Goal: Task Accomplishment & Management: Use online tool/utility

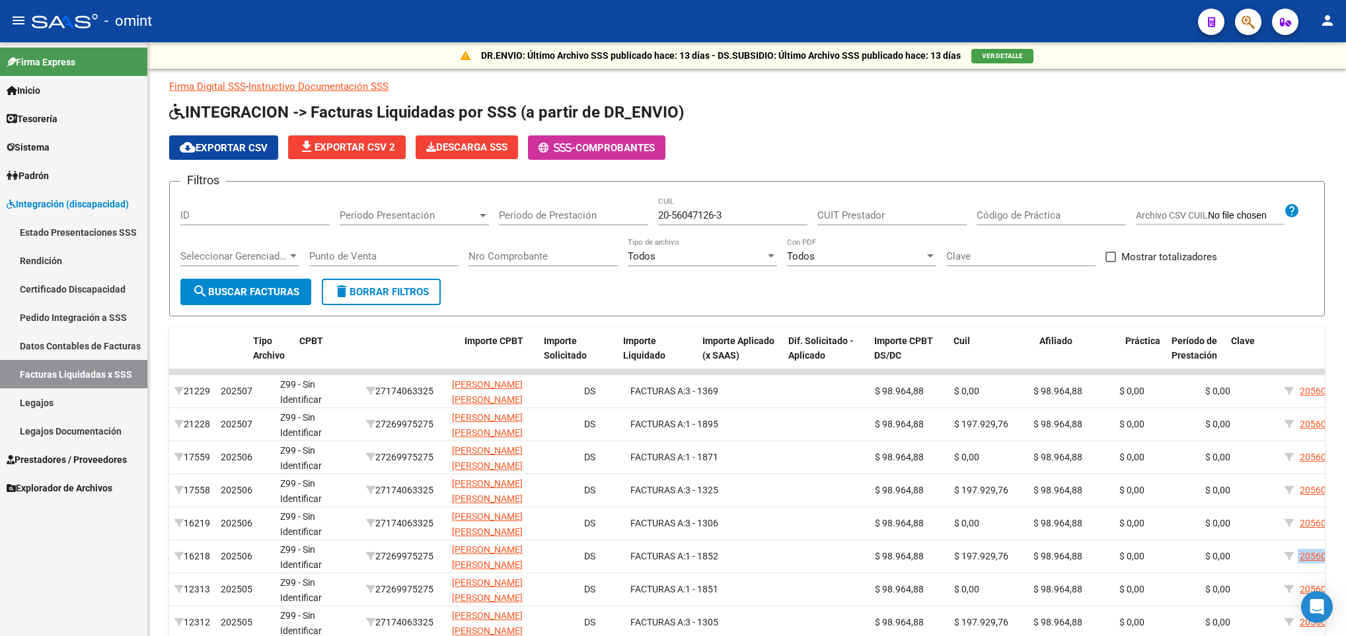
scroll to position [0, 331]
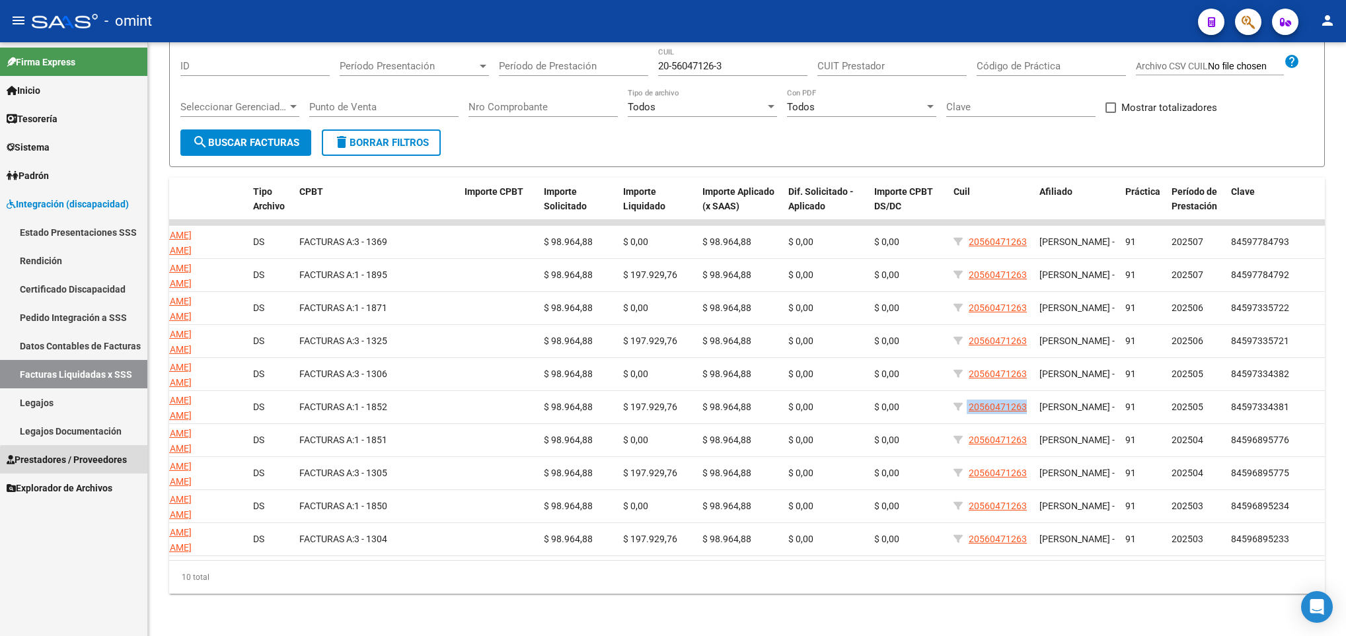
click at [79, 464] on span "Prestadores / Proveedores" at bounding box center [67, 460] width 120 height 15
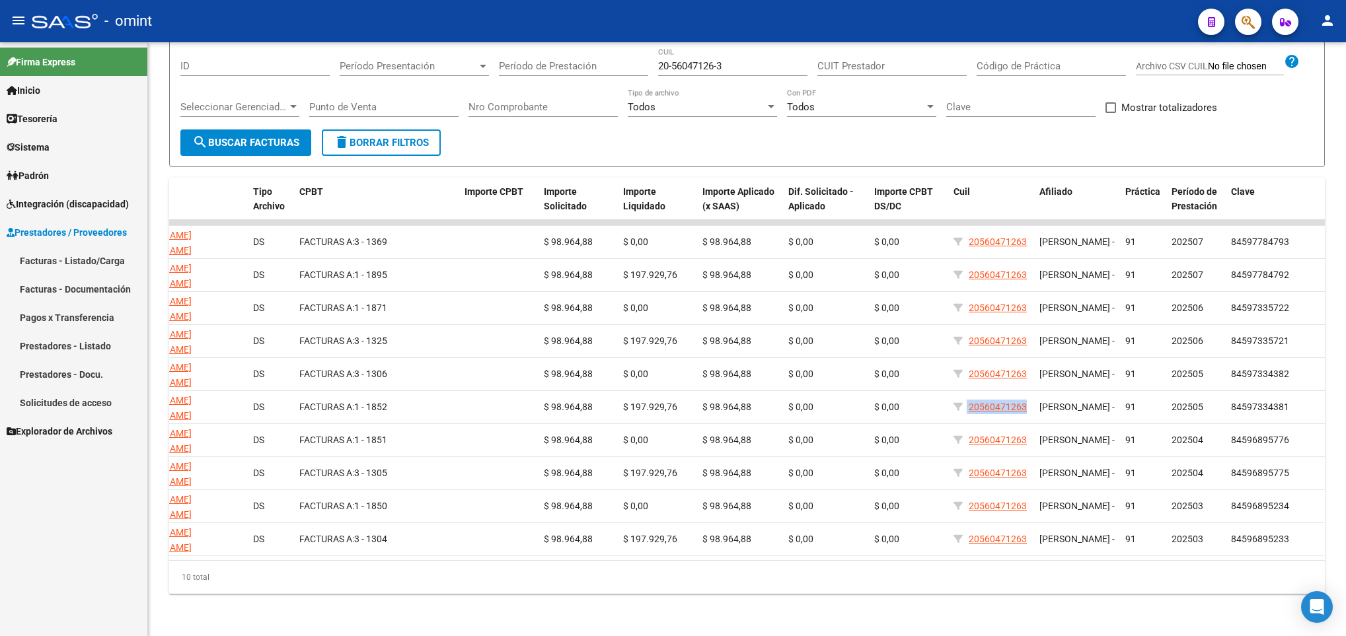
click at [56, 258] on link "Facturas - Listado/Carga" at bounding box center [73, 260] width 147 height 28
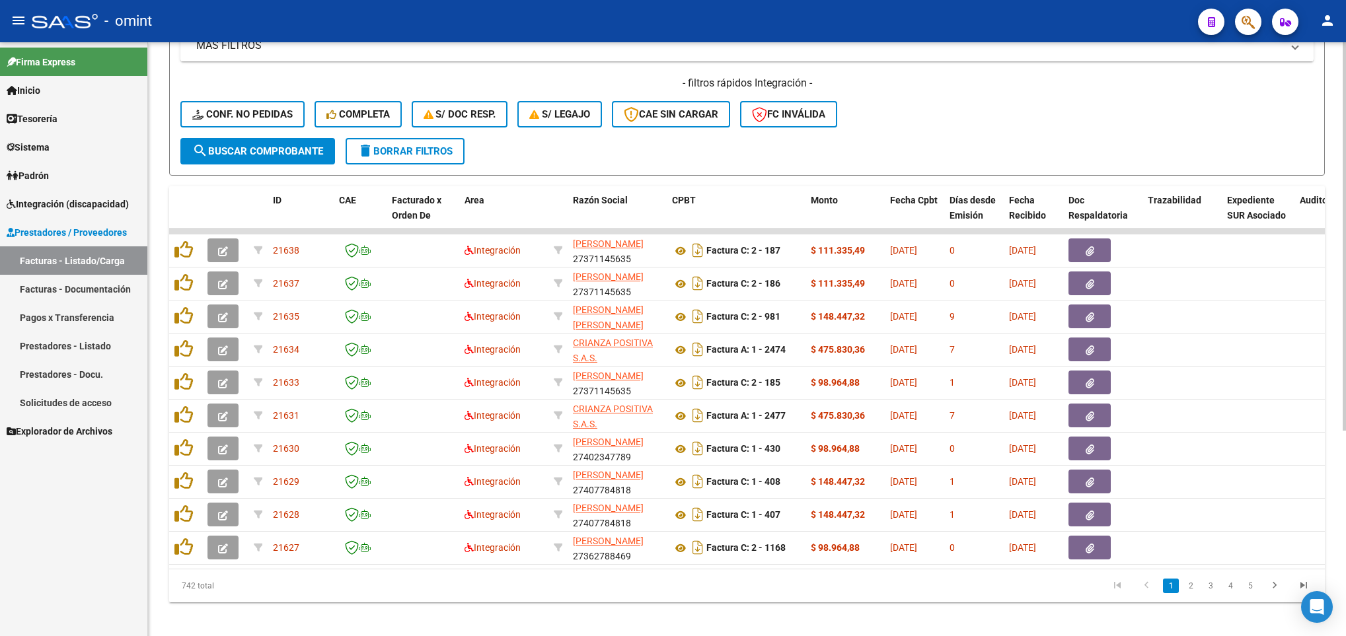
scroll to position [297, 0]
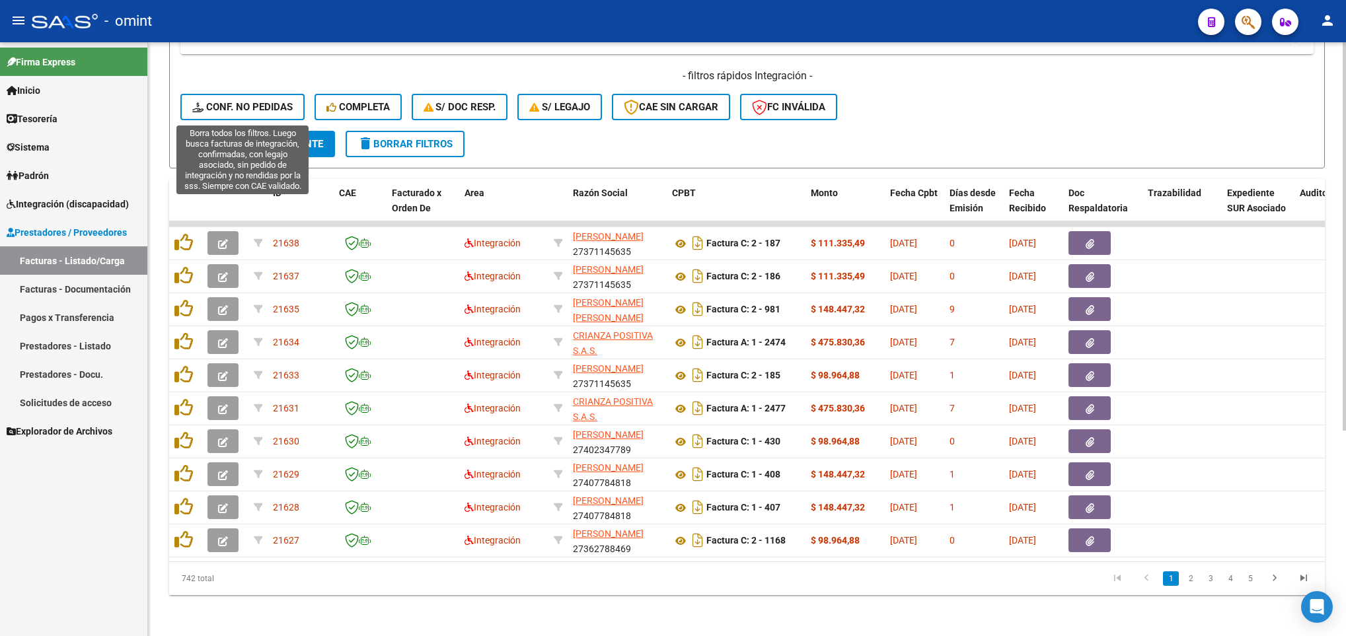
click at [223, 108] on span "Conf. no pedidas" at bounding box center [242, 107] width 100 height 12
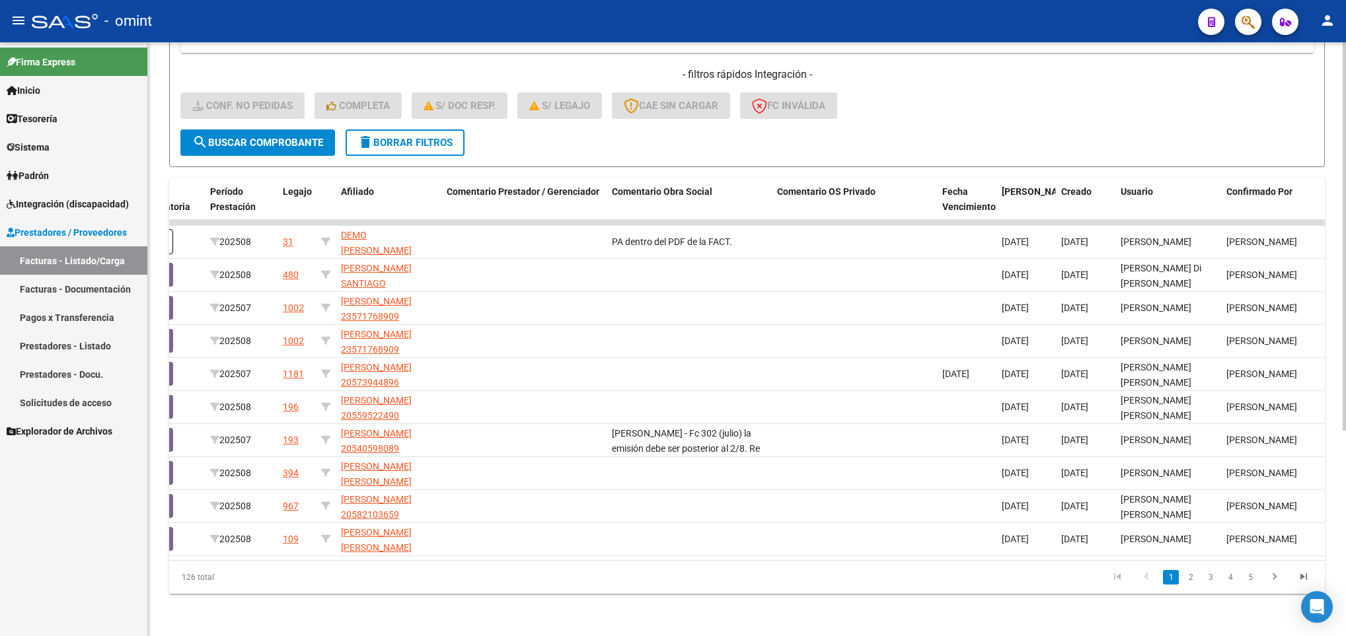
scroll to position [0, 840]
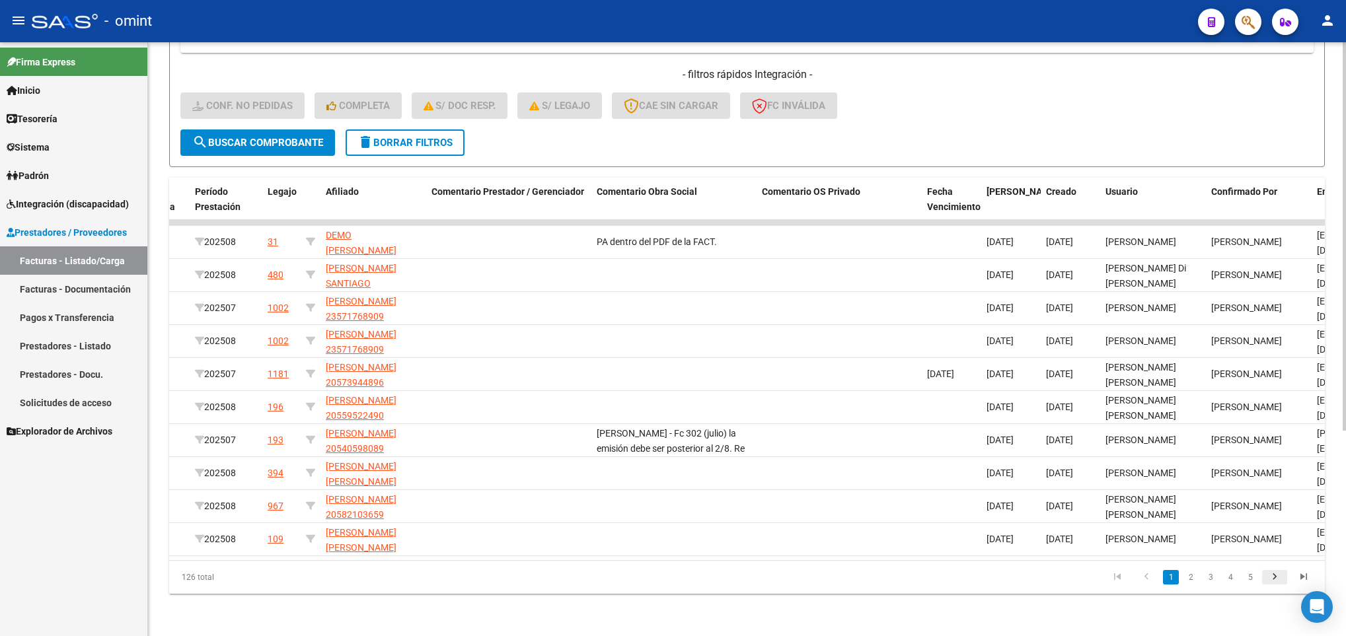
click at [1268, 583] on icon "go to next page" at bounding box center [1274, 579] width 17 height 16
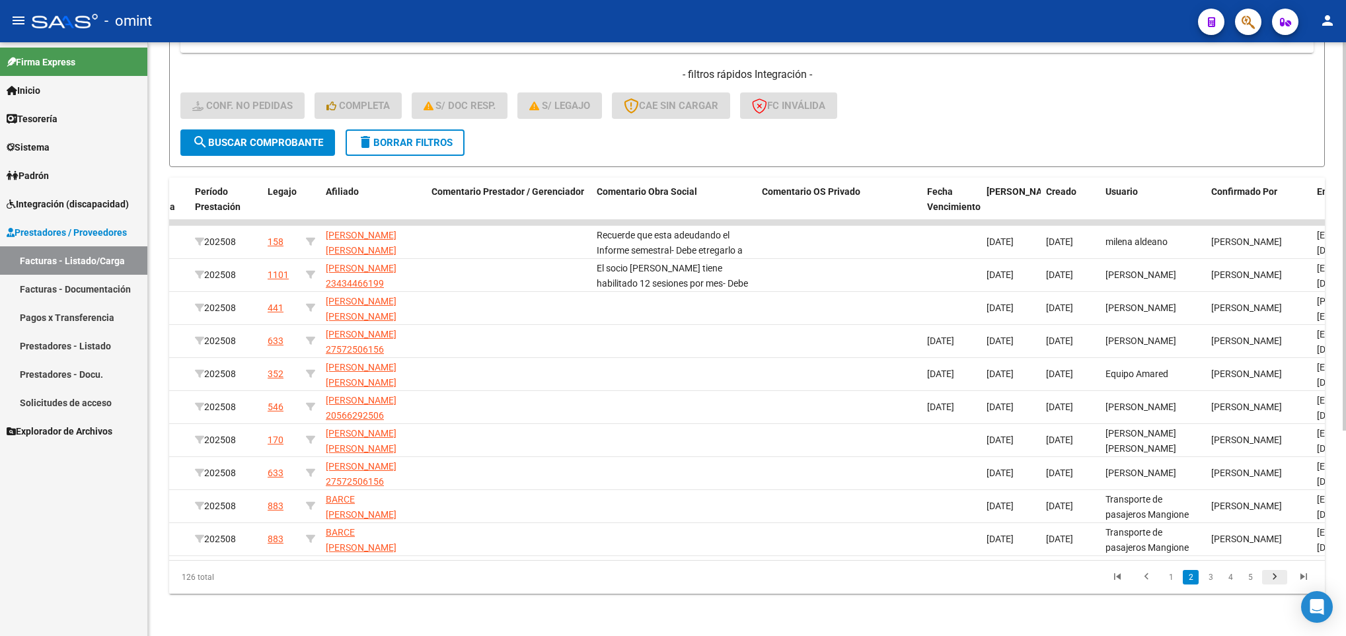
click at [1269, 583] on icon "go to next page" at bounding box center [1274, 579] width 17 height 16
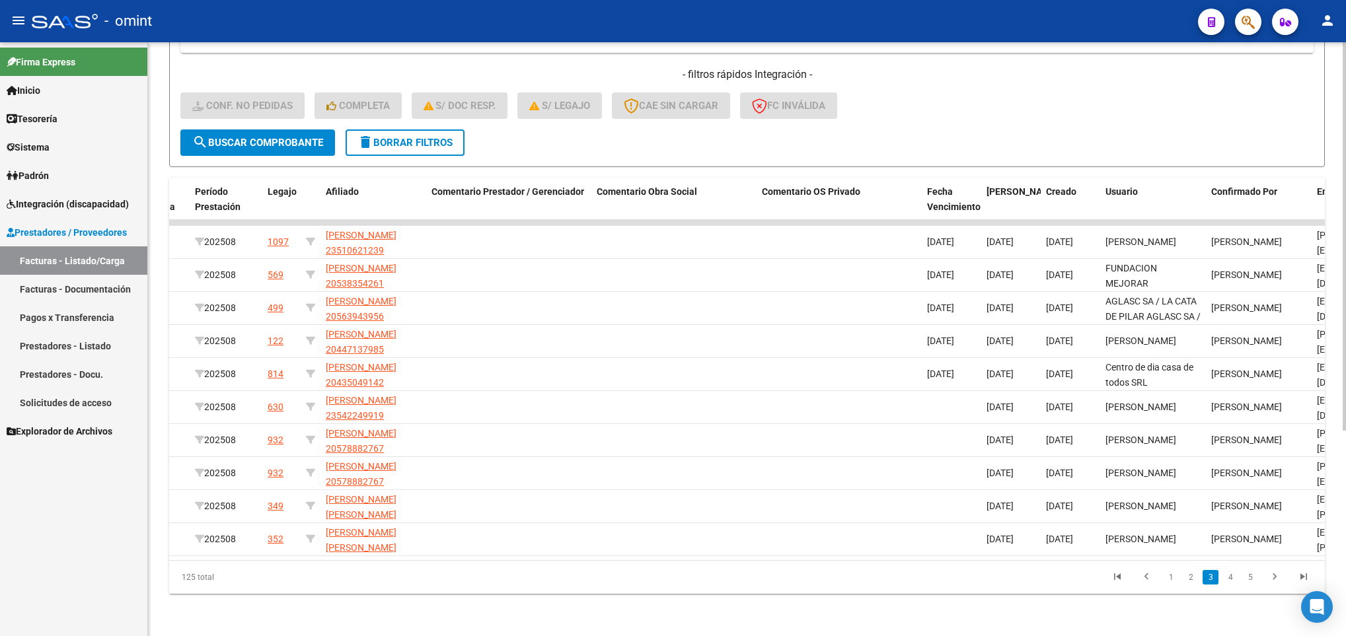
click at [216, 560] on datatable-body "21274 [PERSON_NAME] 20228092933 Factura A: 8 - 3107 $ 148.447,32 [DATE] 16 [DAT…" at bounding box center [746, 390] width 1155 height 340
click at [73, 207] on span "Integración (discapacidad)" at bounding box center [68, 204] width 122 height 15
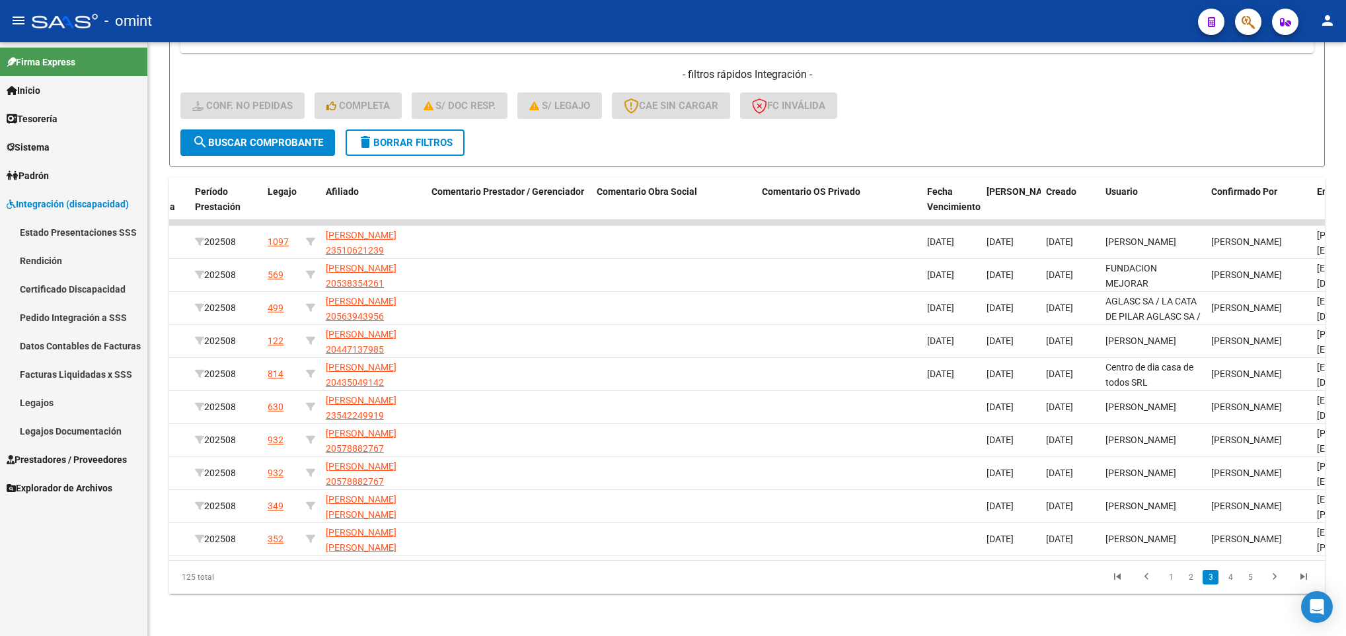
click at [100, 325] on link "Pedido Integración a SSS" at bounding box center [73, 317] width 147 height 28
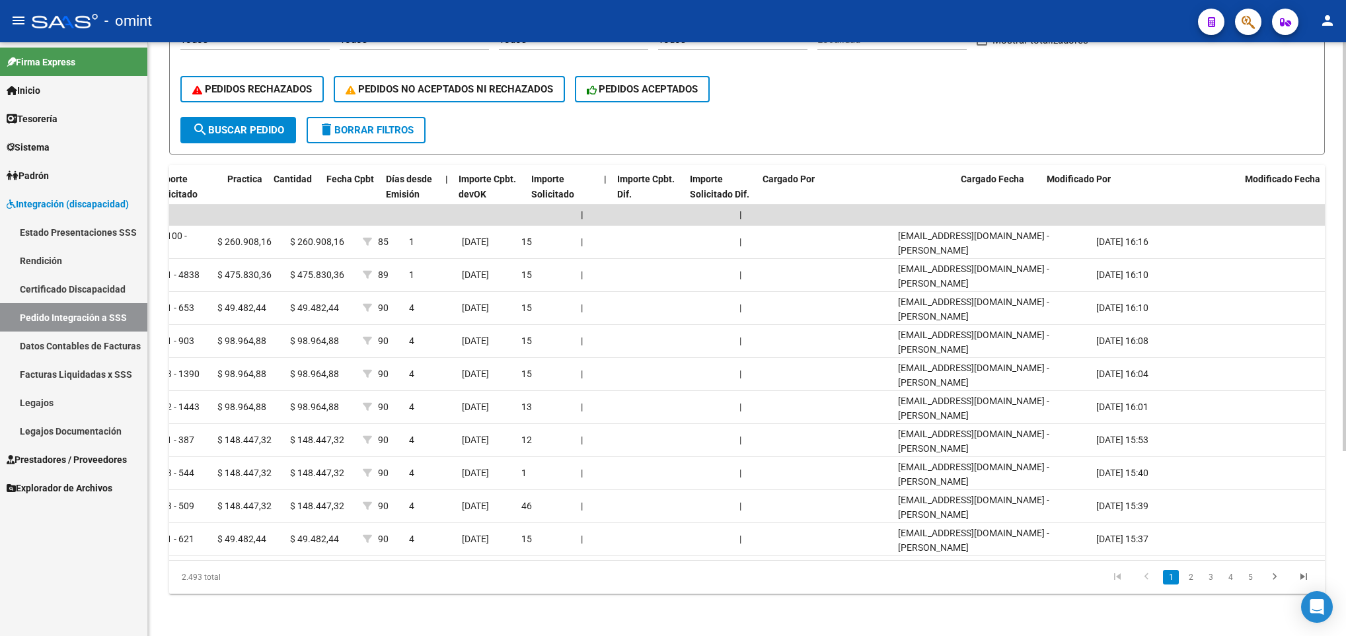
scroll to position [0, 968]
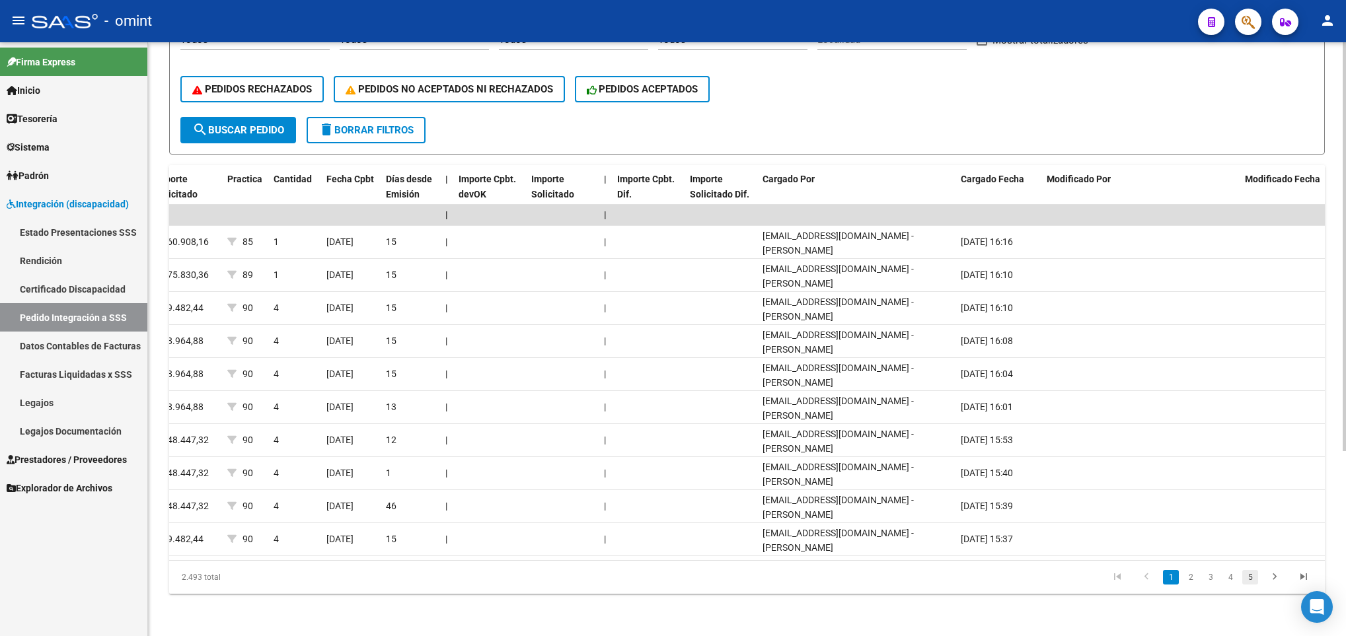
click at [1253, 583] on link "5" at bounding box center [1250, 577] width 16 height 15
click at [1253, 583] on link "7" at bounding box center [1250, 577] width 16 height 15
click at [1253, 583] on link "9" at bounding box center [1250, 577] width 16 height 15
click at [1253, 583] on link "11" at bounding box center [1249, 577] width 17 height 15
click at [1253, 585] on link "13" at bounding box center [1249, 577] width 17 height 15
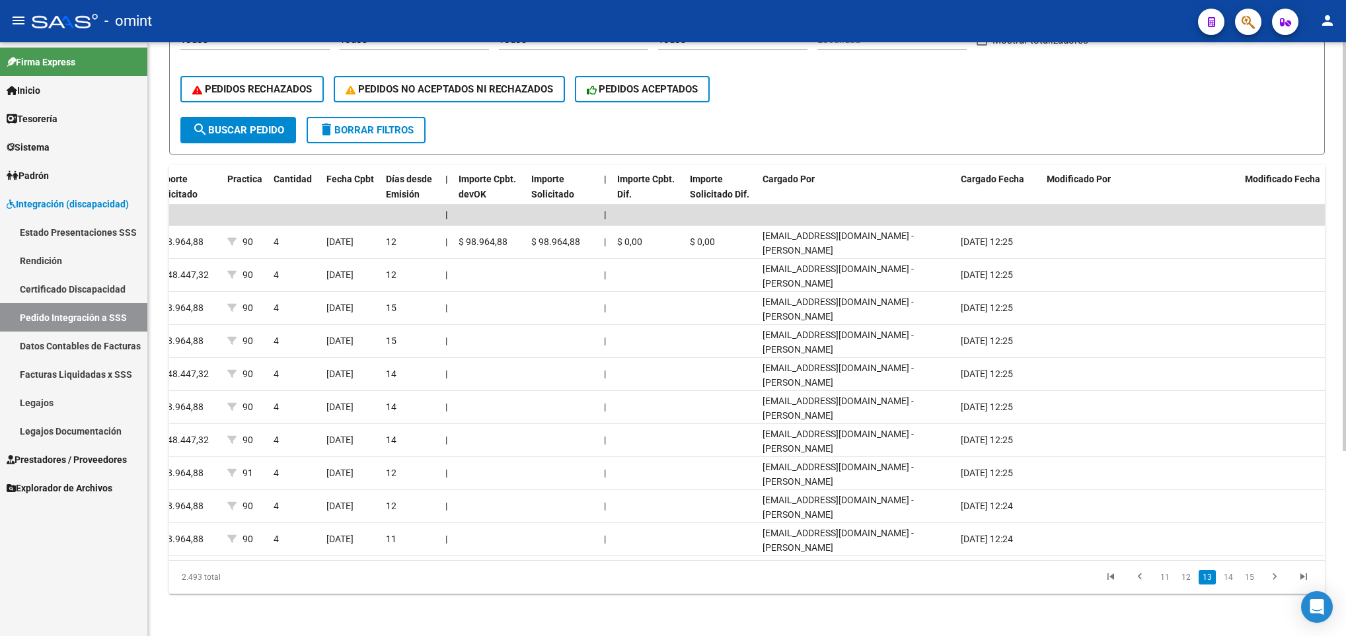
click at [1253, 585] on link "15" at bounding box center [1249, 577] width 17 height 15
click at [1249, 579] on link "17" at bounding box center [1249, 577] width 17 height 15
click at [1247, 581] on link "19" at bounding box center [1249, 577] width 17 height 15
click at [1224, 581] on link "20" at bounding box center [1228, 577] width 17 height 15
click at [1231, 577] on link "21" at bounding box center [1228, 577] width 17 height 15
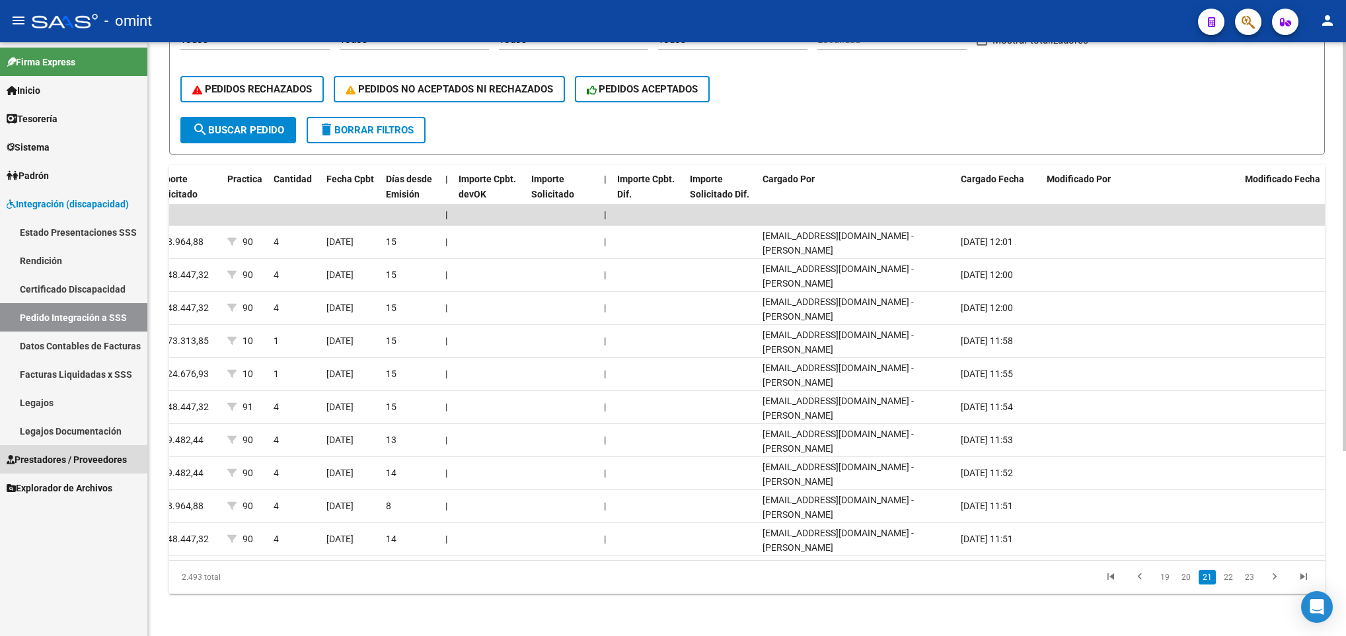
click at [118, 458] on span "Prestadores / Proveedores" at bounding box center [67, 460] width 120 height 15
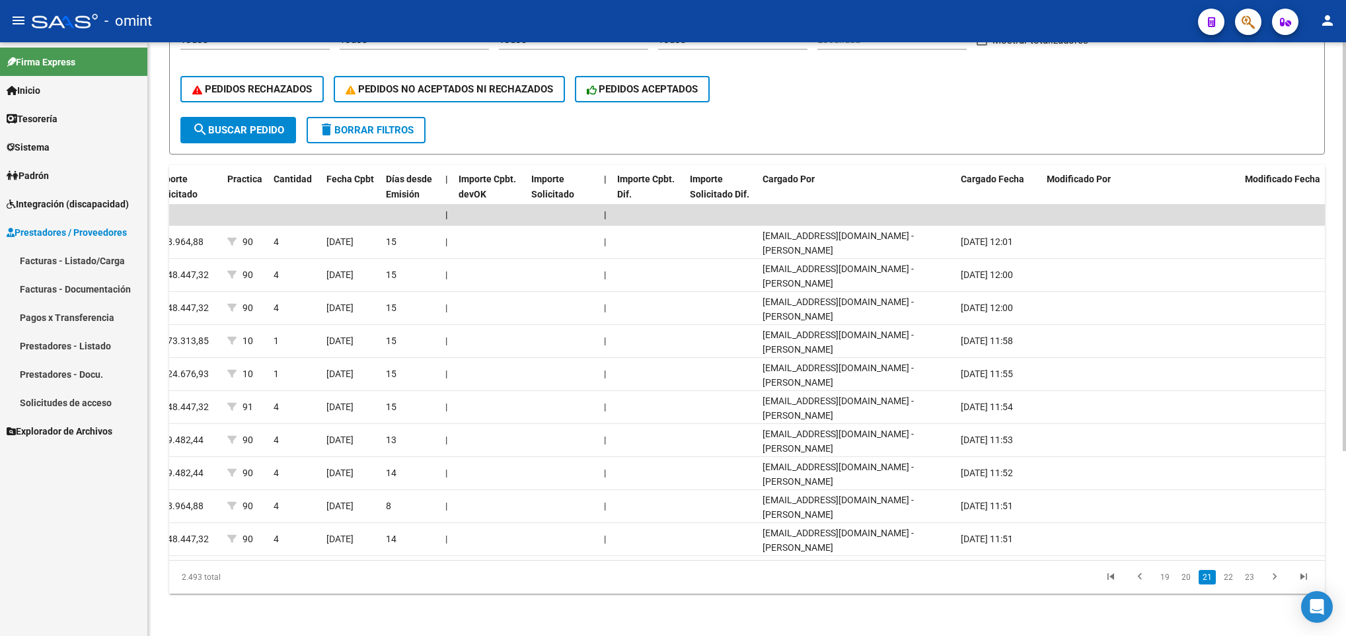
click at [52, 260] on link "Facturas - Listado/Carga" at bounding box center [73, 260] width 147 height 28
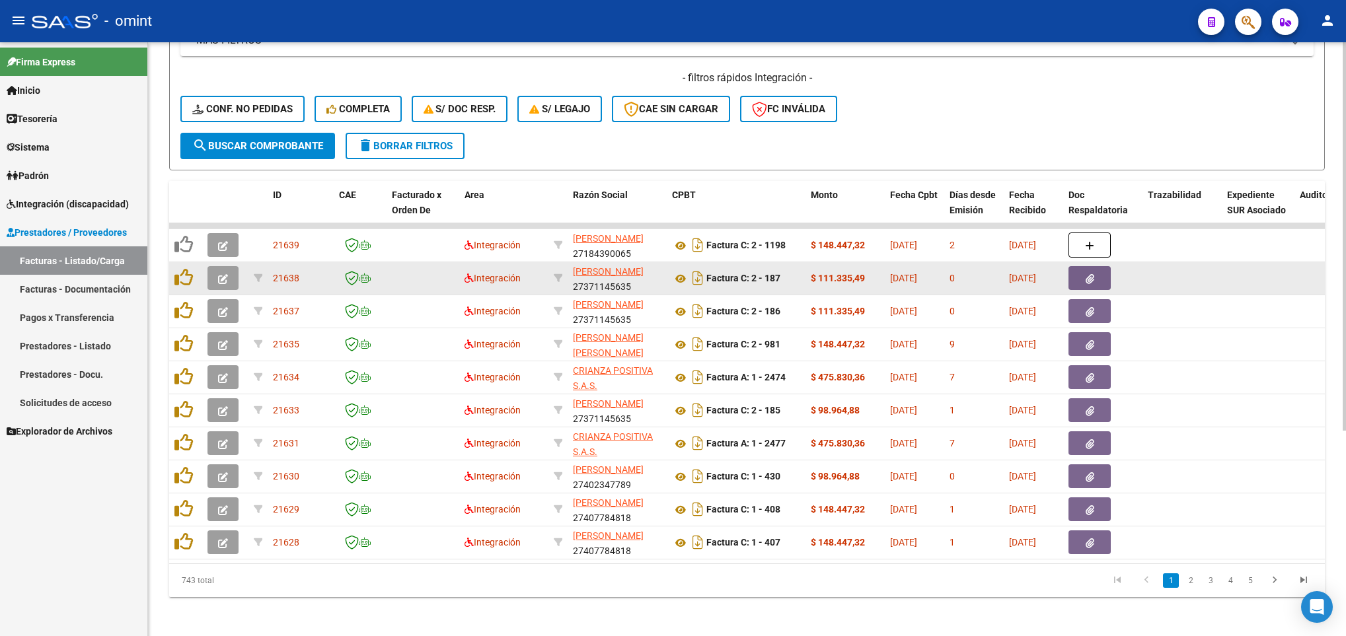
scroll to position [314, 0]
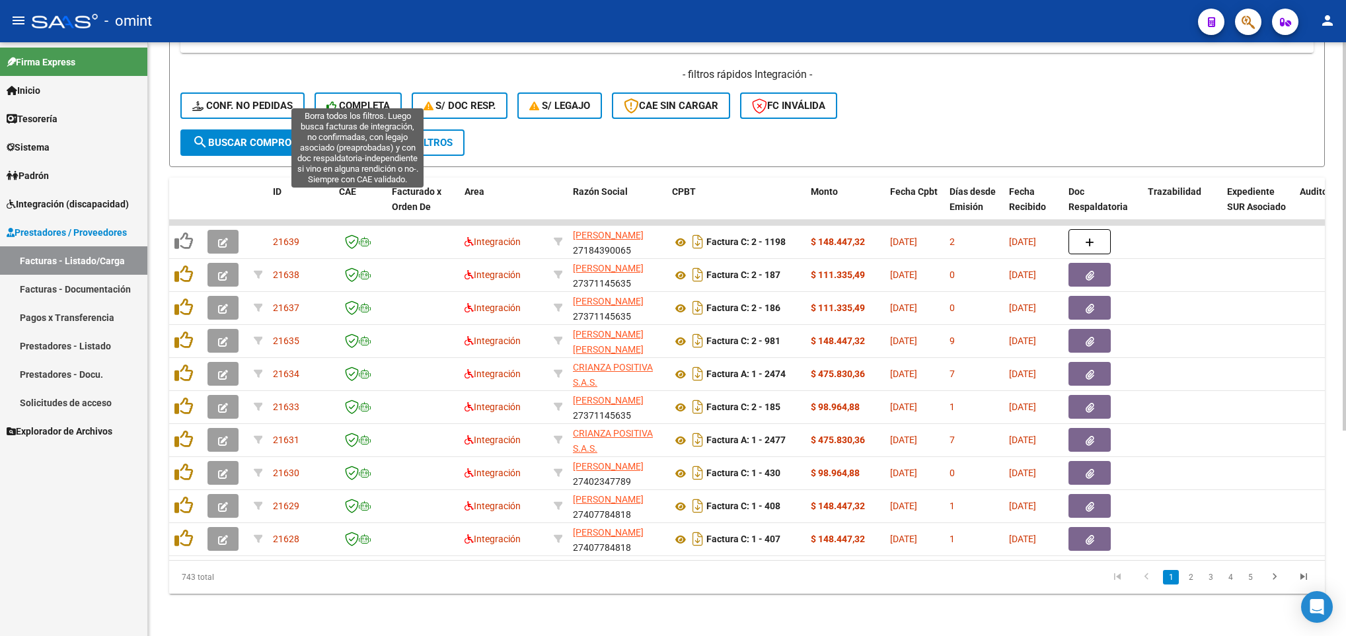
click at [329, 101] on icon at bounding box center [332, 106] width 13 height 10
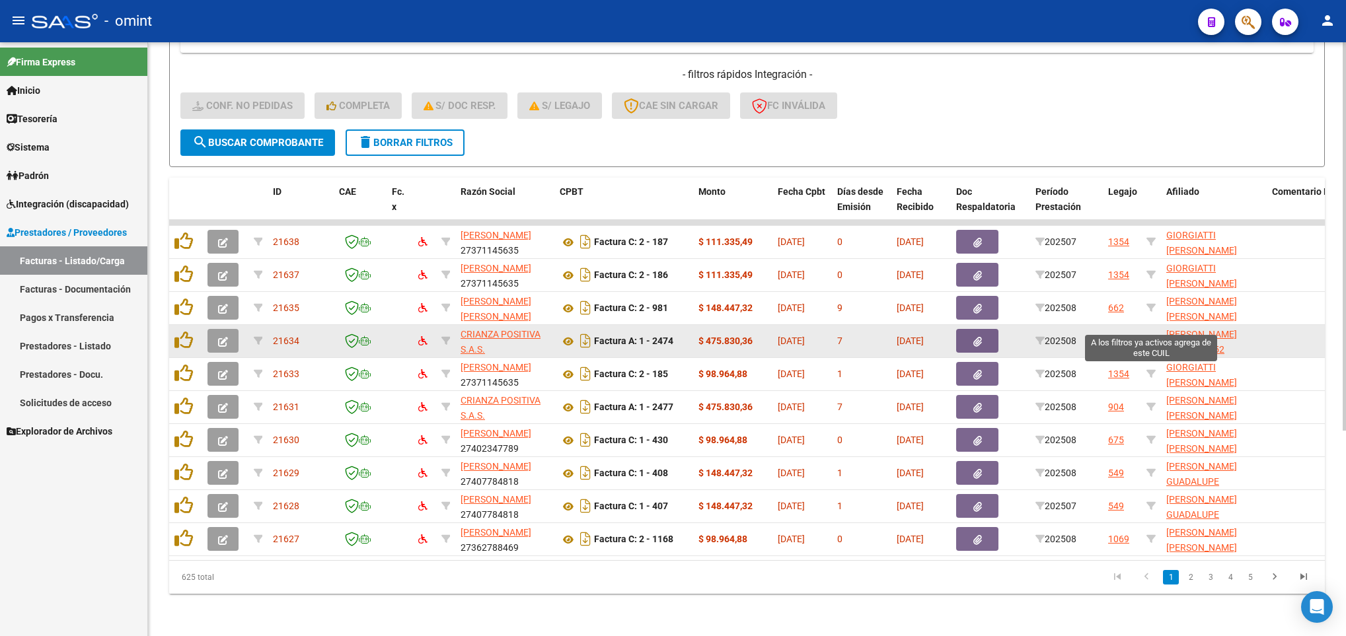
click at [1146, 336] on icon at bounding box center [1150, 340] width 9 height 9
type input "20587348552"
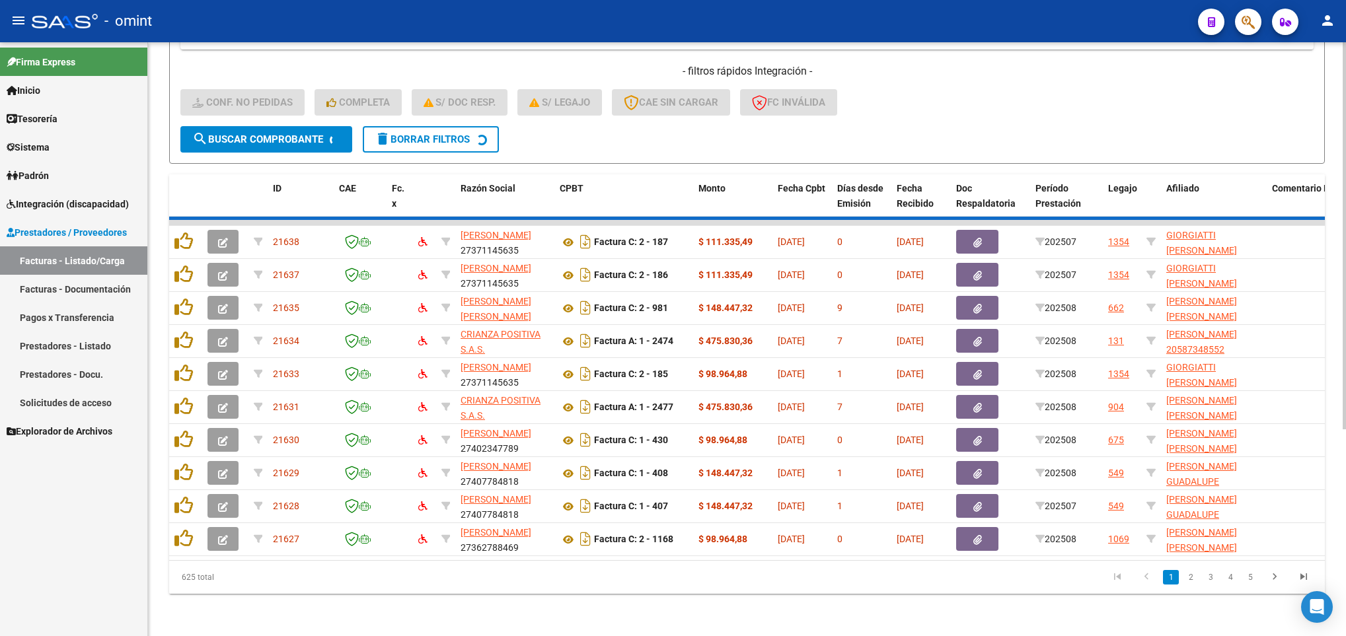
scroll to position [17, 0]
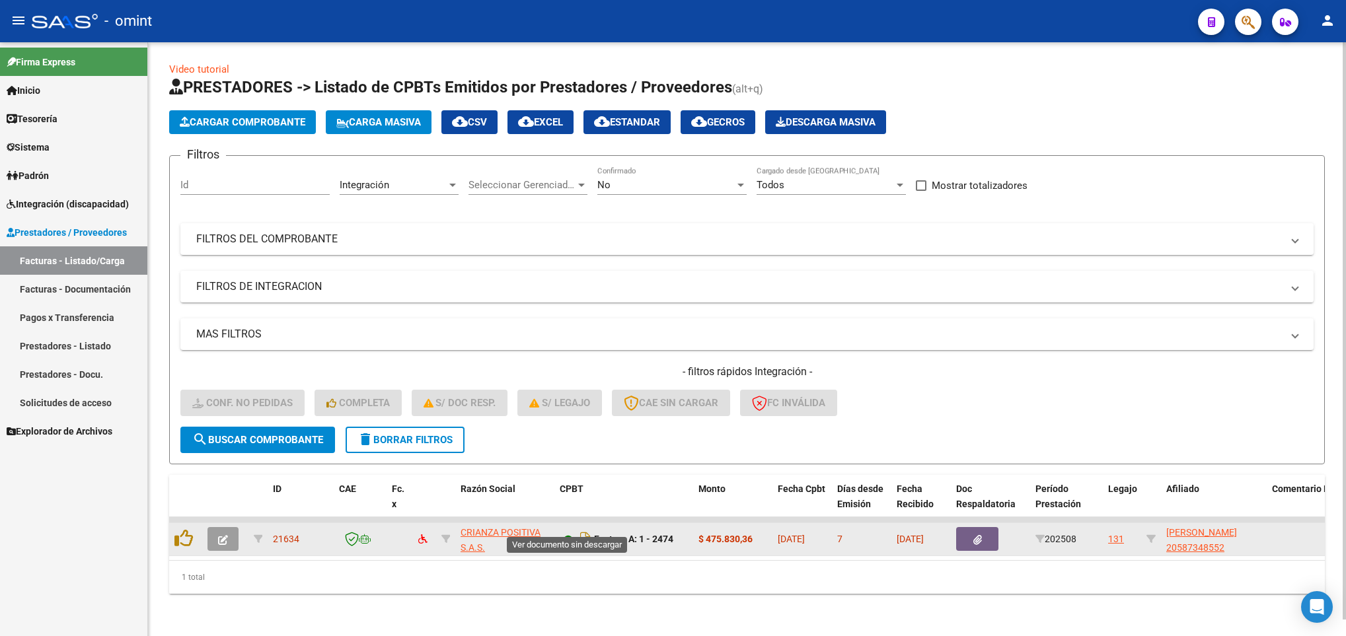
click at [567, 532] on icon at bounding box center [568, 540] width 17 height 16
click at [227, 533] on span "button" at bounding box center [223, 539] width 10 height 12
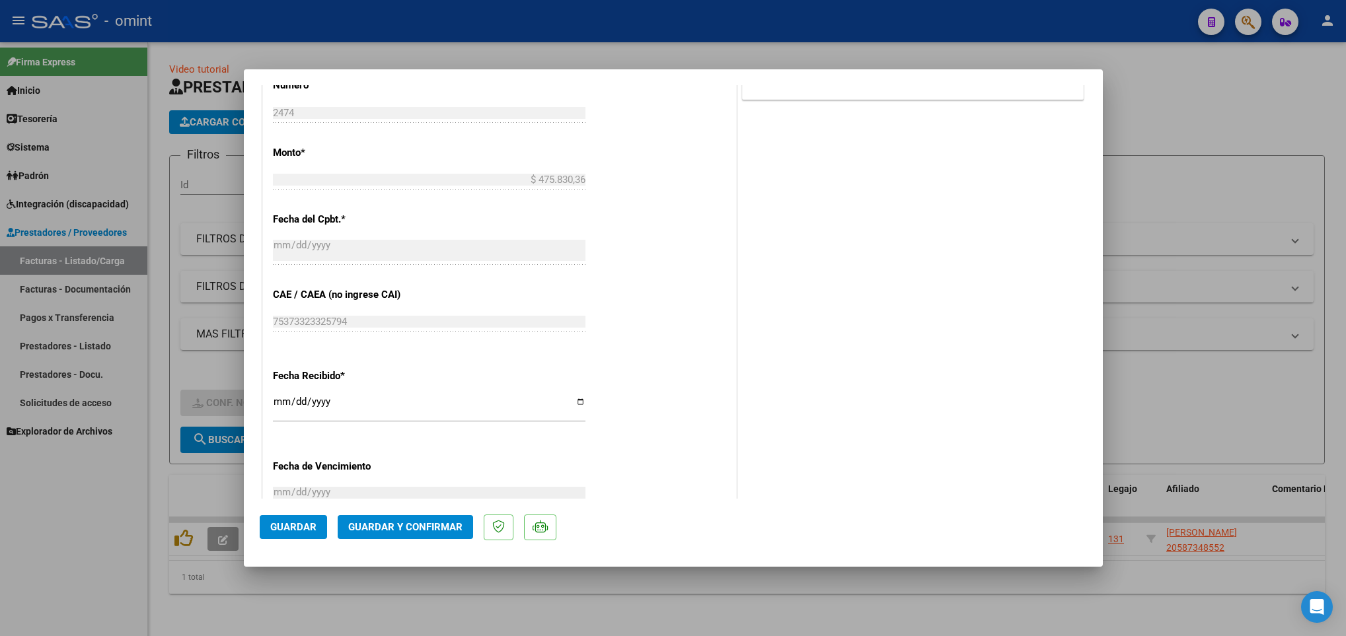
scroll to position [694, 0]
click at [386, 537] on button "Guardar y Confirmar" at bounding box center [405, 527] width 135 height 24
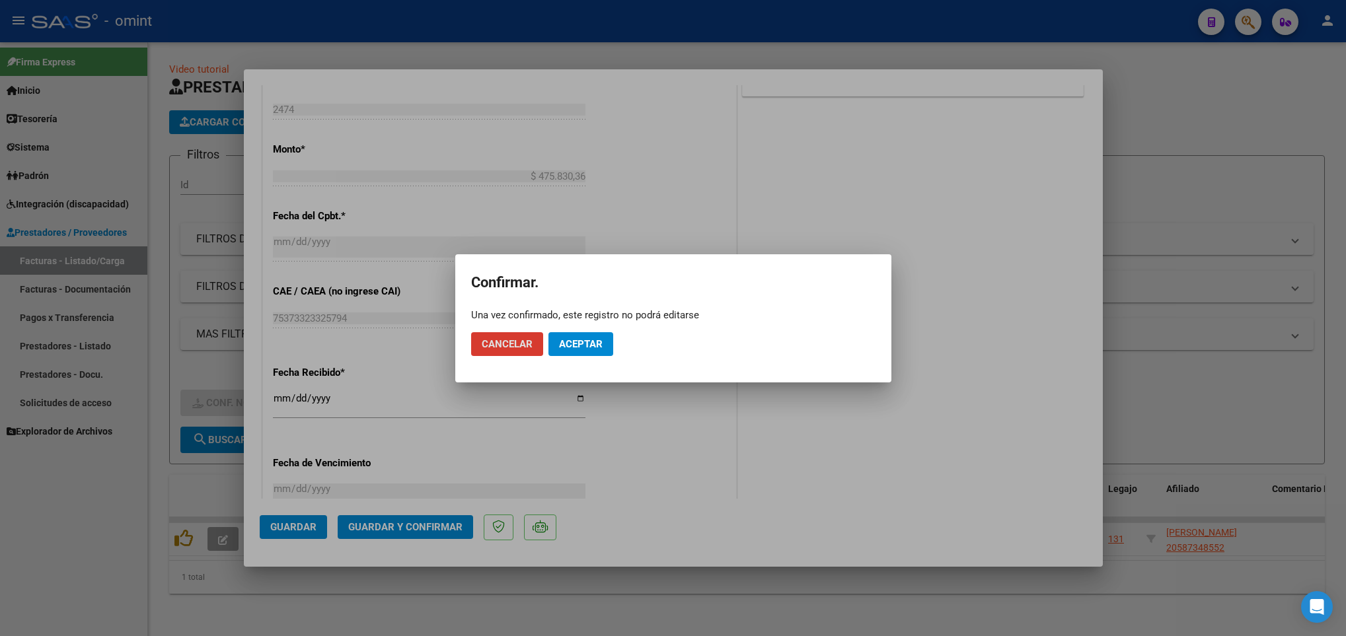
click at [587, 338] on span "Aceptar" at bounding box center [581, 344] width 44 height 12
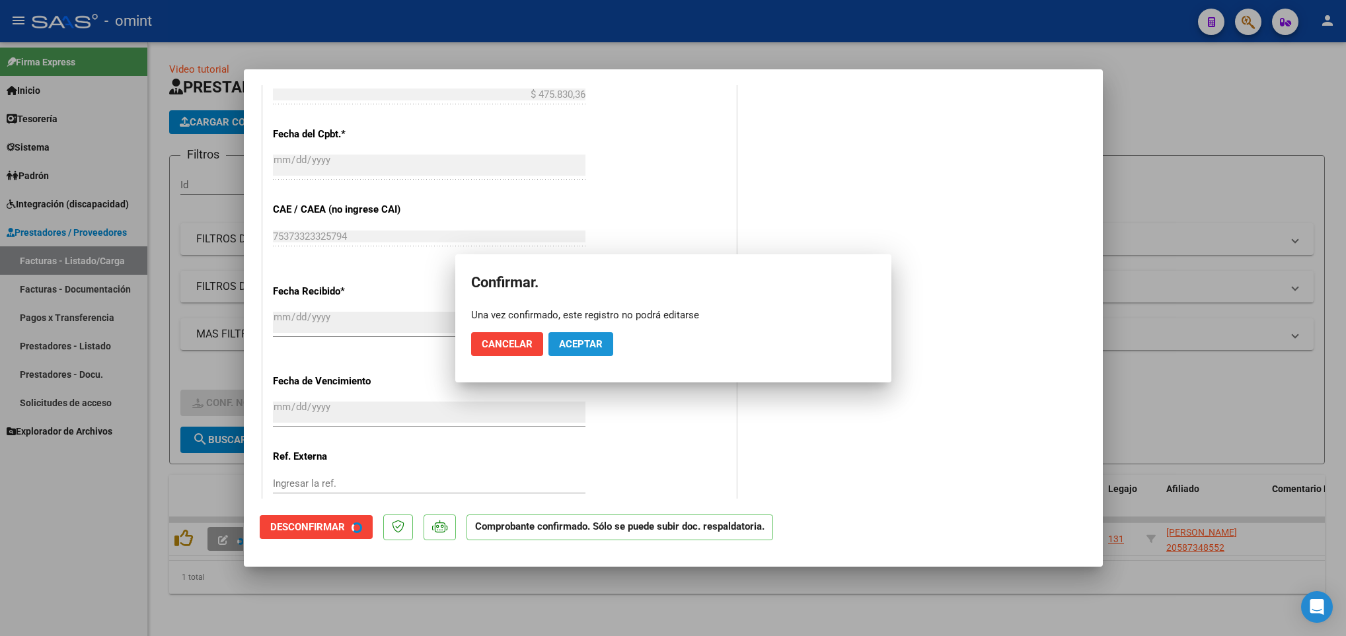
scroll to position [611, 0]
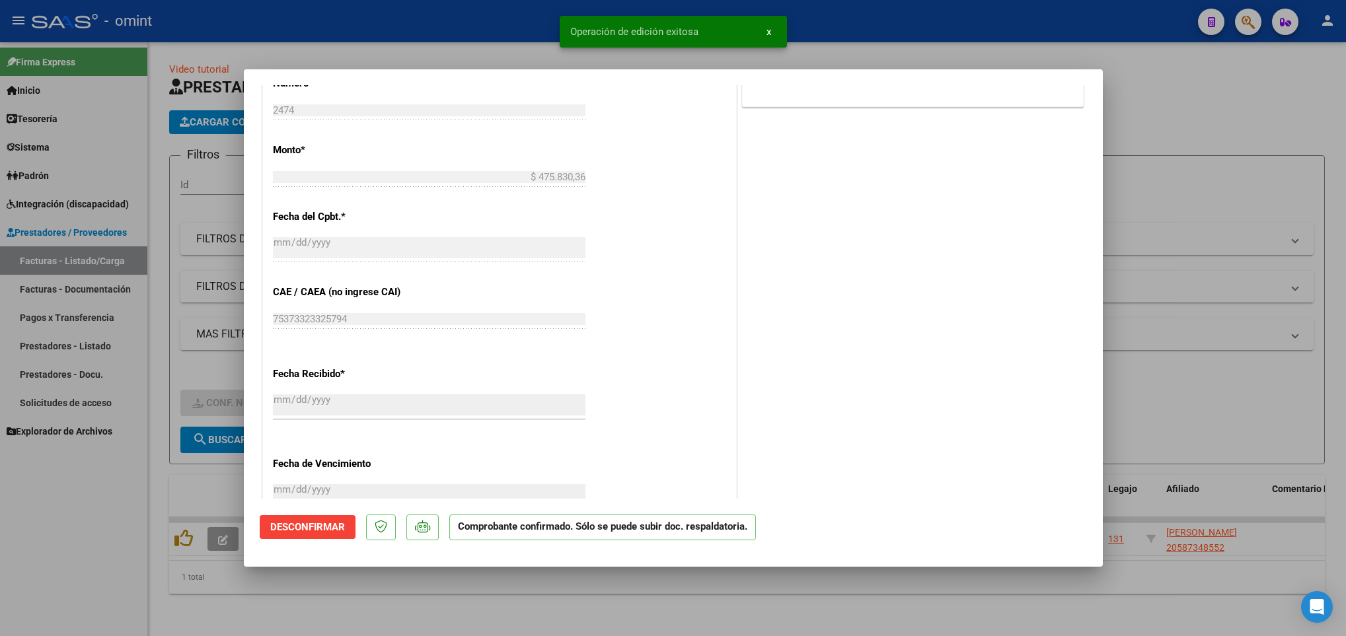
click at [517, 623] on div at bounding box center [673, 318] width 1346 height 636
type input "$ 0,00"
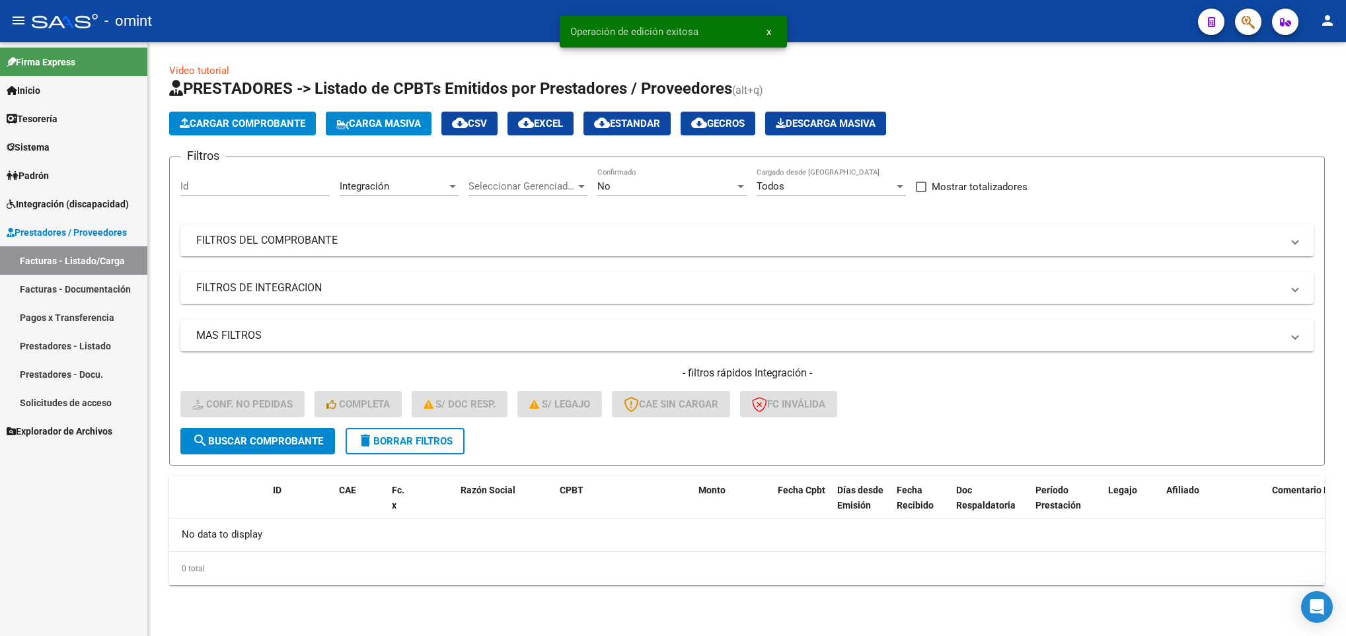
scroll to position [0, 0]
click at [394, 432] on button "delete Borrar Filtros" at bounding box center [405, 441] width 119 height 26
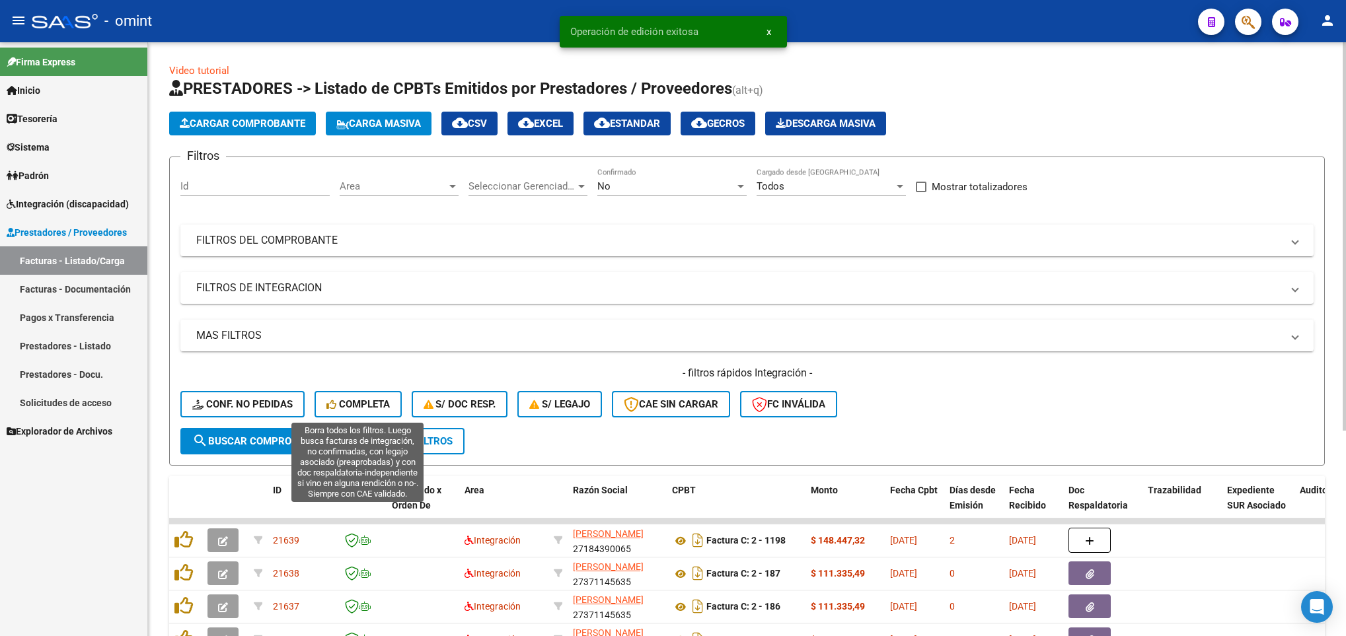
click at [371, 393] on button "Completa" at bounding box center [357, 404] width 87 height 26
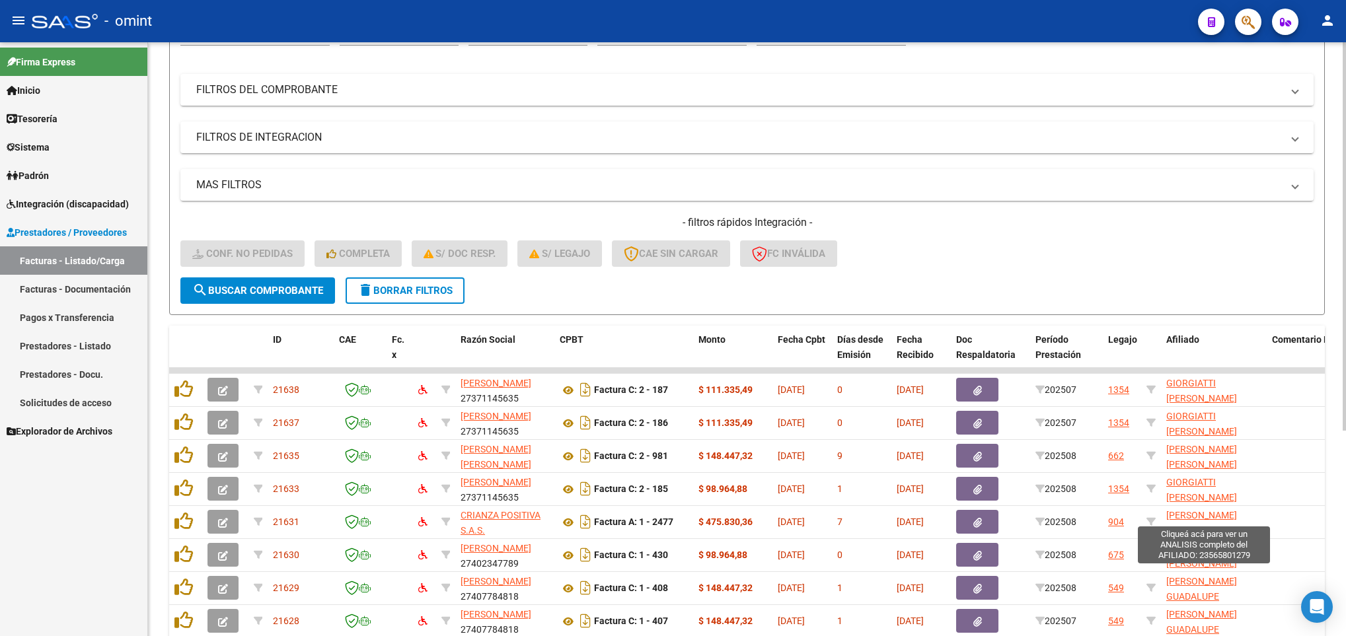
scroll to position [314, 0]
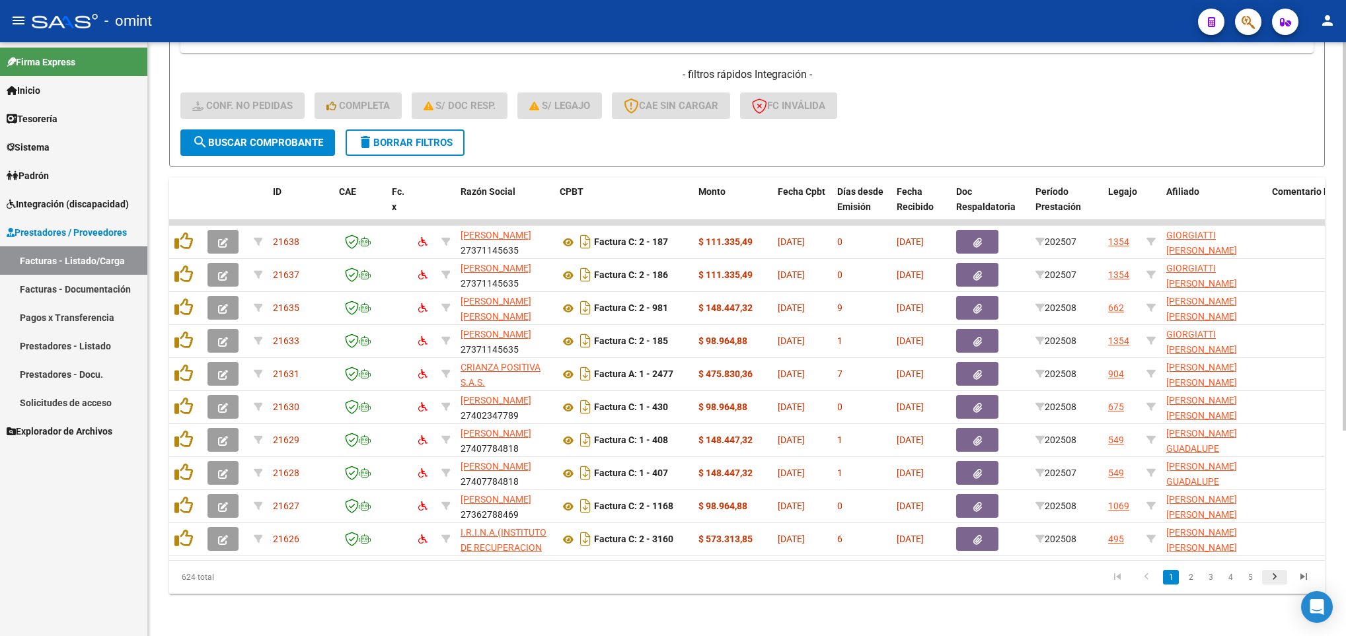
click at [1272, 581] on icon "go to next page" at bounding box center [1274, 579] width 17 height 16
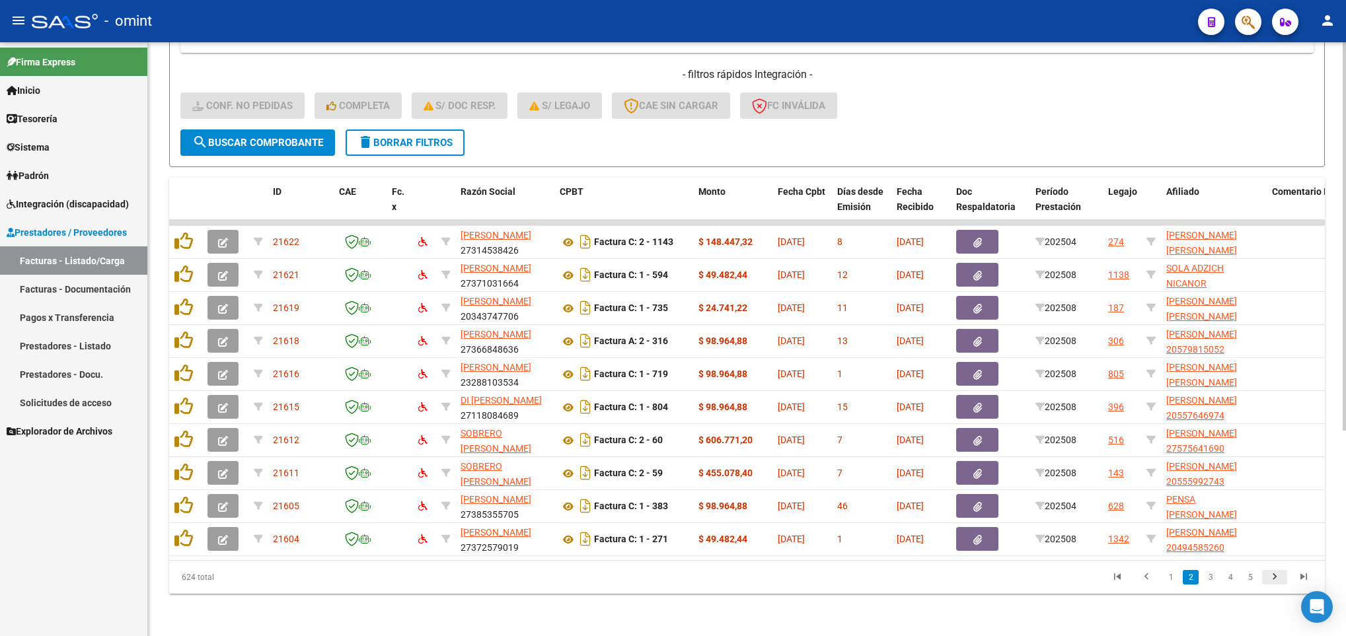
click at [1272, 581] on icon "go to next page" at bounding box center [1274, 579] width 17 height 16
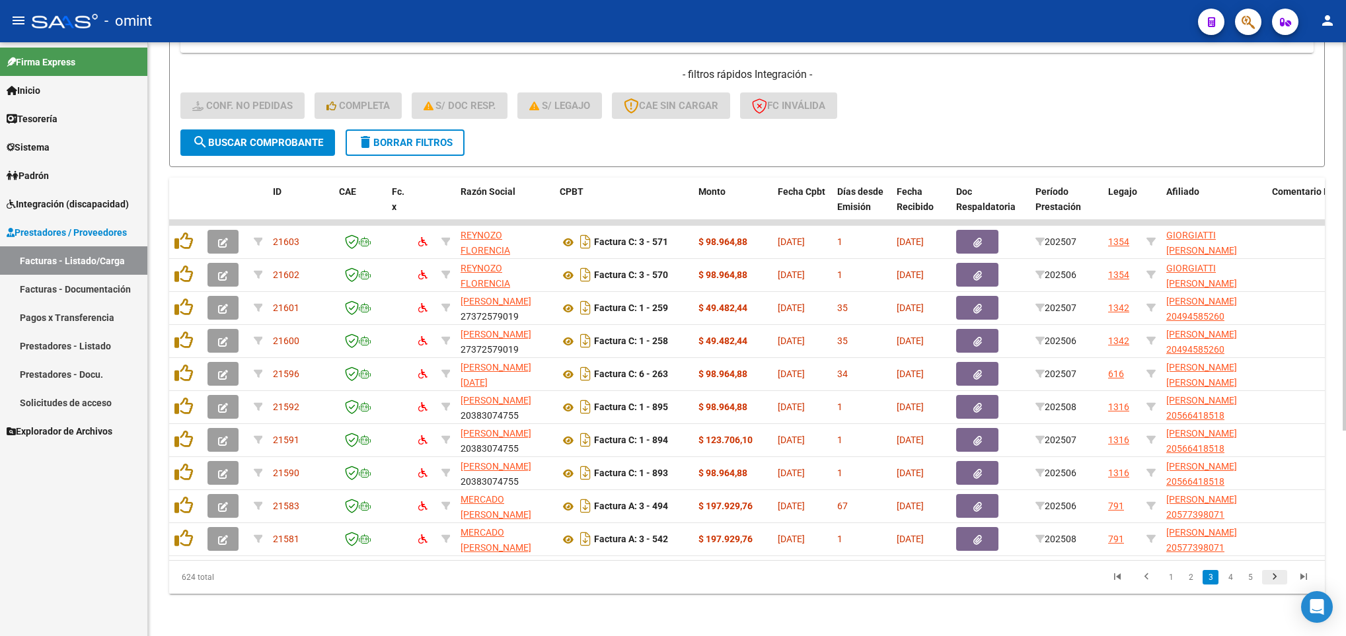
click at [1283, 585] on link "go to next page" at bounding box center [1274, 577] width 25 height 15
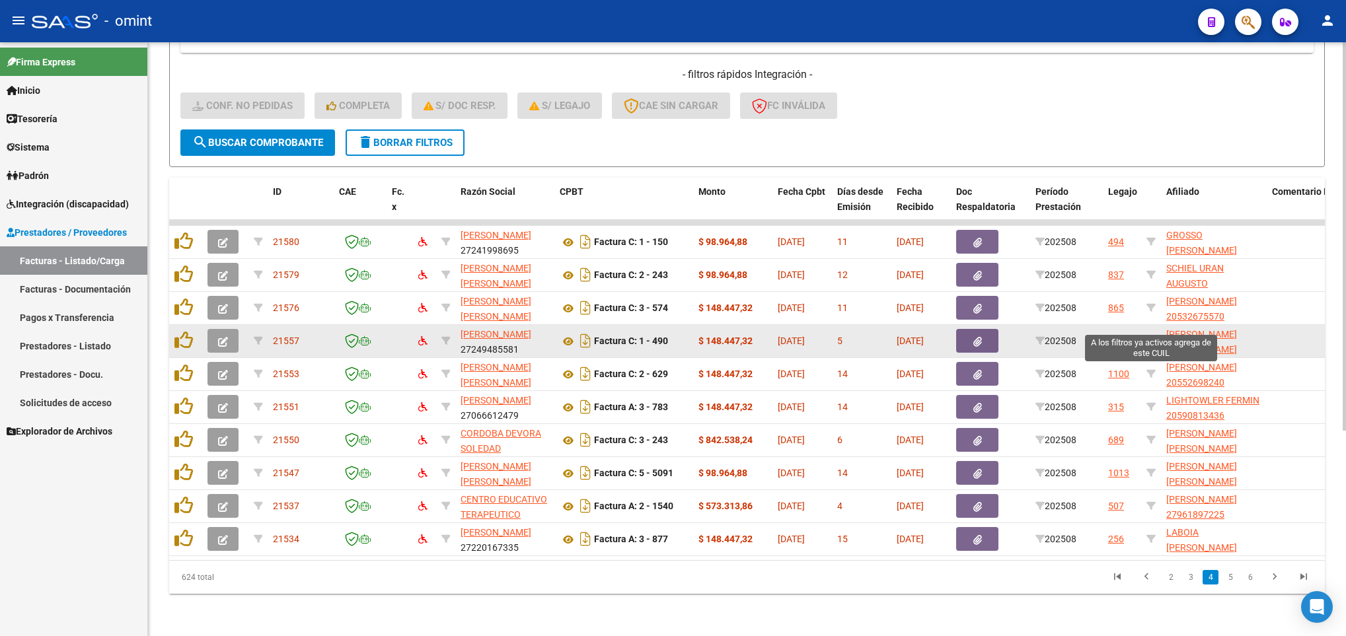
click at [1152, 336] on icon at bounding box center [1150, 340] width 9 height 9
type input "20528876812"
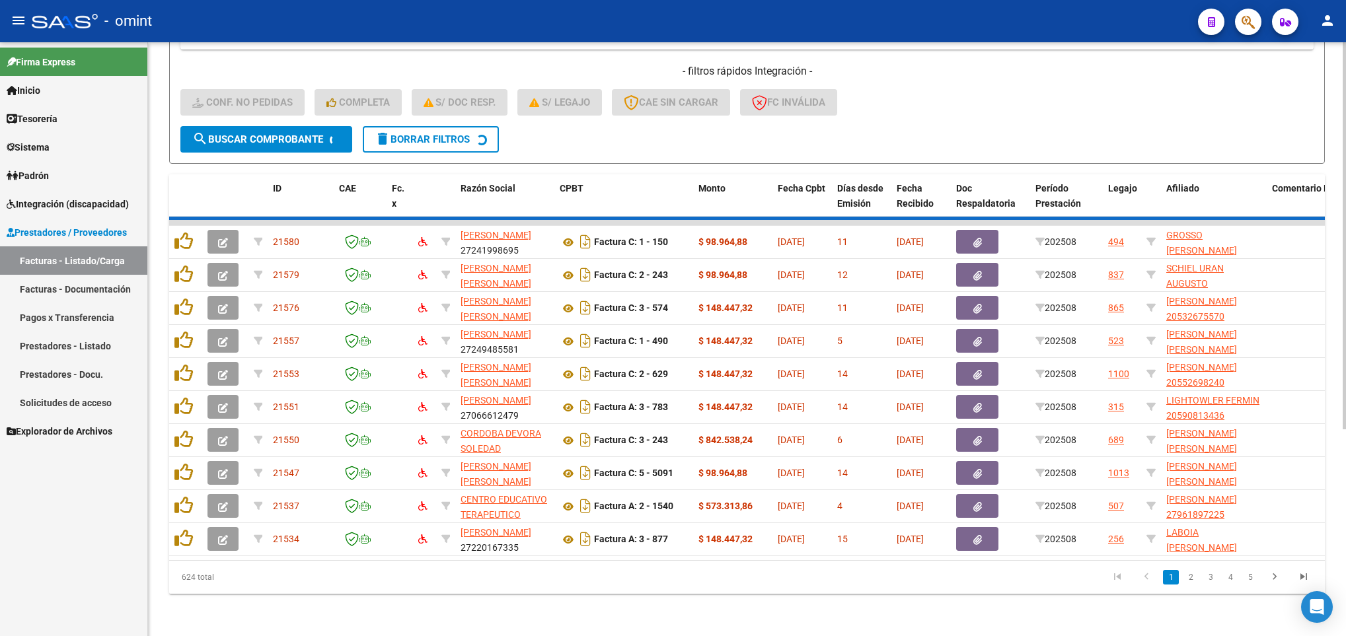
scroll to position [50, 0]
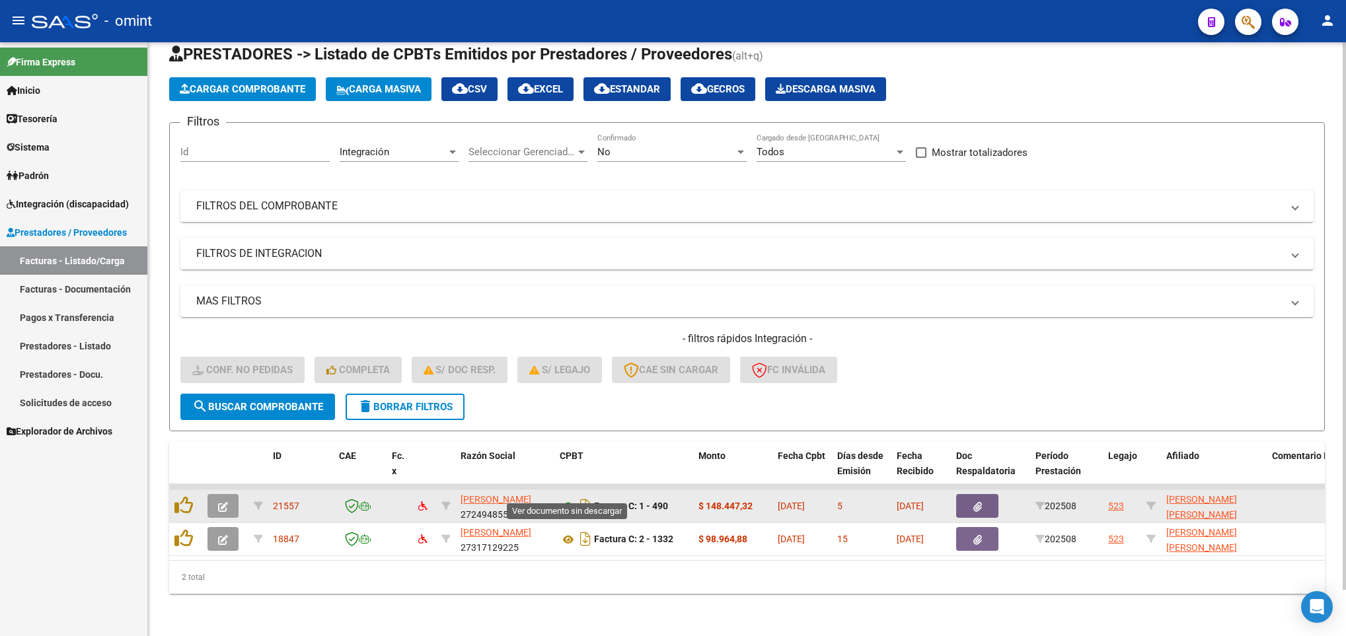
click at [563, 499] on icon at bounding box center [568, 507] width 17 height 16
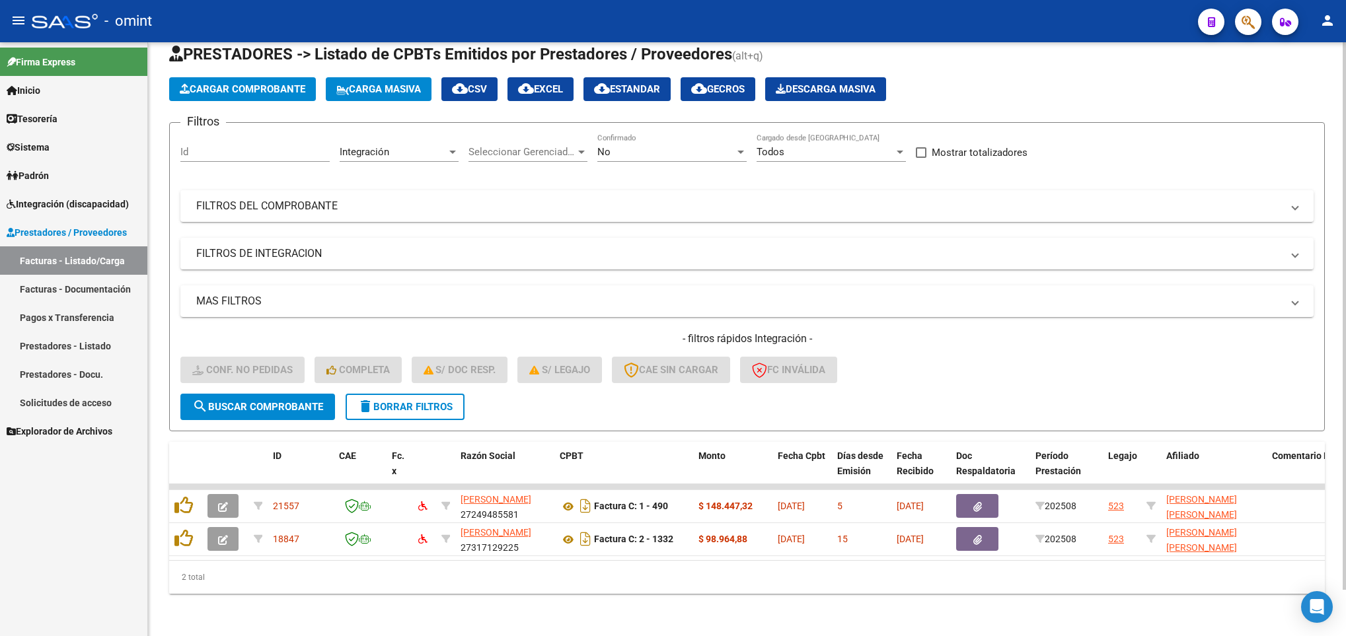
click at [421, 401] on span "delete Borrar Filtros" at bounding box center [404, 407] width 95 height 12
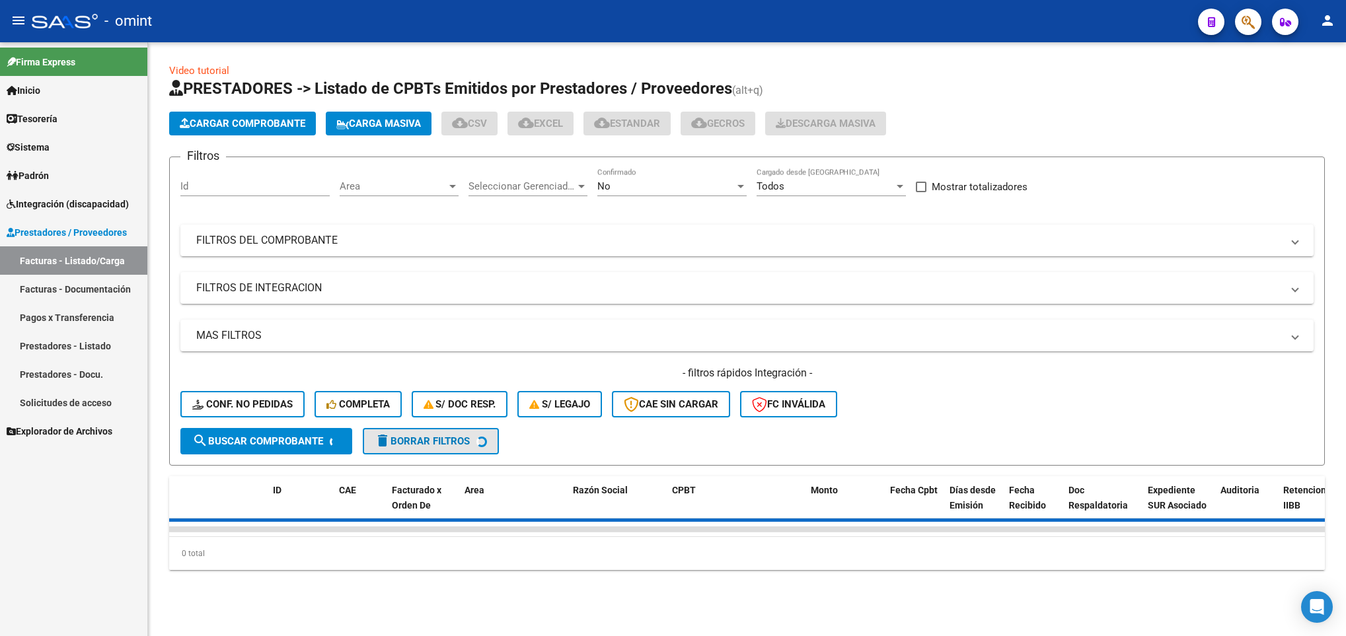
scroll to position [0, 0]
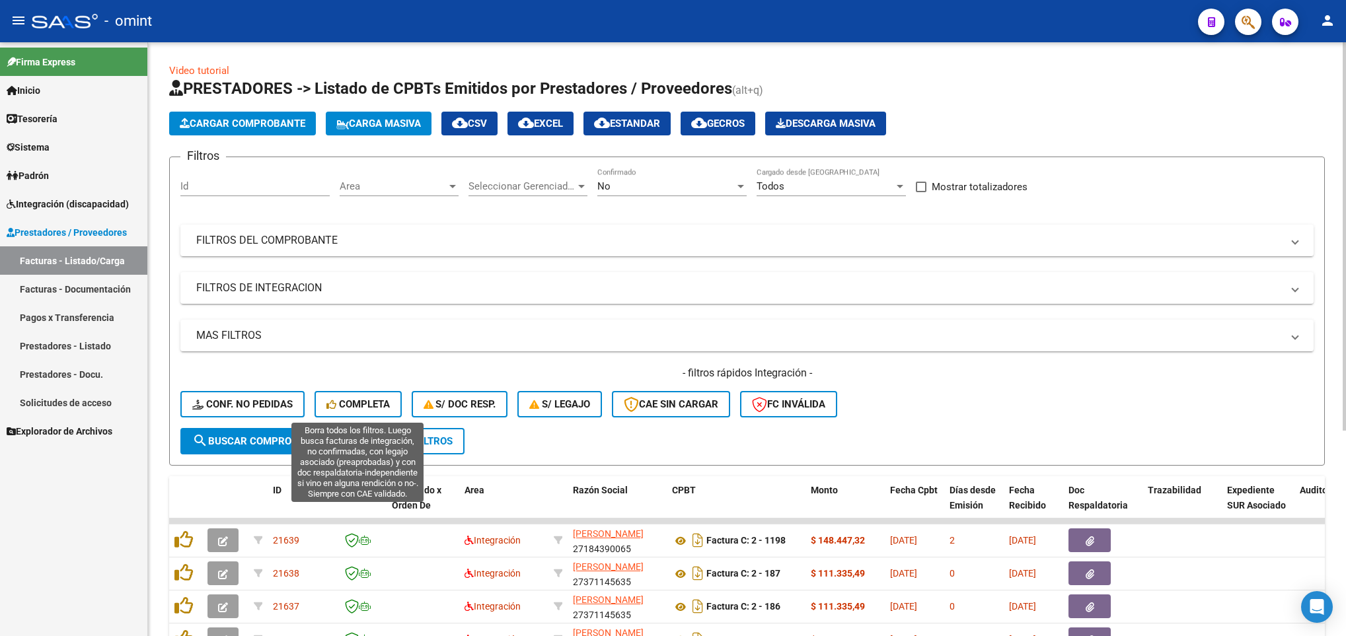
click at [363, 406] on span "Completa" at bounding box center [357, 404] width 63 height 12
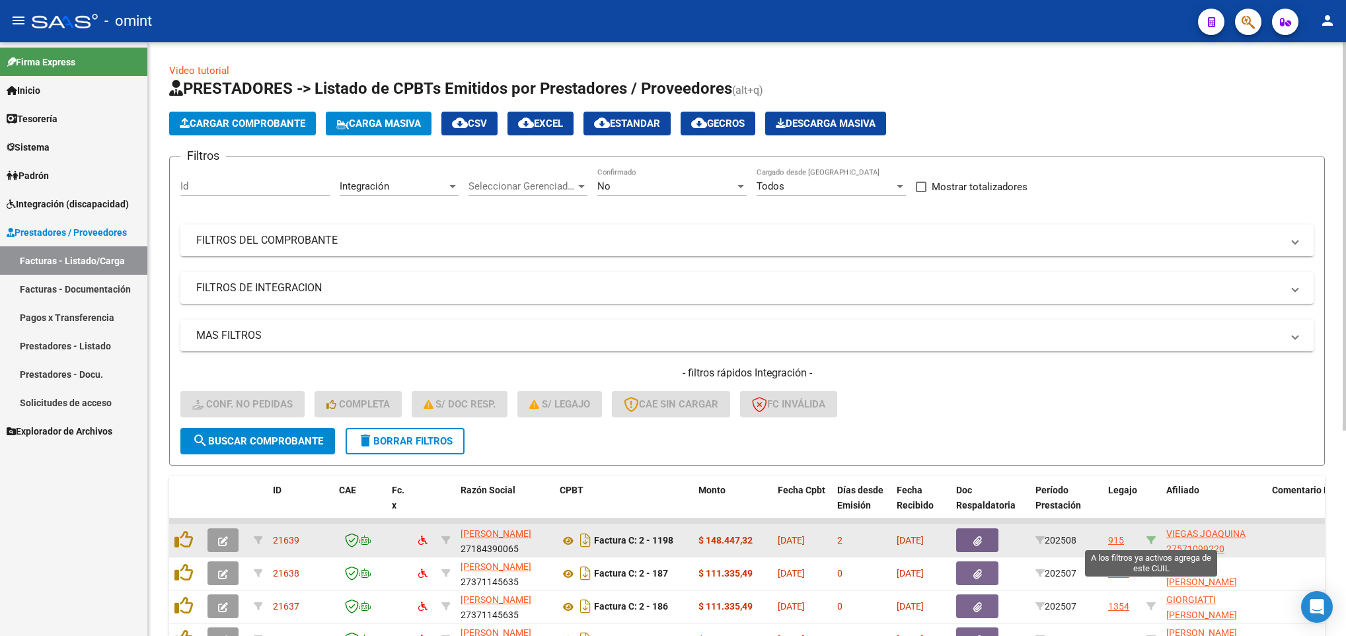
click at [1148, 542] on icon at bounding box center [1150, 540] width 9 height 9
type input "27571099220"
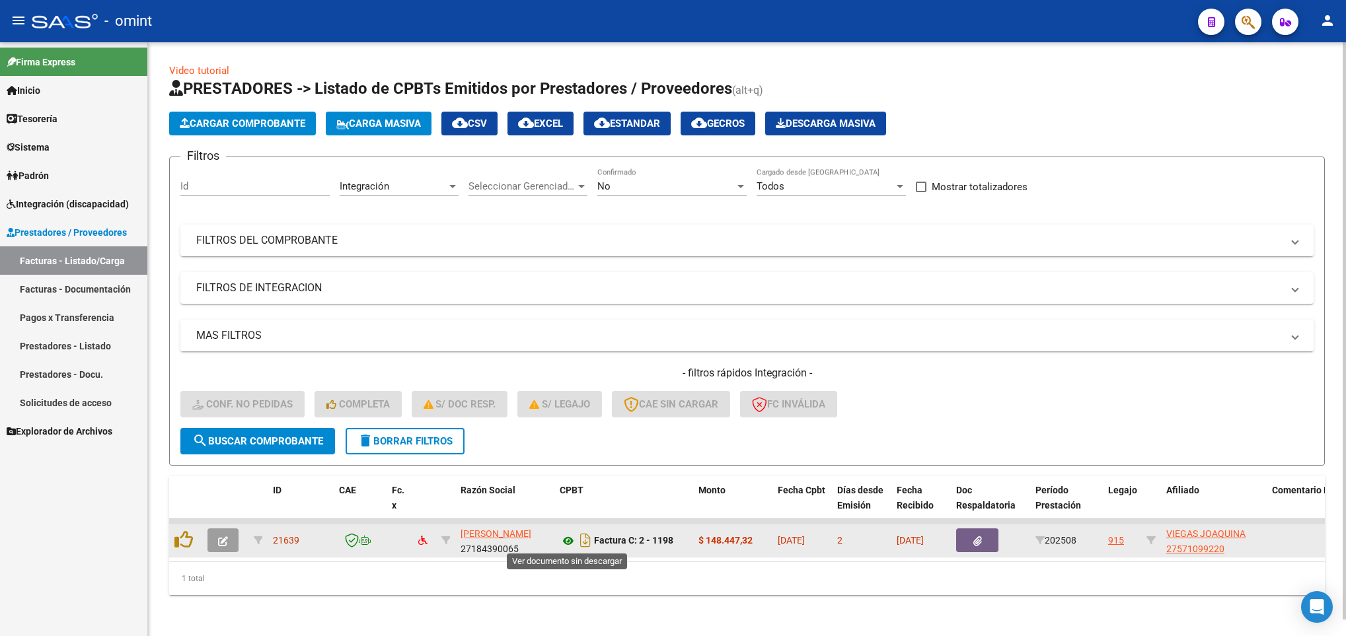
click at [569, 545] on icon at bounding box center [568, 541] width 17 height 16
click at [222, 536] on icon "button" at bounding box center [223, 541] width 10 height 10
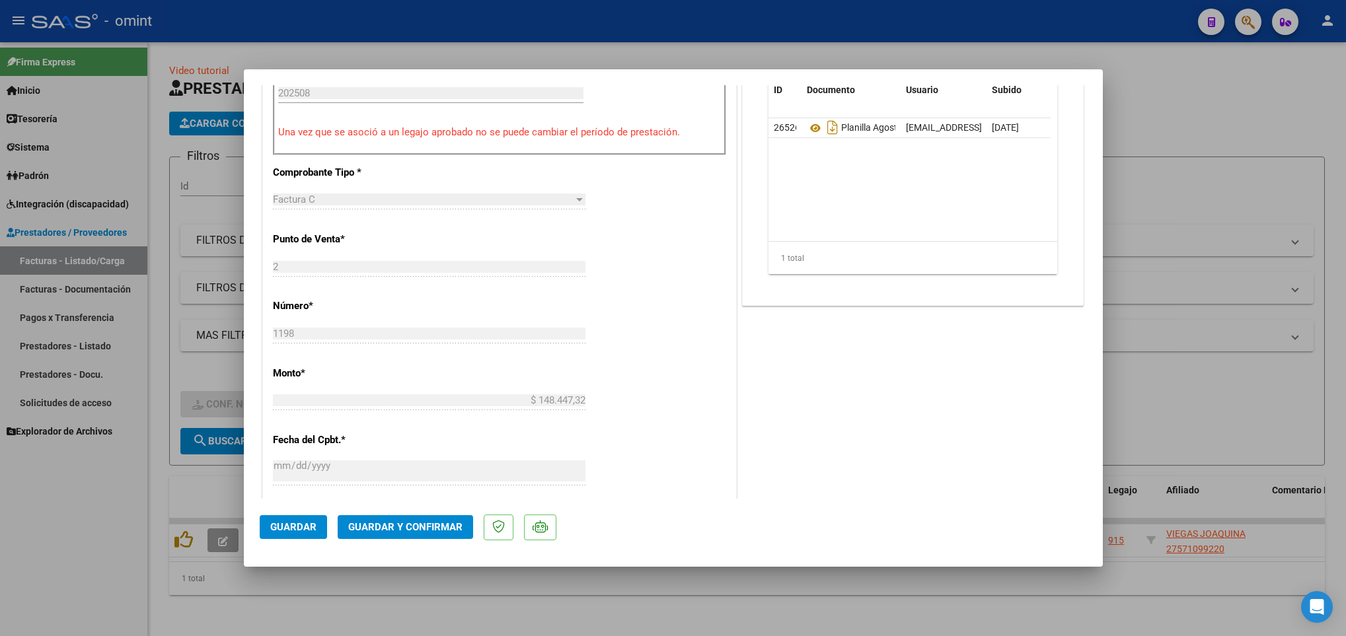
scroll to position [495, 0]
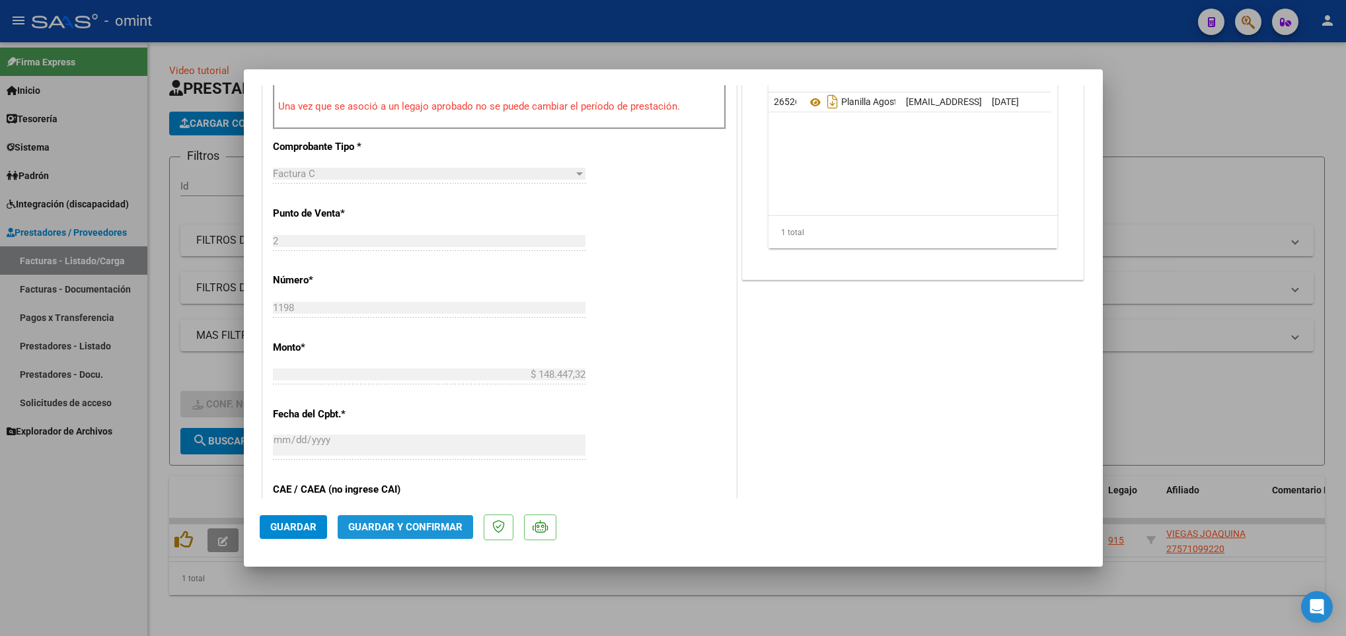
click at [435, 522] on span "Guardar y Confirmar" at bounding box center [405, 527] width 114 height 12
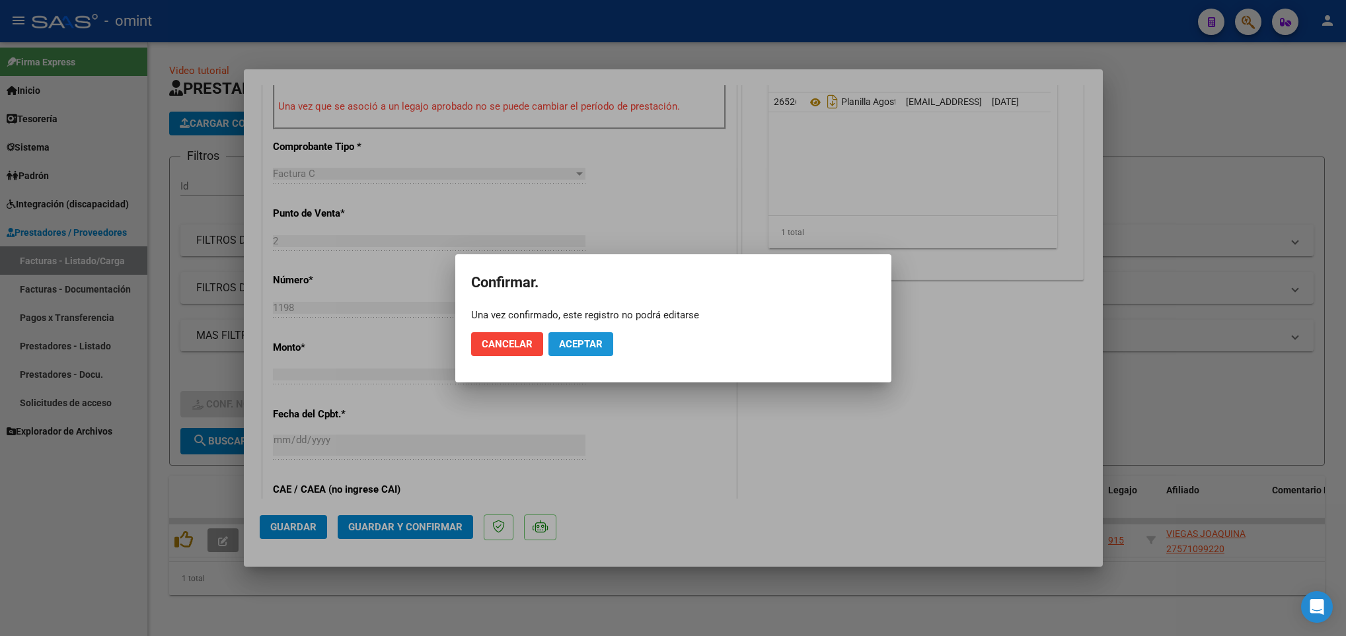
click at [589, 351] on button "Aceptar" at bounding box center [580, 344] width 65 height 24
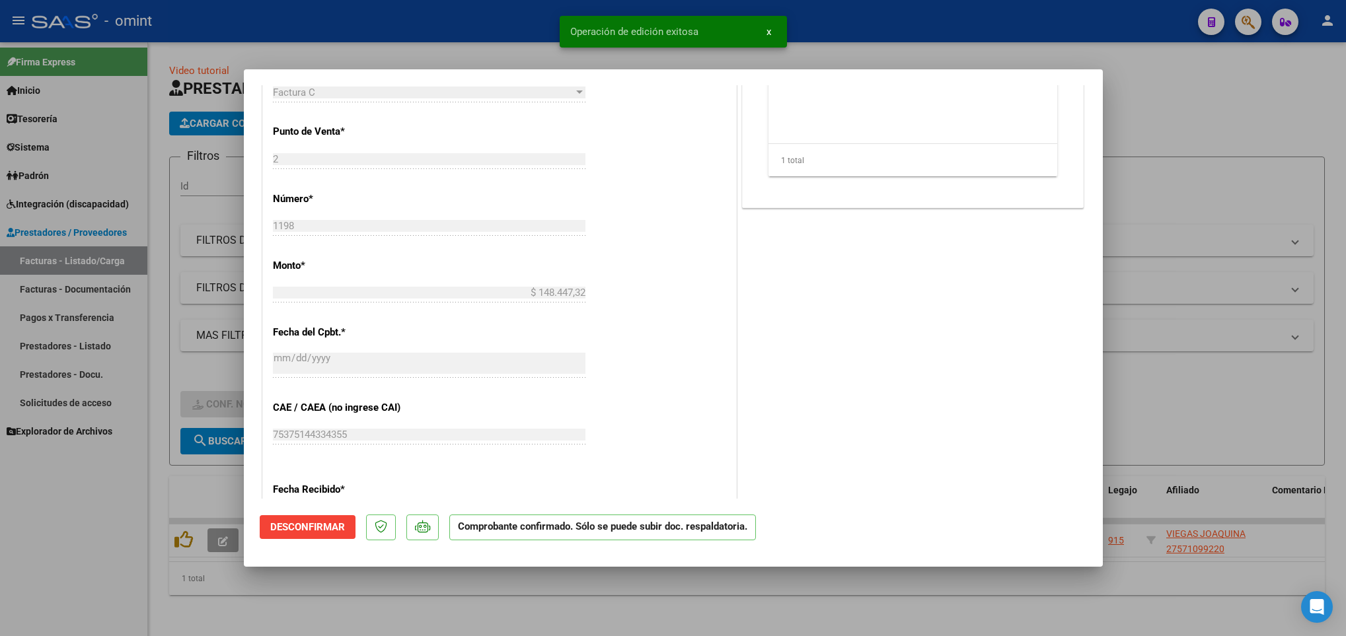
click at [605, 606] on div at bounding box center [673, 318] width 1346 height 636
type input "$ 0,00"
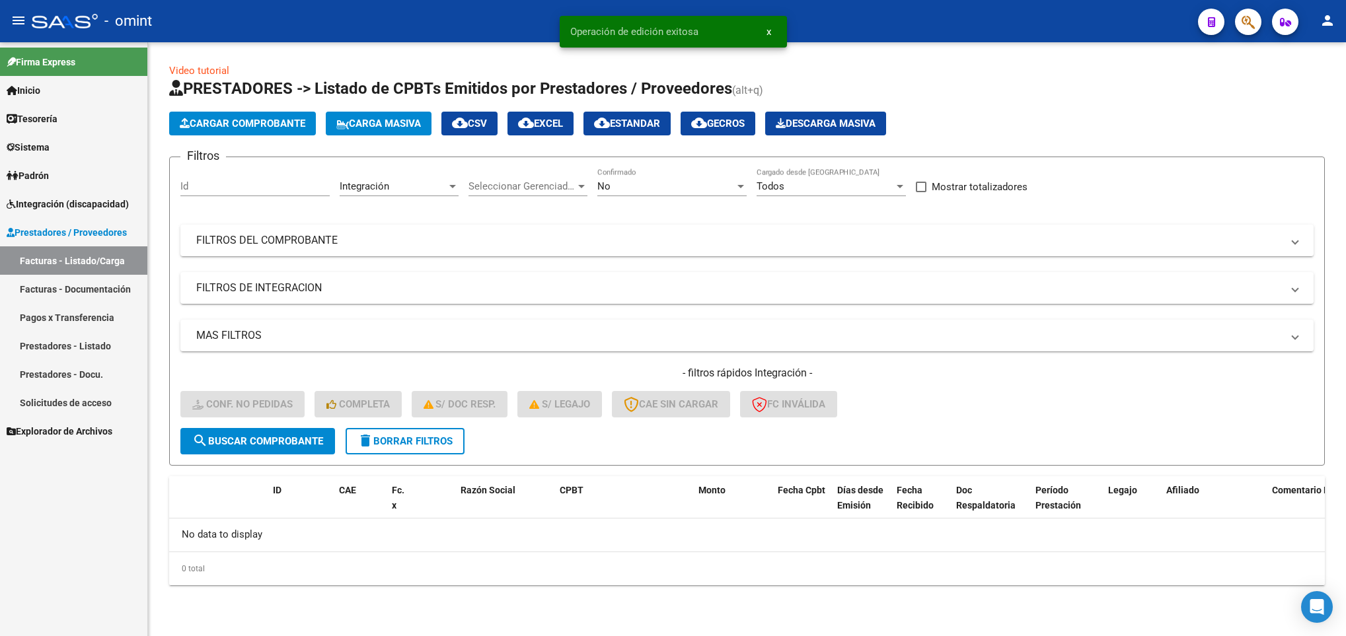
click at [453, 437] on span "delete Borrar Filtros" at bounding box center [404, 441] width 95 height 12
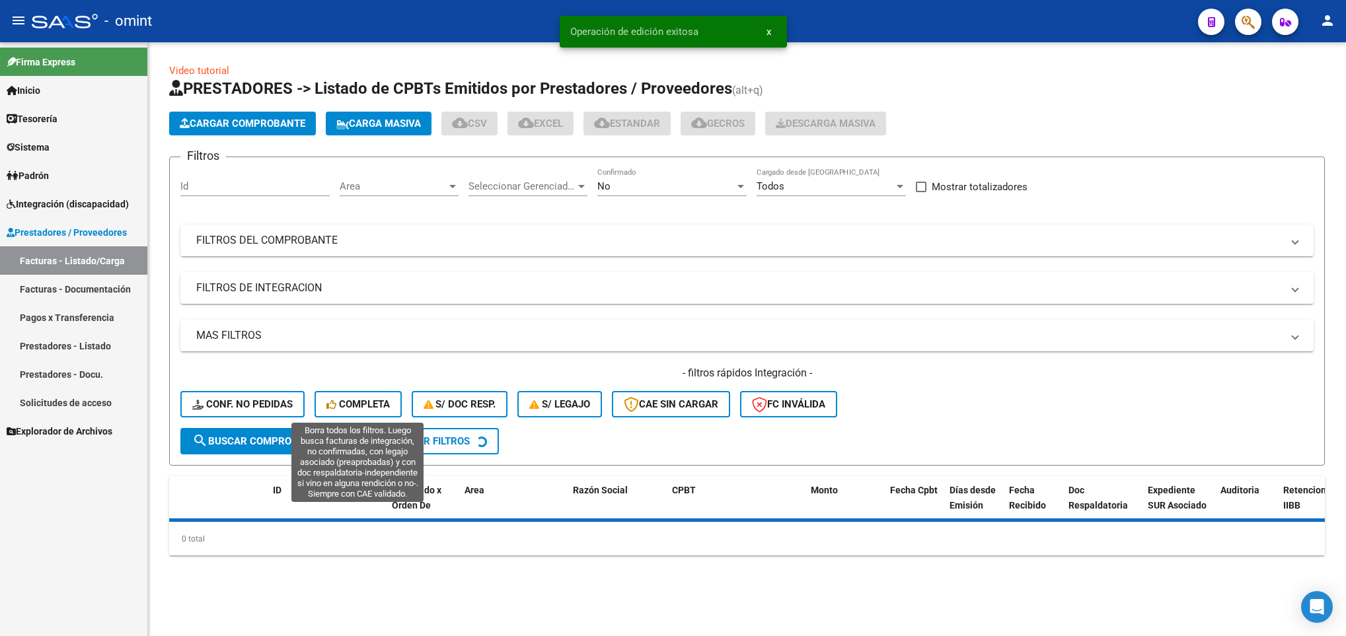
click at [365, 393] on button "Completa" at bounding box center [357, 404] width 87 height 26
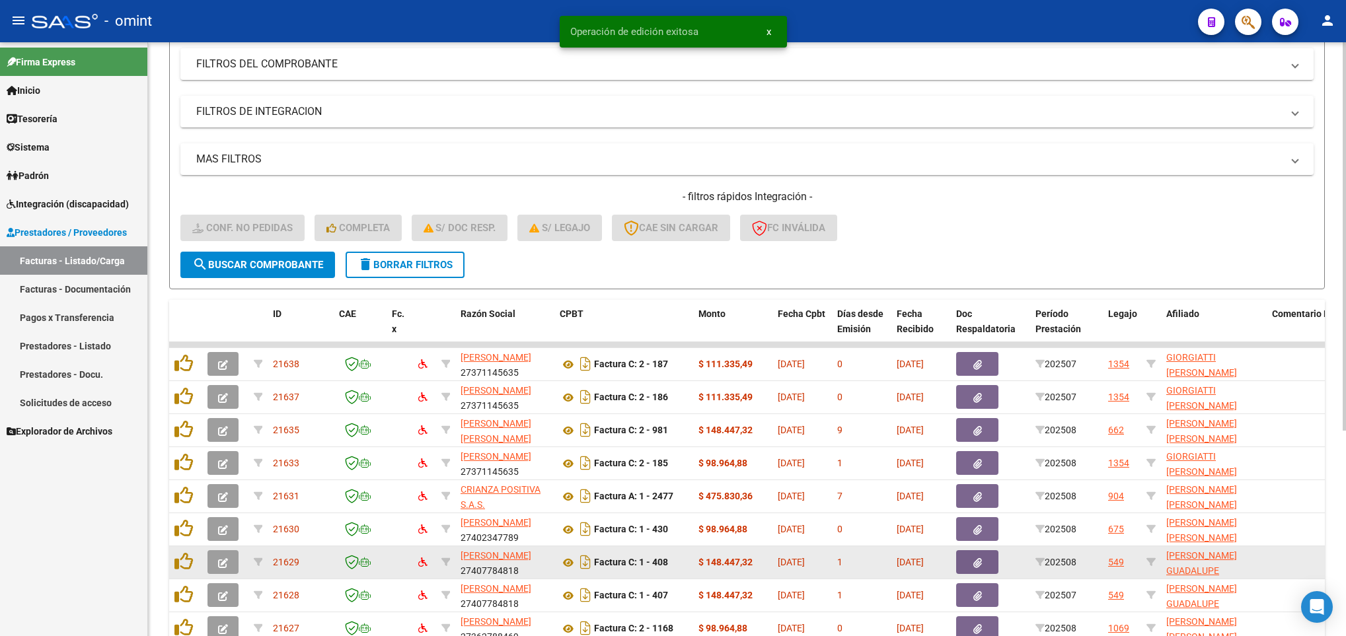
scroll to position [314, 0]
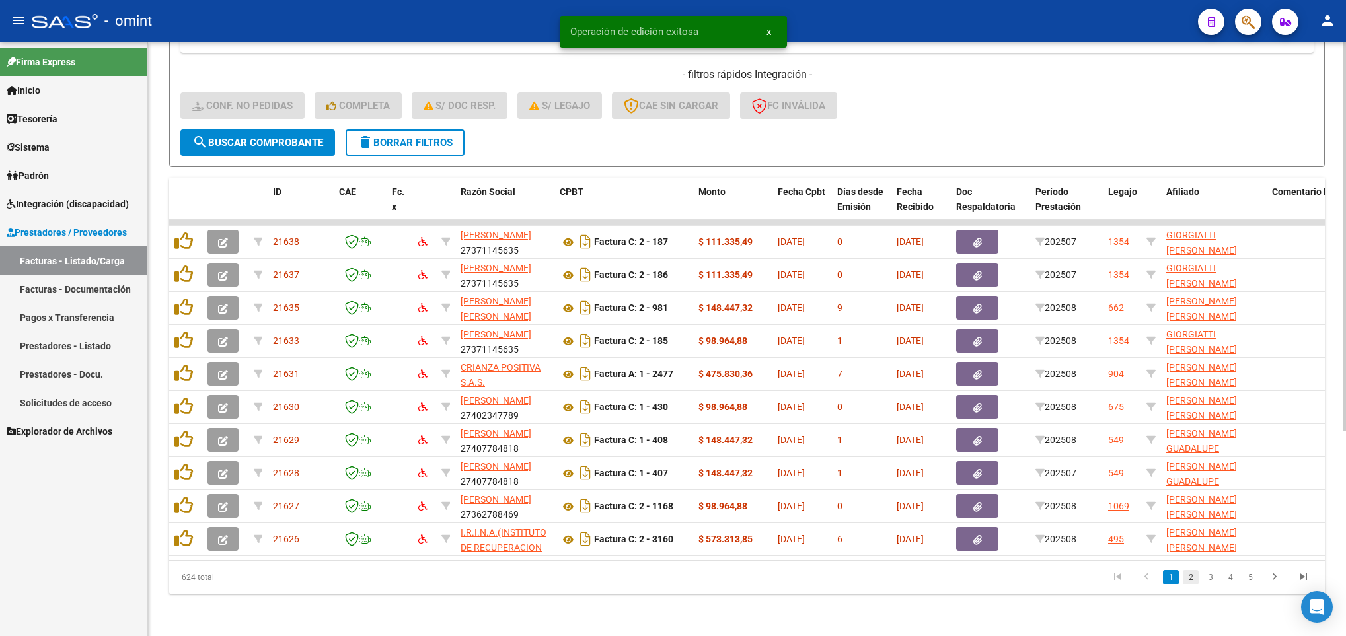
click at [1190, 577] on link "2" at bounding box center [1191, 577] width 16 height 15
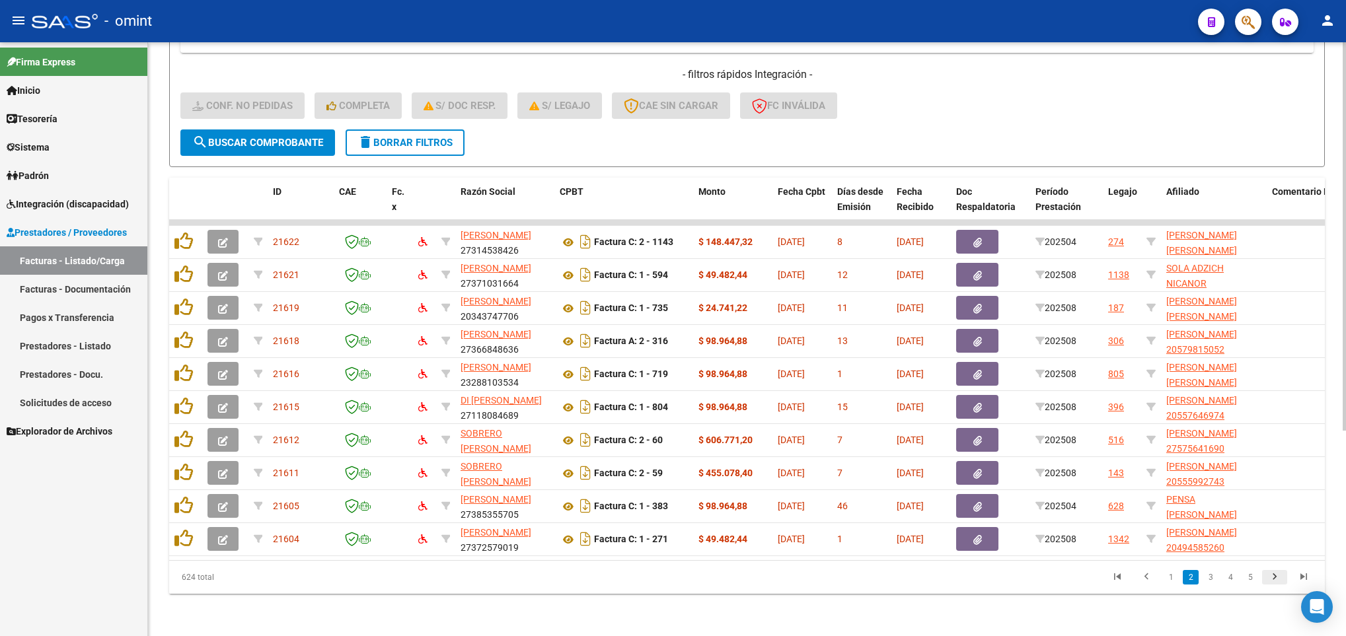
click at [1275, 577] on icon "go to next page" at bounding box center [1274, 579] width 17 height 16
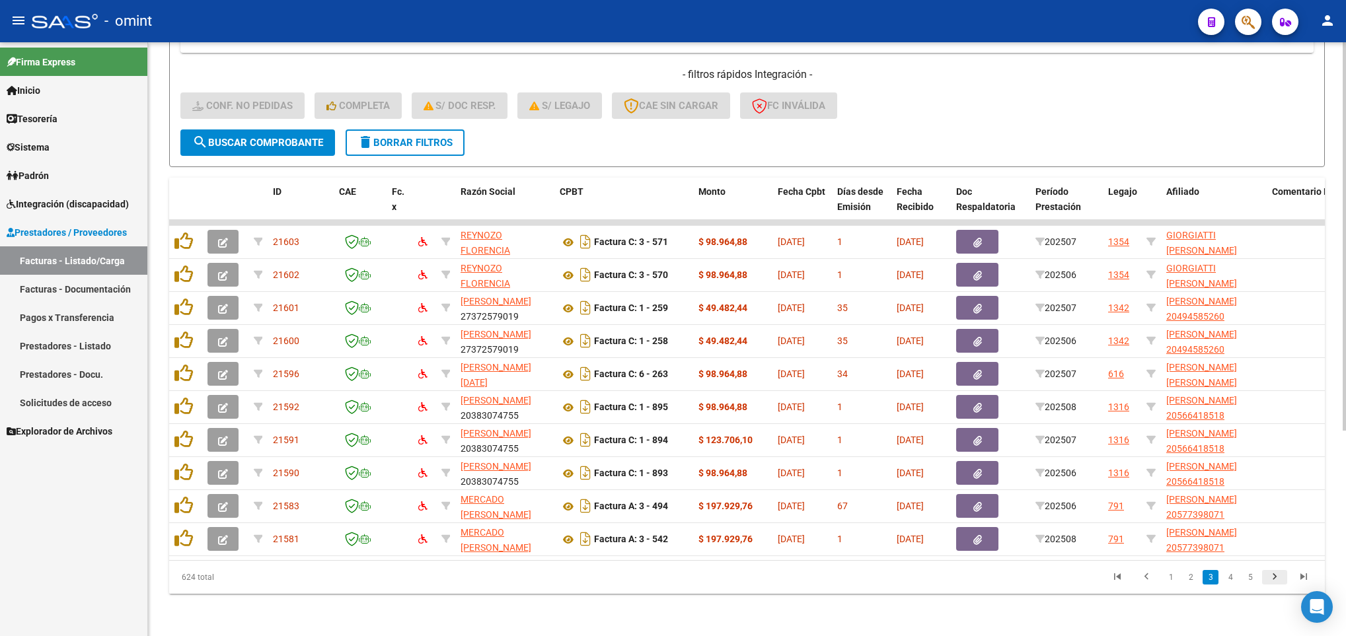
click at [1275, 577] on icon "go to next page" at bounding box center [1274, 579] width 17 height 16
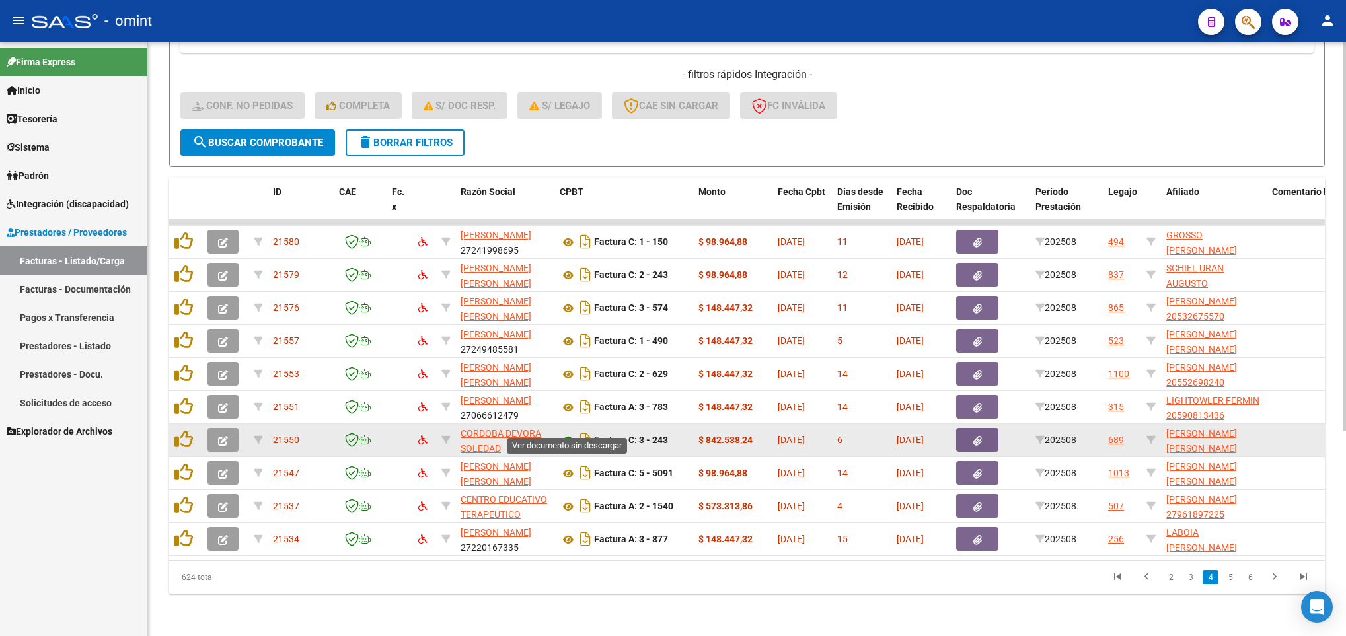
click at [567, 433] on icon at bounding box center [568, 441] width 17 height 16
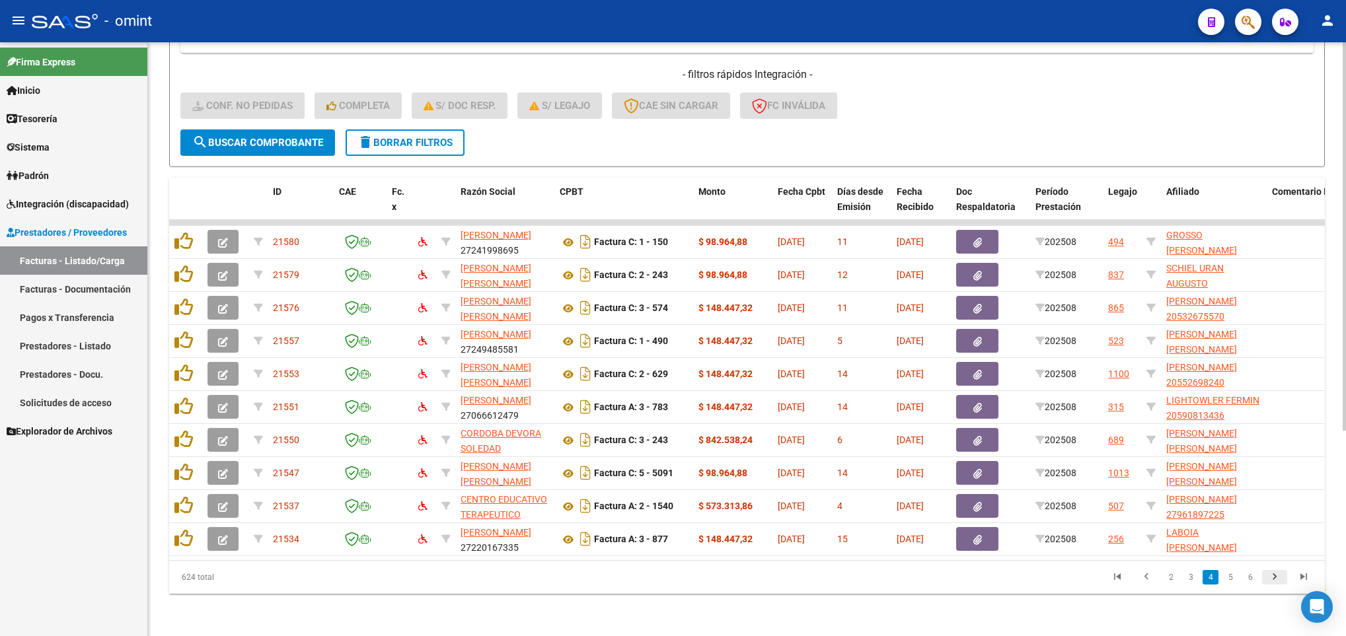
click at [1278, 577] on icon "go to next page" at bounding box center [1274, 579] width 17 height 16
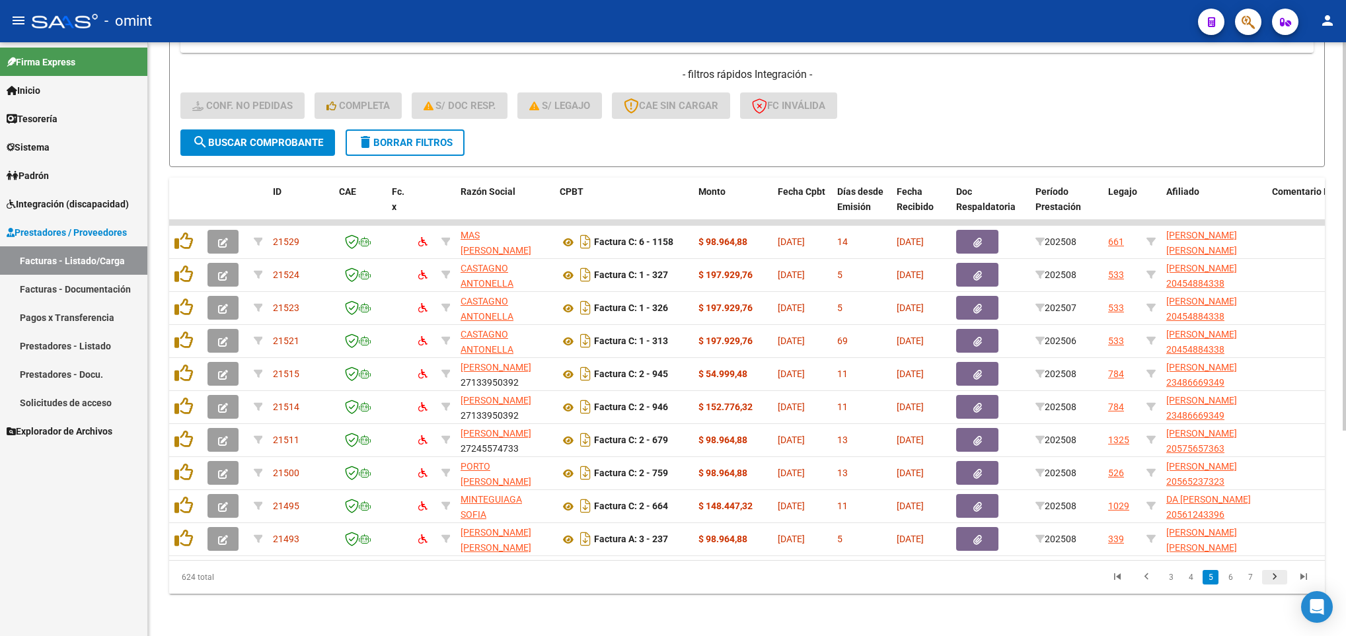
click at [1273, 577] on icon "go to next page" at bounding box center [1274, 579] width 17 height 16
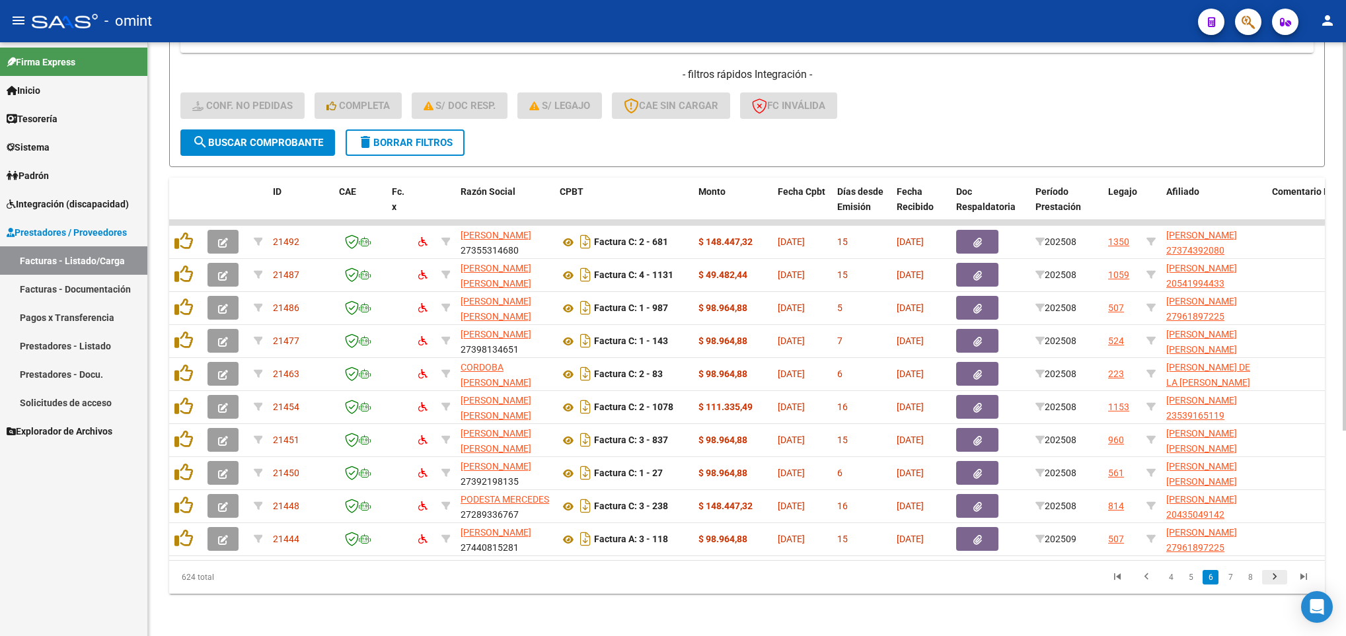
click at [1281, 579] on icon "go to next page" at bounding box center [1274, 579] width 17 height 16
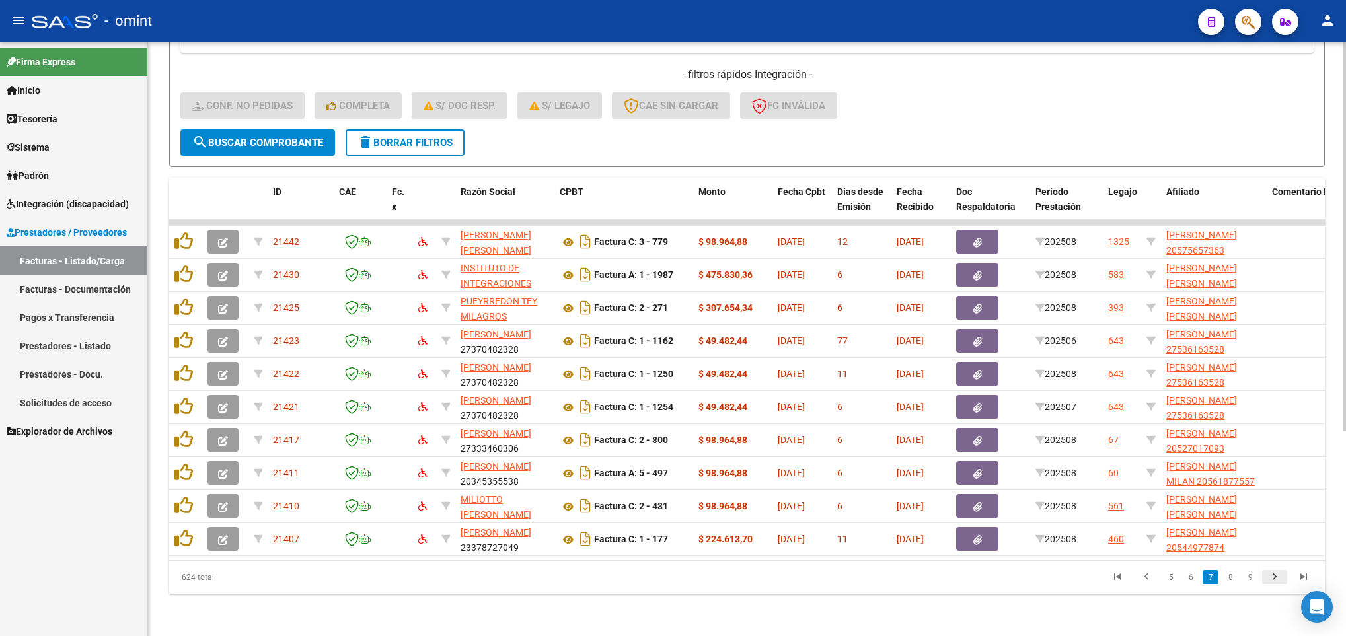
click at [1281, 579] on icon "go to next page" at bounding box center [1274, 579] width 17 height 16
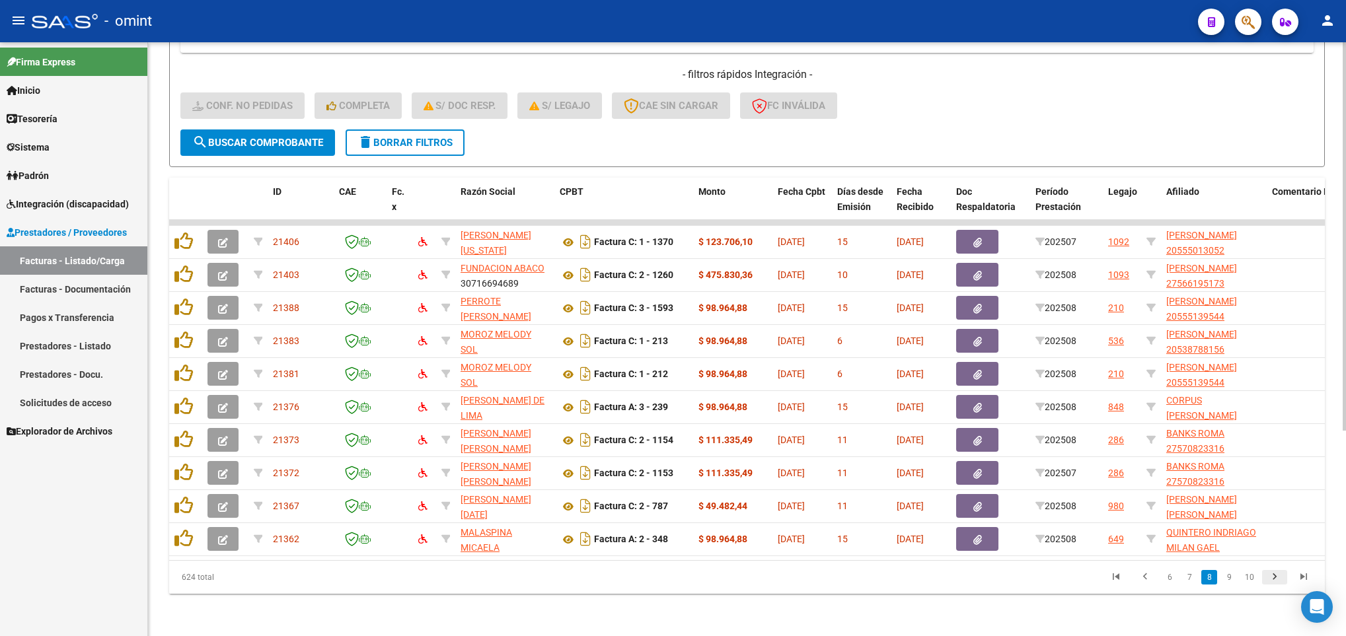
click at [1275, 573] on icon "go to next page" at bounding box center [1274, 579] width 17 height 16
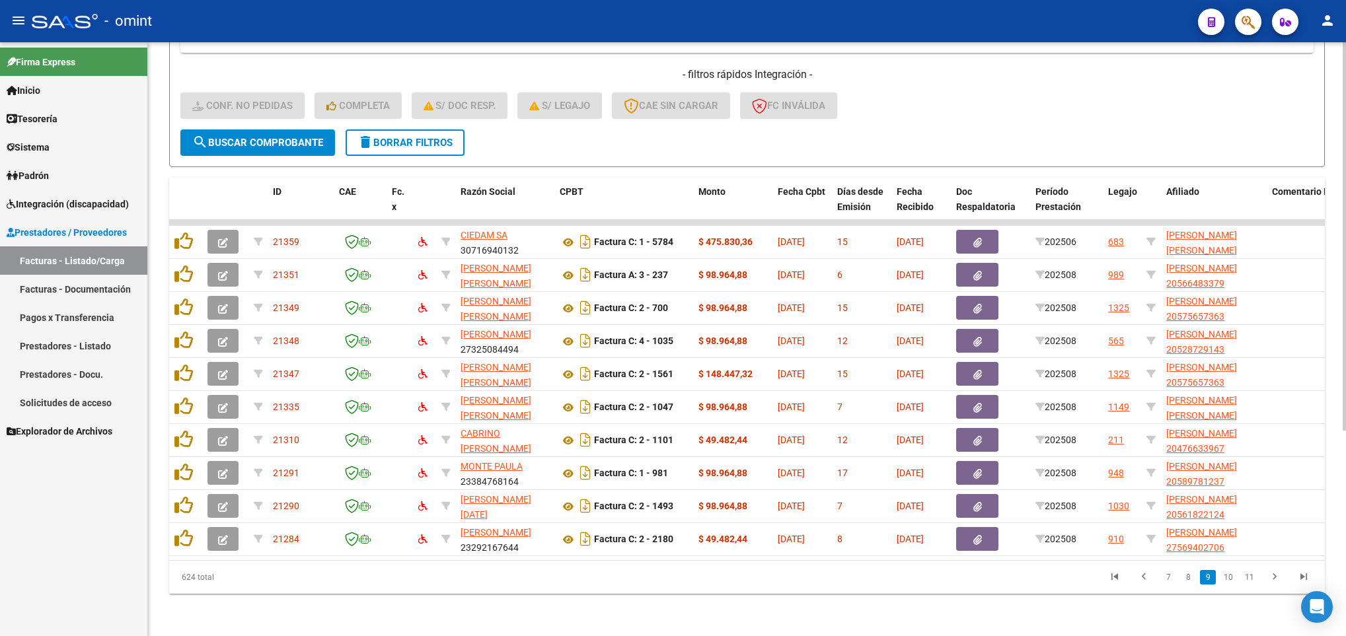
click at [1280, 587] on li at bounding box center [1274, 577] width 29 height 22
click at [1274, 581] on icon "go to next page" at bounding box center [1274, 579] width 17 height 16
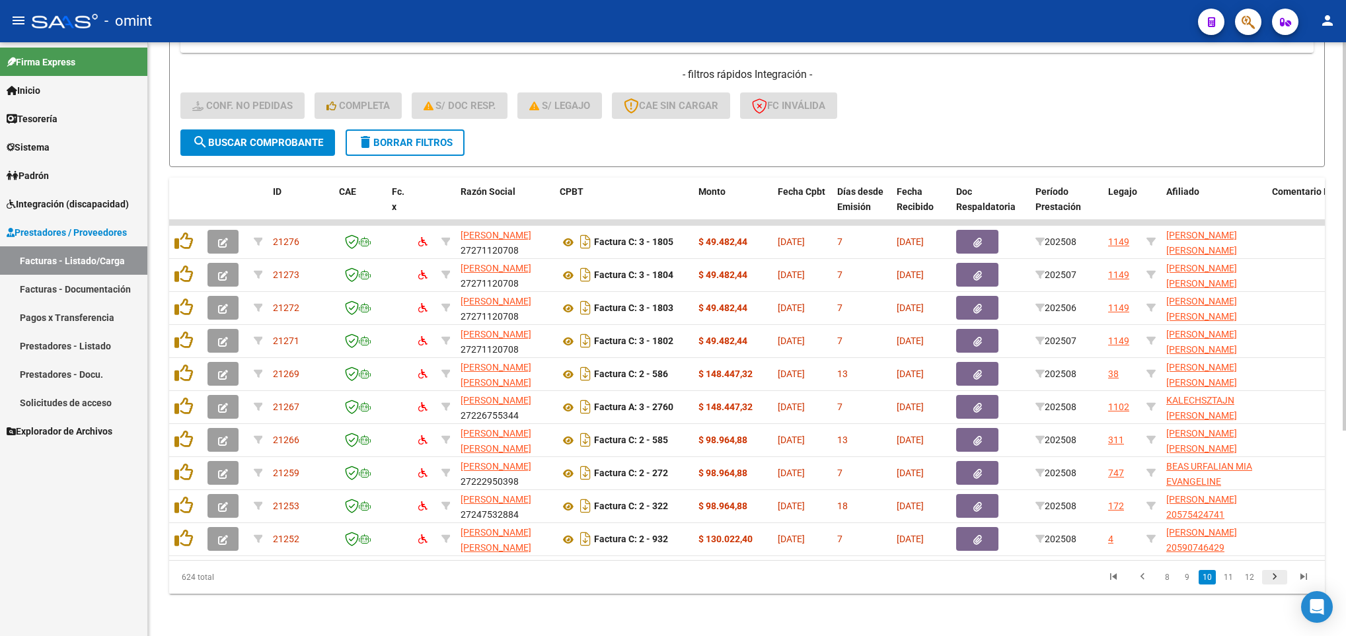
click at [1274, 581] on icon "go to next page" at bounding box center [1274, 579] width 17 height 16
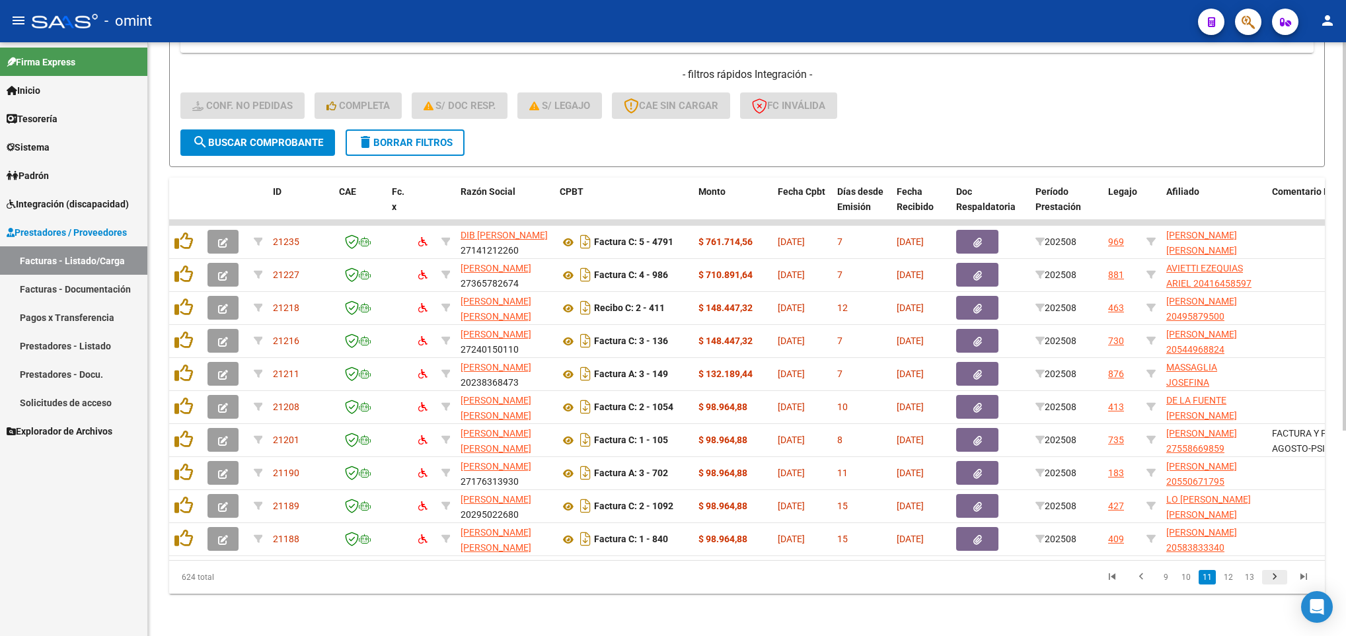
click at [1275, 585] on icon "go to next page" at bounding box center [1274, 579] width 17 height 16
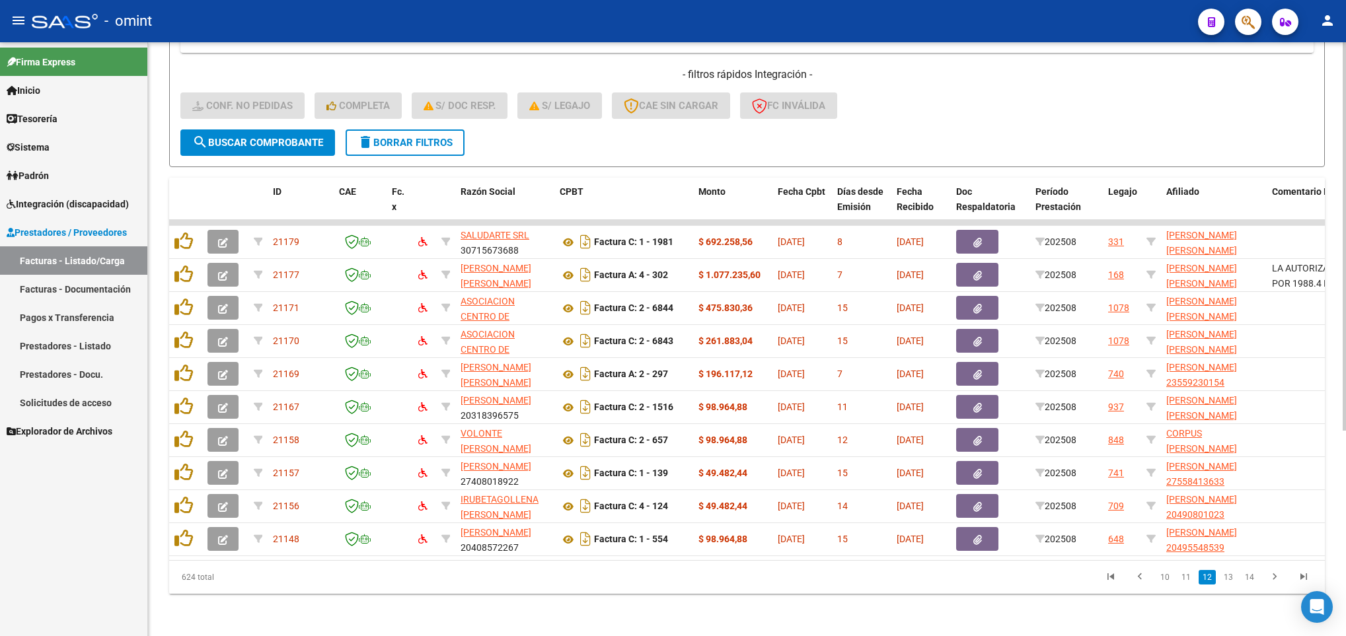
click at [1275, 573] on icon "go to next page" at bounding box center [1274, 579] width 17 height 16
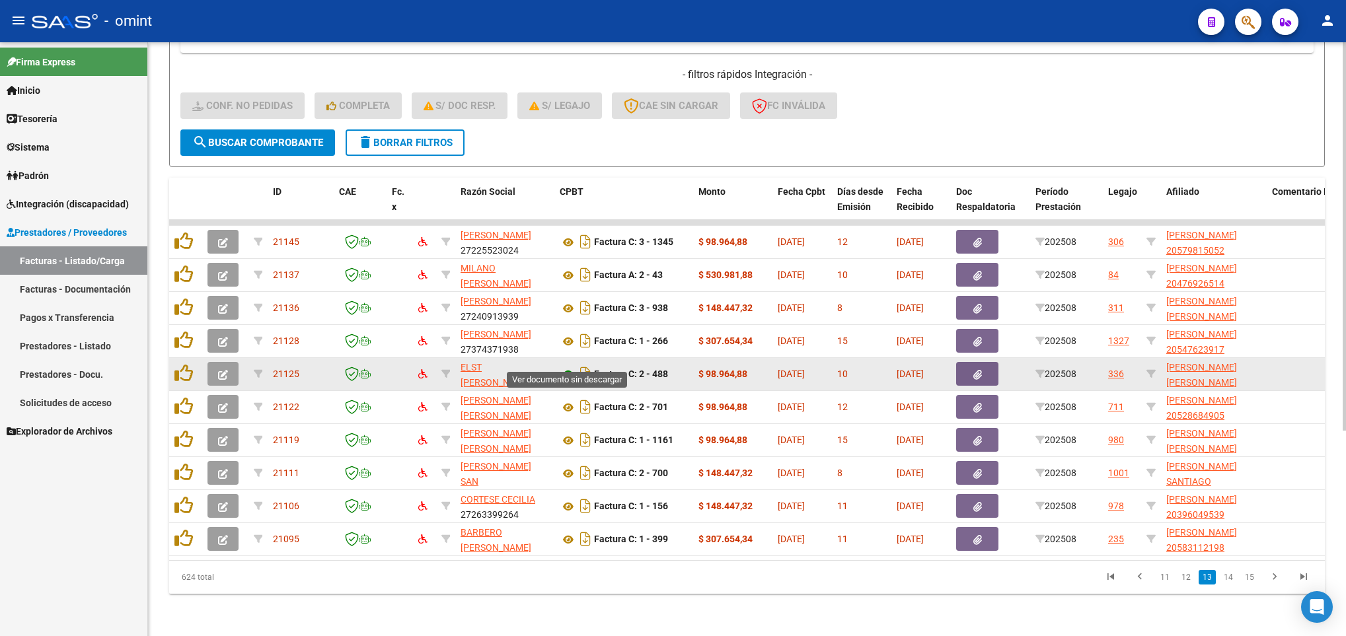
click at [567, 367] on icon at bounding box center [568, 375] width 17 height 16
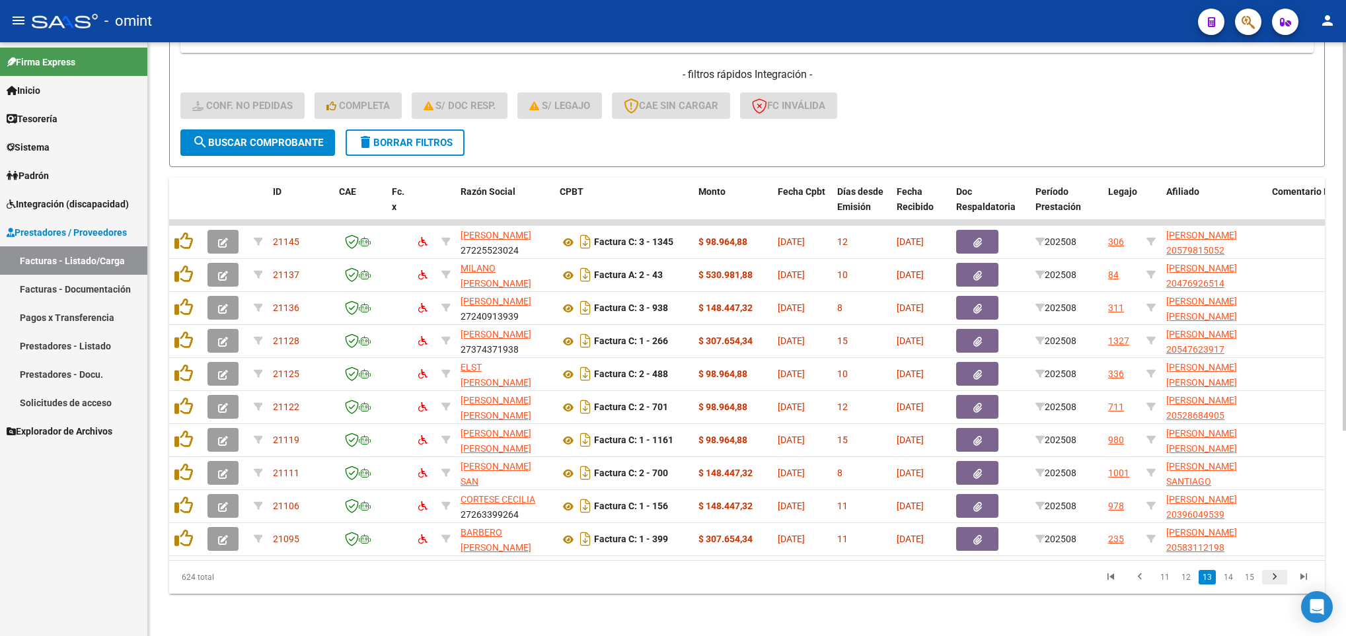
click at [1271, 581] on icon "go to next page" at bounding box center [1274, 579] width 17 height 16
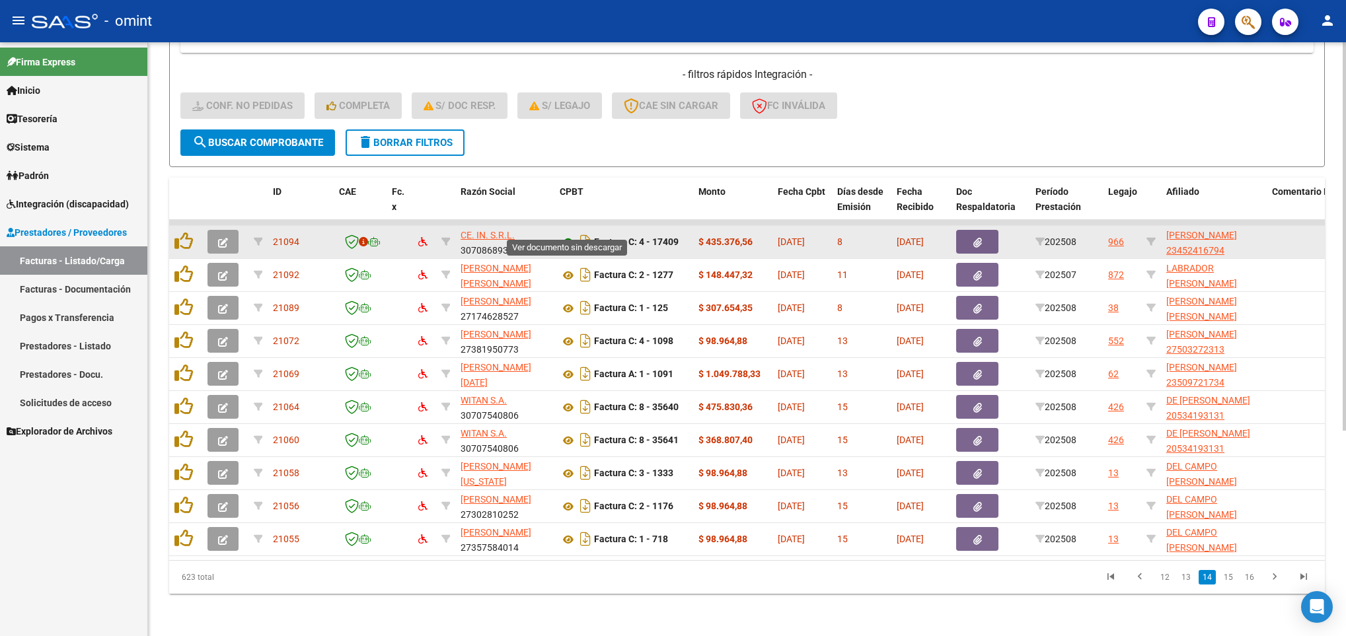
click at [569, 235] on icon at bounding box center [568, 243] width 17 height 16
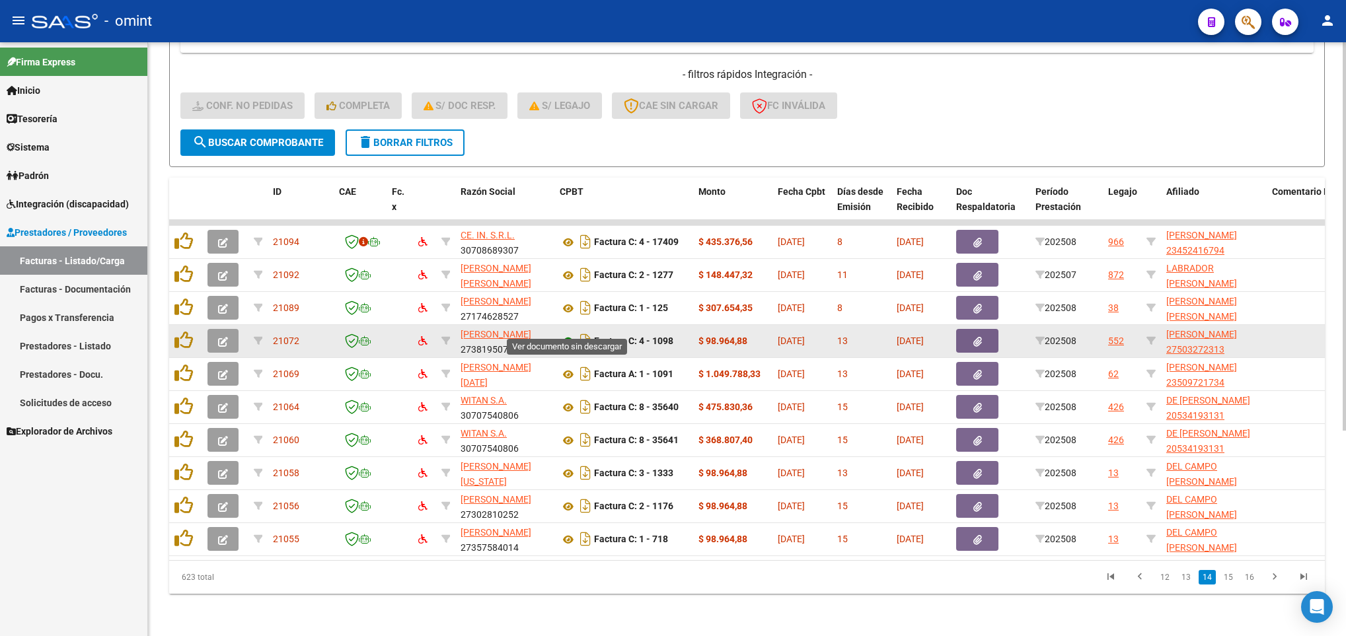
click at [567, 334] on icon at bounding box center [568, 342] width 17 height 16
click at [561, 334] on icon at bounding box center [568, 342] width 17 height 16
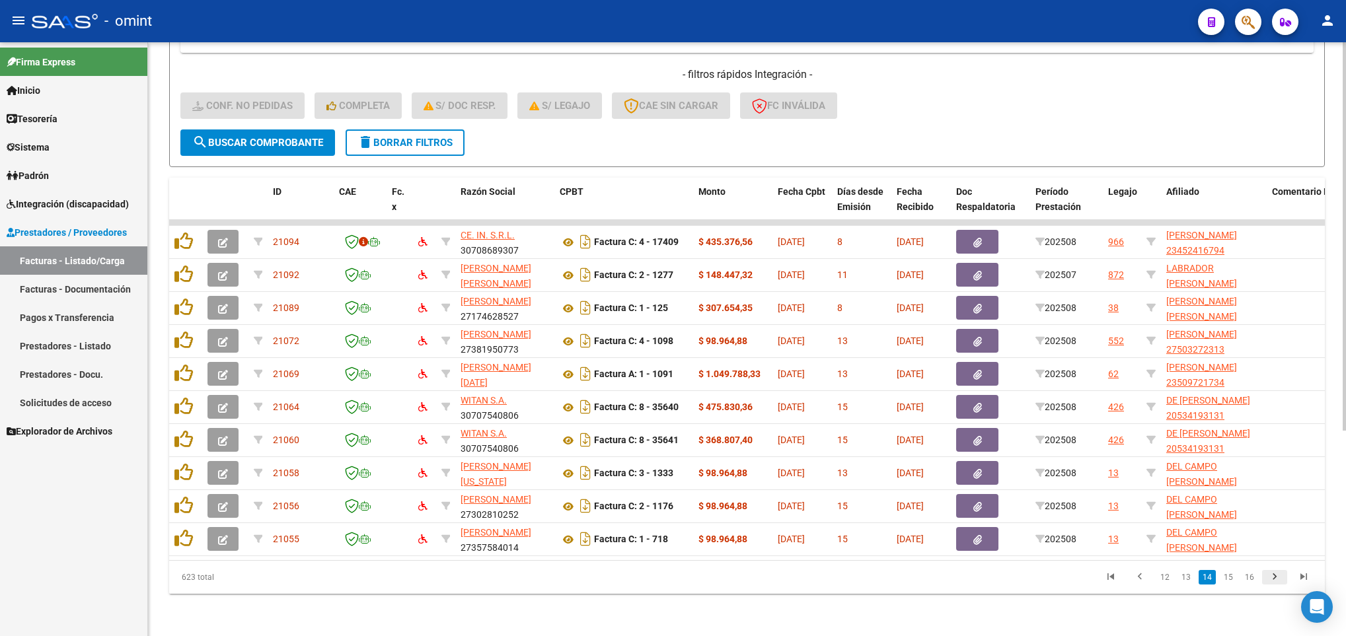
click at [1276, 579] on icon "go to next page" at bounding box center [1274, 579] width 17 height 16
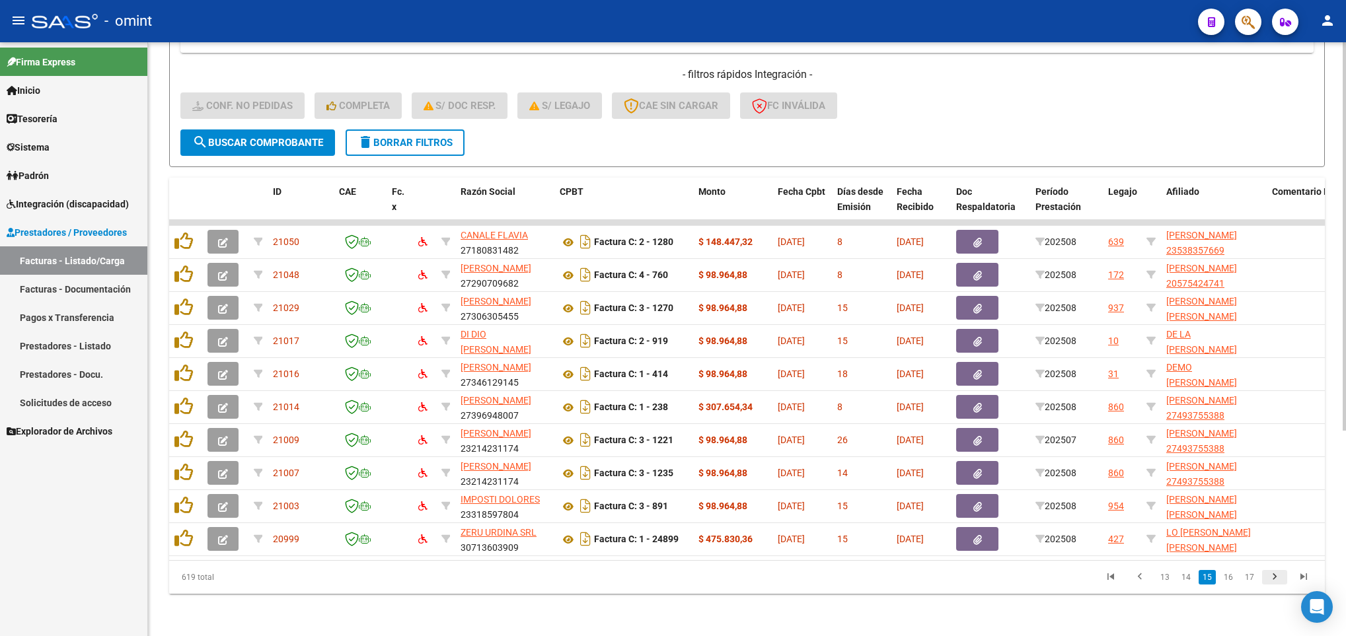
click at [1276, 579] on icon "go to next page" at bounding box center [1274, 579] width 17 height 16
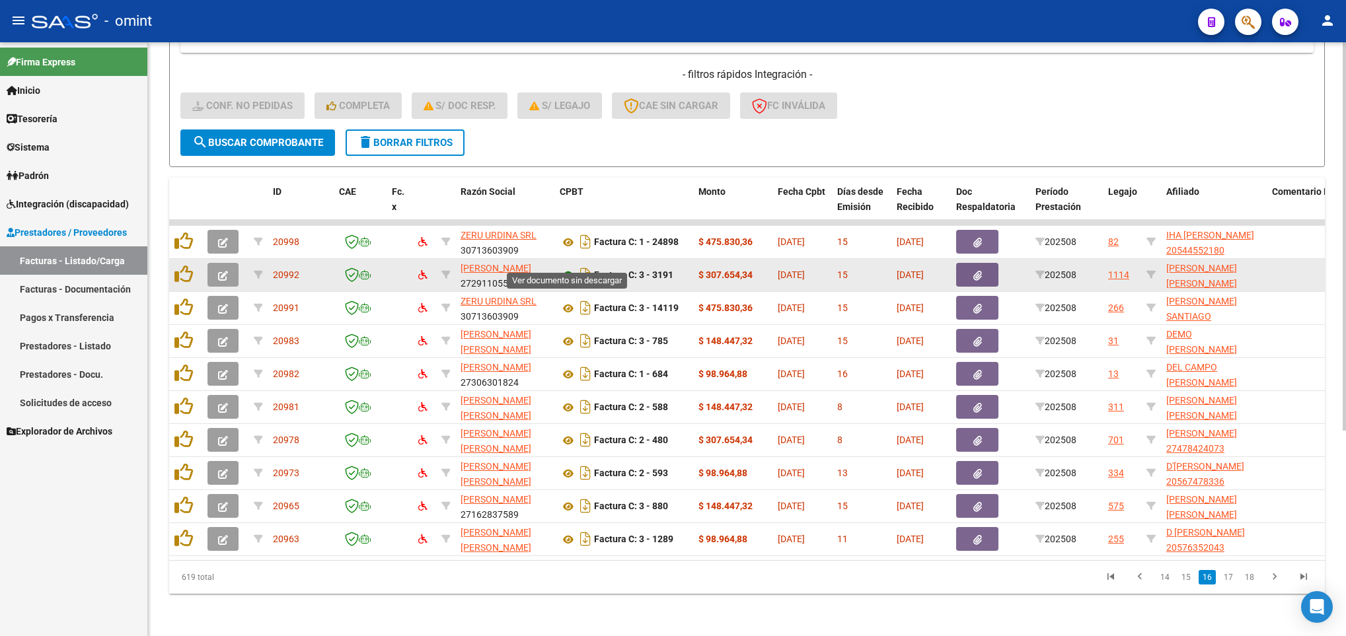
click at [567, 268] on icon at bounding box center [568, 276] width 17 height 16
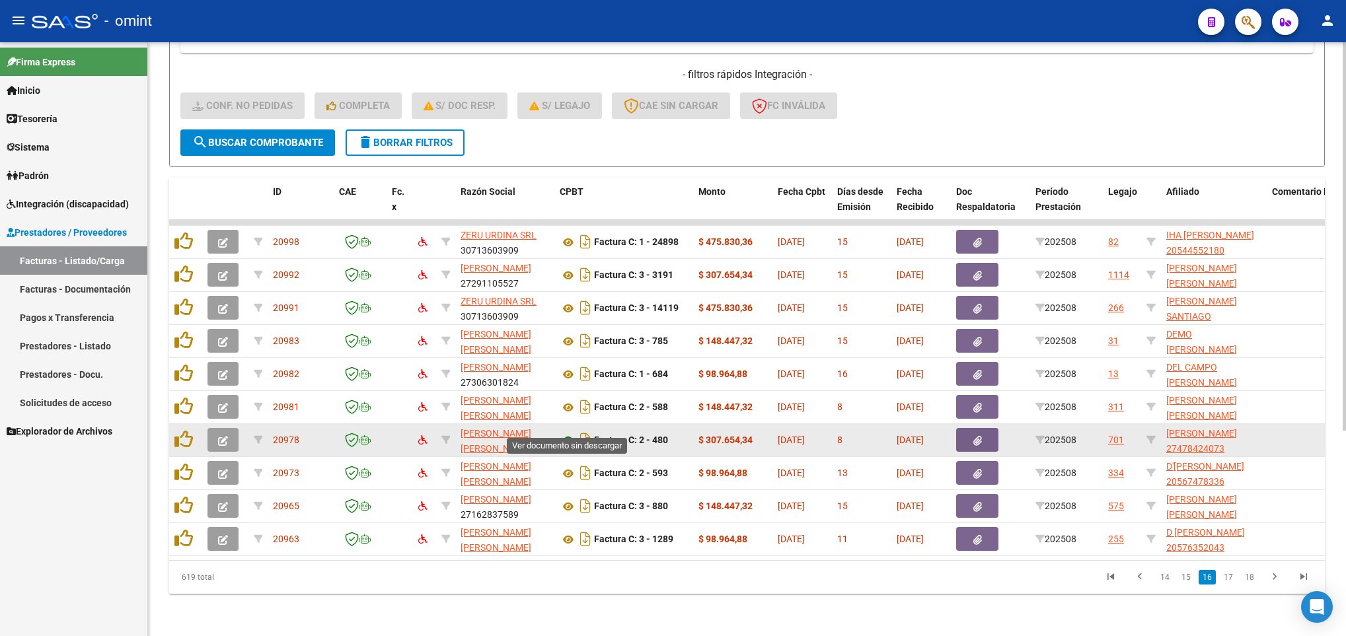
click at [567, 433] on icon at bounding box center [568, 441] width 17 height 16
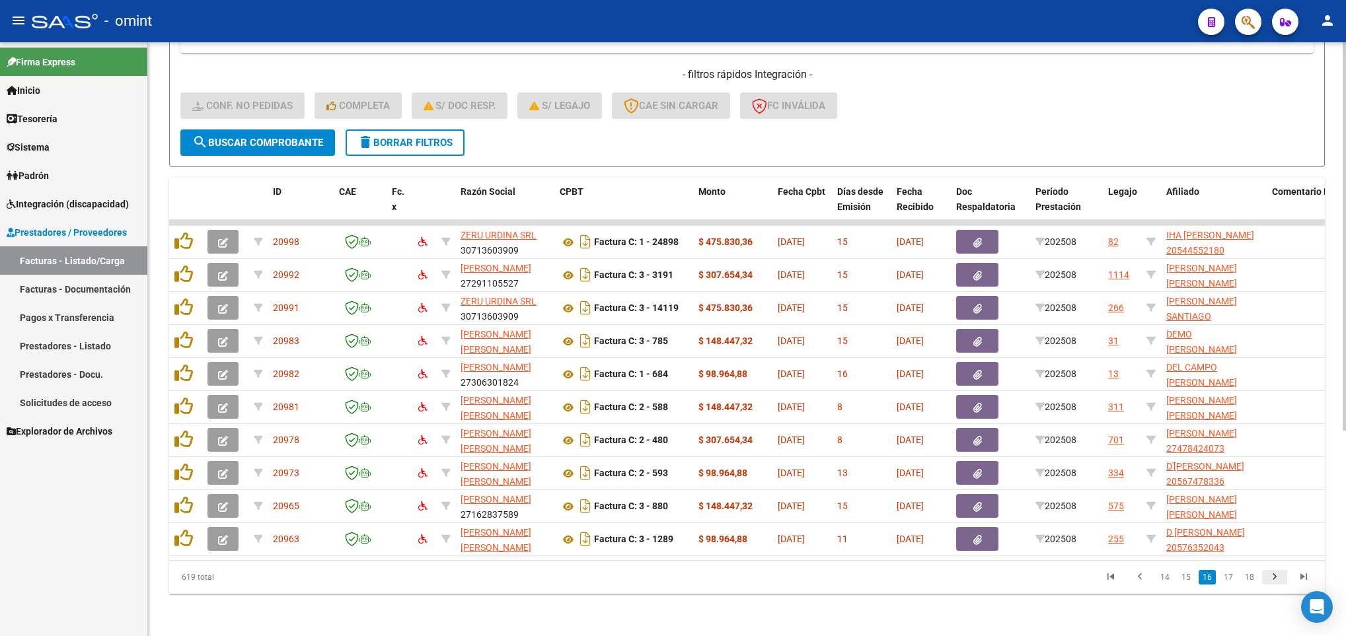
click at [1282, 575] on icon "go to next page" at bounding box center [1274, 579] width 17 height 16
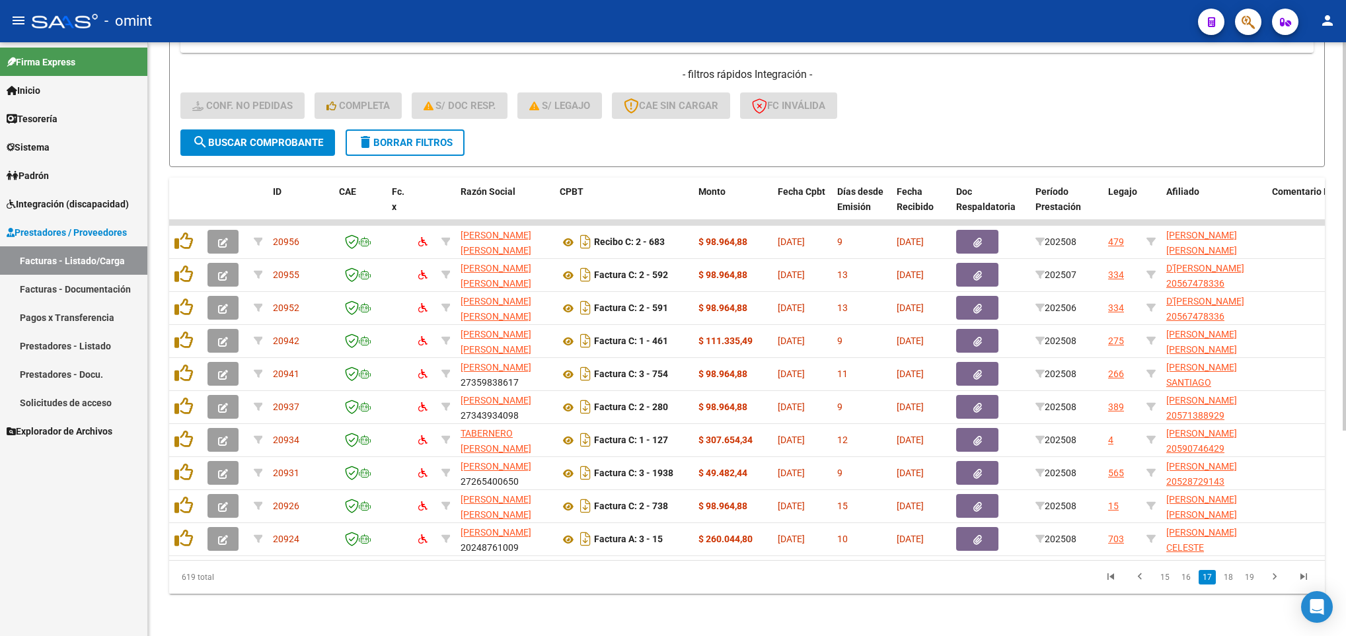
click at [1282, 567] on li at bounding box center [1274, 577] width 29 height 22
click at [1271, 583] on icon "go to next page" at bounding box center [1274, 579] width 17 height 16
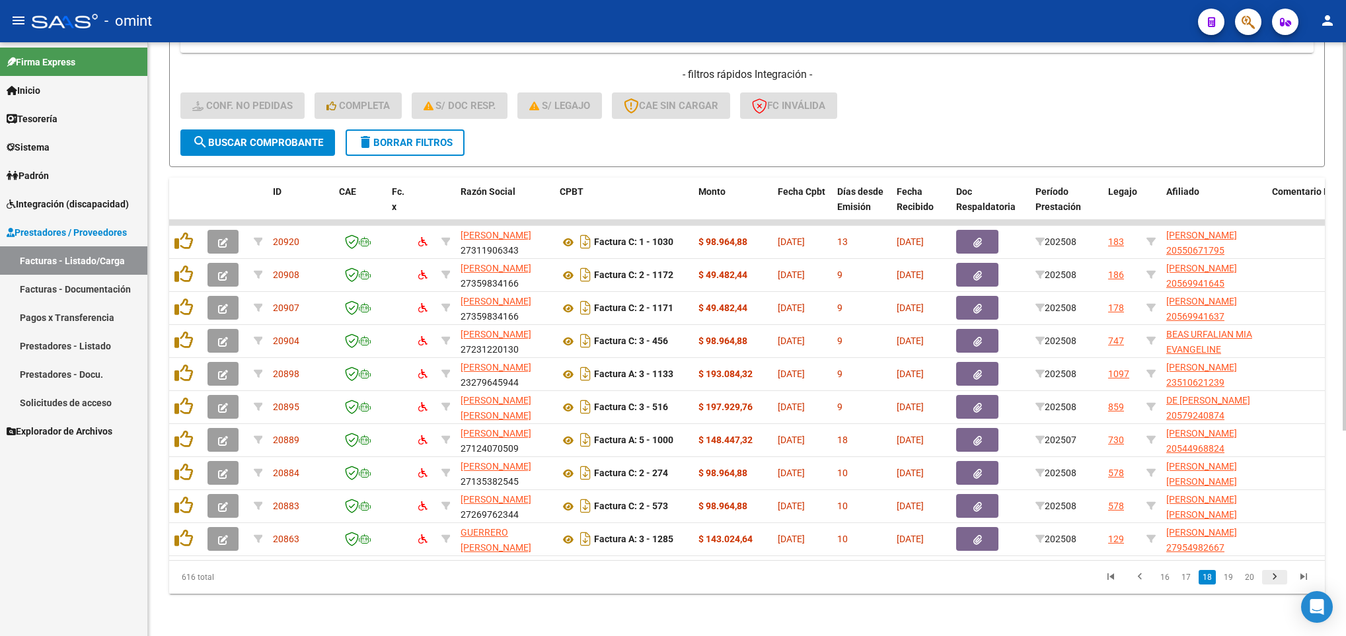
click at [1271, 583] on icon "go to next page" at bounding box center [1274, 579] width 17 height 16
click at [1271, 577] on icon "go to next page" at bounding box center [1274, 579] width 17 height 16
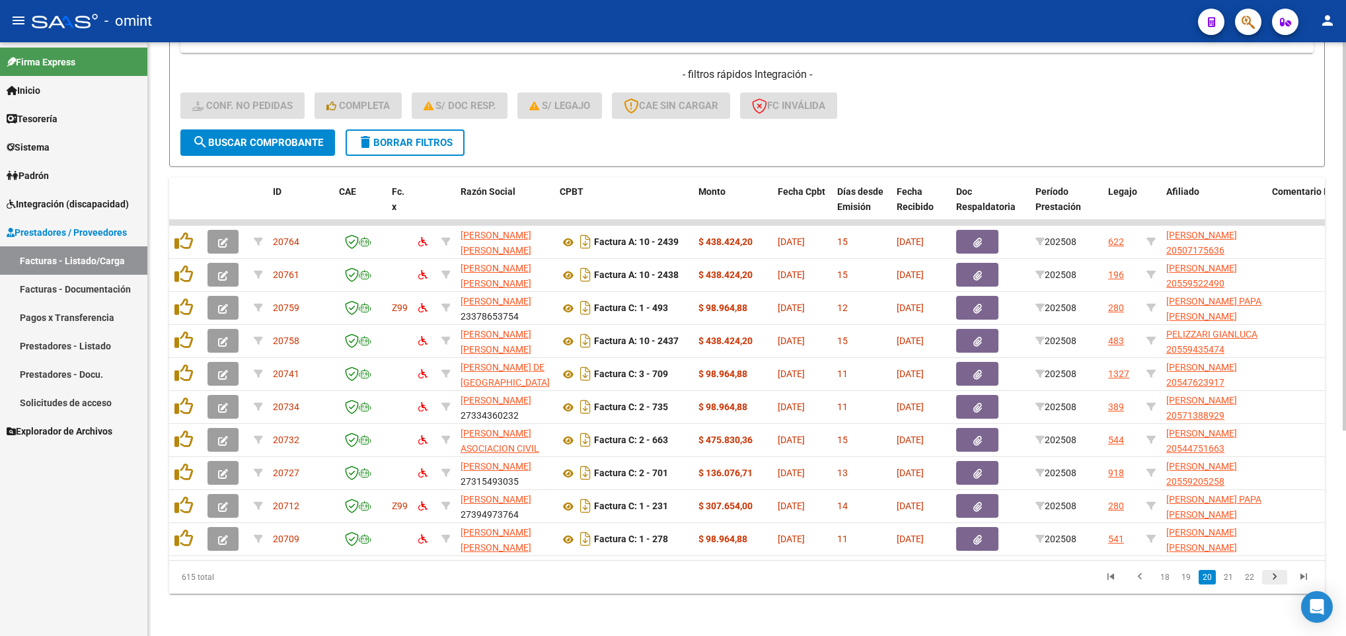
click at [1271, 577] on icon "go to next page" at bounding box center [1274, 579] width 17 height 16
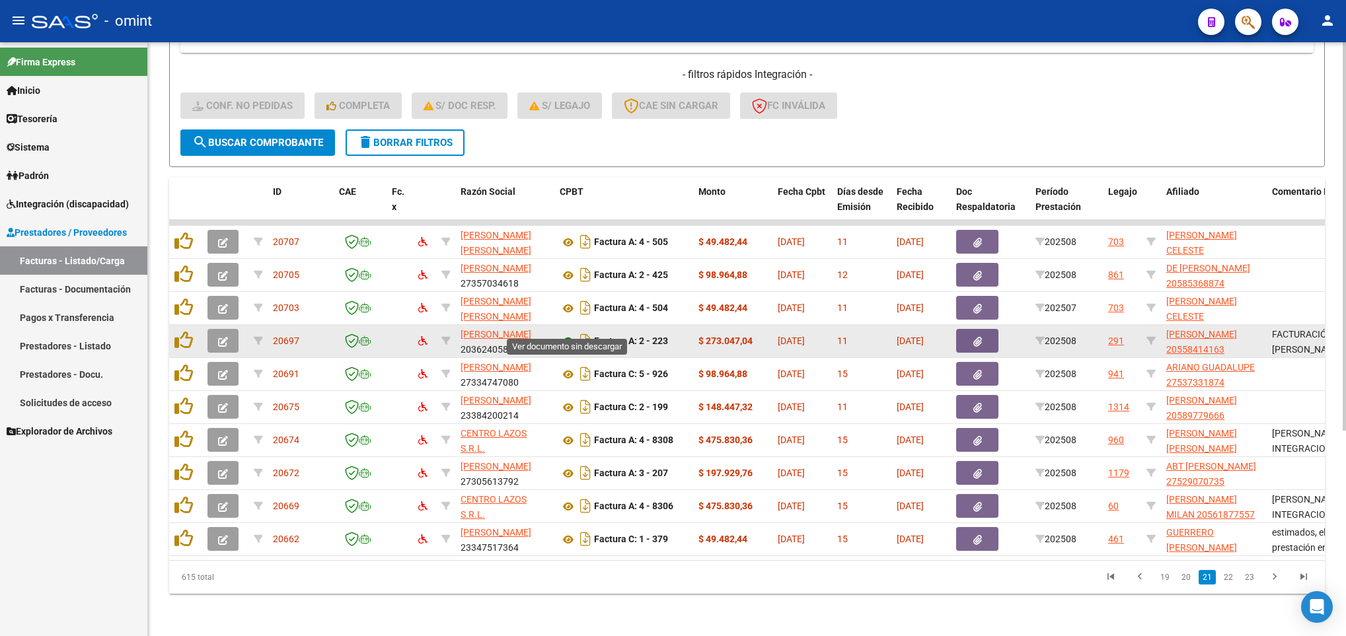
click at [569, 334] on icon at bounding box center [568, 342] width 17 height 16
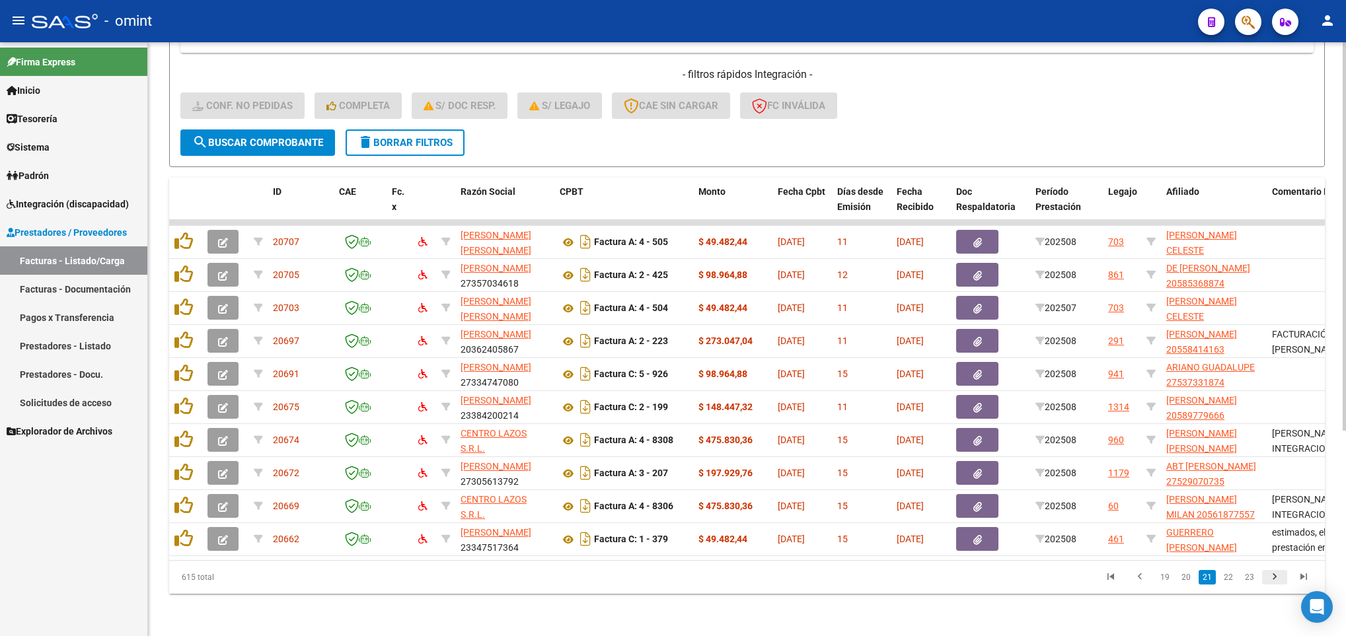
click at [1280, 577] on icon "go to next page" at bounding box center [1274, 579] width 17 height 16
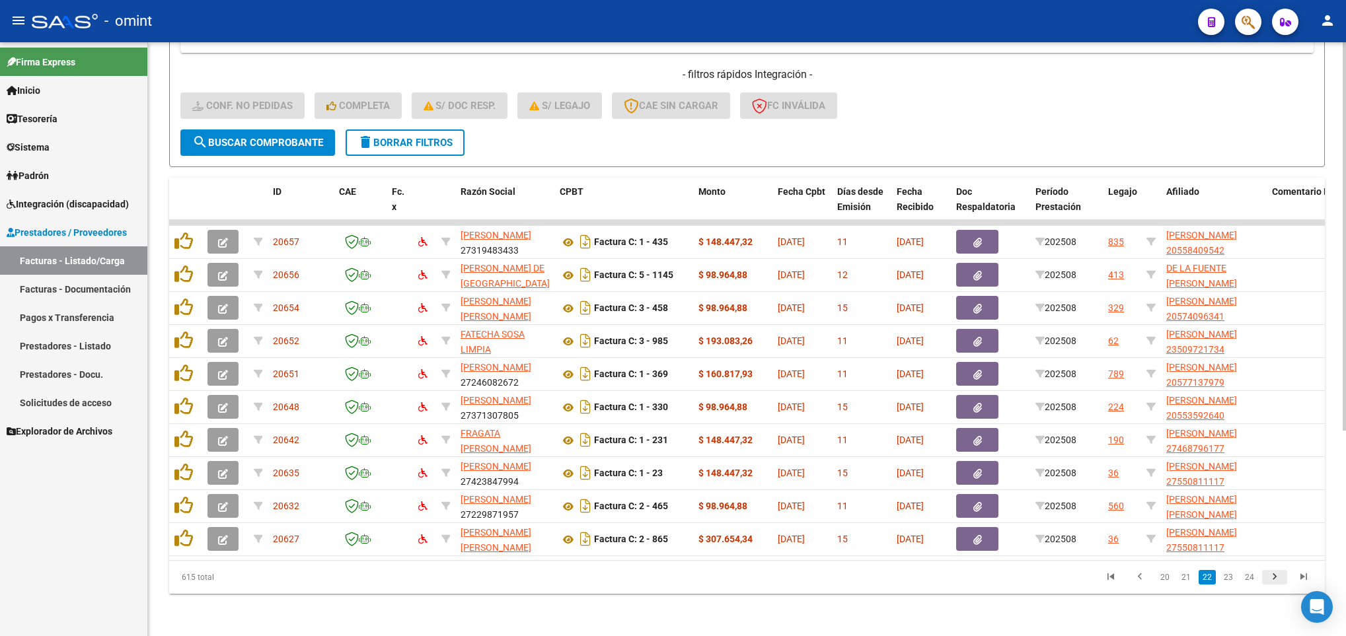
click at [1266, 575] on icon "go to next page" at bounding box center [1274, 579] width 17 height 16
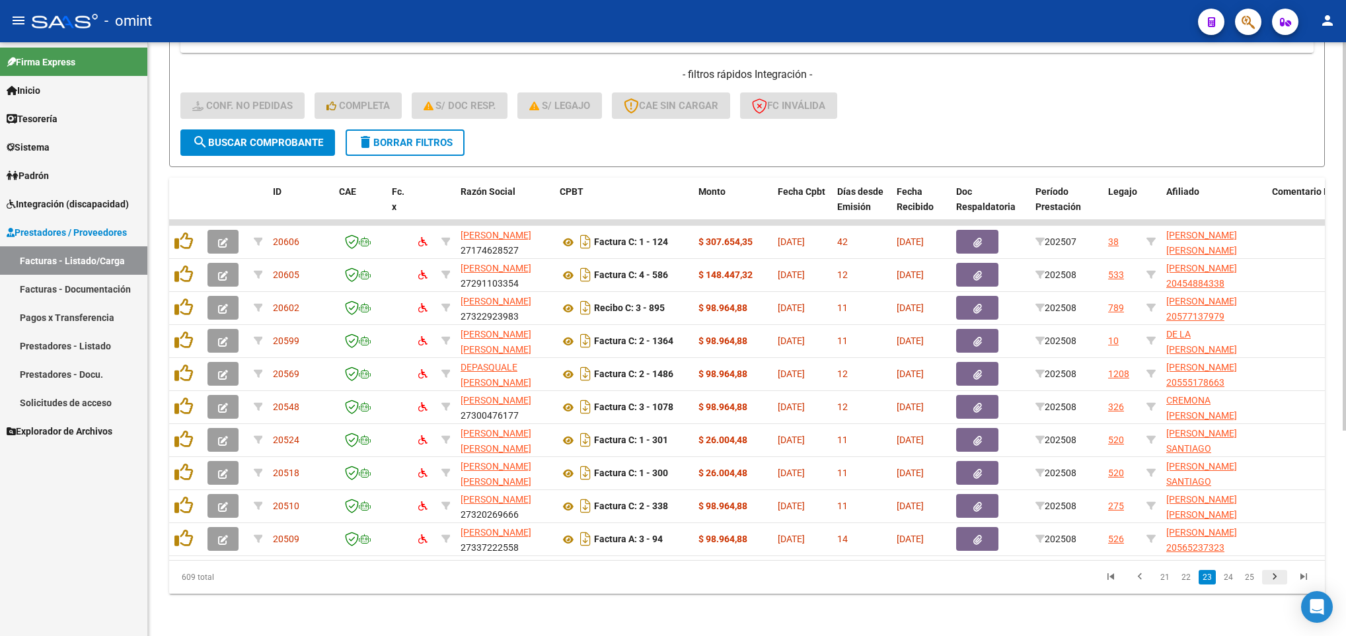
click at [1266, 575] on icon "go to next page" at bounding box center [1274, 579] width 17 height 16
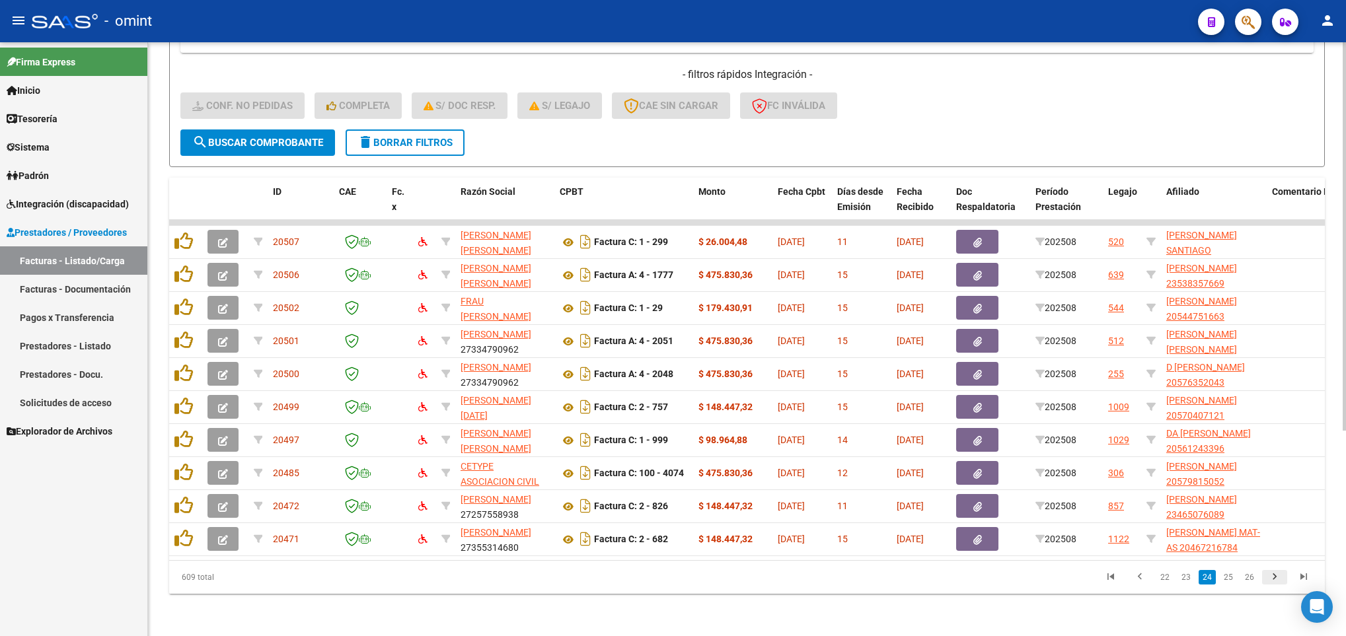
click at [1266, 575] on icon "go to next page" at bounding box center [1274, 579] width 17 height 16
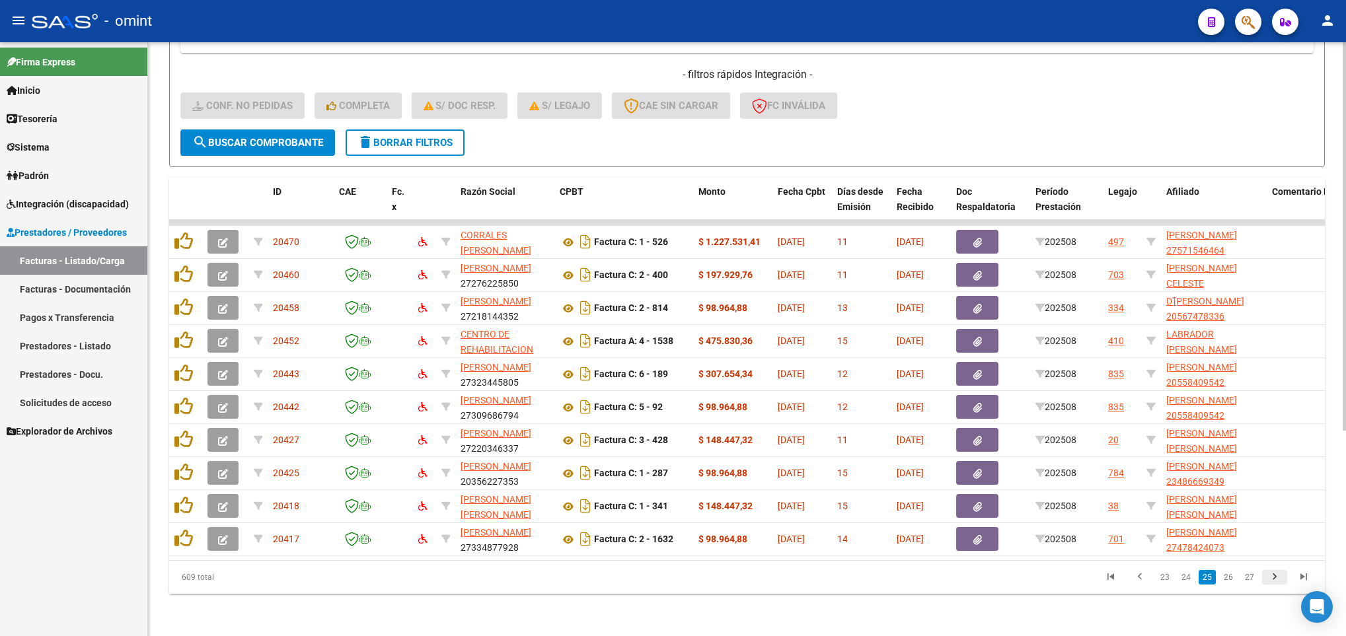
click at [1266, 575] on icon "go to next page" at bounding box center [1274, 579] width 17 height 16
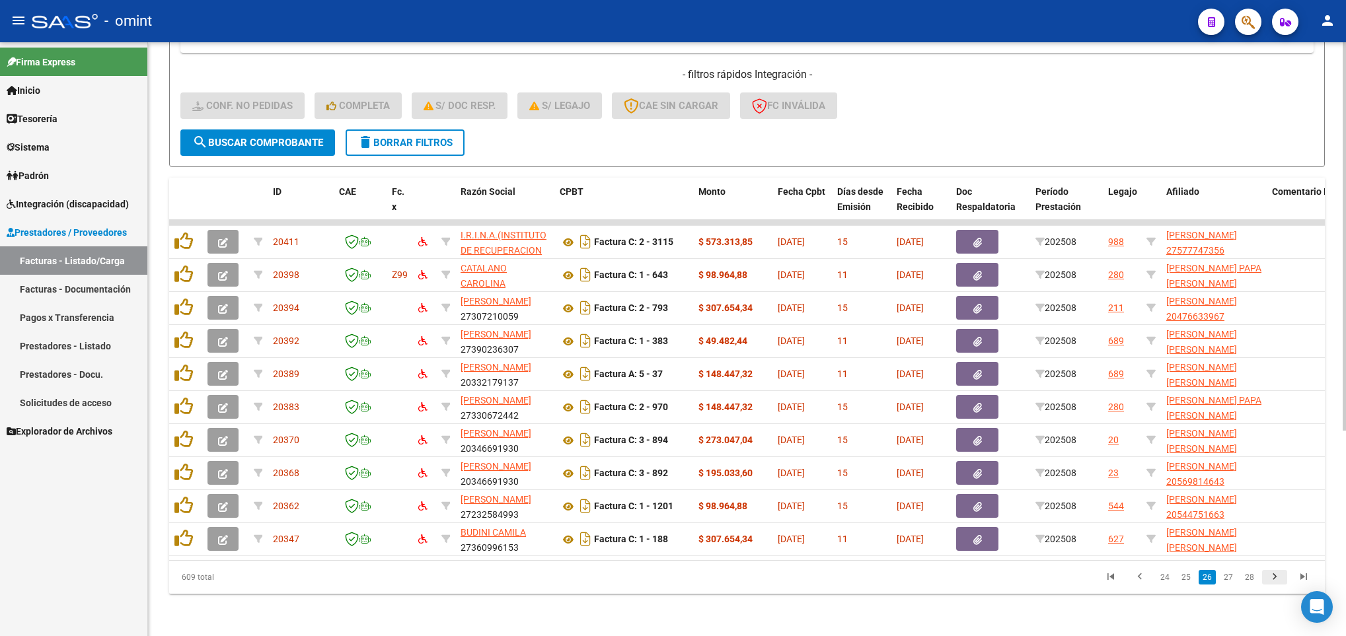
click at [1266, 575] on icon "go to next page" at bounding box center [1274, 579] width 17 height 16
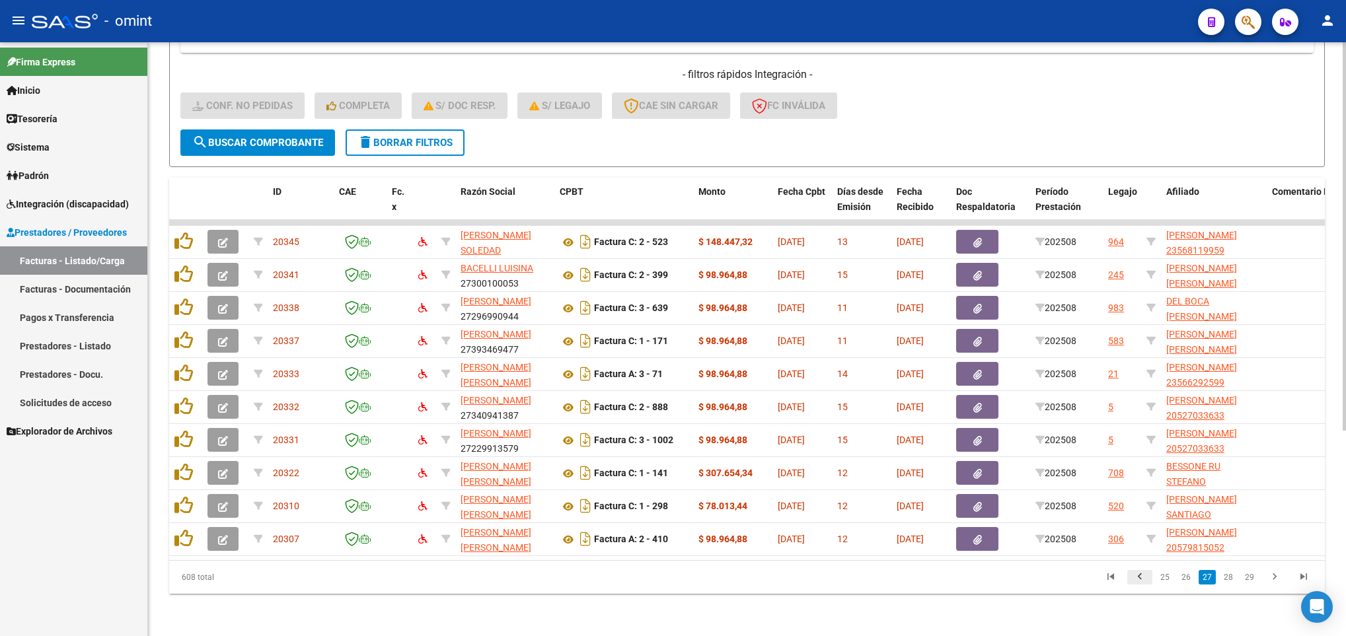
click at [1138, 583] on icon "go to previous page" at bounding box center [1139, 579] width 17 height 16
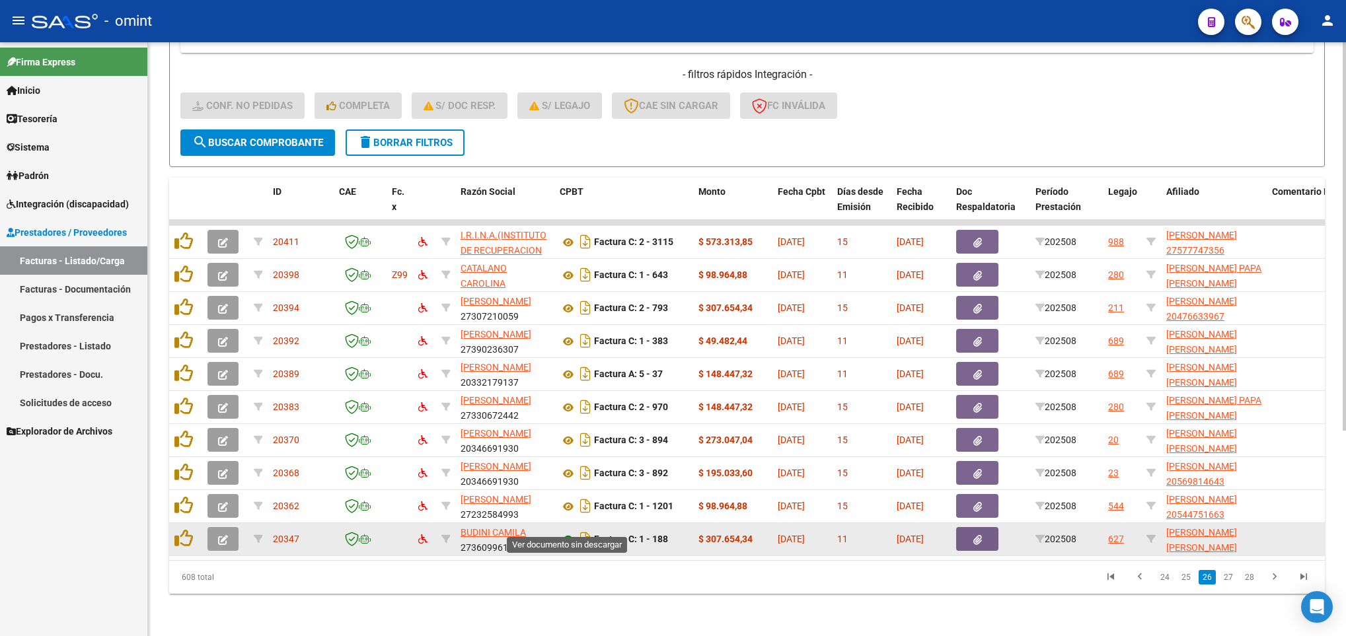
click at [566, 532] on icon at bounding box center [568, 540] width 17 height 16
click at [222, 535] on icon "button" at bounding box center [223, 540] width 10 height 10
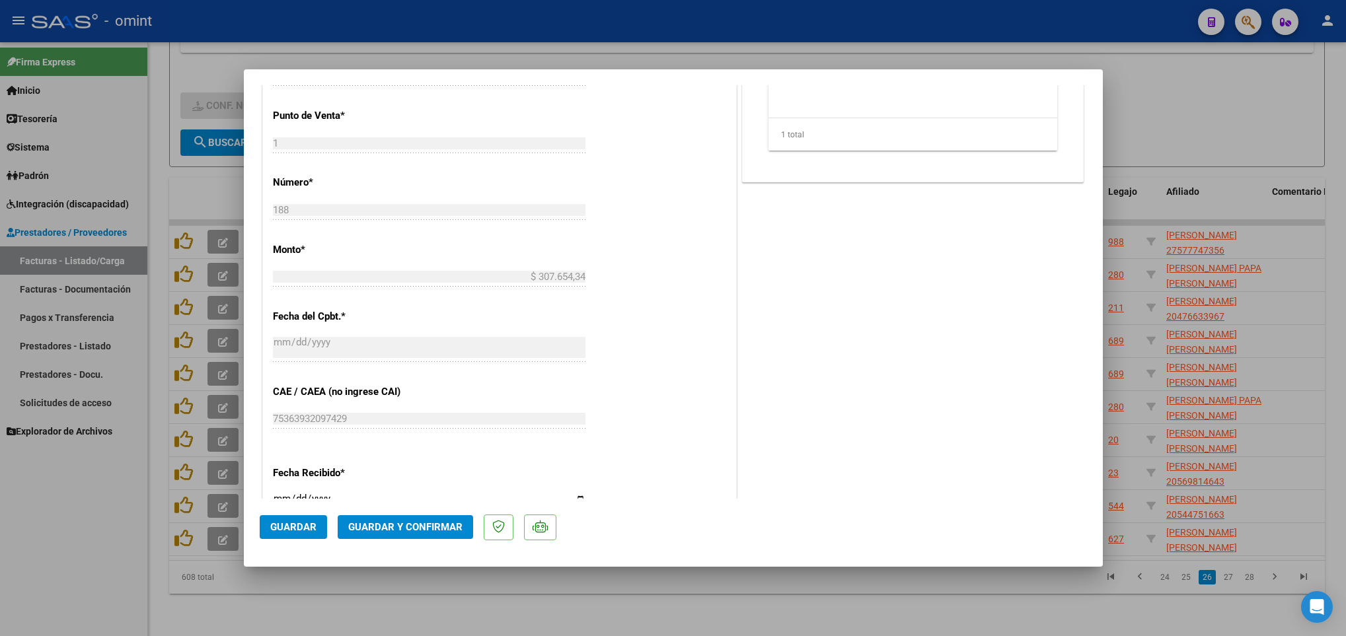
scroll to position [595, 0]
click at [433, 526] on span "Guardar y Confirmar" at bounding box center [405, 527] width 114 height 12
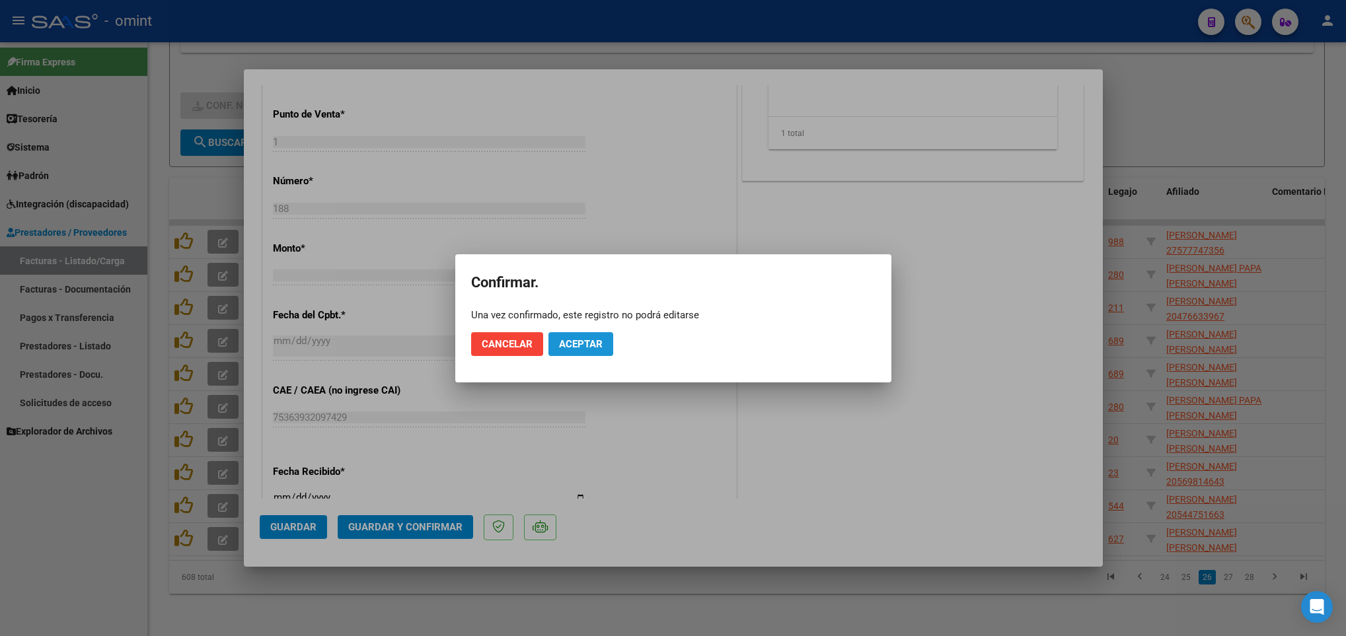
drag, startPoint x: 607, startPoint y: 343, endPoint x: 807, endPoint y: 501, distance: 254.8
click at [606, 343] on button "Aceptar" at bounding box center [580, 344] width 65 height 24
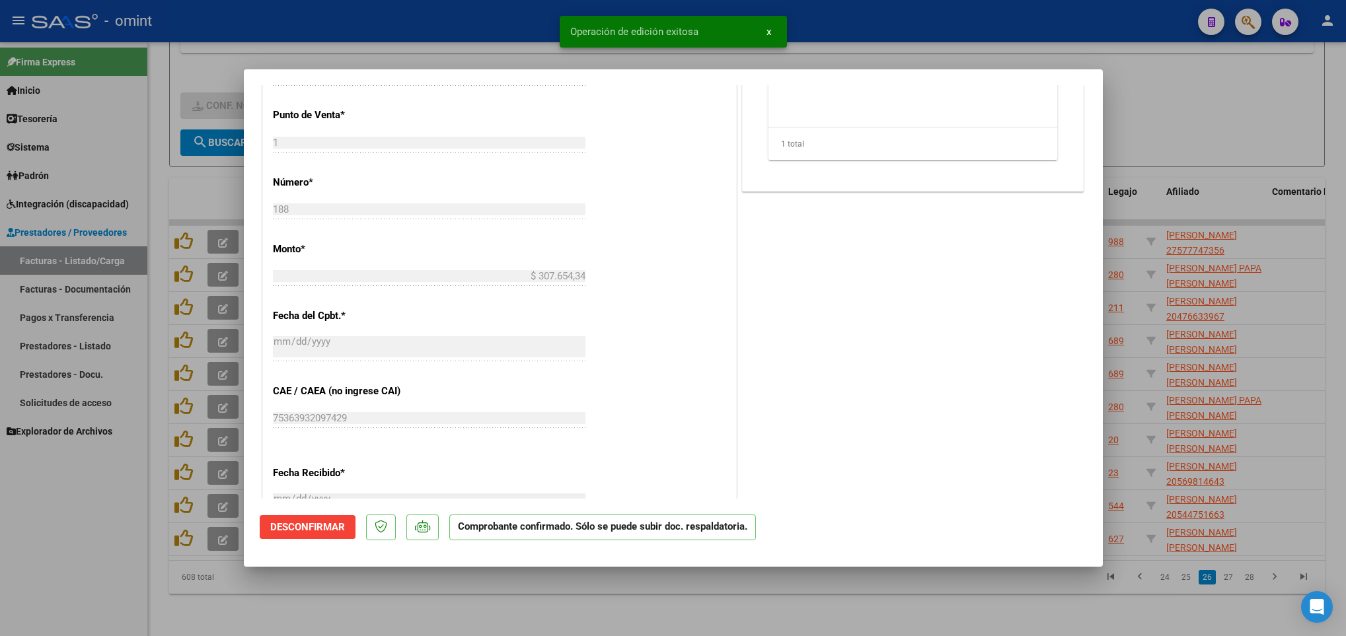
click at [940, 623] on div at bounding box center [673, 318] width 1346 height 636
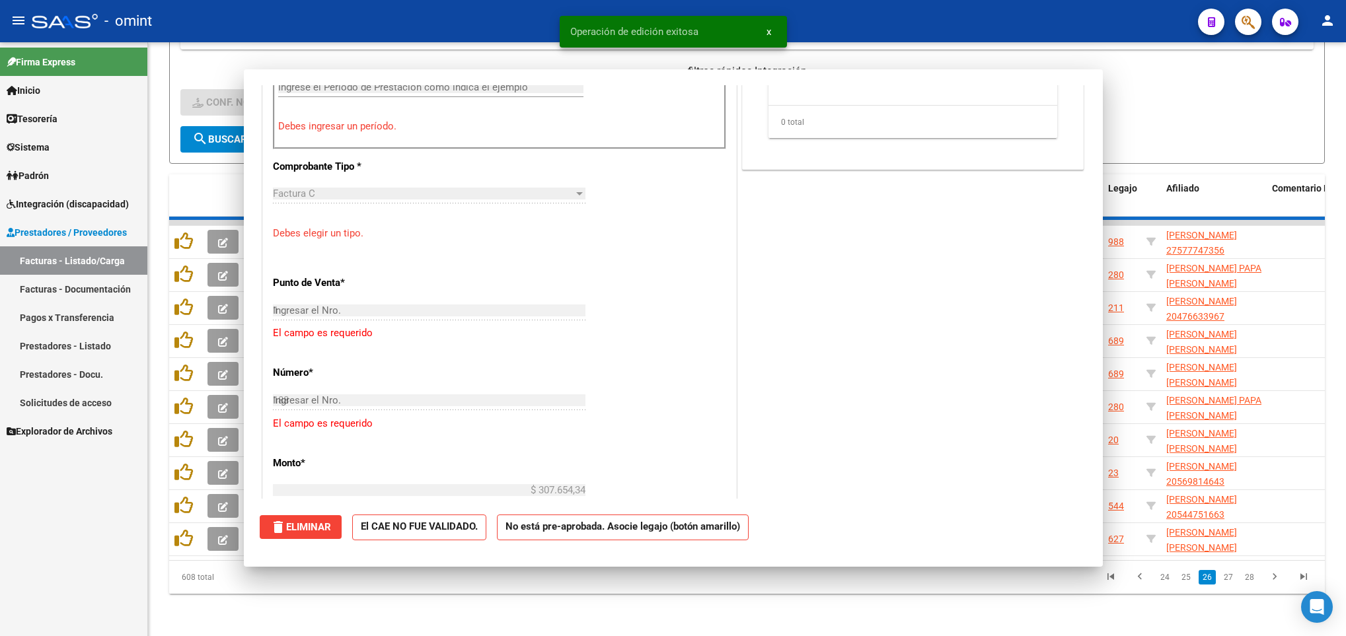
type input "$ 0,00"
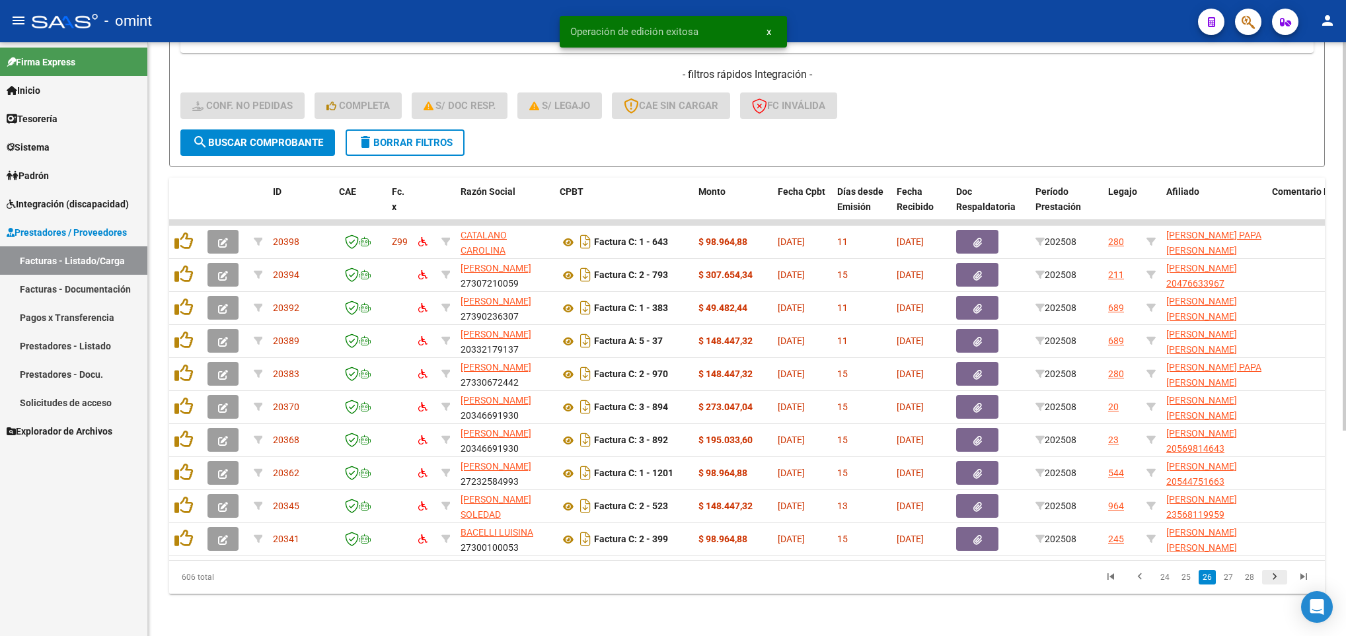
click at [1271, 579] on icon "go to next page" at bounding box center [1274, 579] width 17 height 16
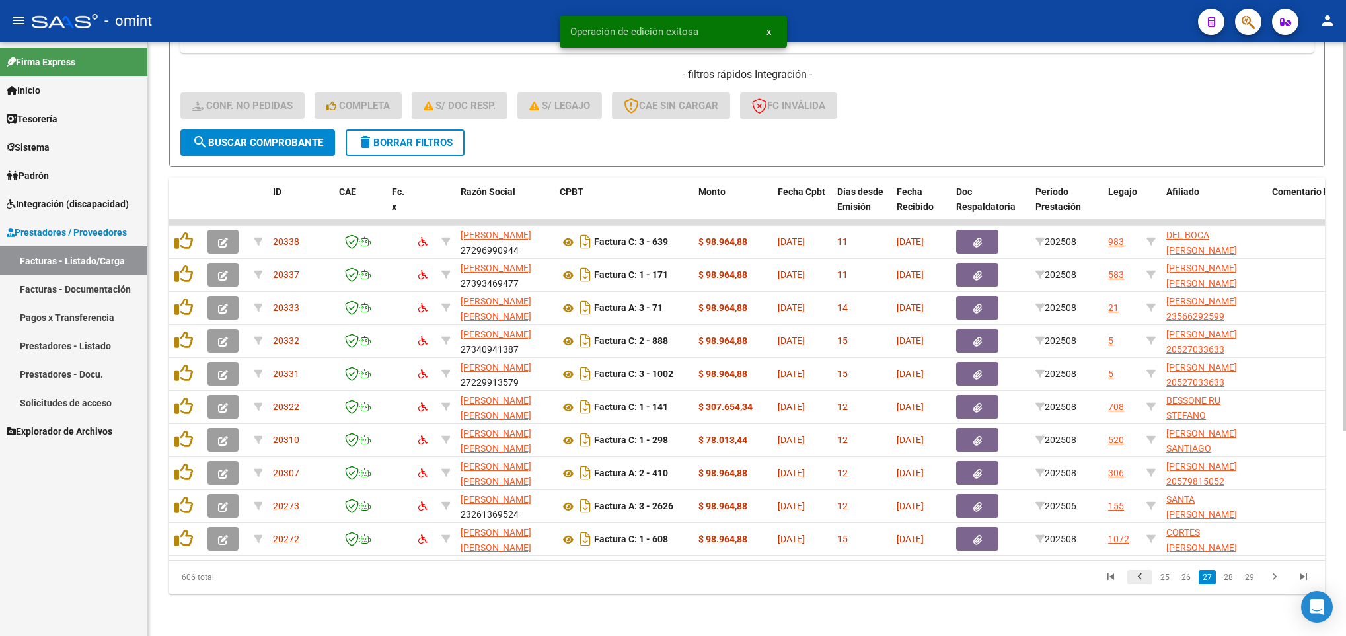
click at [1146, 579] on icon "go to previous page" at bounding box center [1139, 579] width 17 height 16
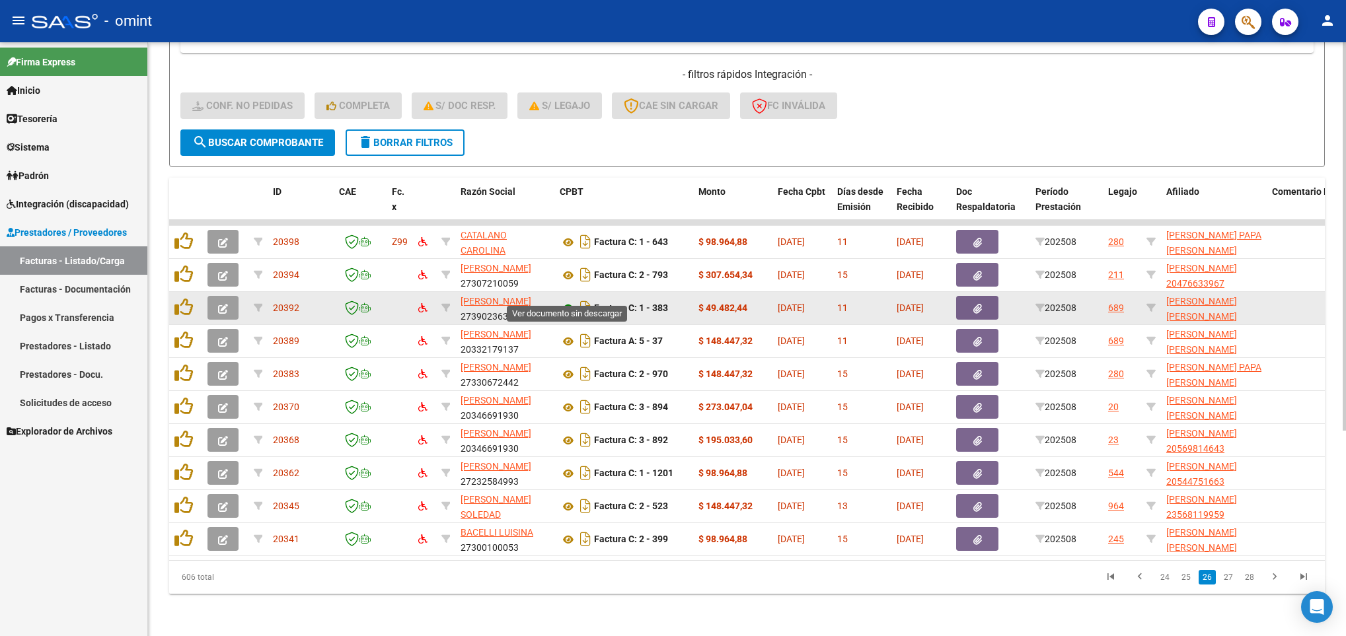
click at [567, 301] on icon at bounding box center [568, 309] width 17 height 16
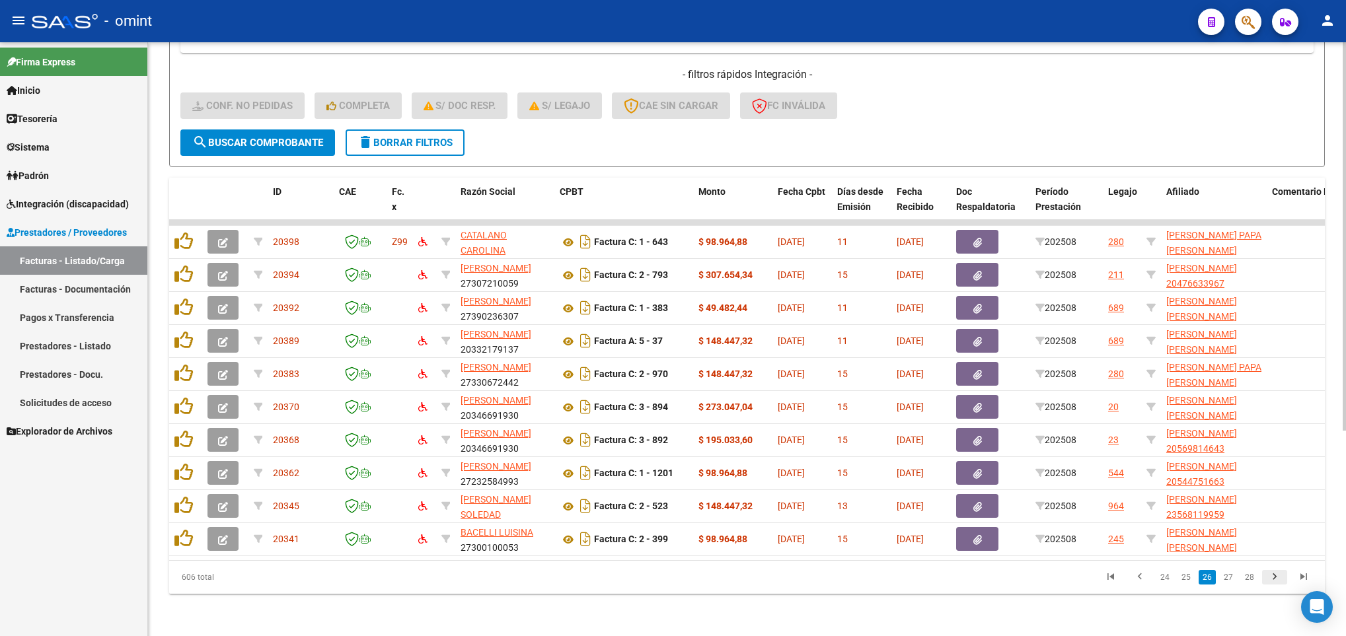
click at [1270, 579] on icon "go to next page" at bounding box center [1274, 579] width 17 height 16
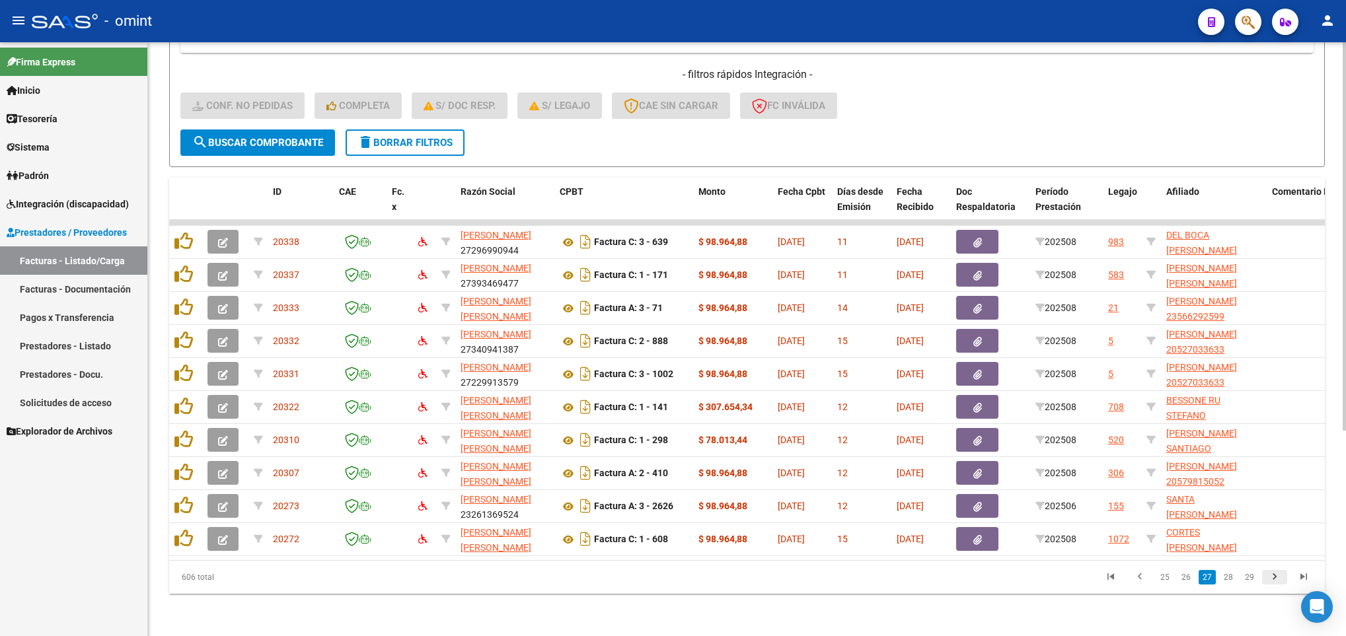
click at [1269, 575] on icon "go to next page" at bounding box center [1274, 579] width 17 height 16
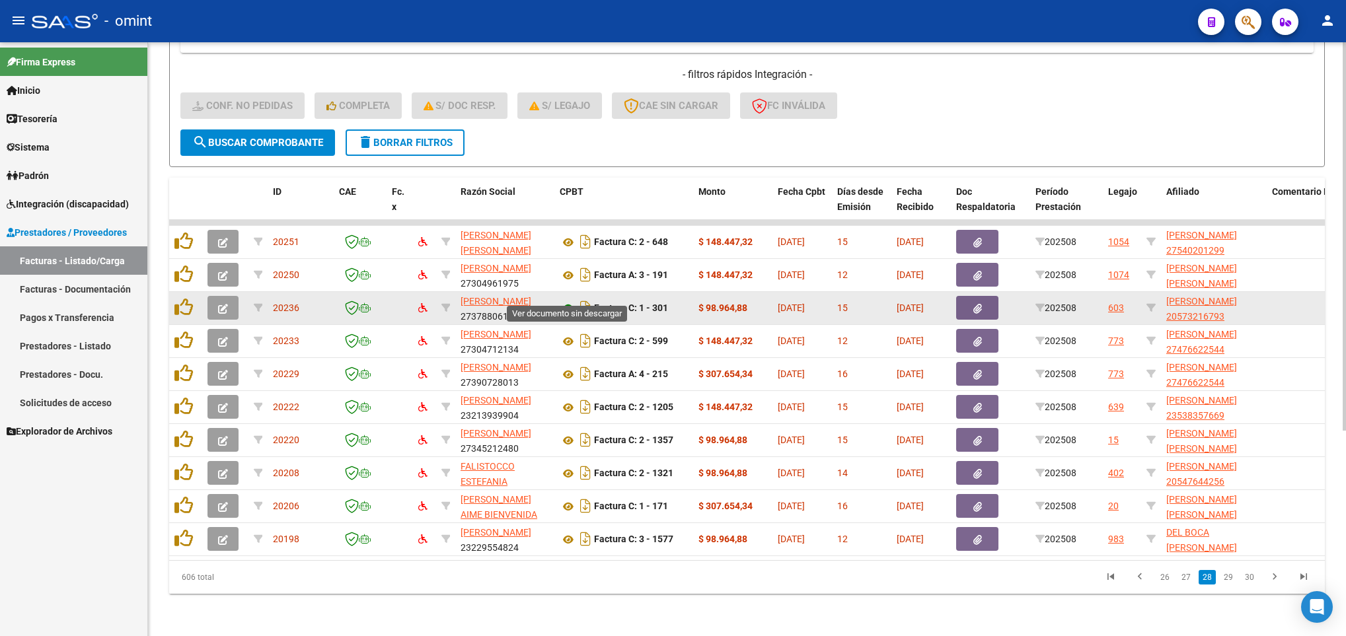
click at [569, 301] on icon at bounding box center [568, 309] width 17 height 16
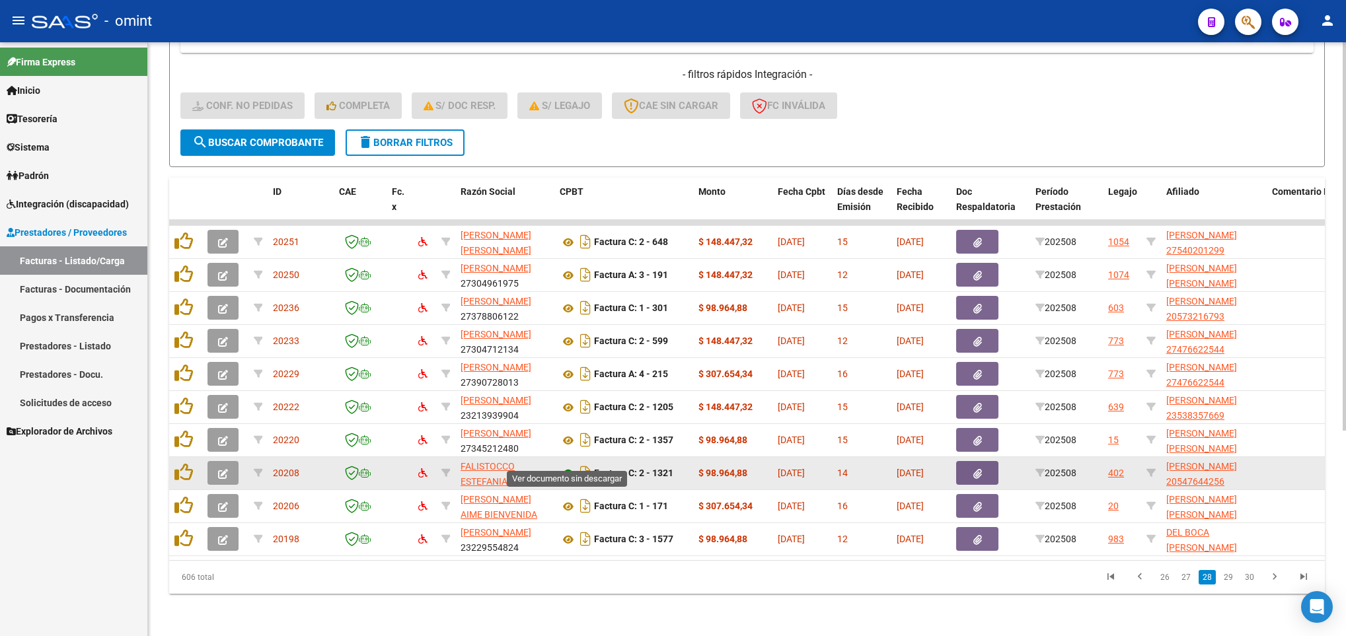
click at [567, 466] on icon at bounding box center [568, 474] width 17 height 16
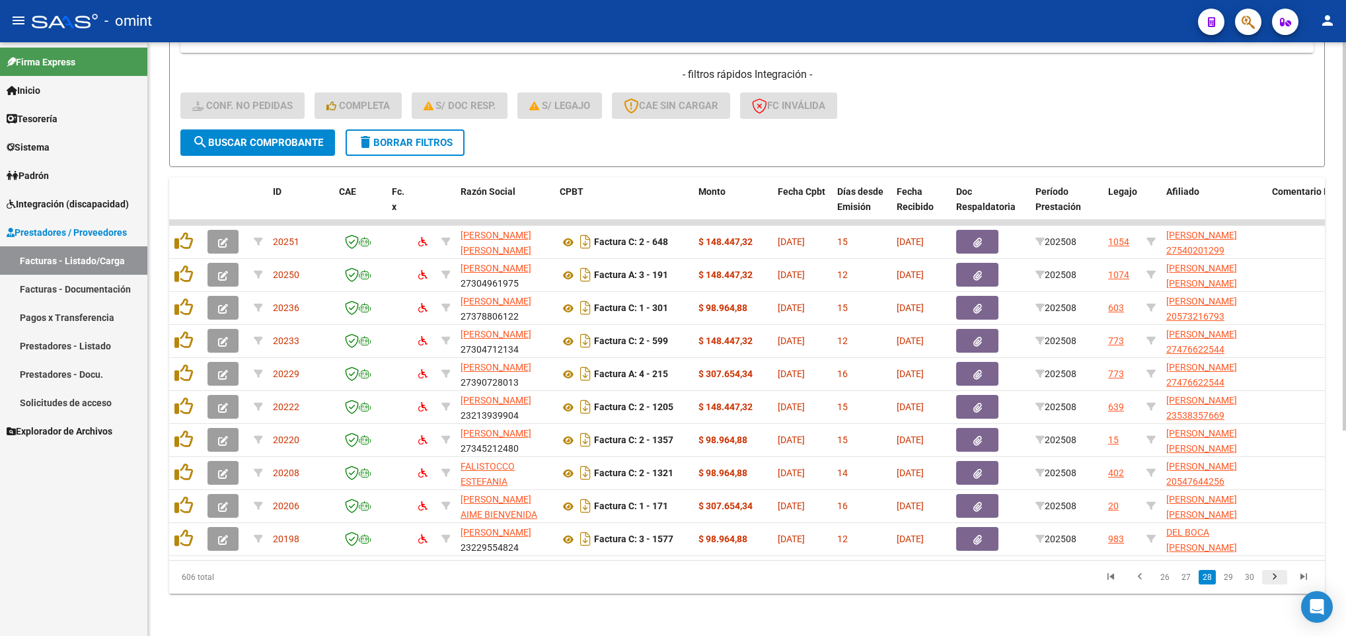
click at [1268, 583] on icon "go to next page" at bounding box center [1274, 579] width 17 height 16
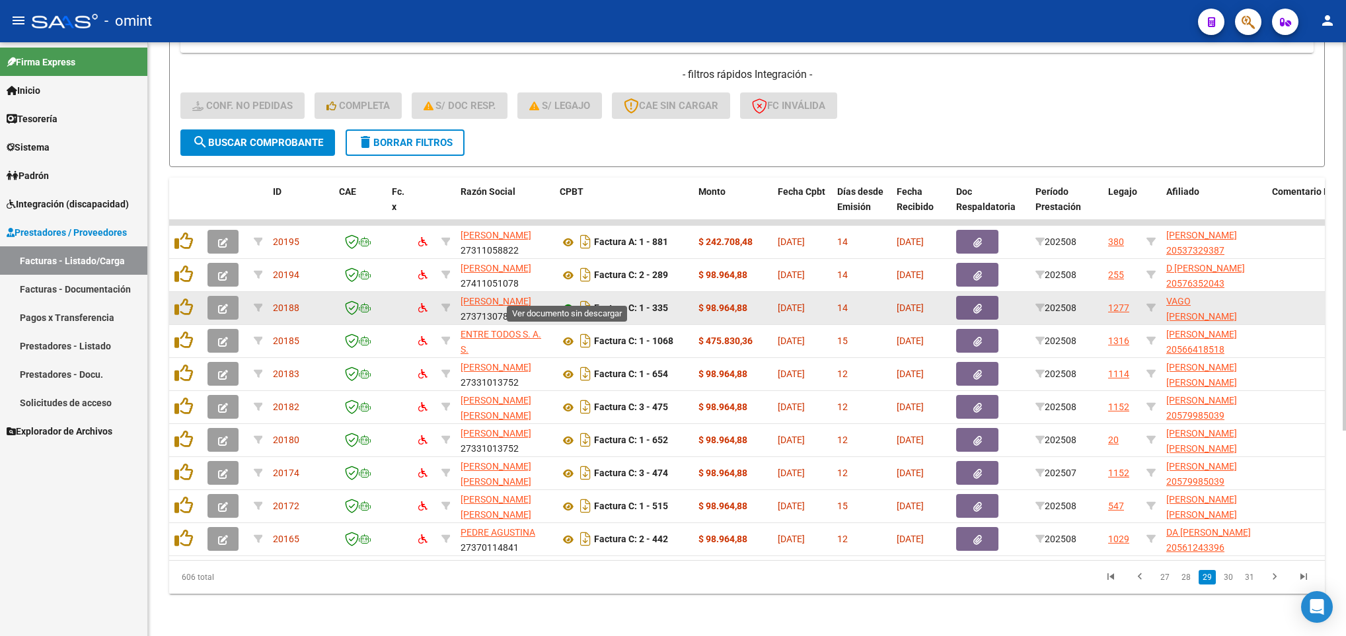
click at [567, 301] on icon at bounding box center [568, 309] width 17 height 16
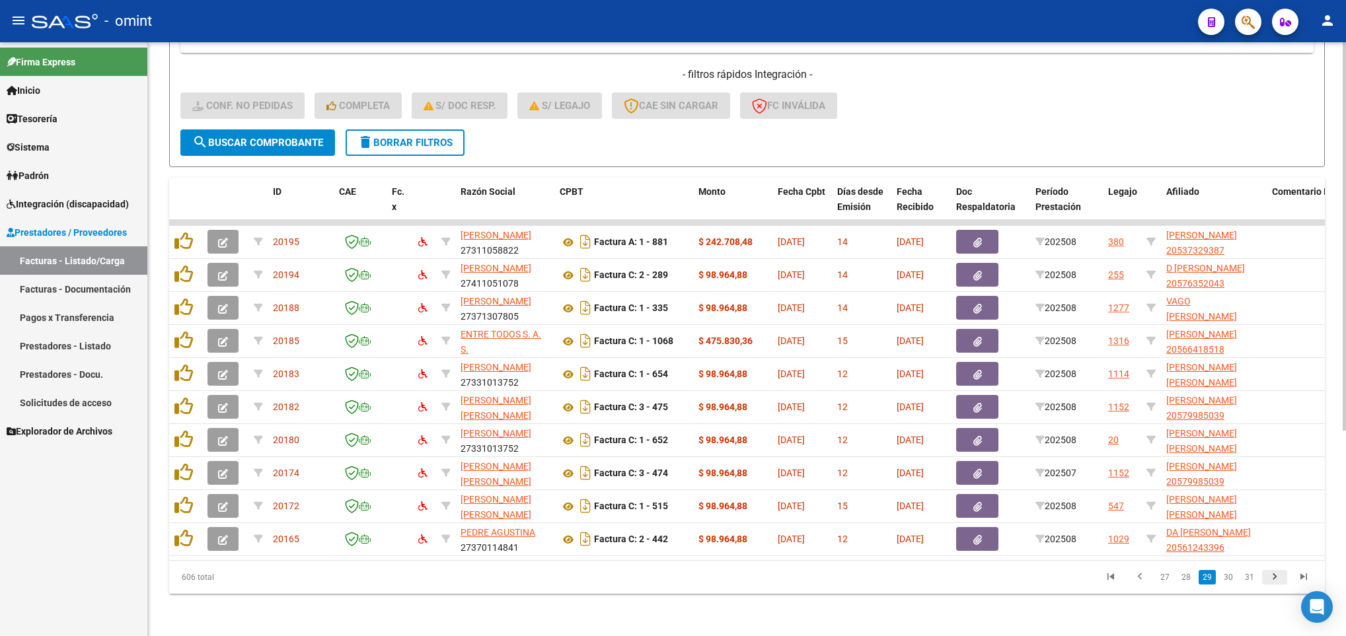
click at [1276, 575] on icon "go to next page" at bounding box center [1274, 579] width 17 height 16
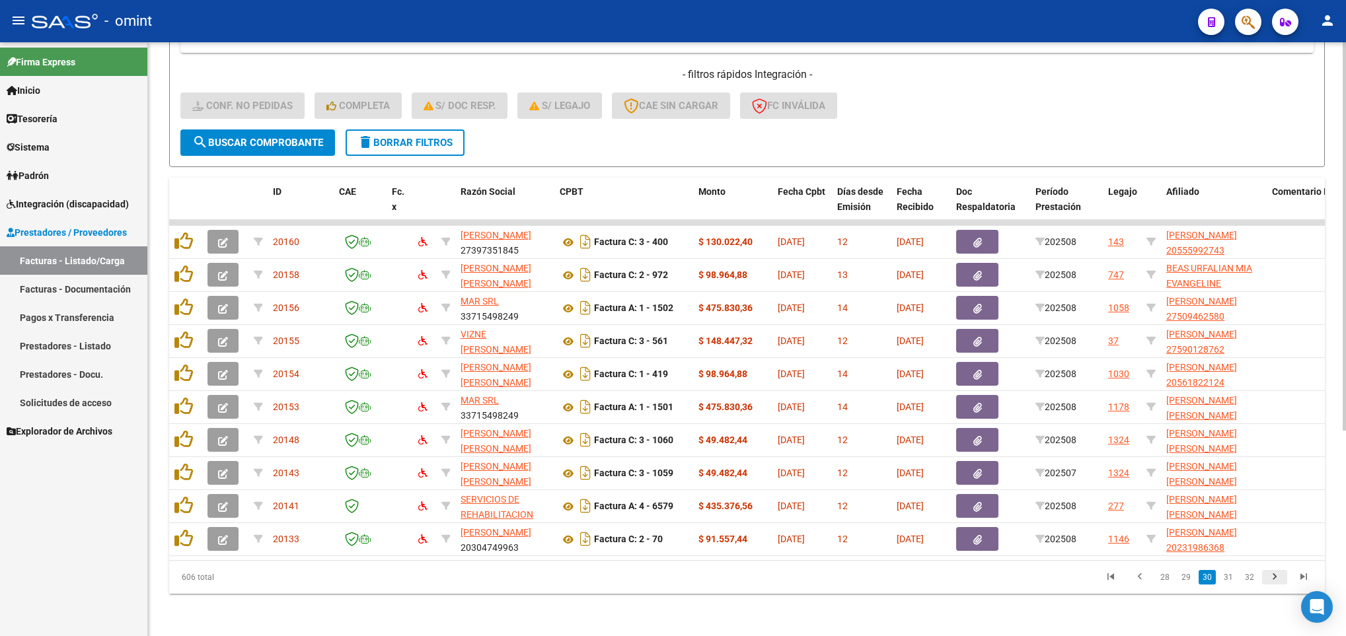
click at [1277, 581] on icon "go to next page" at bounding box center [1274, 579] width 17 height 16
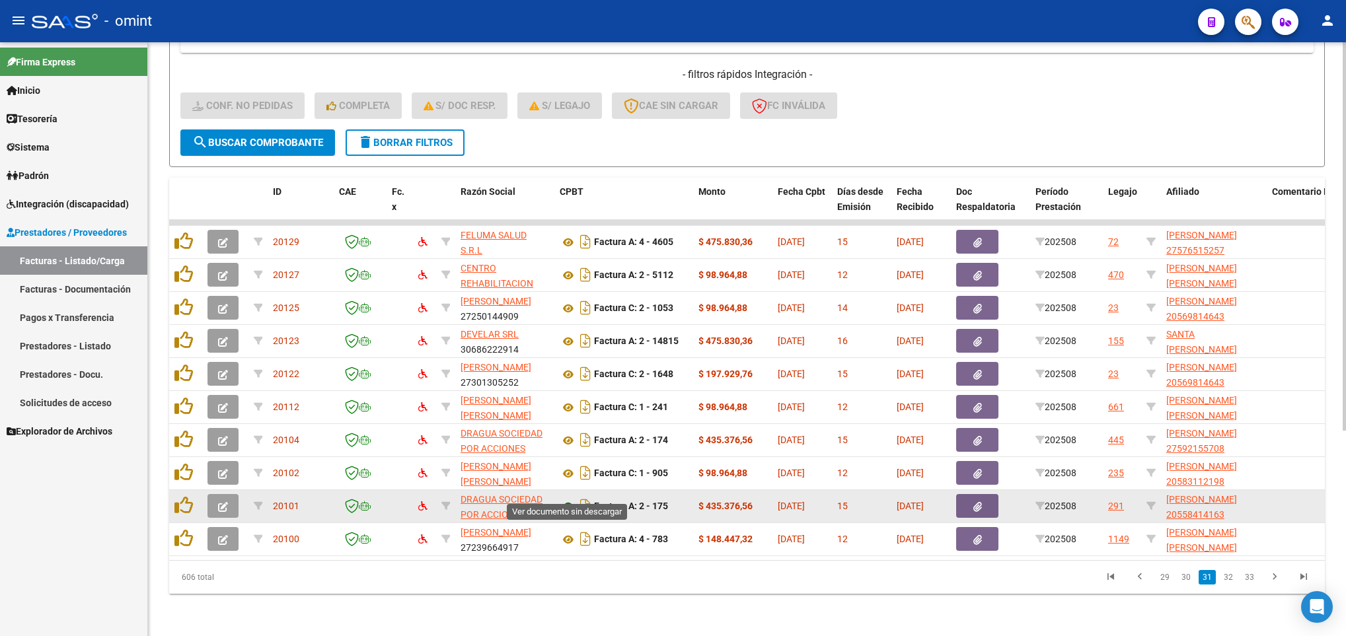
click at [567, 499] on icon at bounding box center [568, 507] width 17 height 16
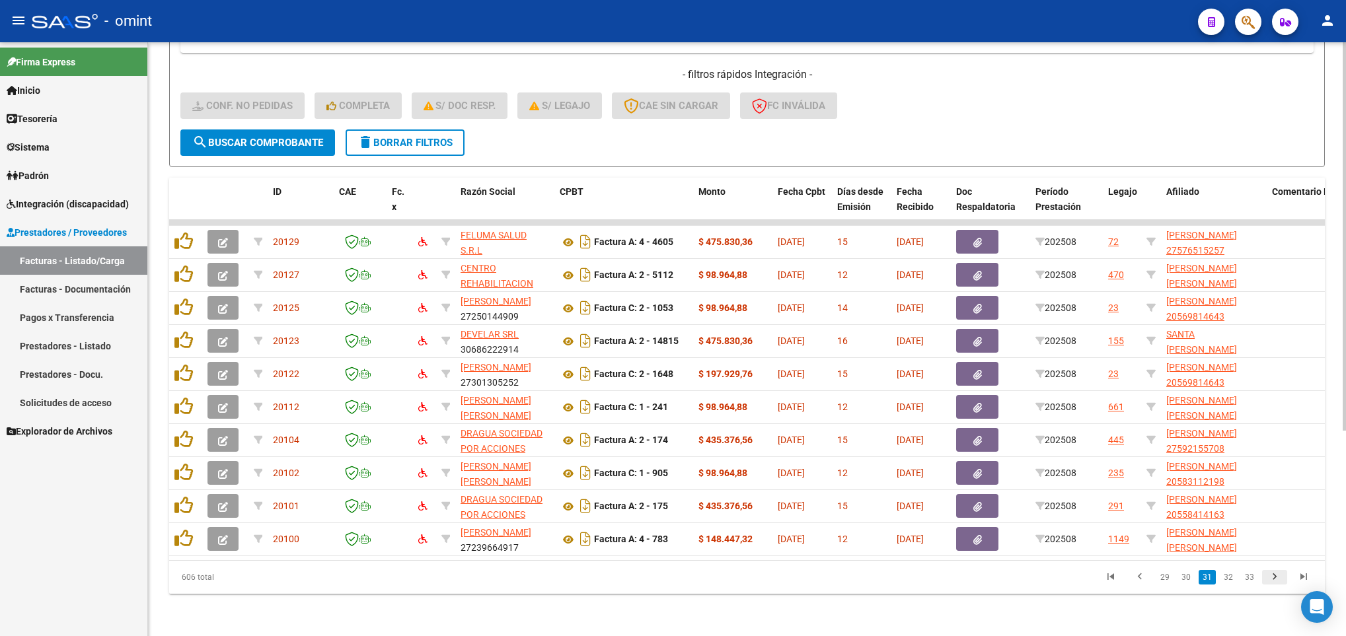
click at [1279, 581] on icon "go to next page" at bounding box center [1274, 579] width 17 height 16
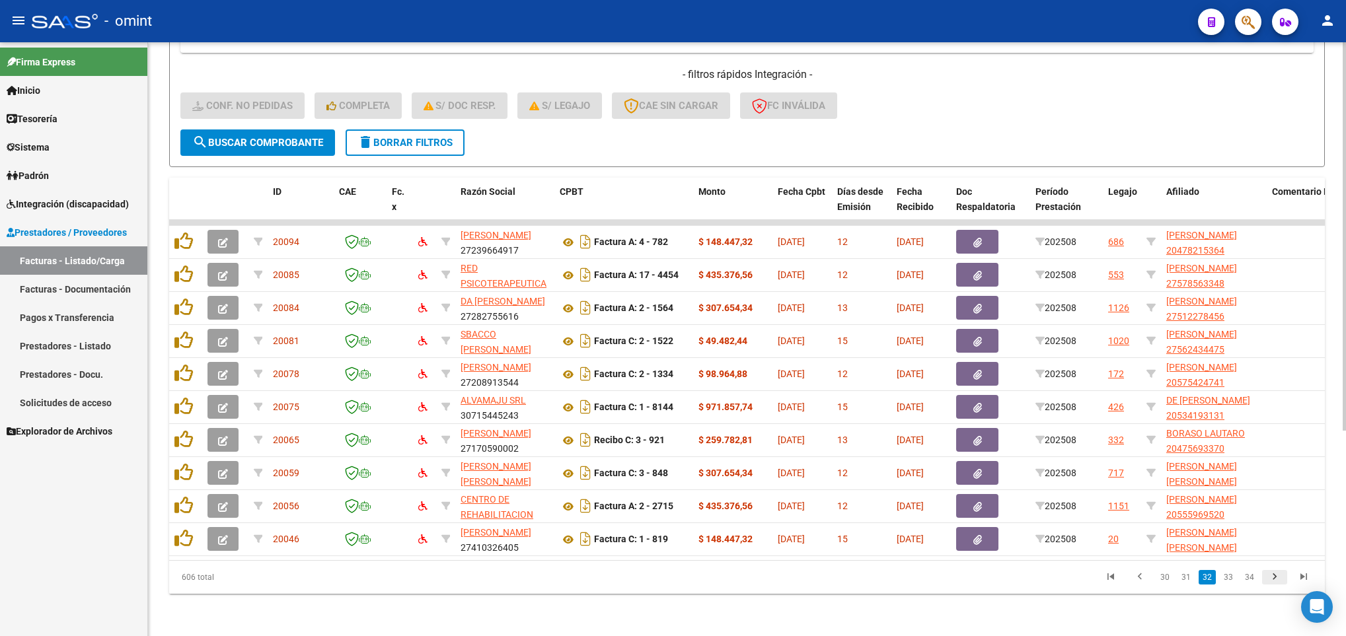
click at [1284, 581] on link "go to next page" at bounding box center [1274, 577] width 25 height 15
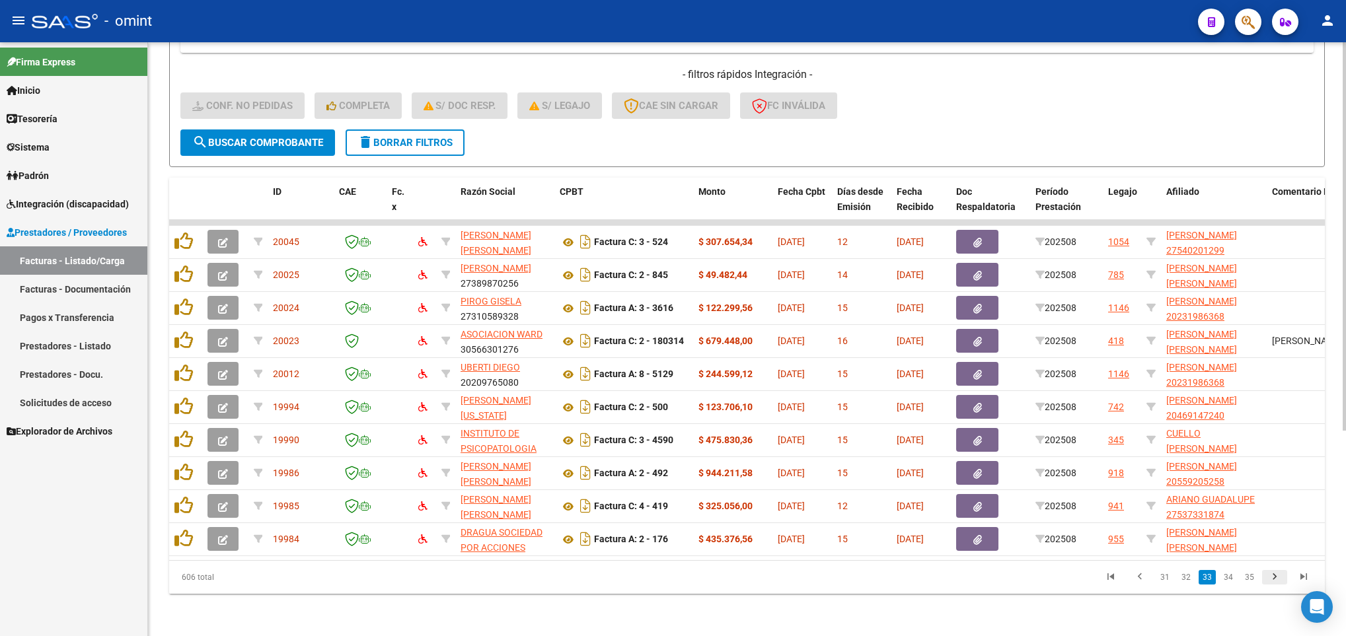
click at [1281, 581] on icon "go to next page" at bounding box center [1274, 579] width 17 height 16
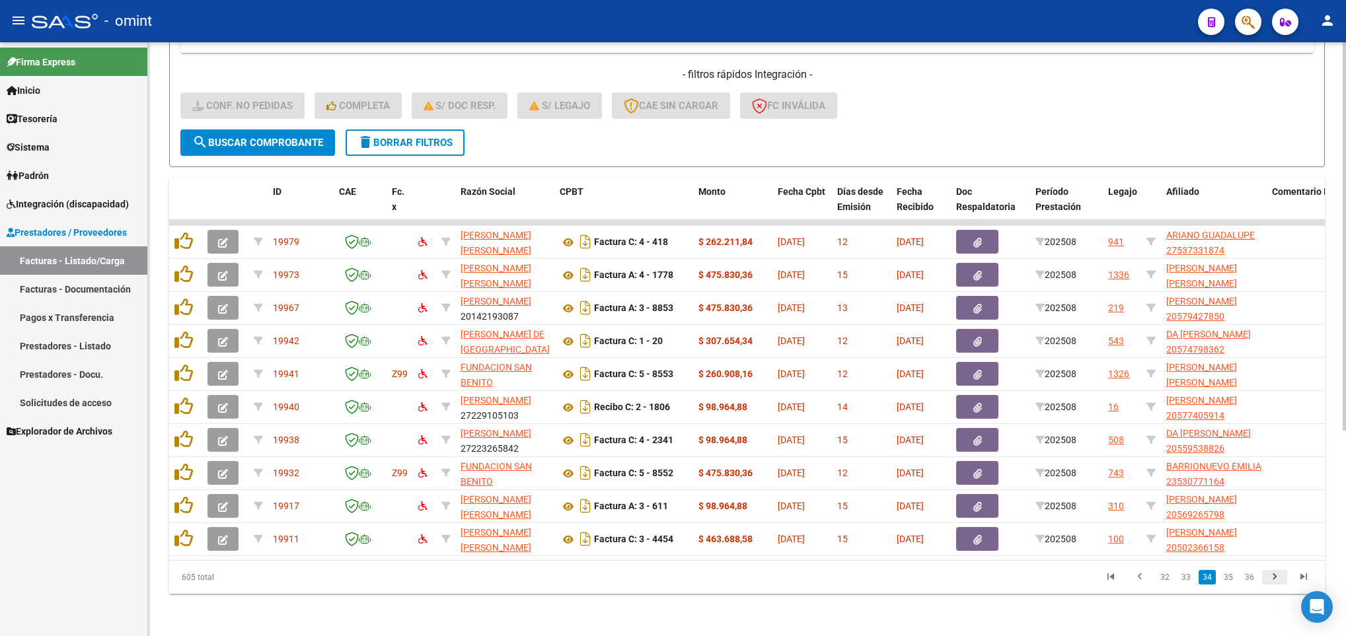
click at [1281, 581] on icon "go to next page" at bounding box center [1274, 579] width 17 height 16
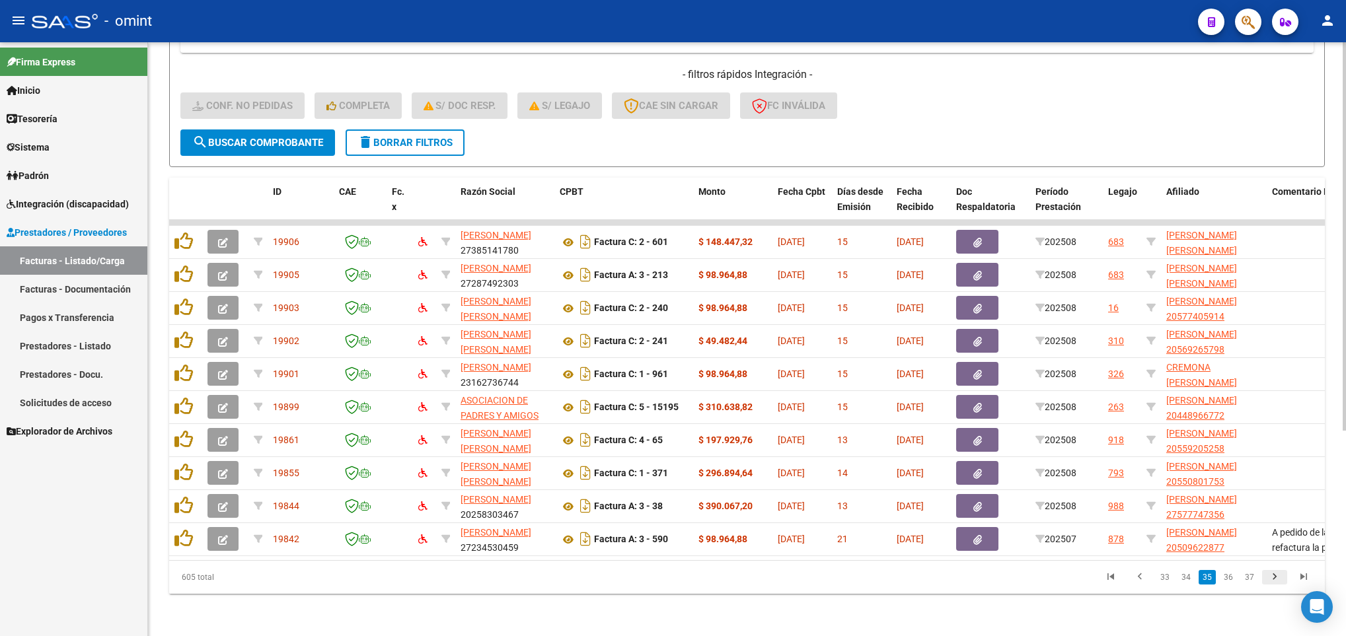
click at [1281, 581] on icon "go to next page" at bounding box center [1274, 579] width 17 height 16
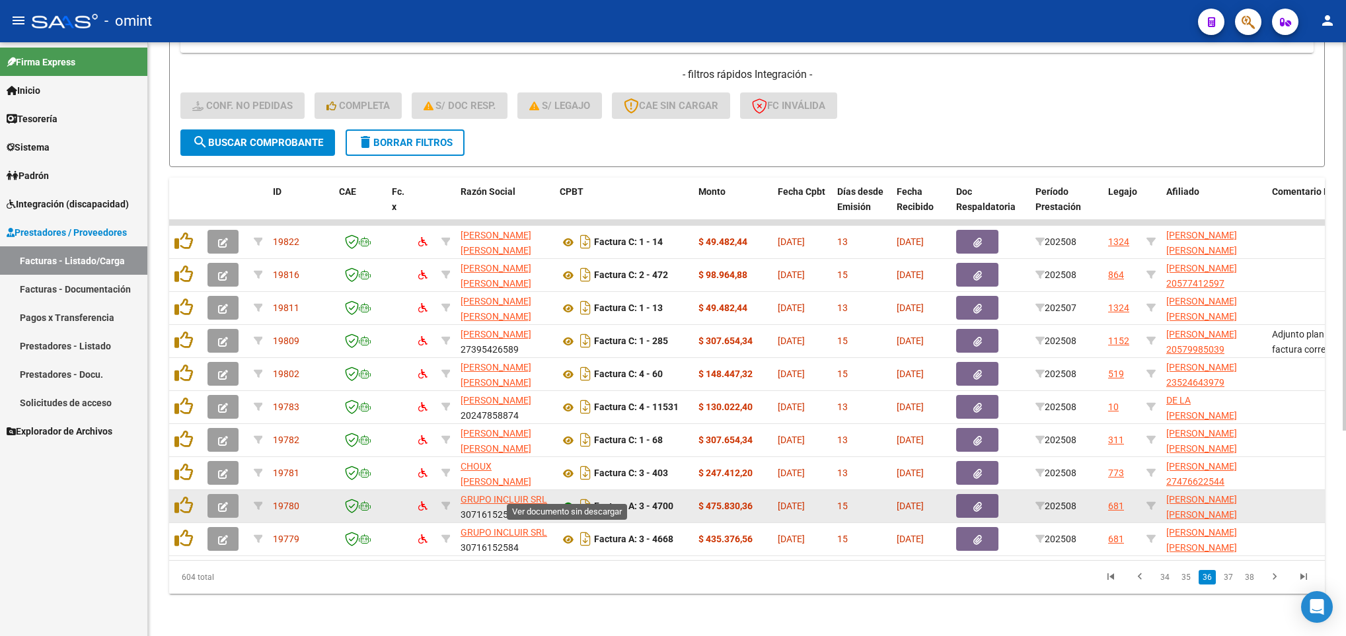
click at [565, 499] on icon at bounding box center [568, 507] width 17 height 16
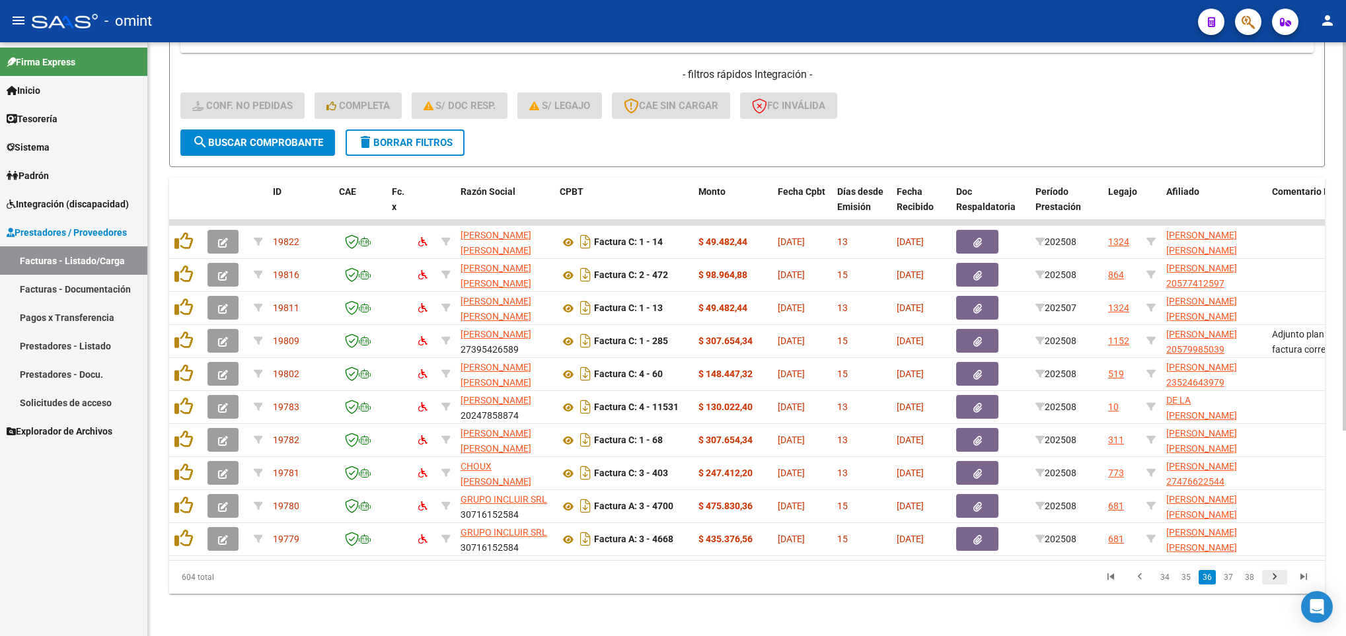
click at [1278, 573] on icon "go to next page" at bounding box center [1274, 579] width 17 height 16
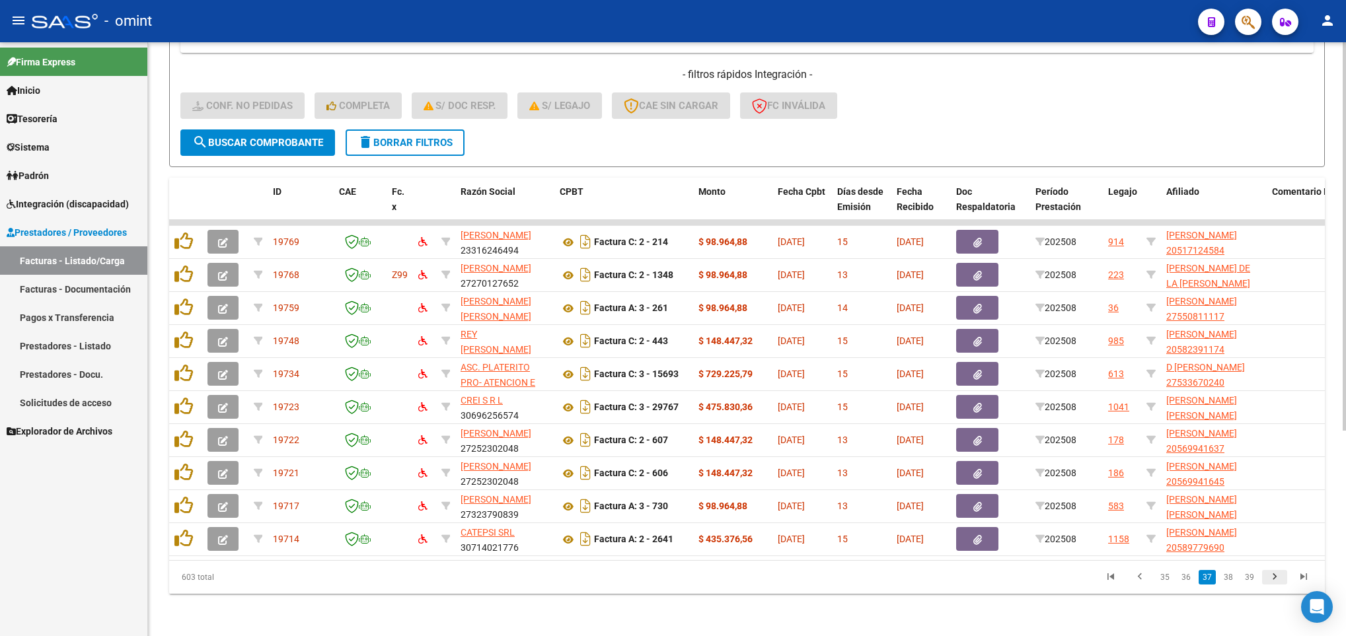
click at [1280, 581] on icon "go to next page" at bounding box center [1274, 579] width 17 height 16
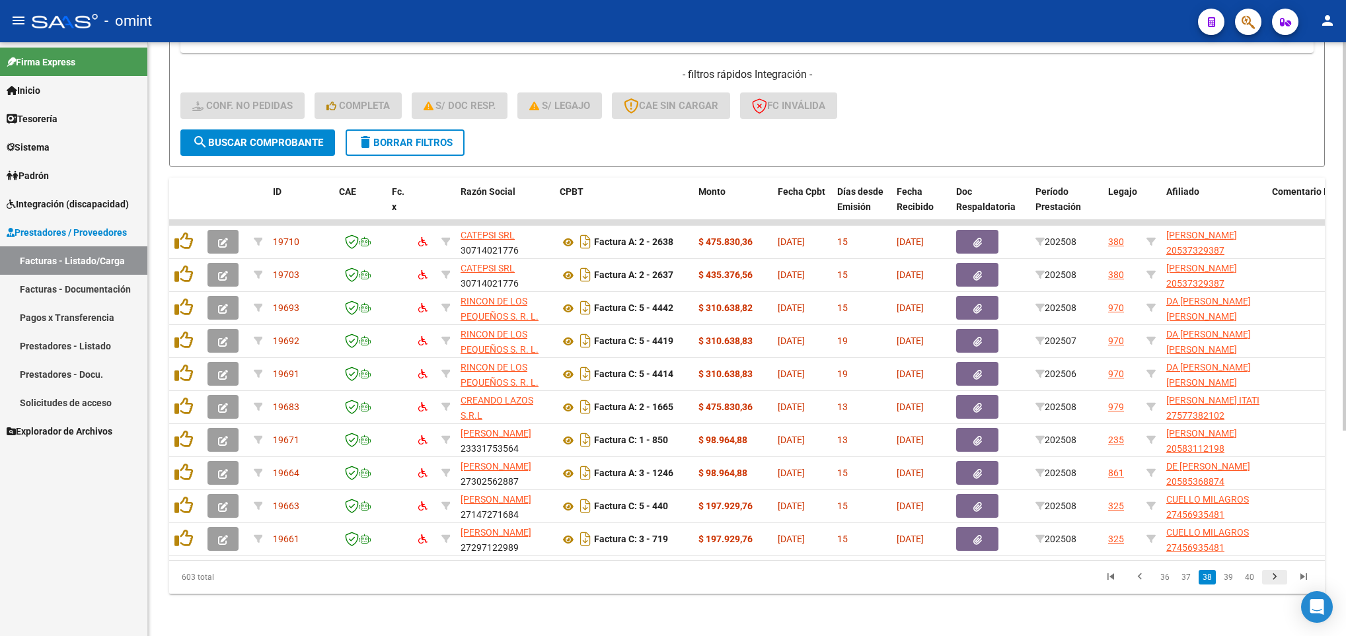
click at [1280, 577] on icon "go to next page" at bounding box center [1274, 579] width 17 height 16
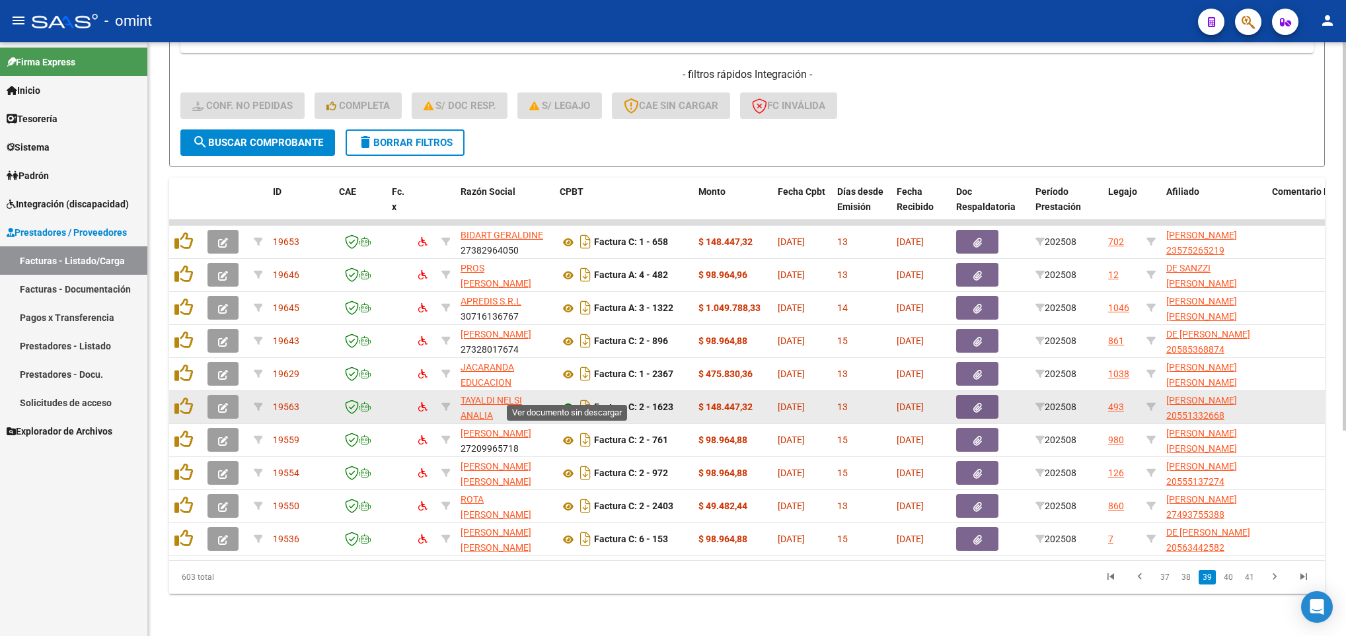
click at [566, 400] on icon at bounding box center [568, 408] width 17 height 16
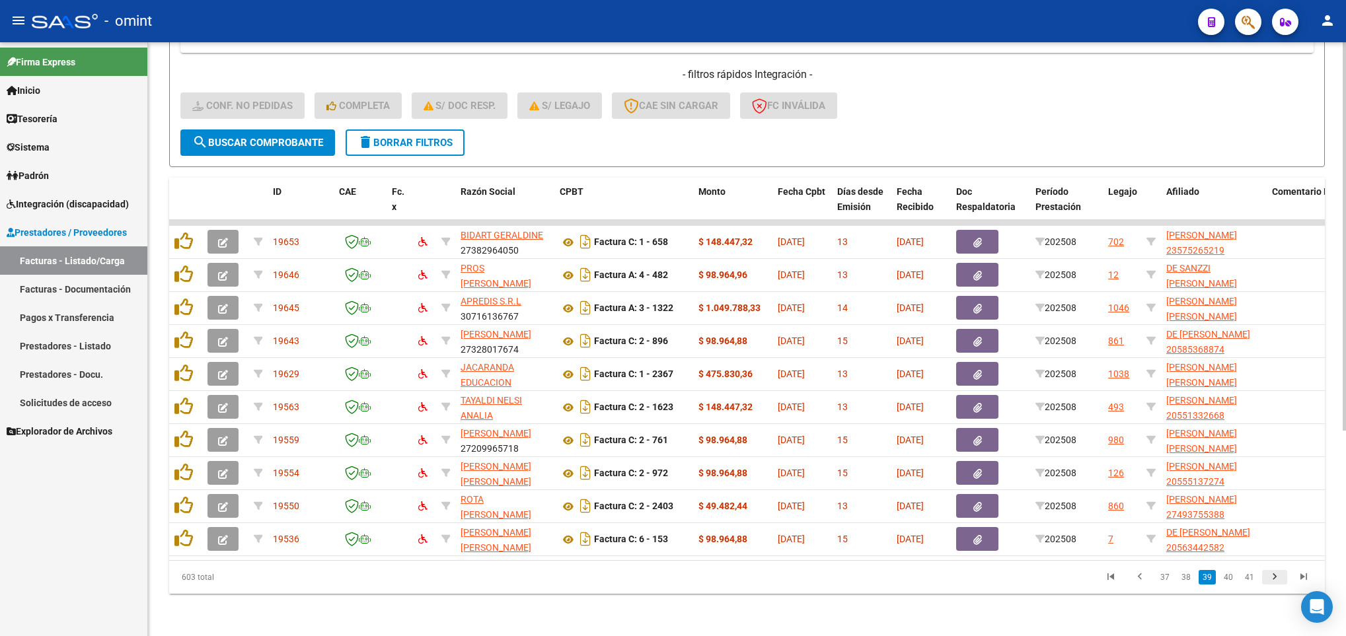
click at [1273, 571] on icon "go to next page" at bounding box center [1274, 579] width 17 height 16
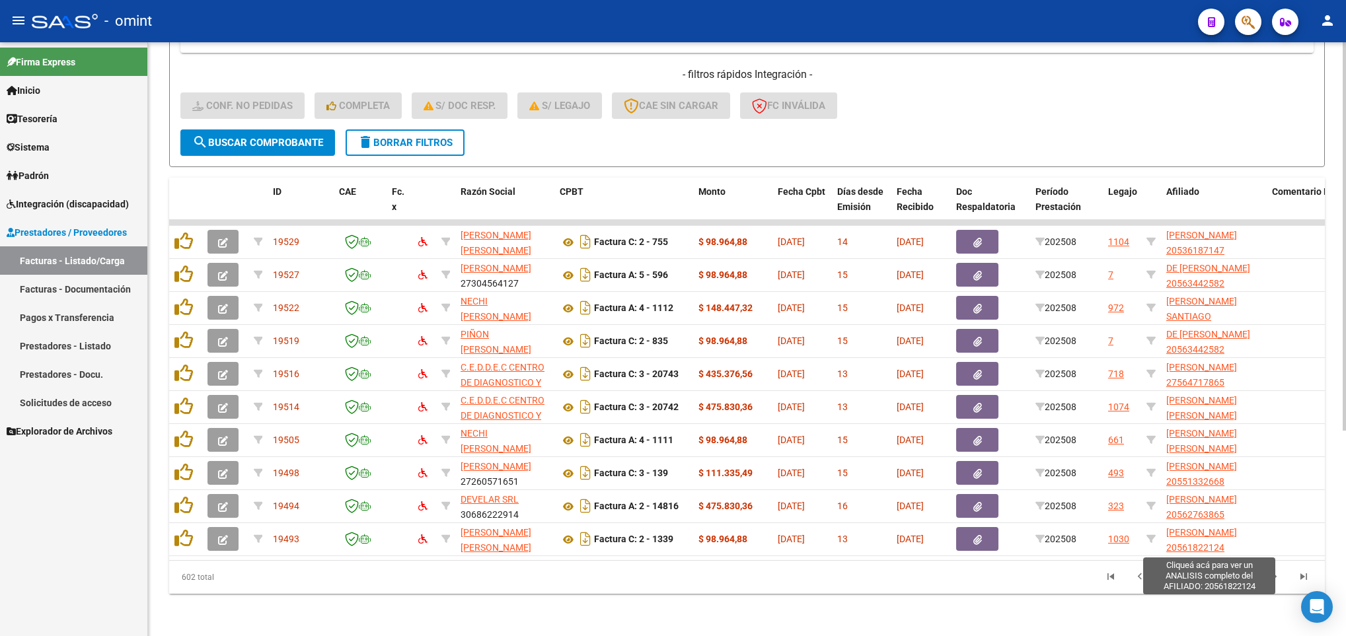
scroll to position [17, 0]
click at [1277, 571] on icon "go to next page" at bounding box center [1274, 579] width 17 height 16
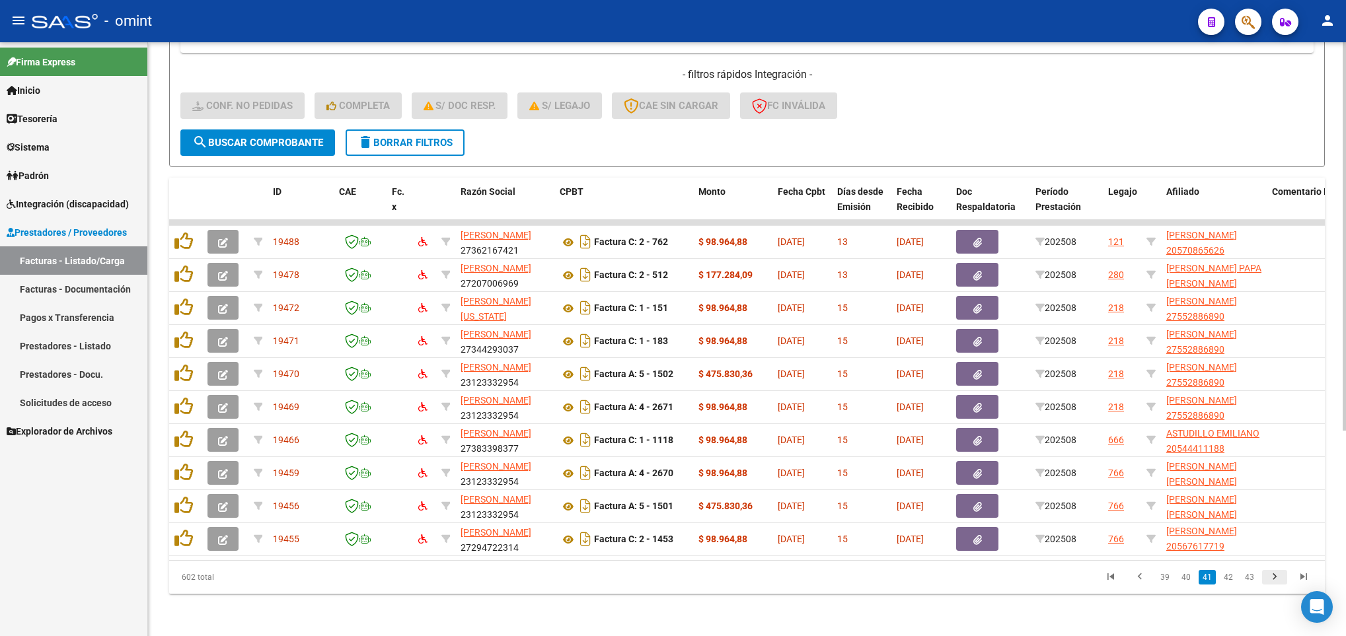
click at [1281, 581] on icon "go to next page" at bounding box center [1274, 579] width 17 height 16
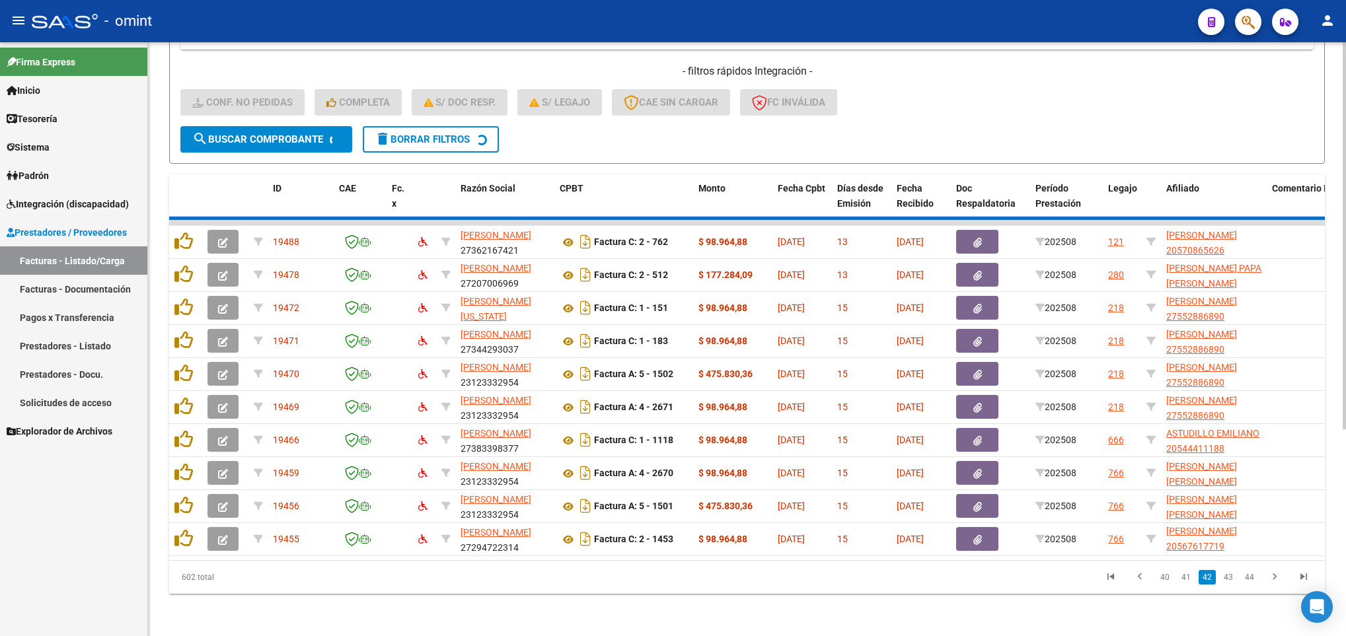
scroll to position [2, 0]
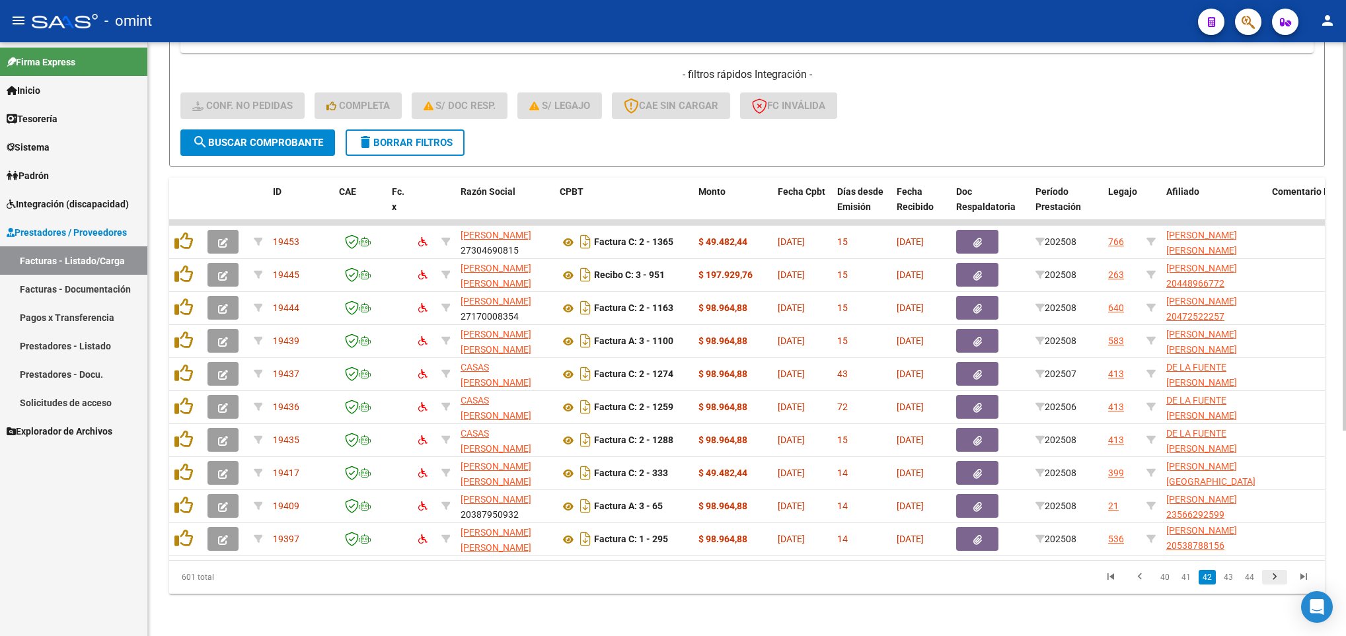
click at [1274, 579] on icon "go to next page" at bounding box center [1274, 579] width 17 height 16
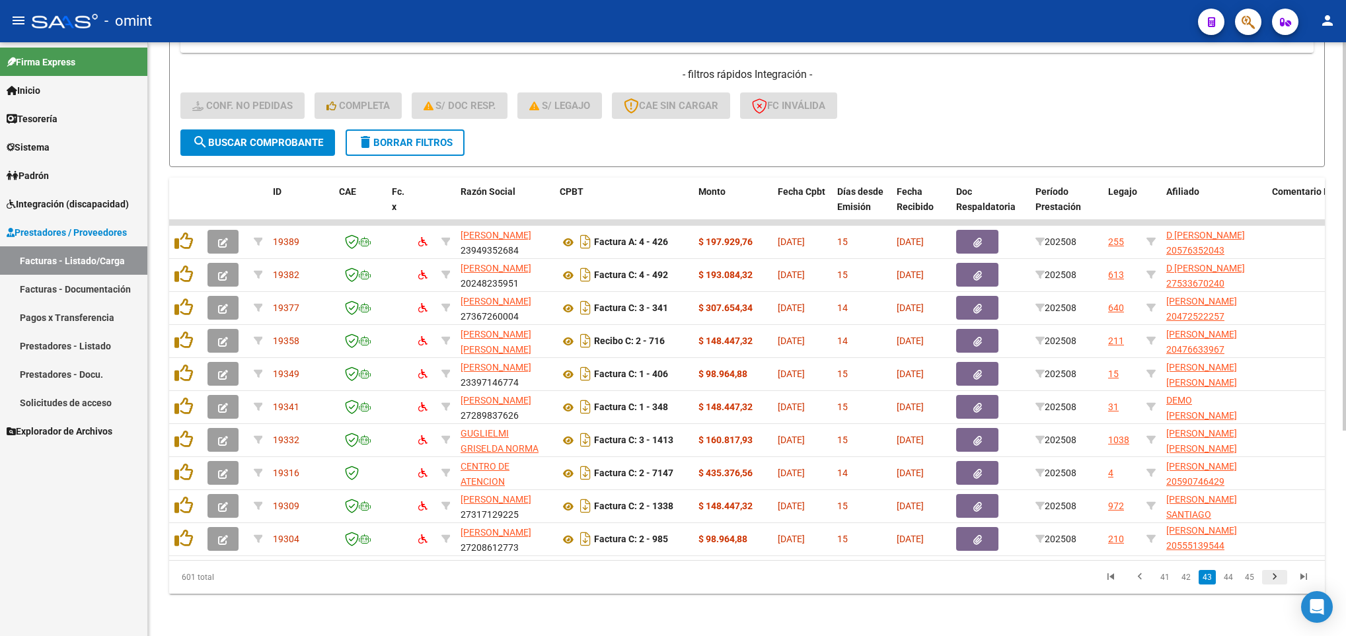
click at [1270, 577] on icon "go to next page" at bounding box center [1274, 579] width 17 height 16
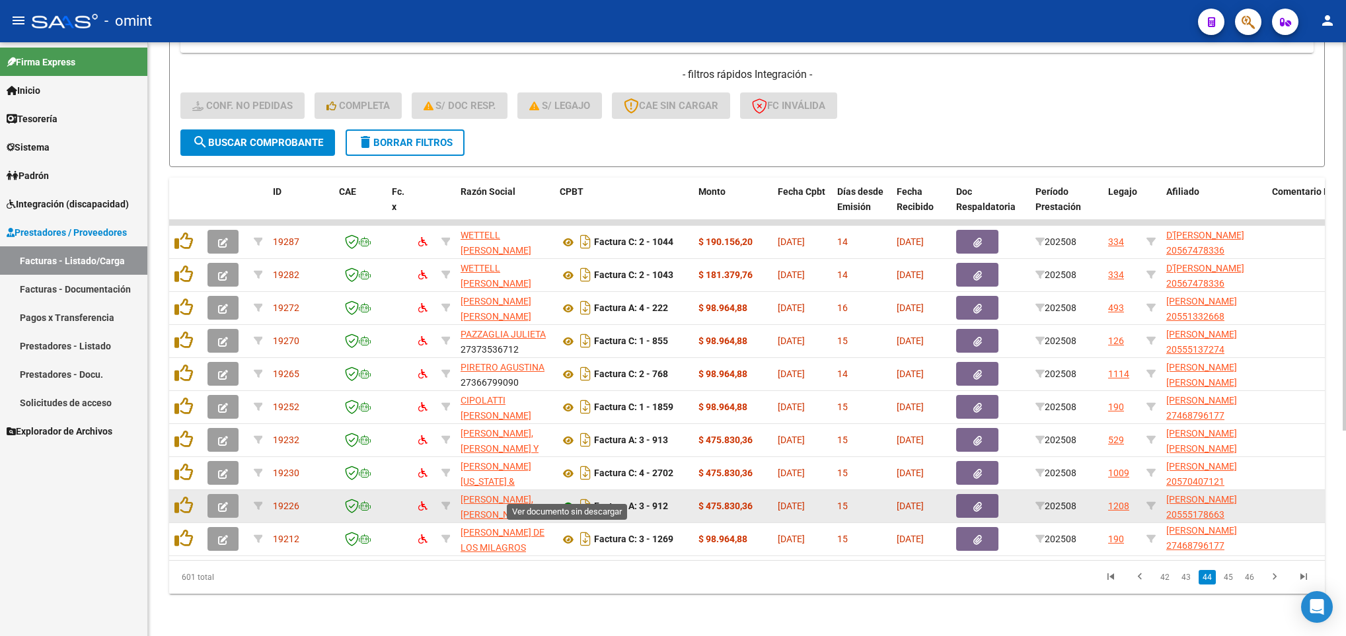
click at [569, 499] on icon at bounding box center [568, 507] width 17 height 16
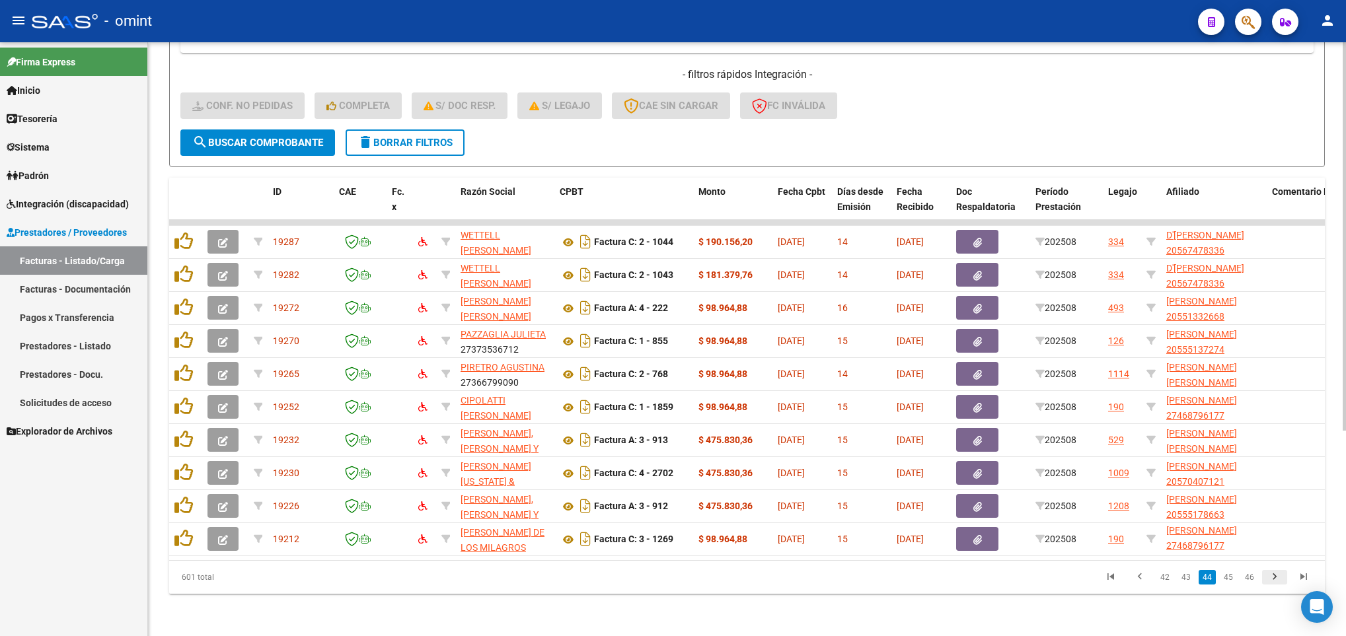
click at [1274, 579] on icon "go to next page" at bounding box center [1274, 579] width 17 height 16
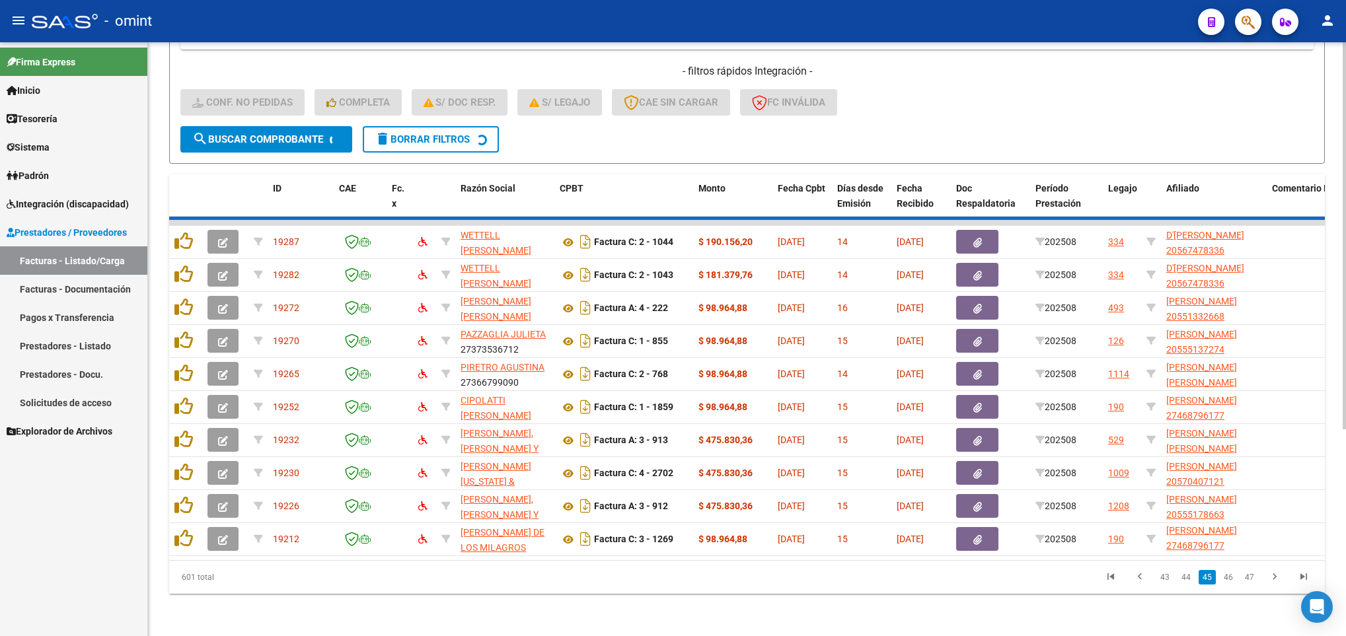
scroll to position [17, 0]
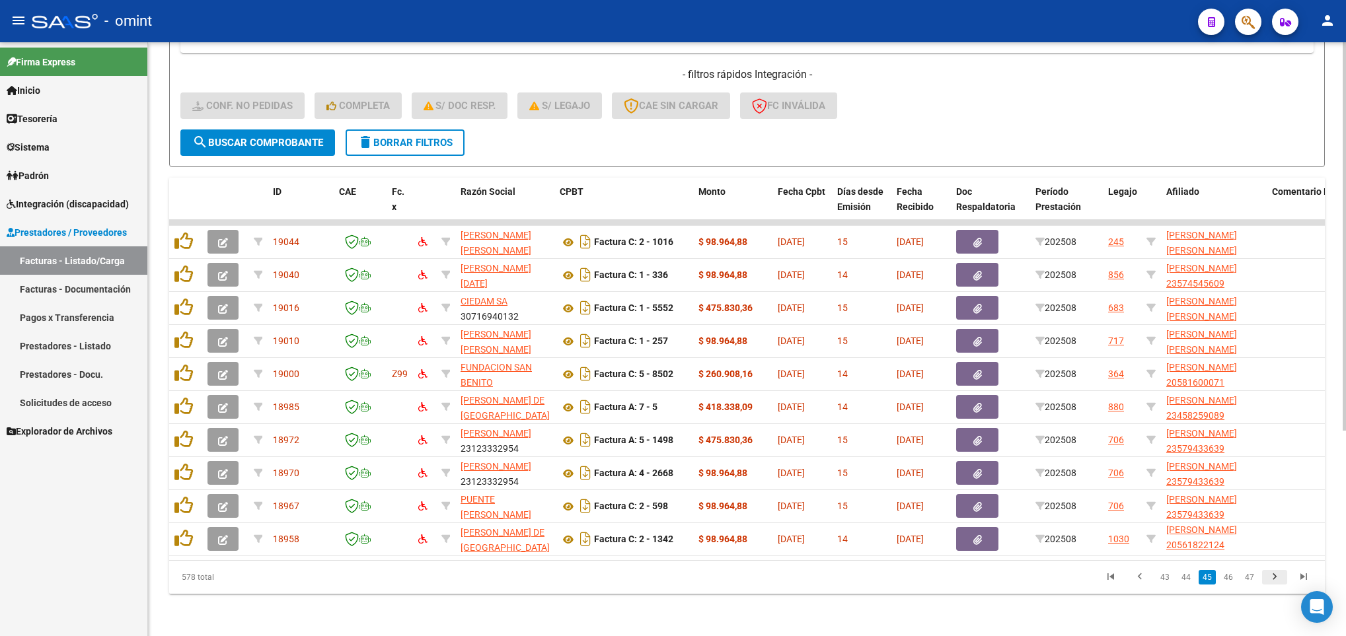
click at [1269, 577] on icon "go to next page" at bounding box center [1274, 579] width 17 height 16
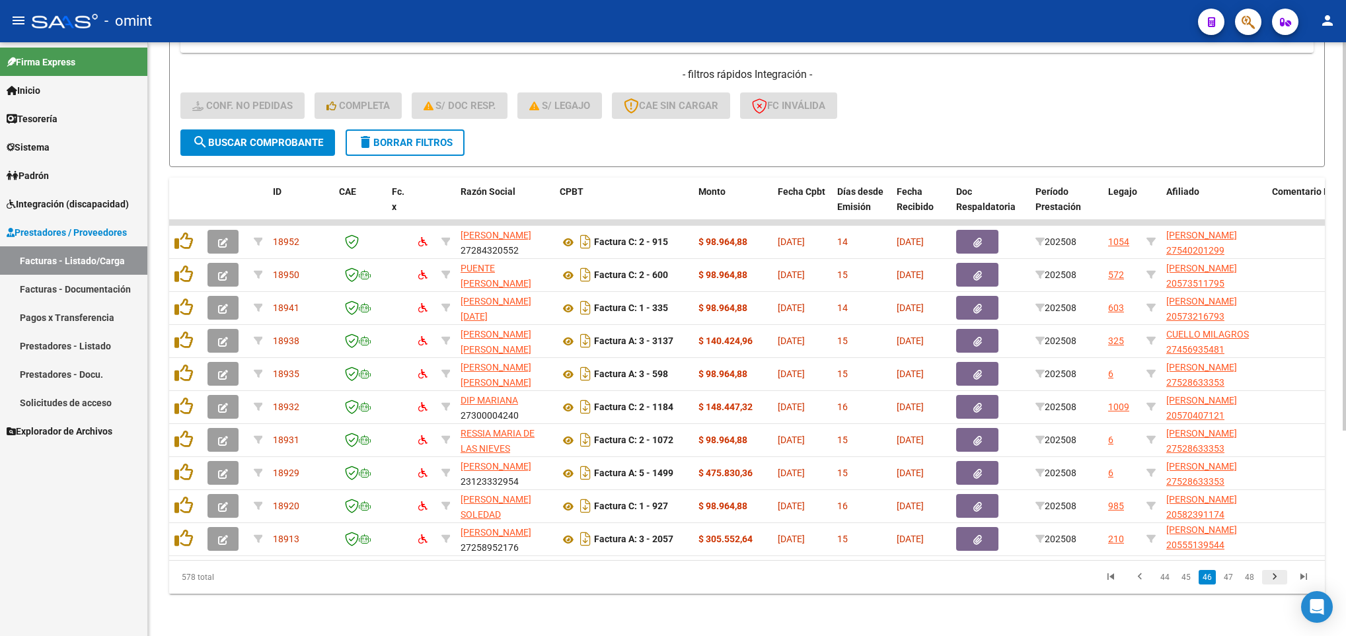
scroll to position [2, 0]
click at [390, 135] on button "delete Borrar Filtros" at bounding box center [405, 142] width 119 height 26
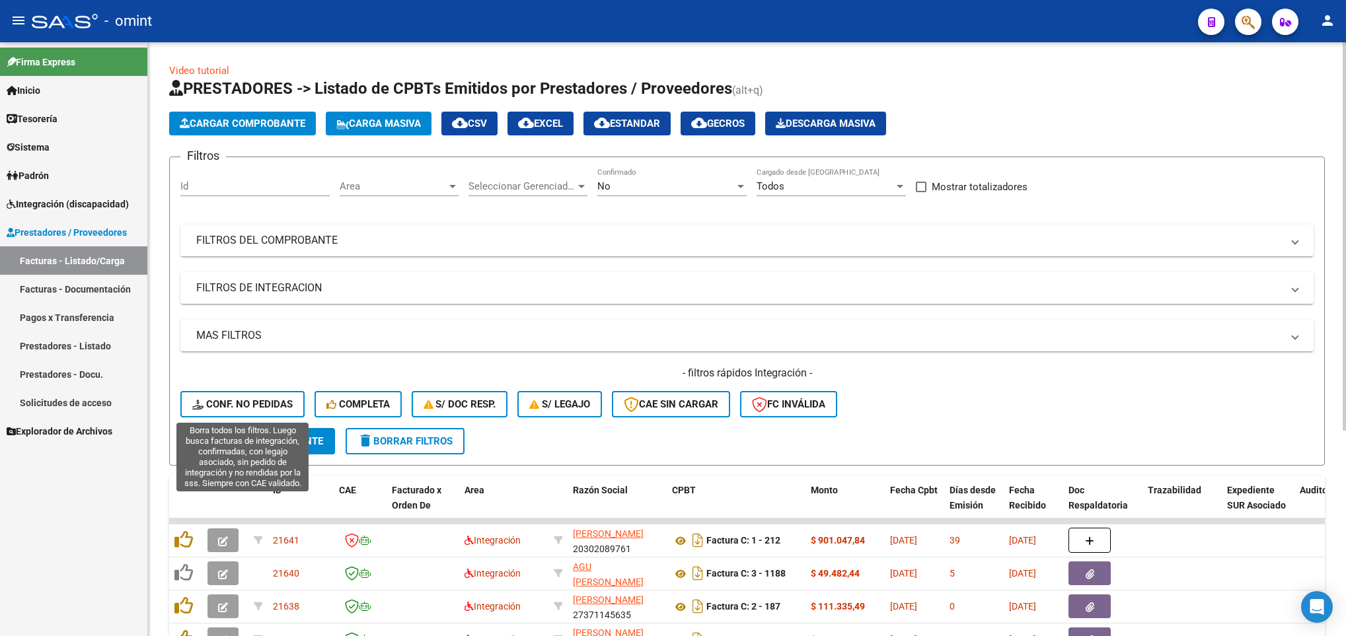
click at [270, 398] on span "Conf. no pedidas" at bounding box center [242, 404] width 100 height 12
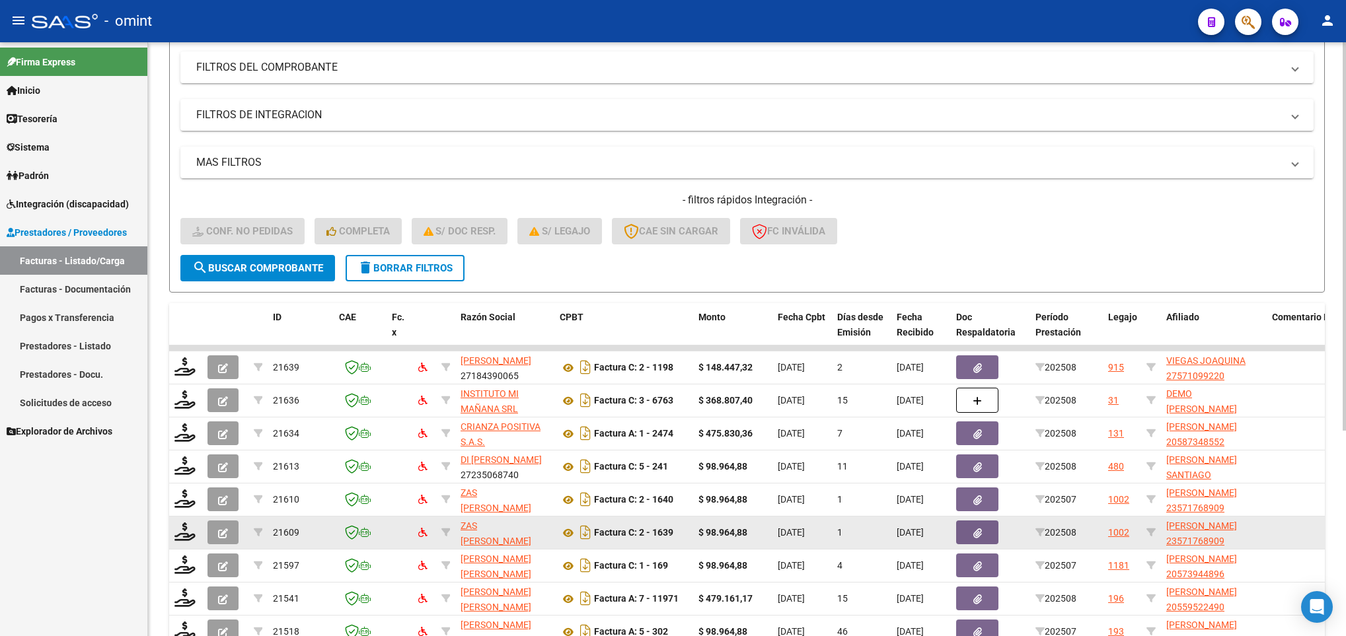
scroll to position [314, 0]
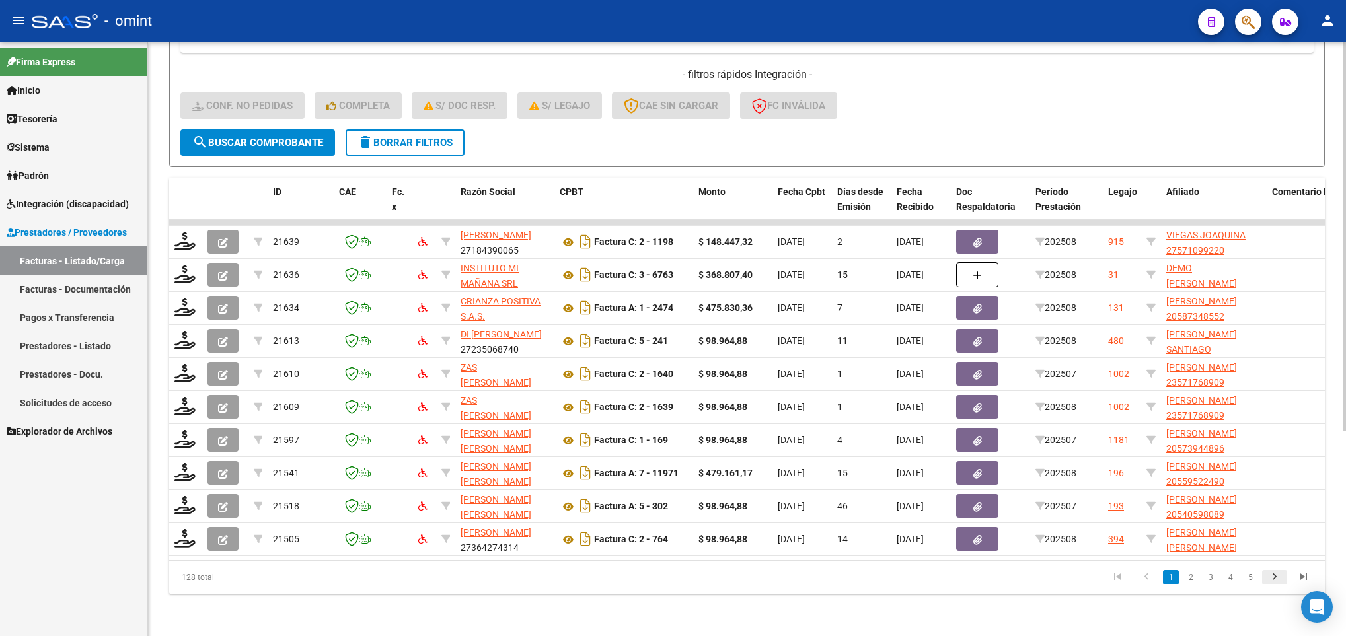
click at [1269, 579] on icon "go to next page" at bounding box center [1274, 579] width 17 height 16
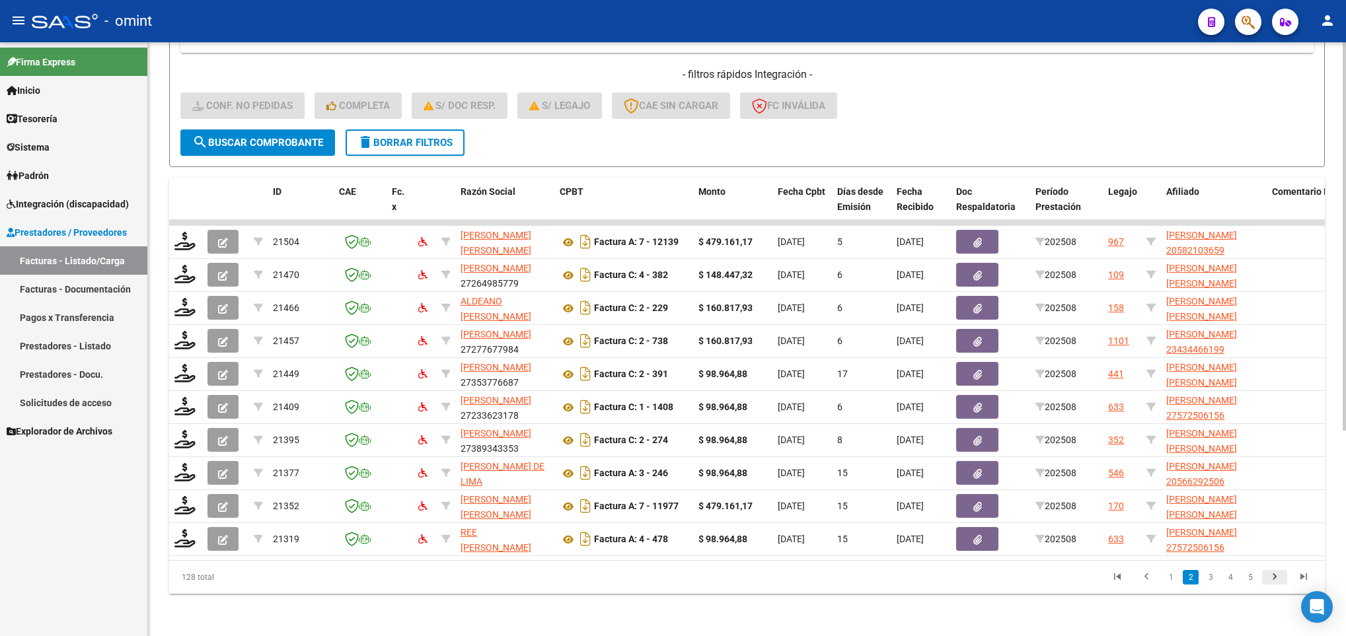
click at [1269, 579] on icon "go to next page" at bounding box center [1274, 579] width 17 height 16
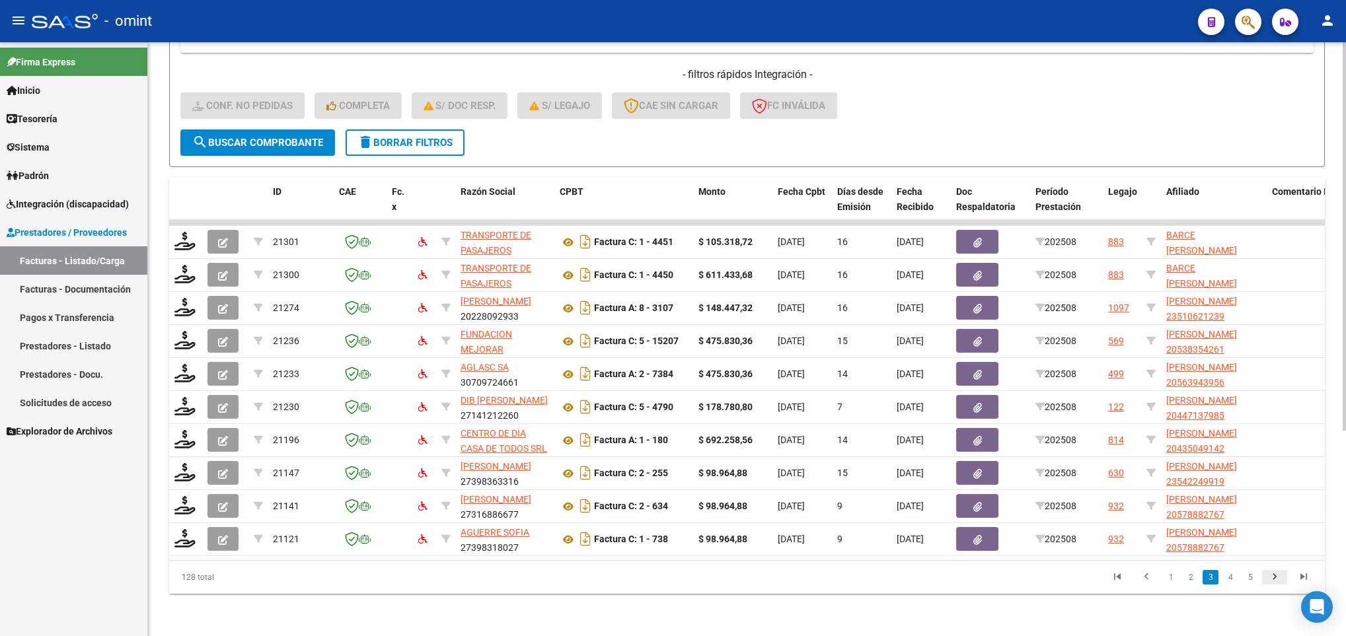
click at [1271, 577] on icon "go to next page" at bounding box center [1274, 579] width 17 height 16
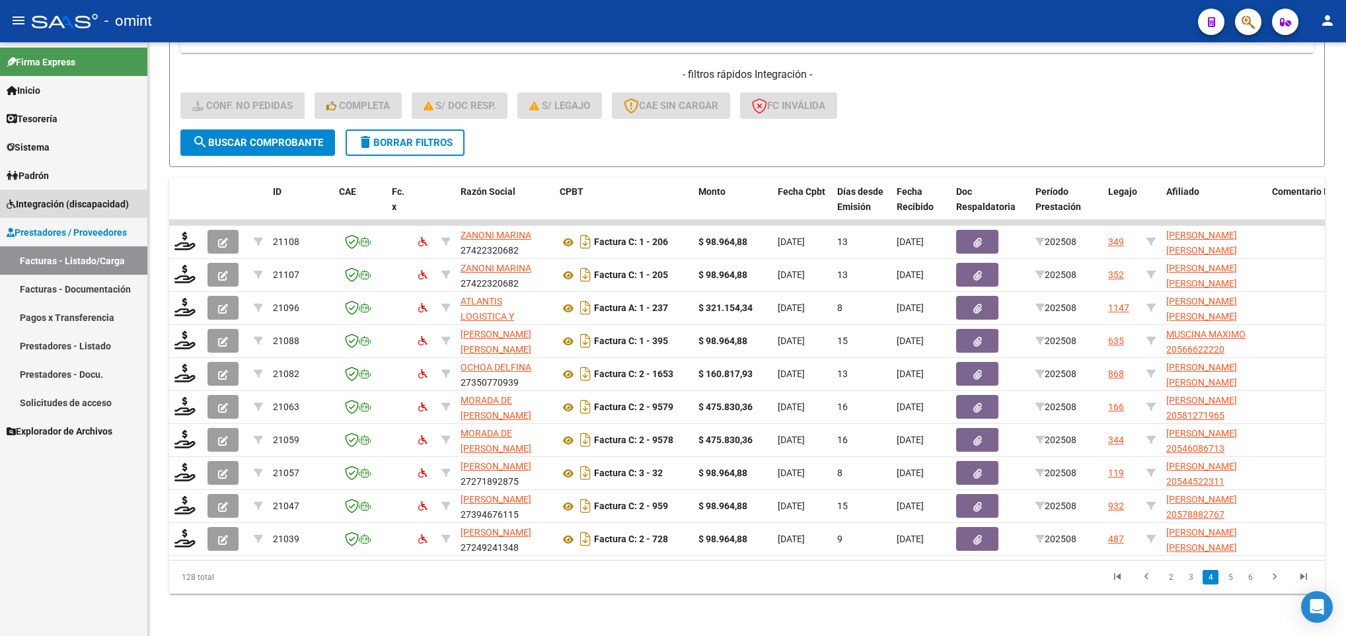
click at [67, 208] on span "Integración (discapacidad)" at bounding box center [68, 204] width 122 height 15
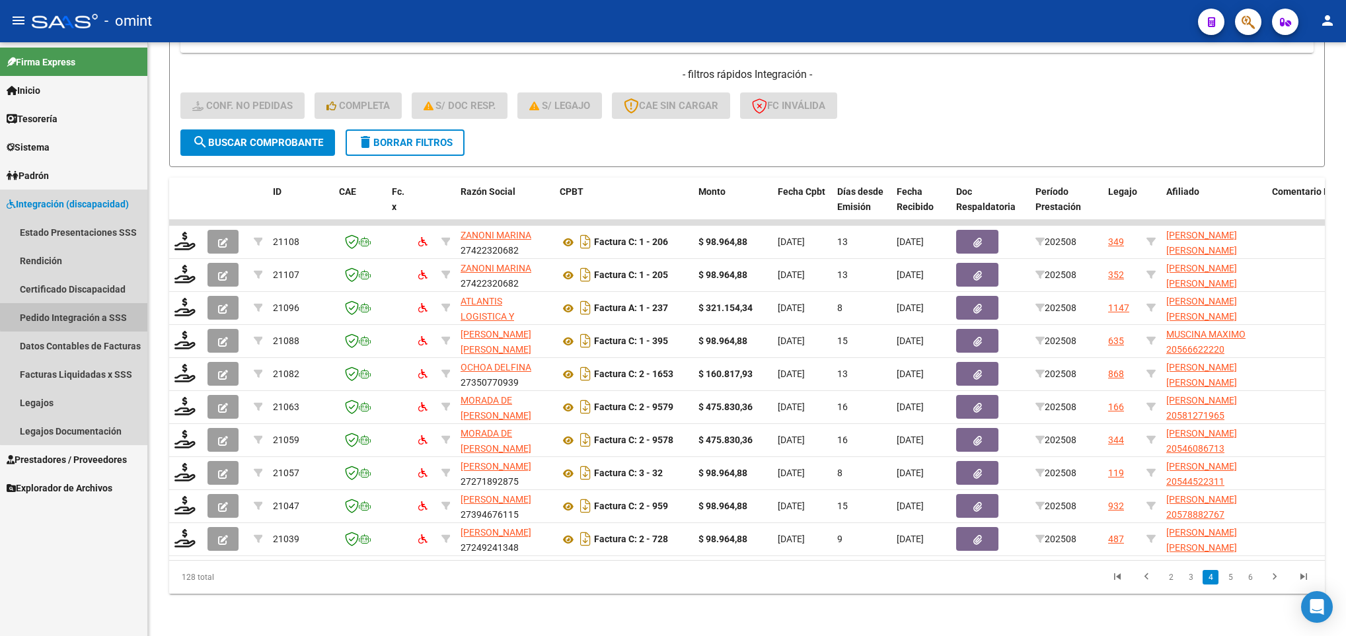
click at [99, 314] on link "Pedido Integración a SSS" at bounding box center [73, 317] width 147 height 28
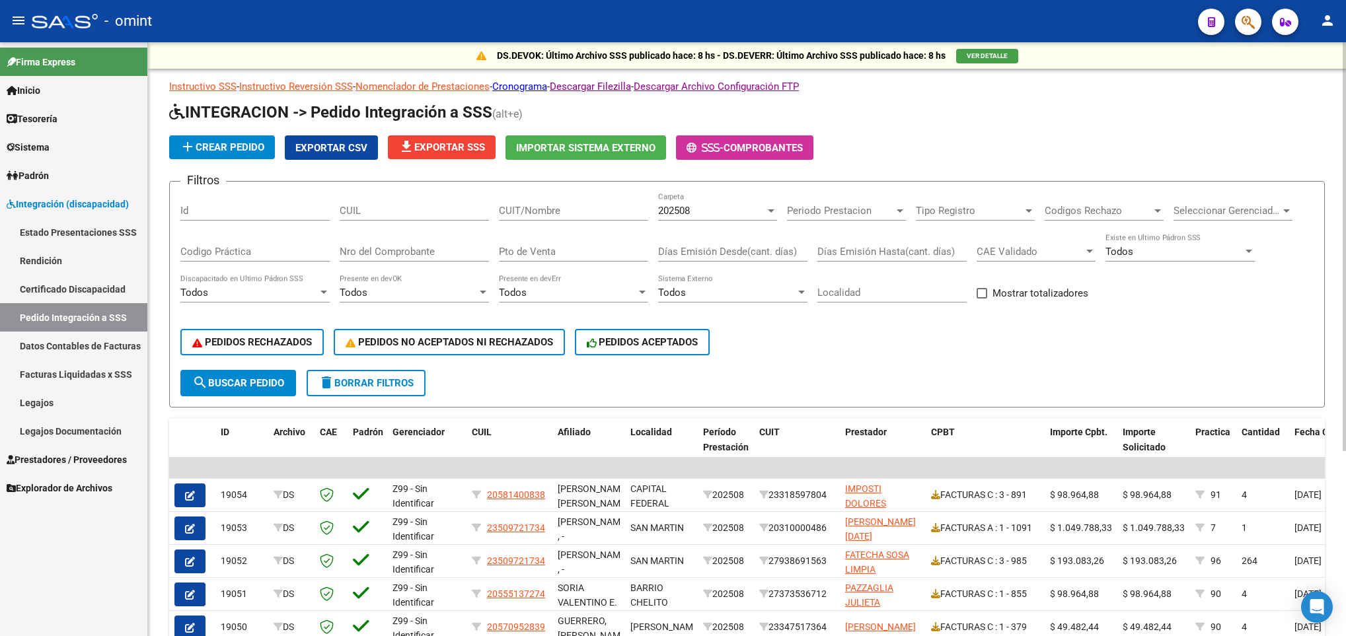
click at [436, 145] on span "file_download Exportar SSS" at bounding box center [441, 147] width 87 height 12
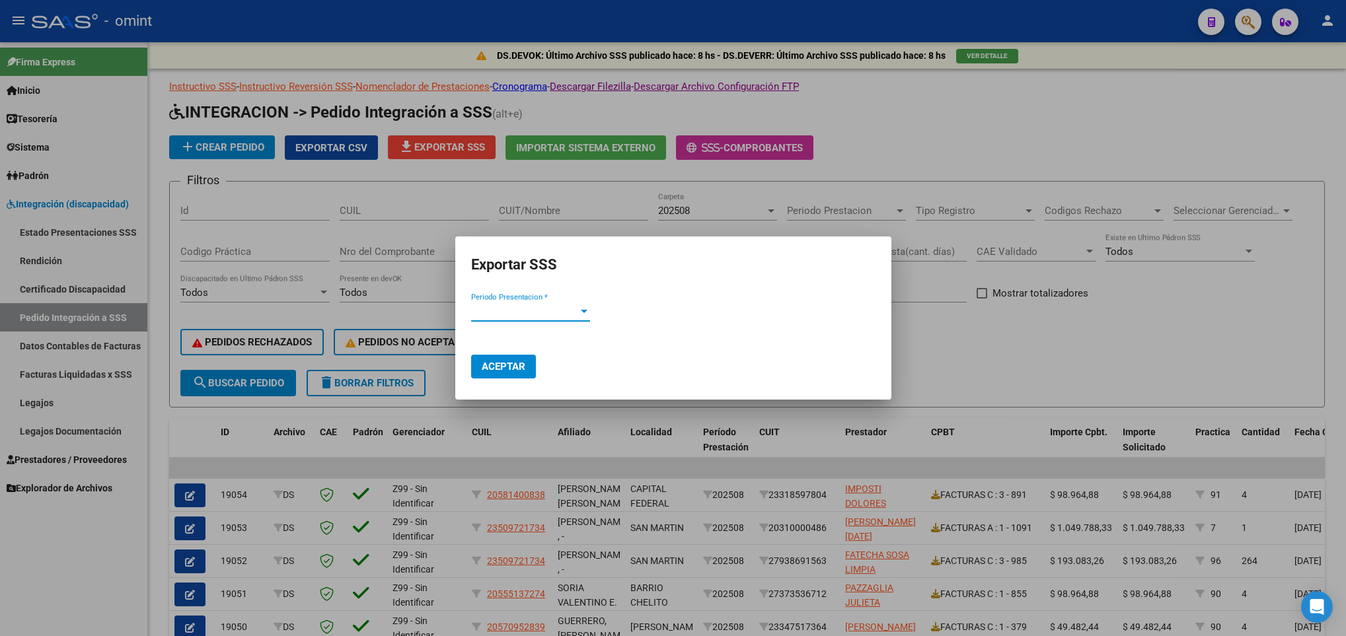
click at [581, 311] on div at bounding box center [584, 311] width 7 height 3
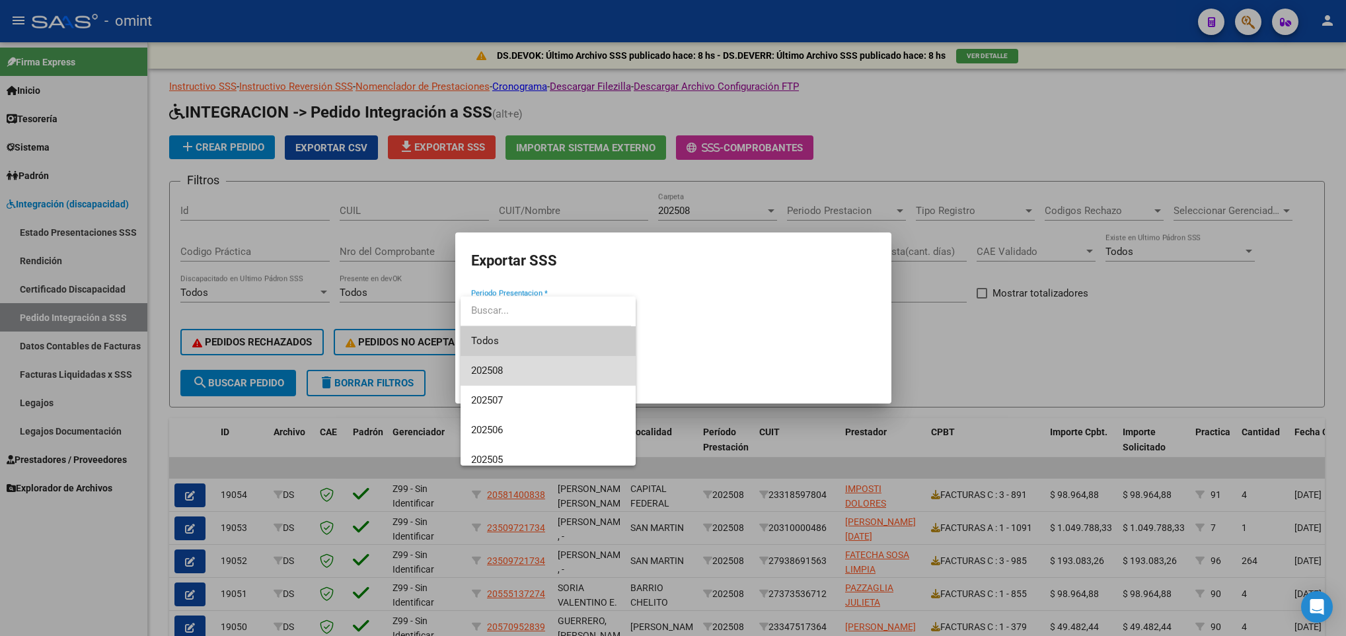
click at [558, 371] on span "202508" at bounding box center [548, 371] width 154 height 30
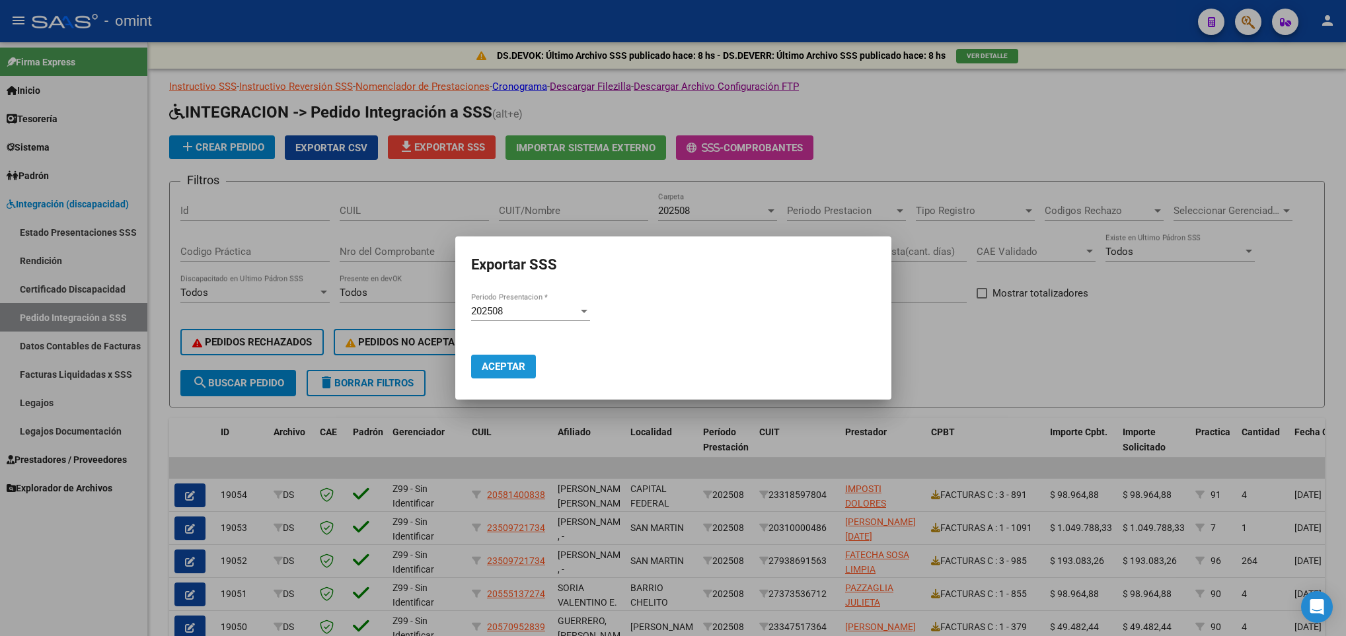
click at [488, 361] on span "Aceptar" at bounding box center [504, 367] width 44 height 12
drag, startPoint x: 413, startPoint y: 231, endPoint x: 431, endPoint y: 214, distance: 24.3
click at [413, 231] on div at bounding box center [673, 318] width 1346 height 636
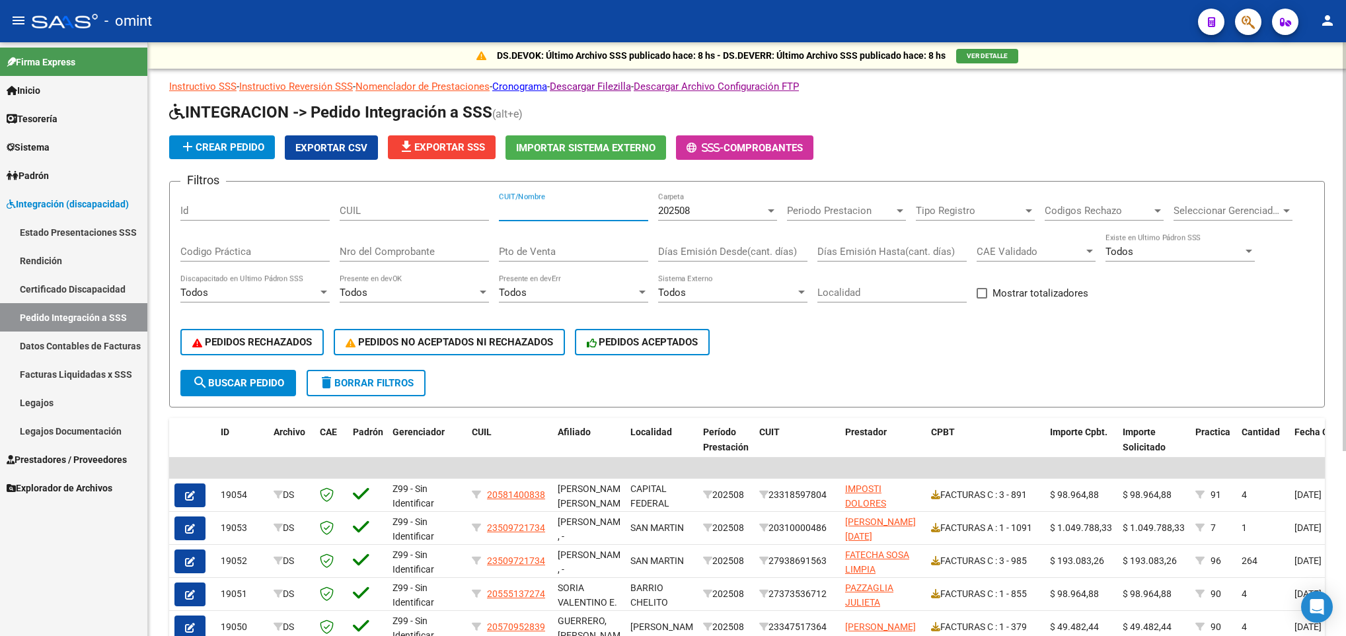
click at [515, 210] on input "CUIT/Nombre" at bounding box center [573, 211] width 149 height 12
paste input "20545764009"
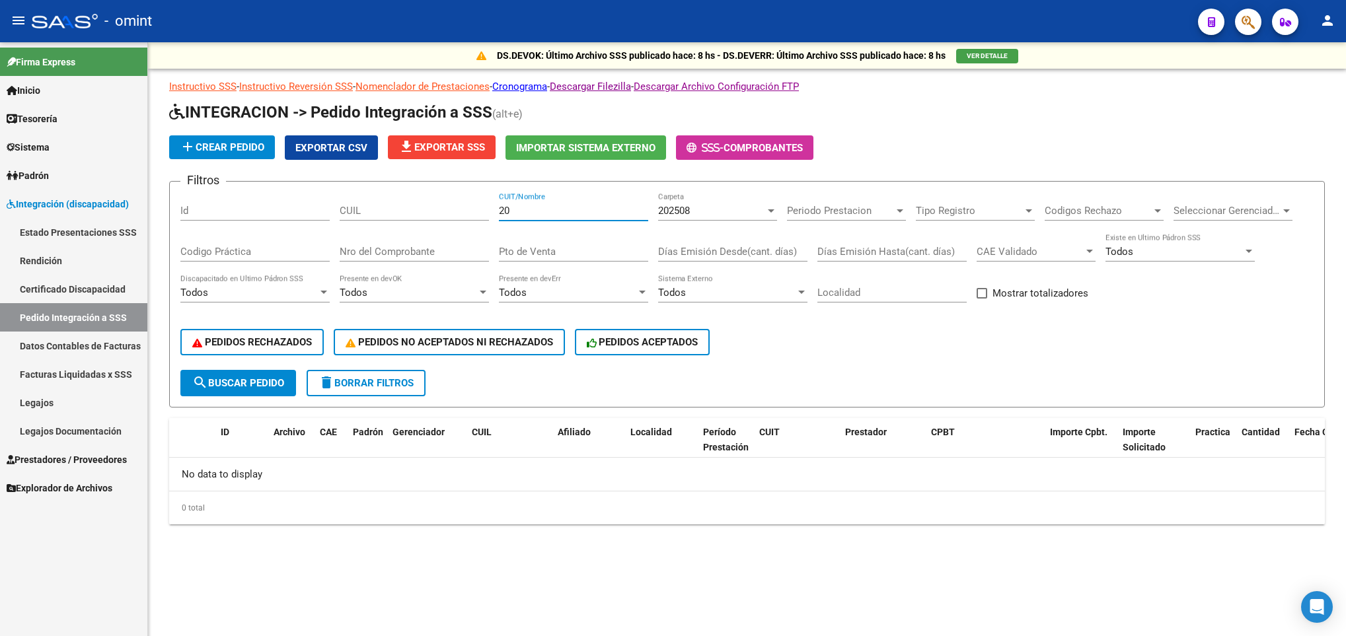
type input "2"
click at [371, 210] on input "CUIL" at bounding box center [414, 211] width 149 height 12
paste input "20545764009"
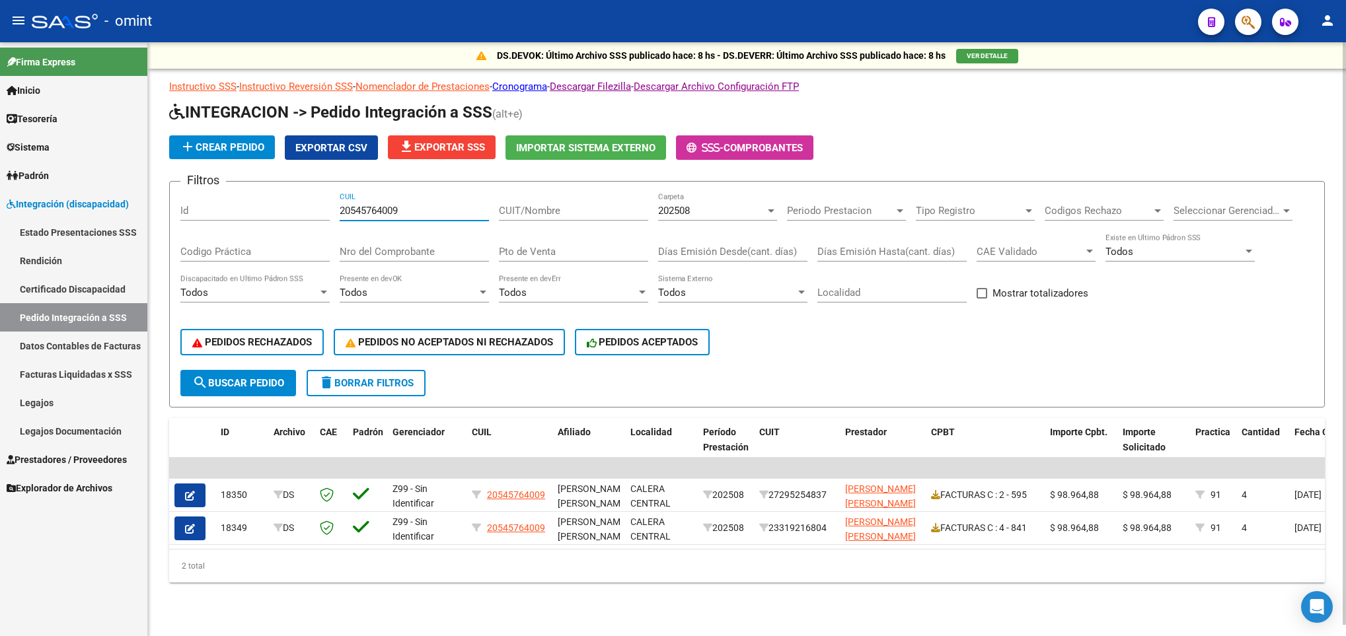
scroll to position [5, 0]
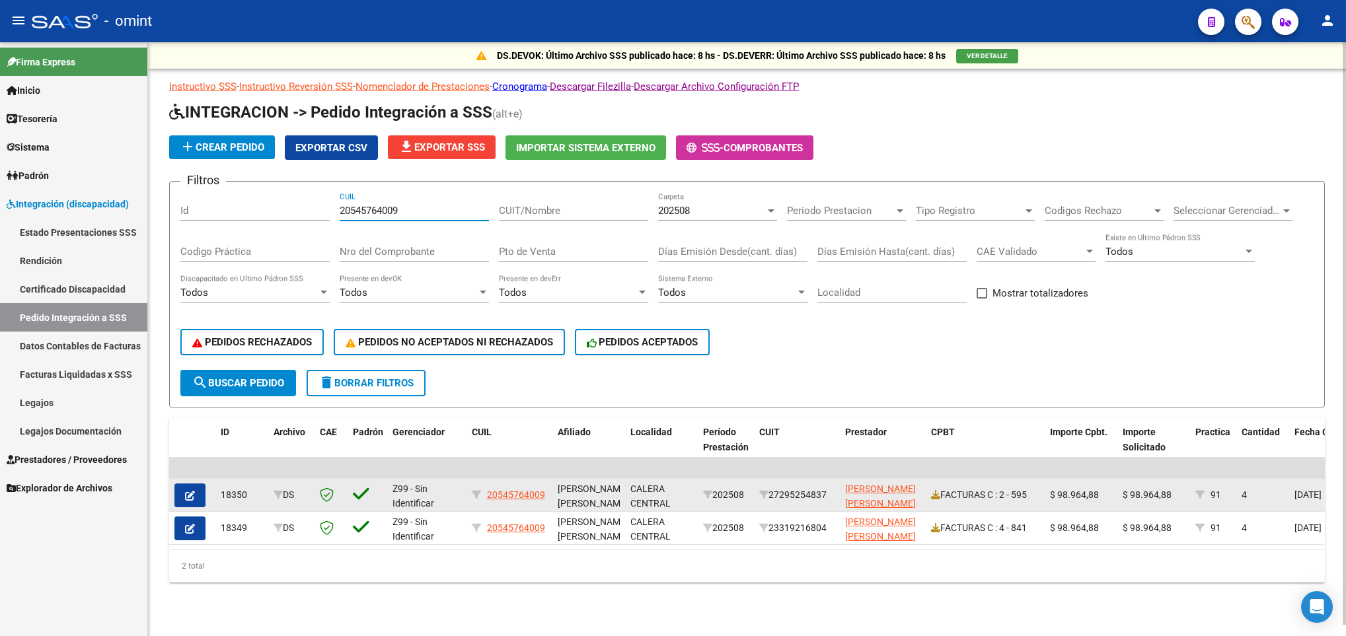
type input "20545764009"
click at [193, 491] on icon "button" at bounding box center [190, 496] width 10 height 10
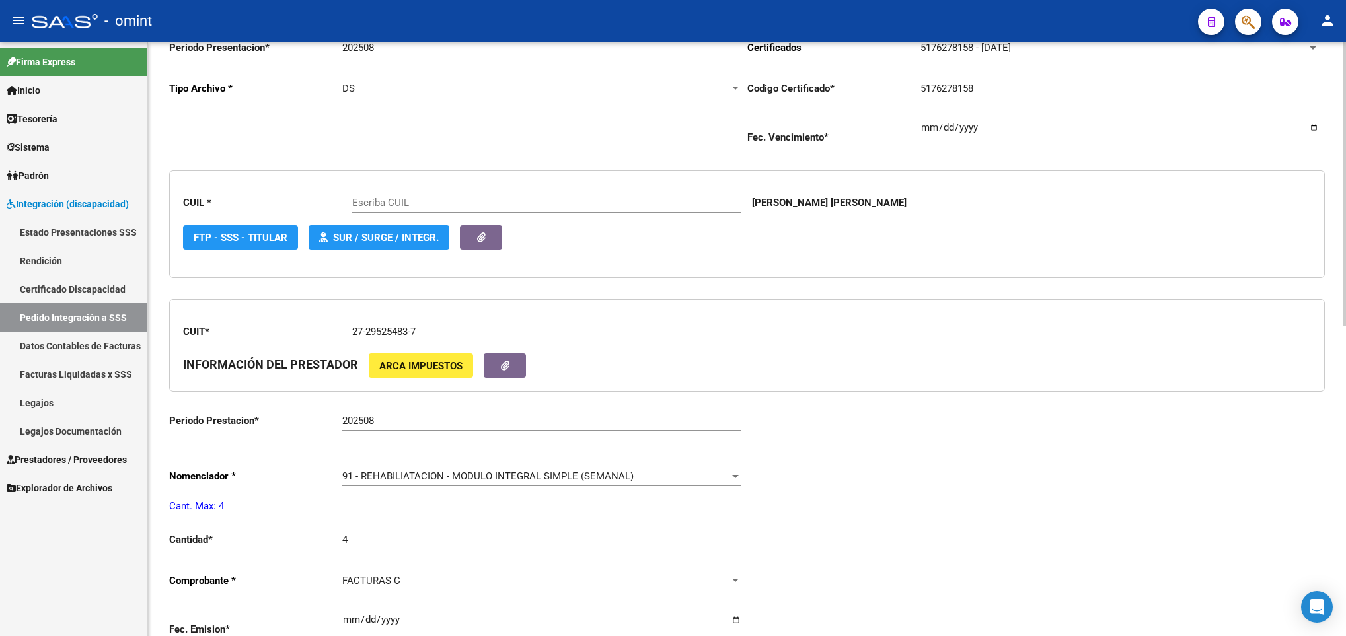
scroll to position [396, 0]
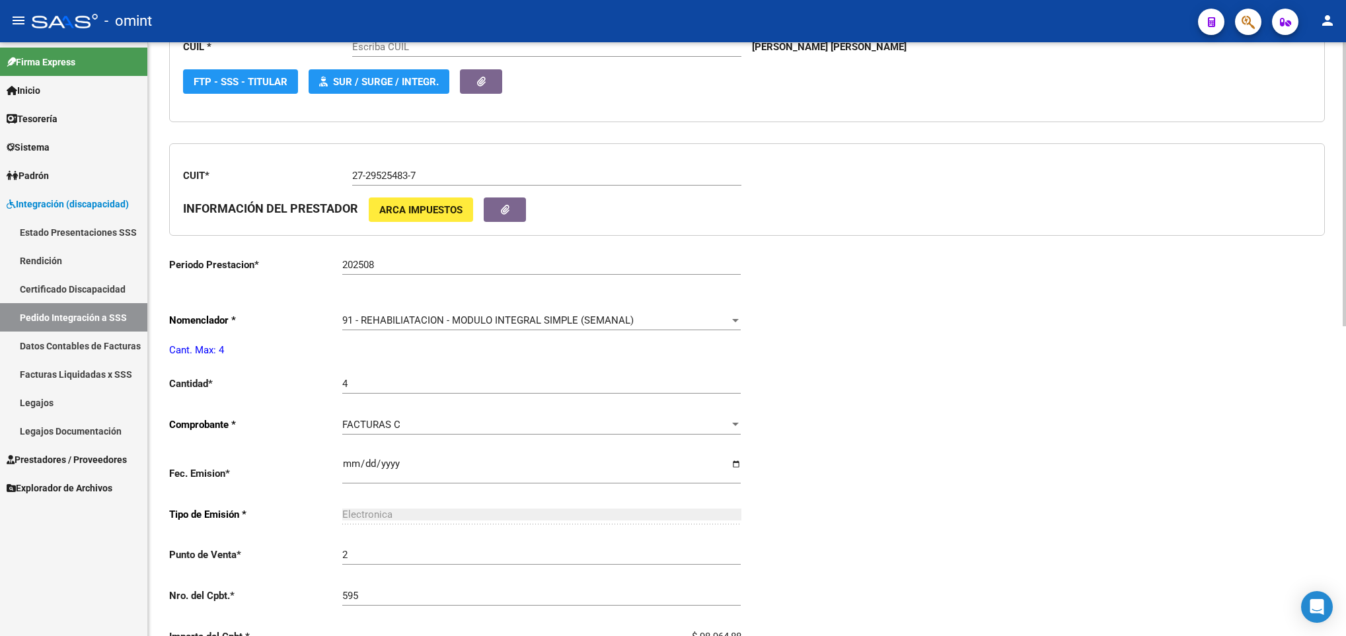
type input "20545764009"
click at [517, 324] on span "91 - REHABILIATACION - MODULO INTEGRAL SIMPLE (SEMANAL)" at bounding box center [487, 320] width 291 height 12
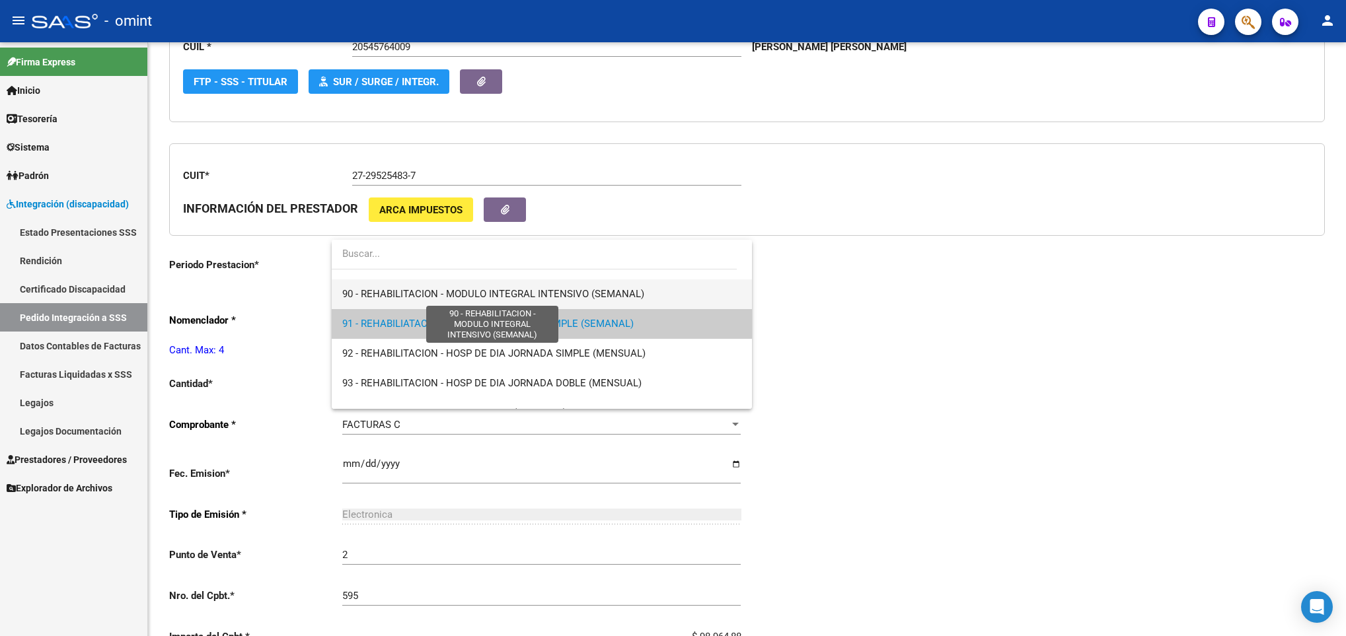
click at [458, 292] on span "90 - REHABILITACION - MODULO INTEGRAL INTENSIVO (SEMANAL)" at bounding box center [493, 294] width 302 height 12
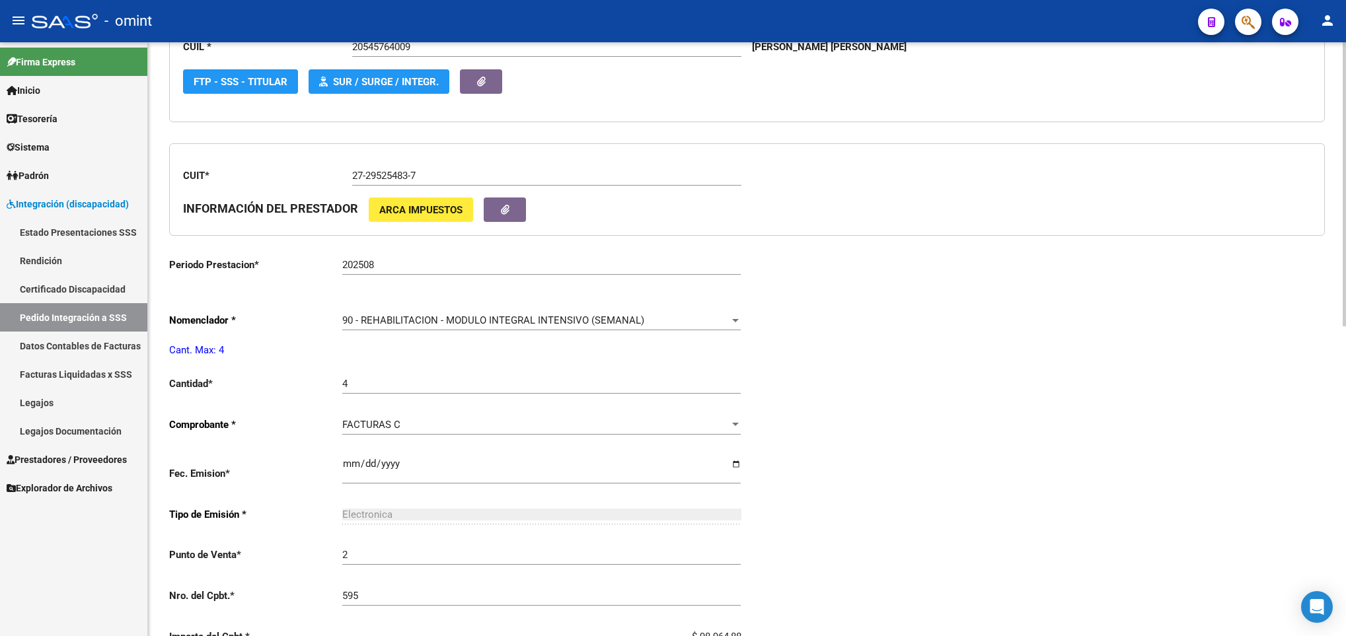
click at [1233, 292] on div "Periodo Presentacion * 202508 Ingresar el Periodo Tipo Archivo * DS Seleccionar…" at bounding box center [746, 361] width 1155 height 976
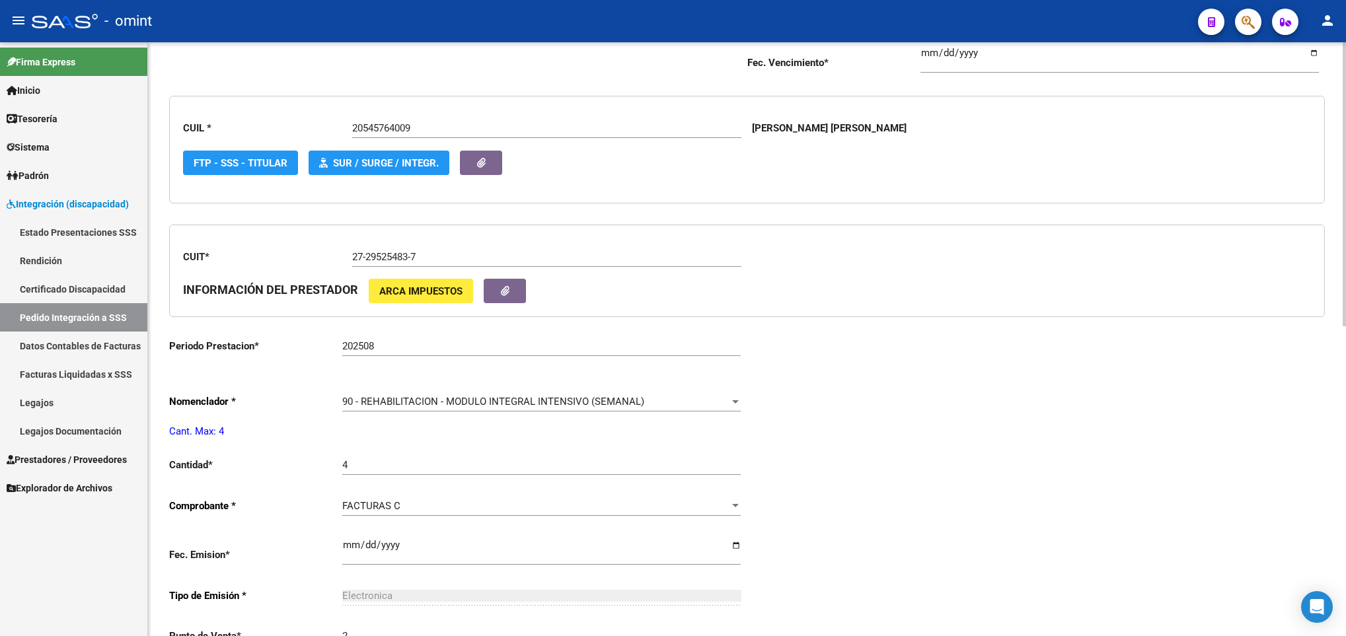
scroll to position [0, 0]
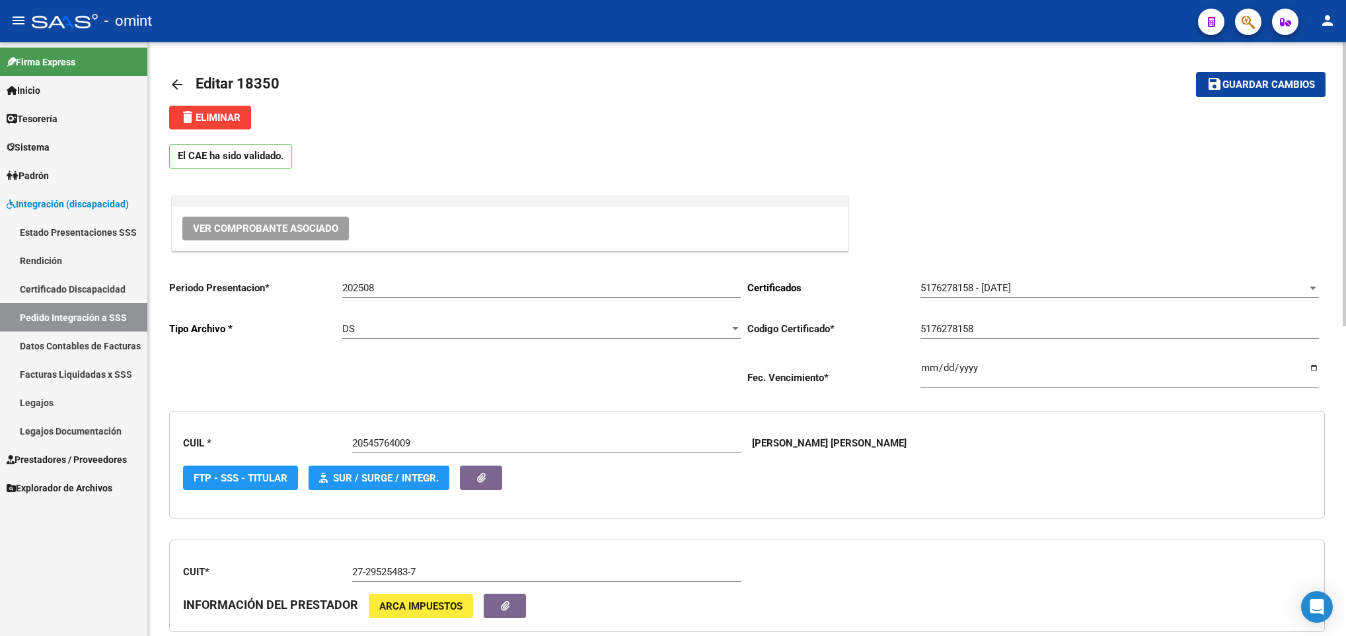
click at [1302, 89] on span "Guardar cambios" at bounding box center [1268, 85] width 92 height 12
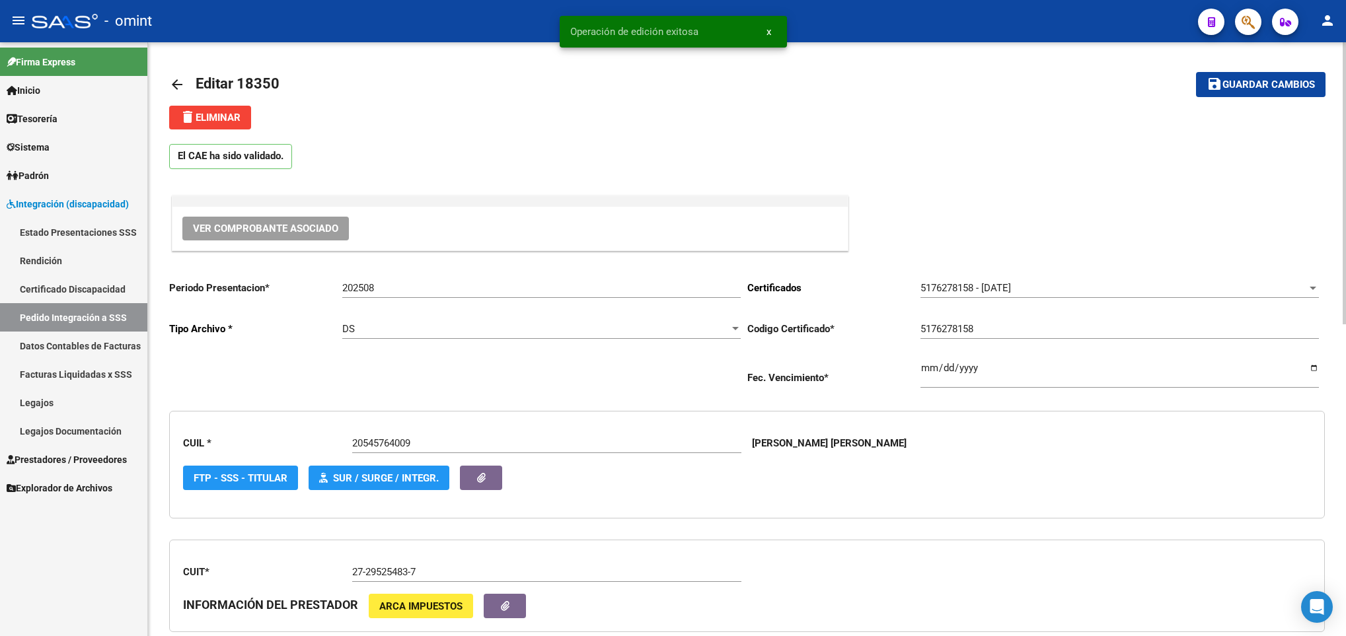
click at [169, 80] on mat-icon "arrow_back" at bounding box center [177, 85] width 16 height 16
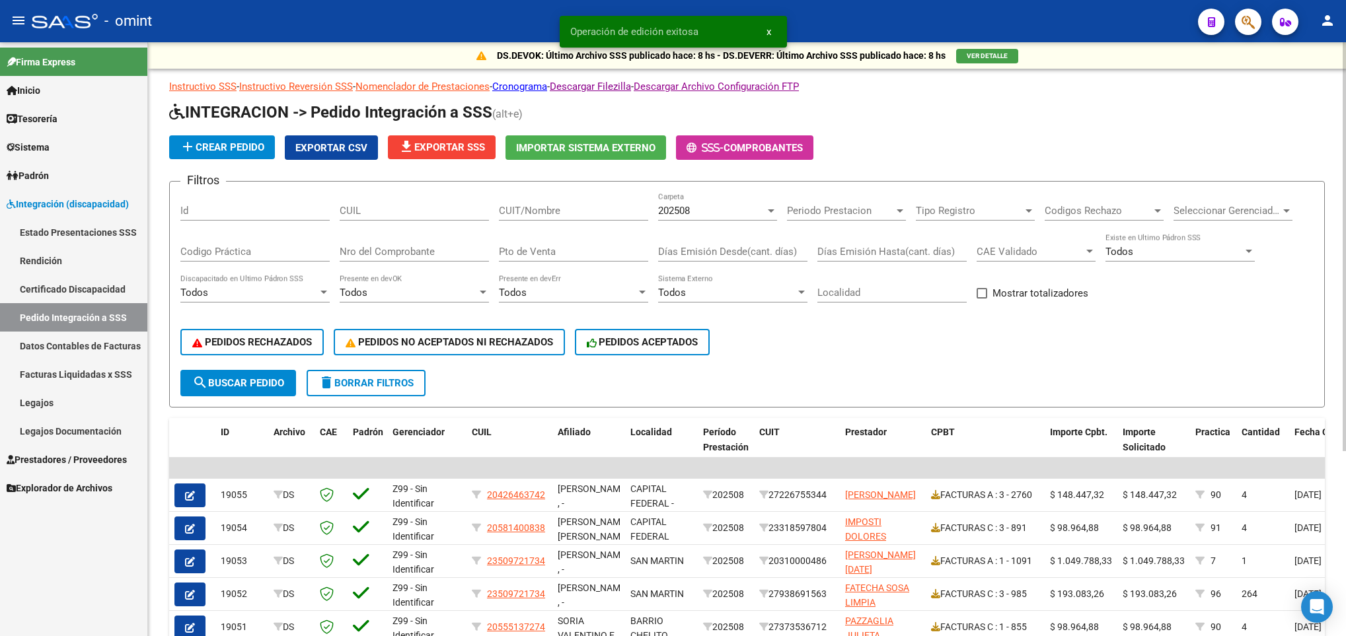
click at [397, 201] on div "CUIL" at bounding box center [414, 206] width 149 height 28
paste input "20545764009"
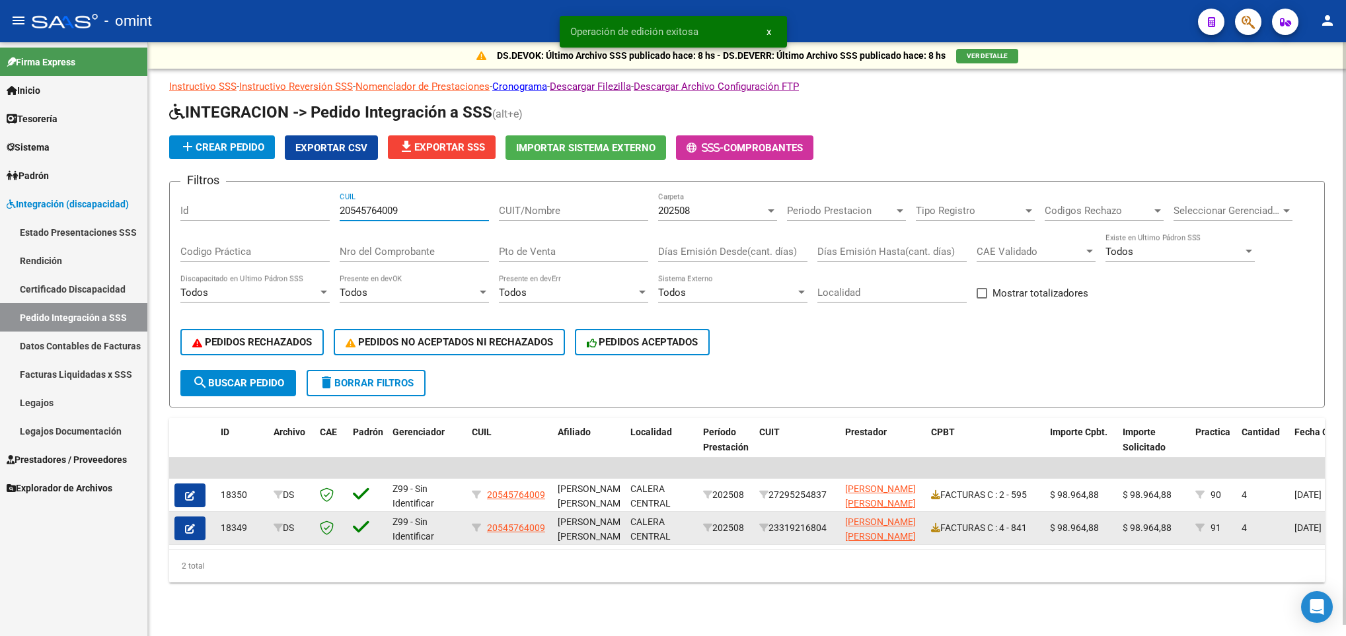
scroll to position [5, 0]
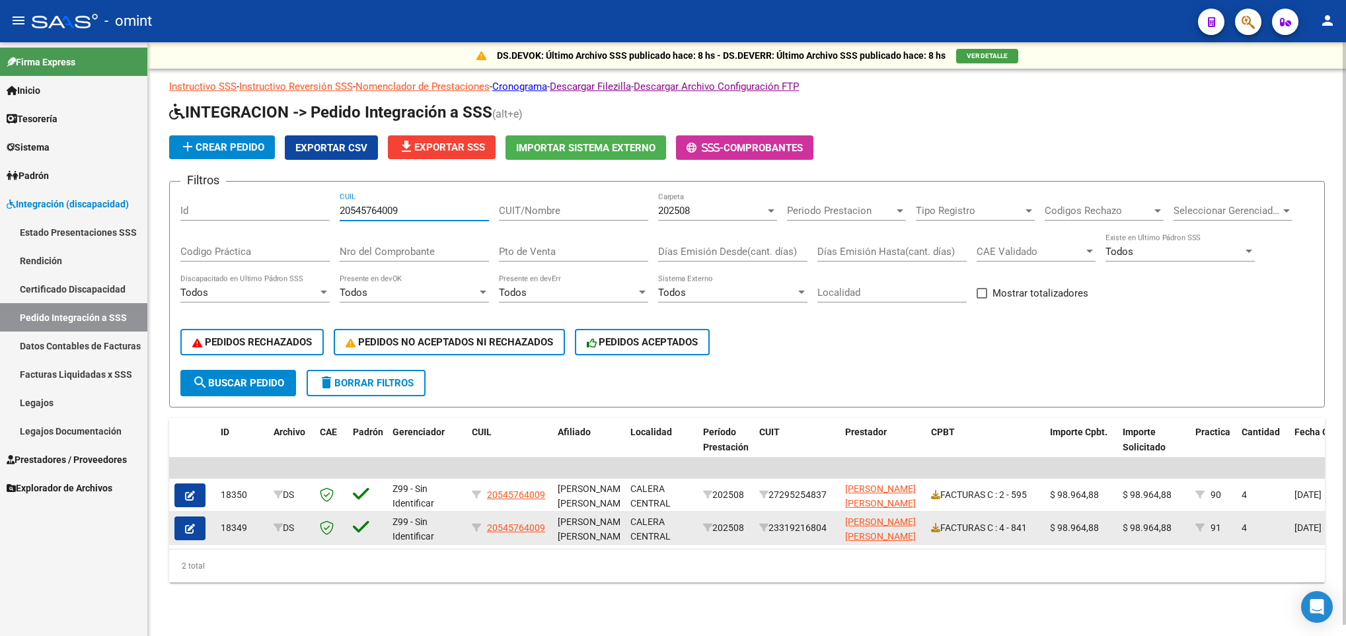
type input "20545764009"
click at [176, 521] on button "button" at bounding box center [189, 529] width 31 height 24
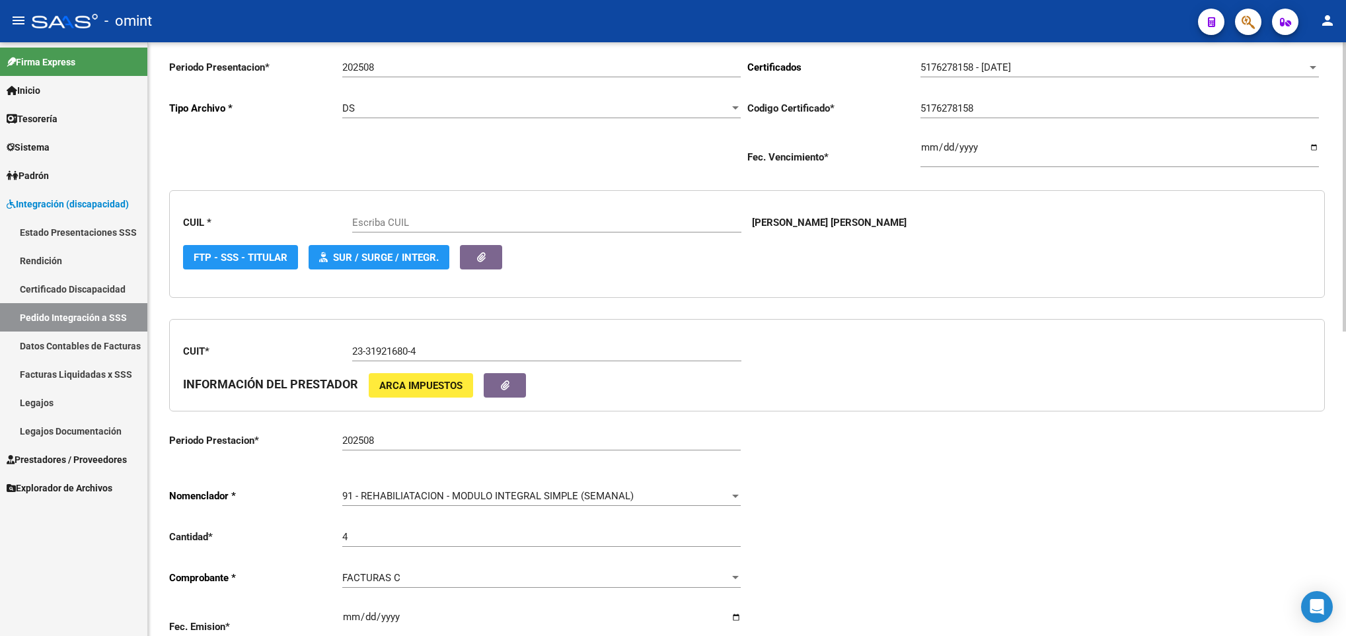
scroll to position [495, 0]
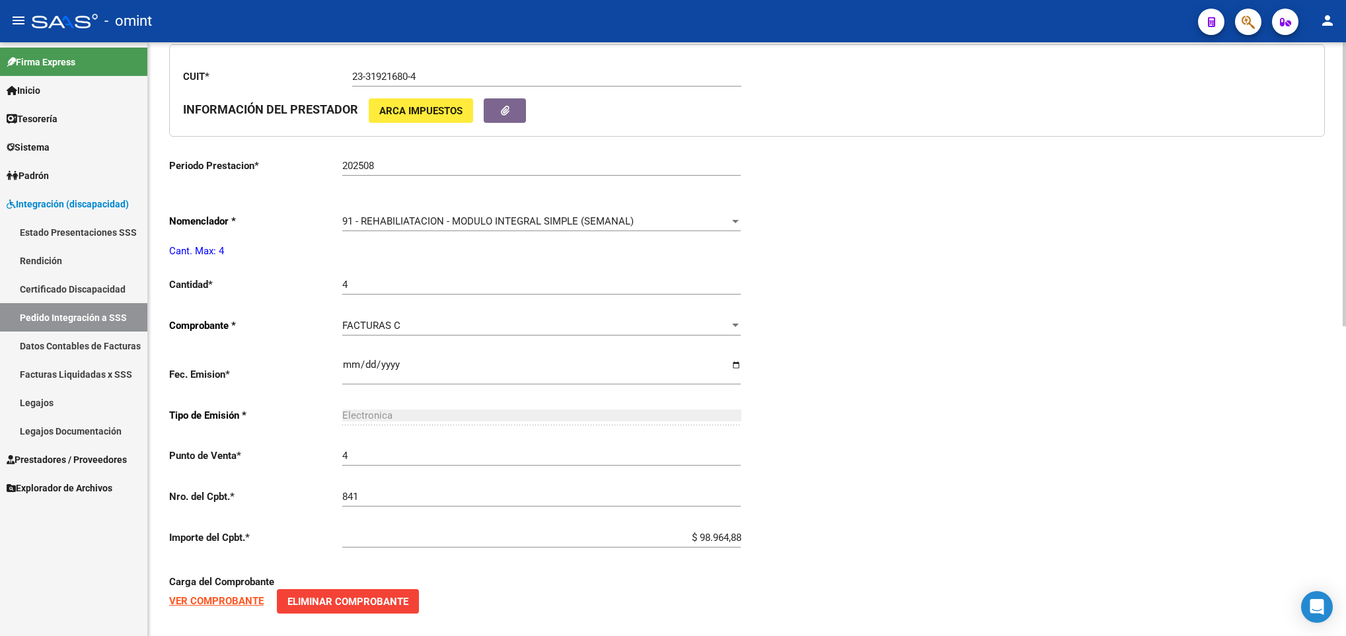
click at [561, 216] on div "91 - REHABILIATACION - MODULO INTEGRAL SIMPLE (SEMANAL) Seleccionar nomenclador" at bounding box center [541, 217] width 398 height 28
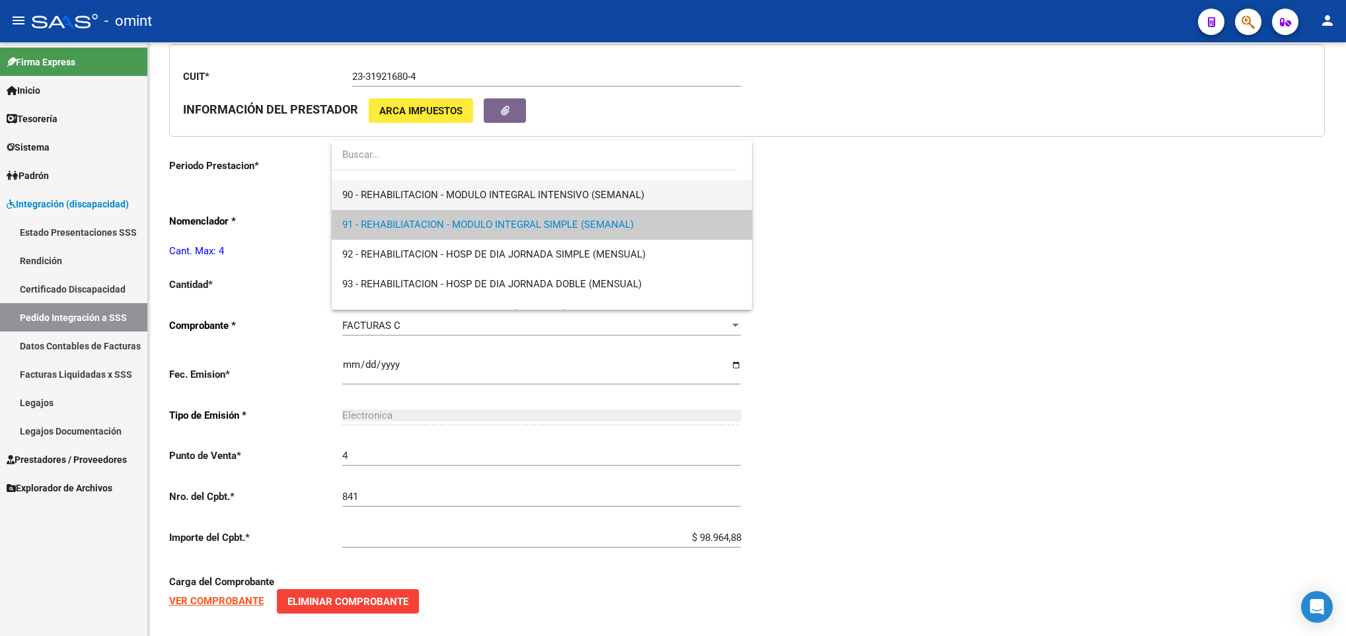
type input "20545764009"
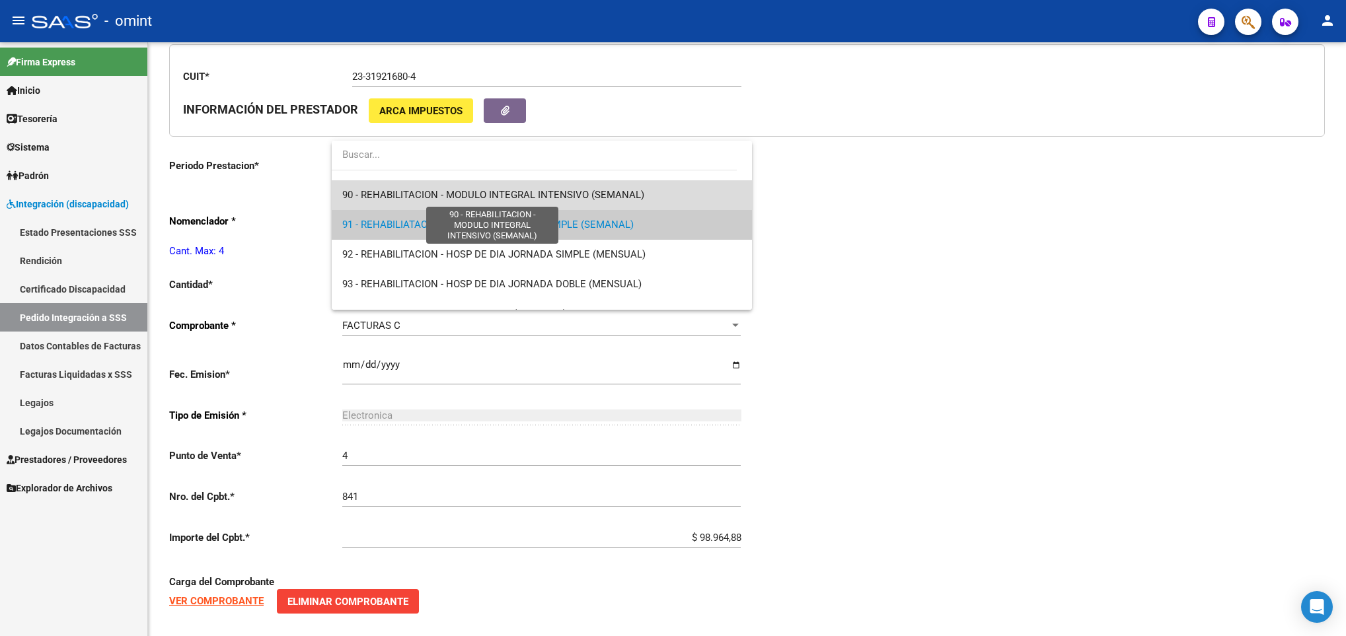
click at [565, 197] on span "90 - REHABILITACION - MODULO INTEGRAL INTENSIVO (SEMANAL)" at bounding box center [493, 195] width 302 height 12
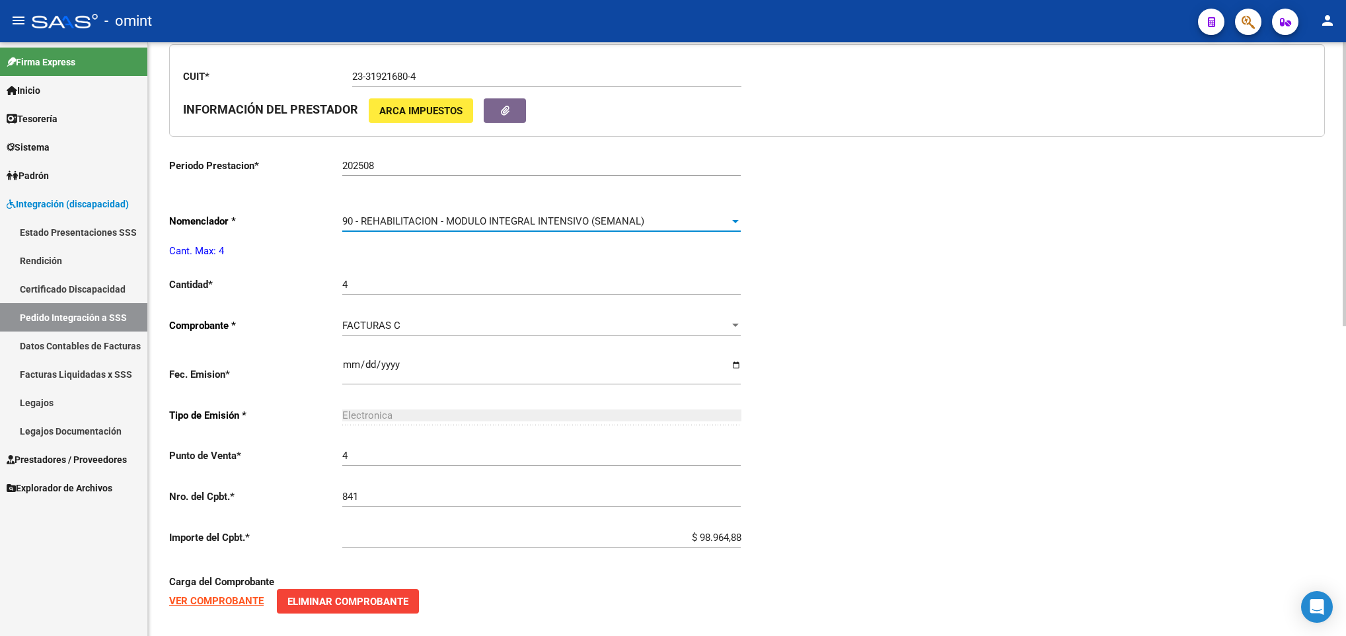
drag, startPoint x: 986, startPoint y: 305, endPoint x: 998, endPoint y: 331, distance: 28.4
click at [983, 309] on div "Periodo Presentacion * 202508 Ingresar el Periodo Tipo Archivo * DS Seleccionar…" at bounding box center [746, 262] width 1155 height 976
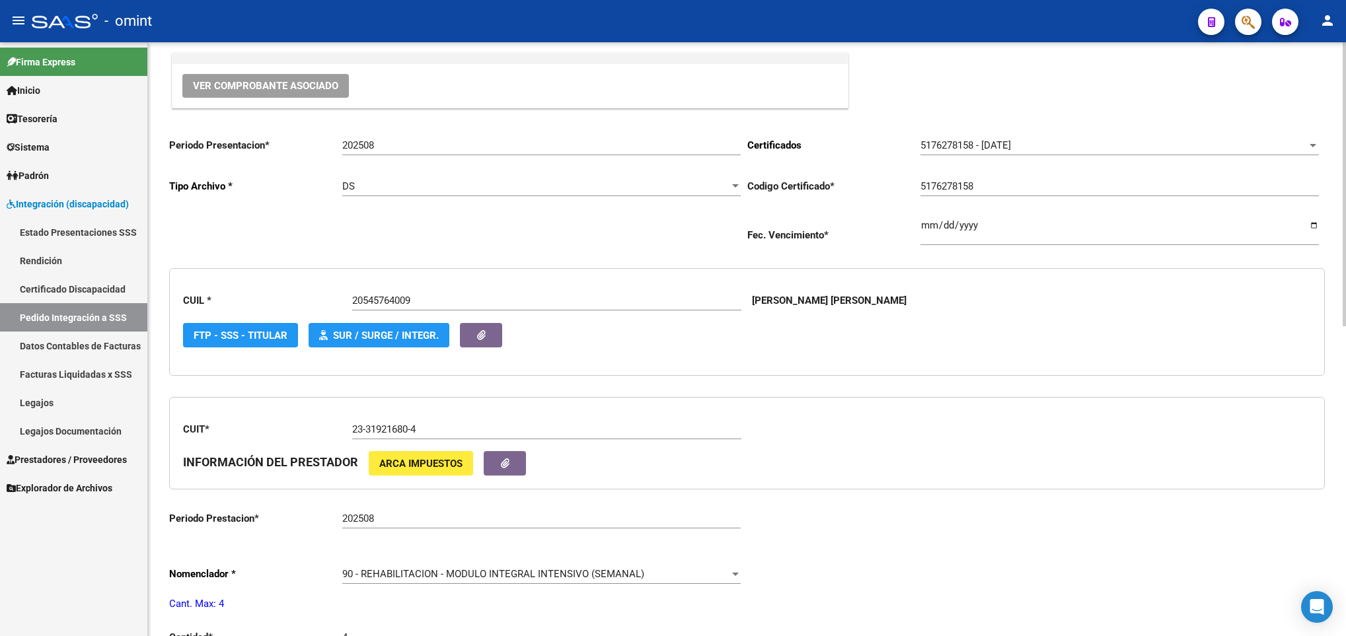
scroll to position [0, 0]
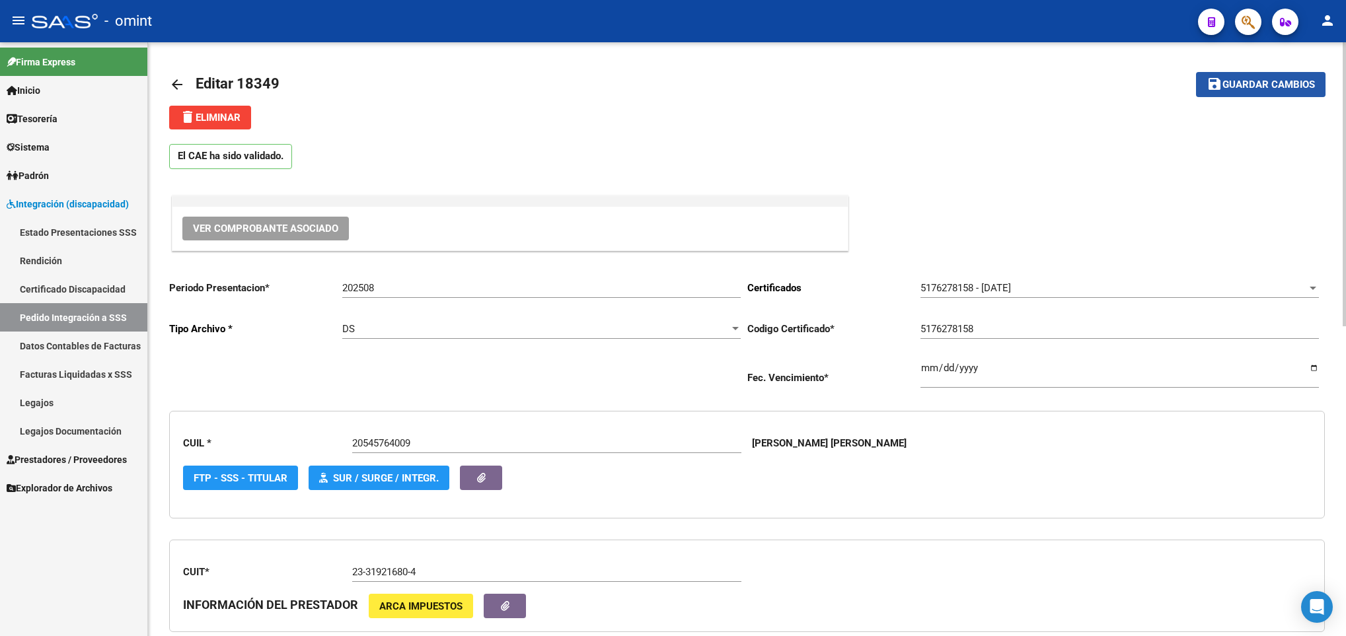
click at [1269, 87] on span "Guardar cambios" at bounding box center [1268, 85] width 92 height 12
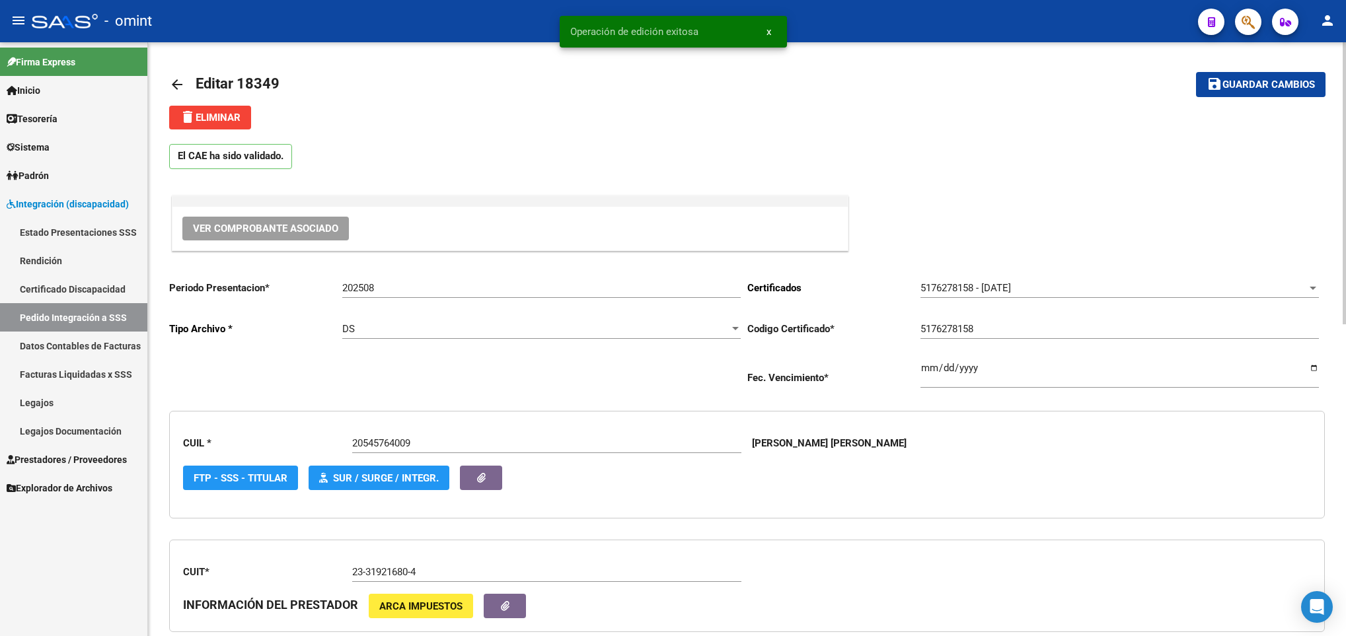
click at [177, 83] on mat-icon "arrow_back" at bounding box center [177, 85] width 16 height 16
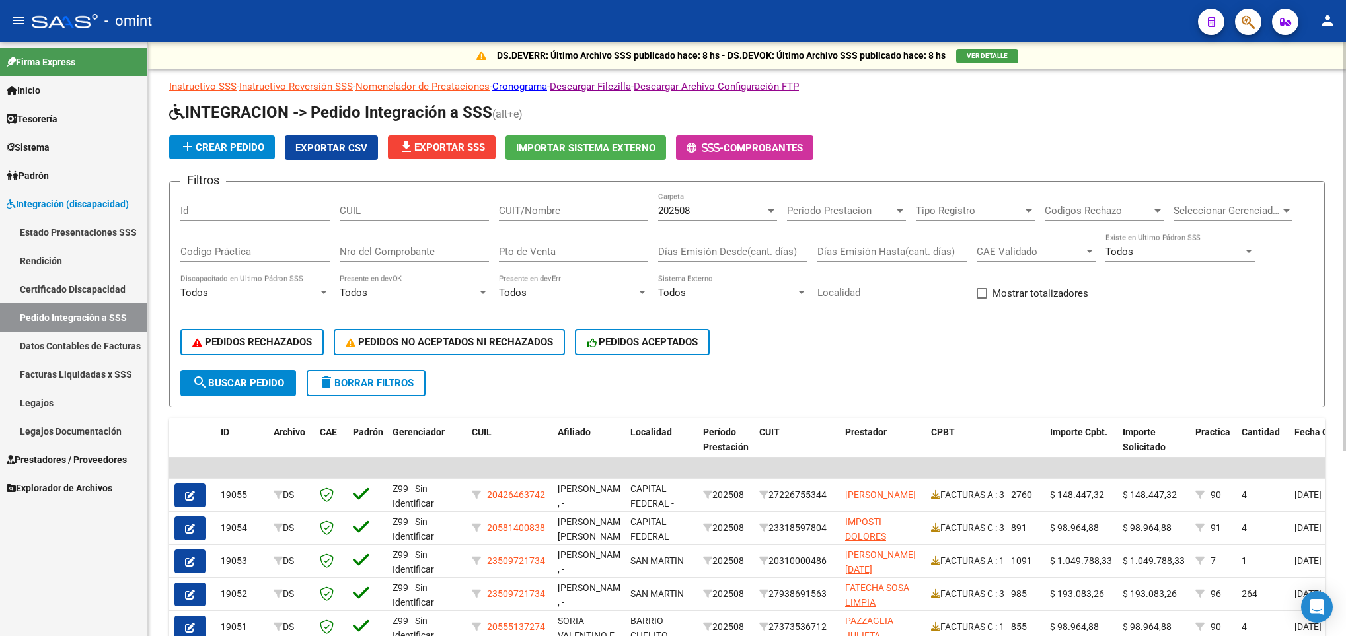
click at [424, 214] on input "CUIL" at bounding box center [414, 211] width 149 height 12
paste input "20578399888"
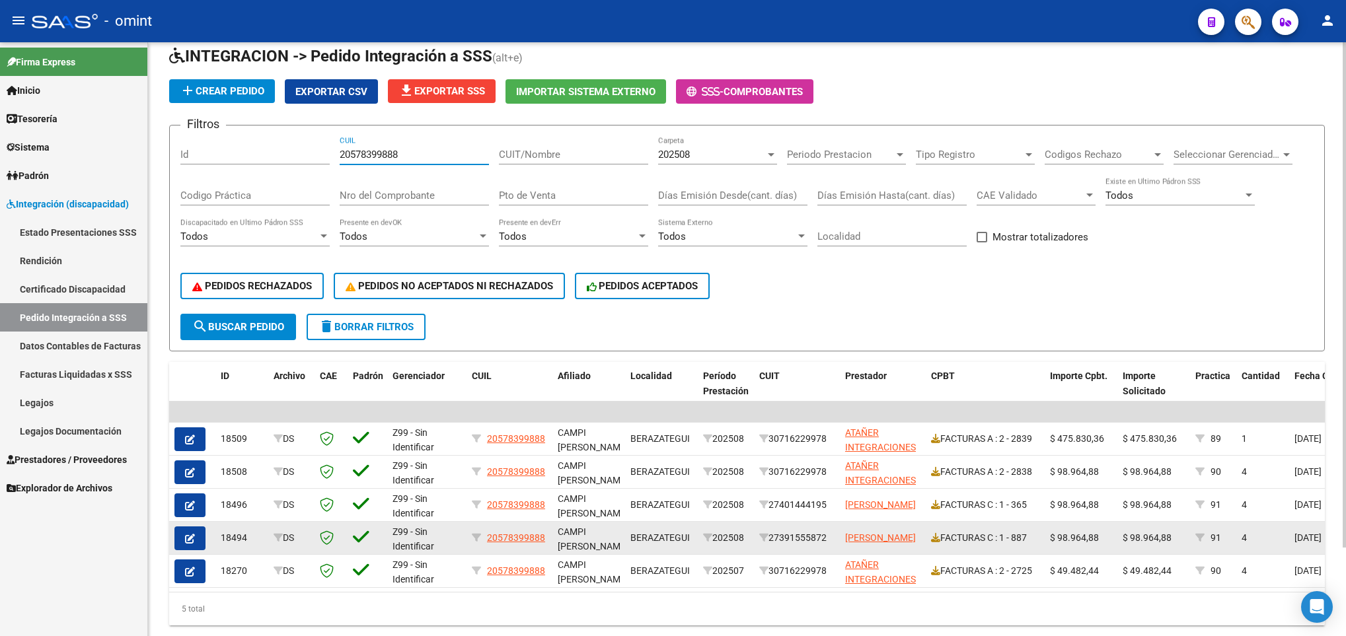
scroll to position [104, 0]
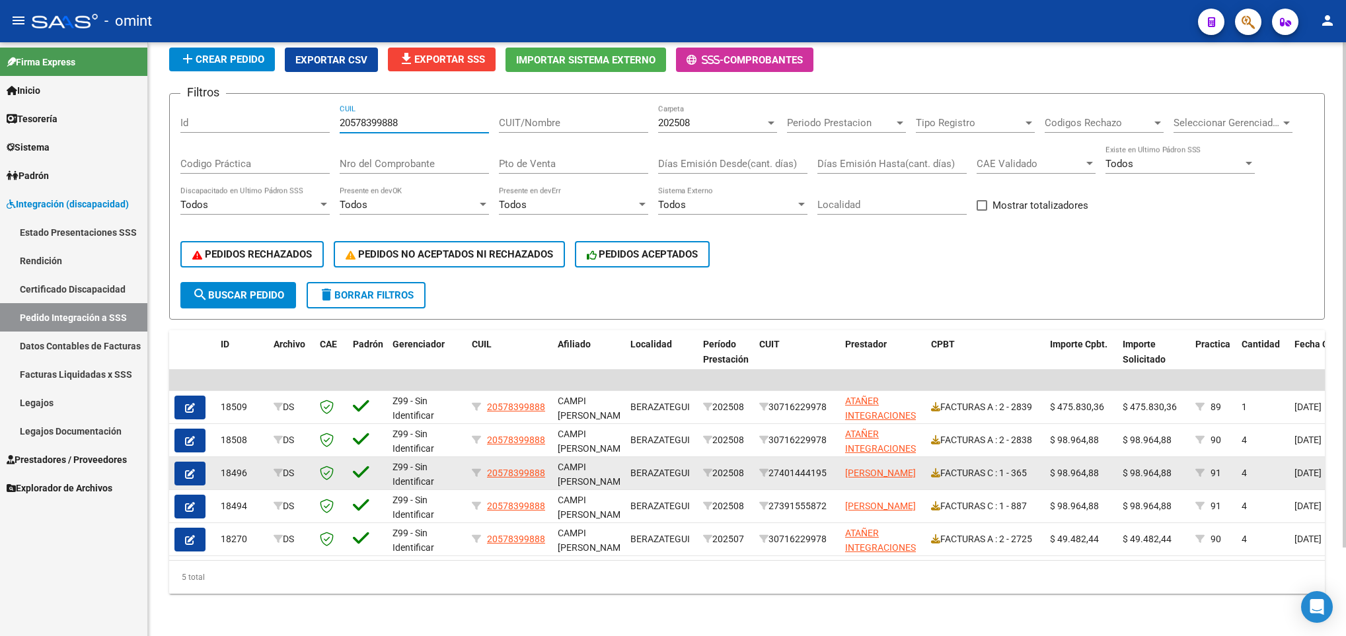
type input "20578399888"
click at [190, 469] on icon "button" at bounding box center [190, 474] width 10 height 10
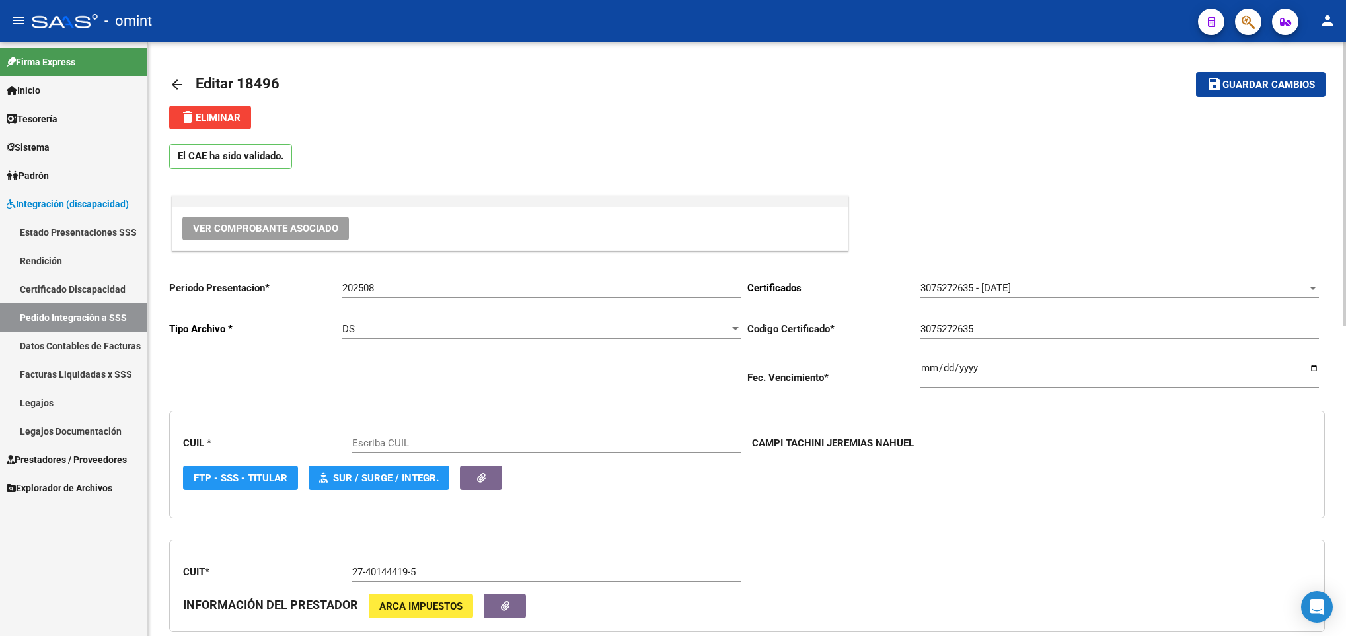
type input "20578399888"
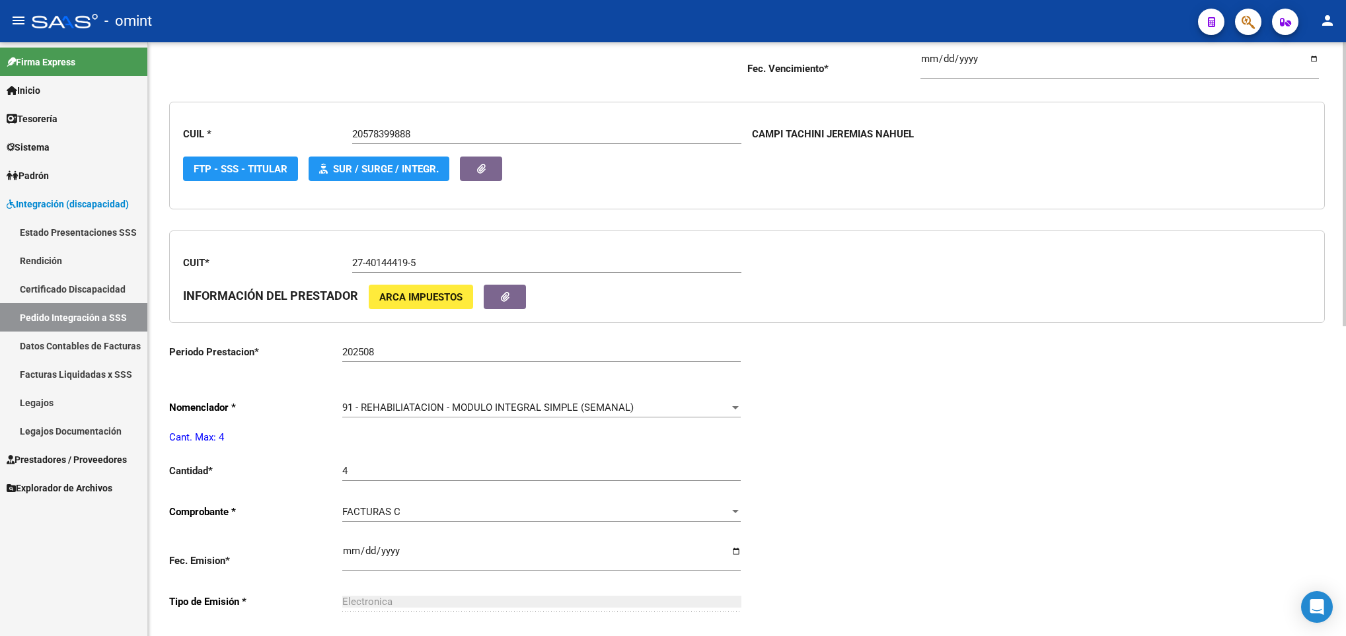
scroll to position [396, 0]
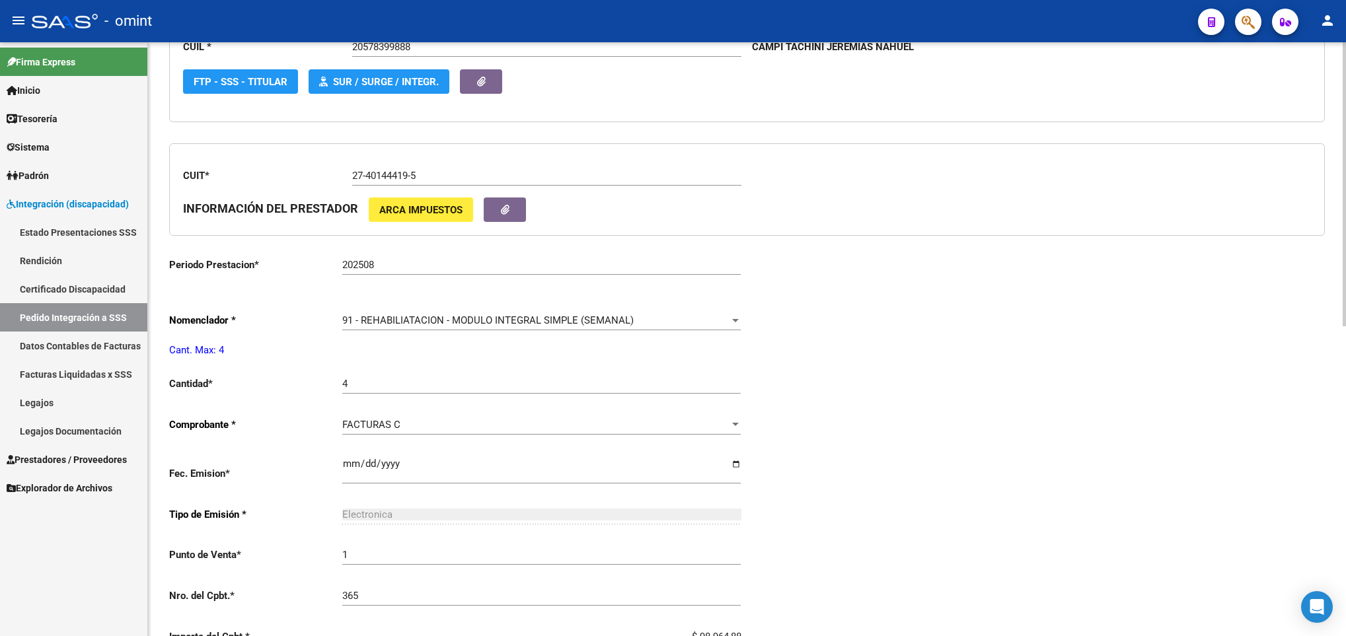
click at [531, 330] on div "91 - REHABILIATACION - MODULO INTEGRAL SIMPLE (SEMANAL) Seleccionar nomenclador" at bounding box center [541, 316] width 398 height 28
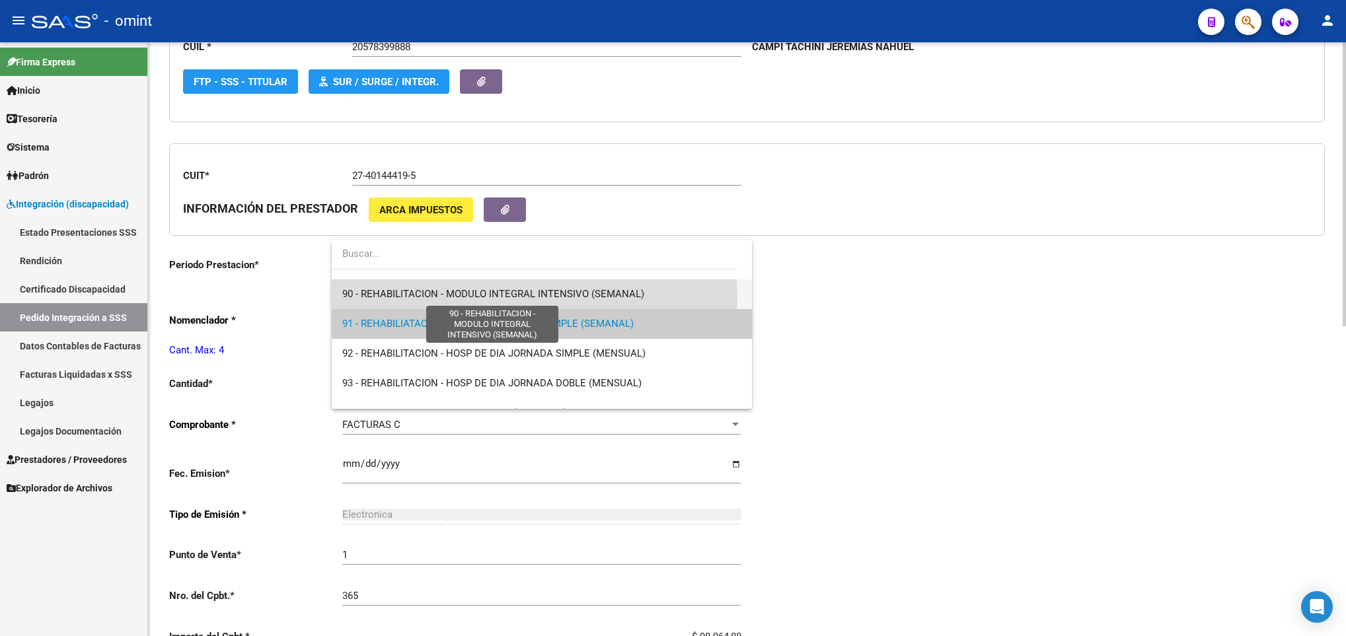
drag, startPoint x: 529, startPoint y: 298, endPoint x: 539, endPoint y: 304, distance: 11.6
click at [534, 302] on span "90 - REHABILITACION - MODULO INTEGRAL INTENSIVO (SEMANAL)" at bounding box center [541, 294] width 398 height 30
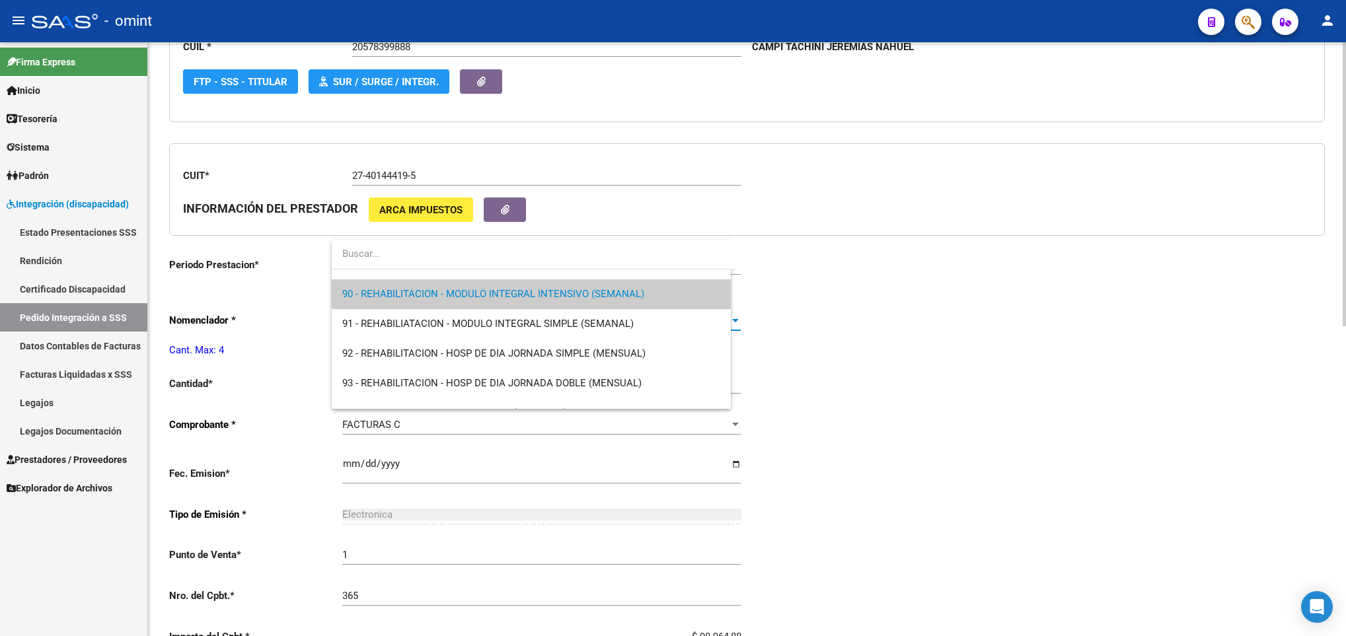
scroll to position [2646, 0]
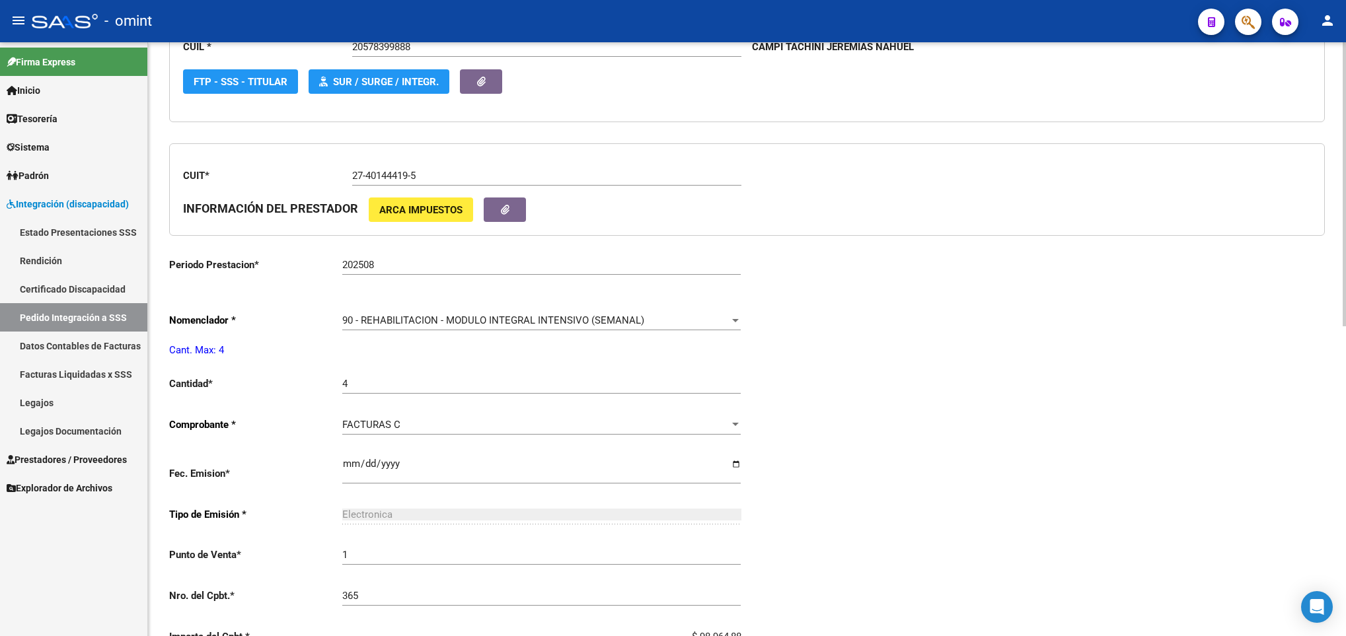
drag, startPoint x: 539, startPoint y: 304, endPoint x: 926, endPoint y: 329, distance: 387.3
click at [926, 329] on div "Periodo Presentacion * 202508 Ingresar el Periodo Tipo Archivo * DS Seleccionar…" at bounding box center [746, 361] width 1155 height 976
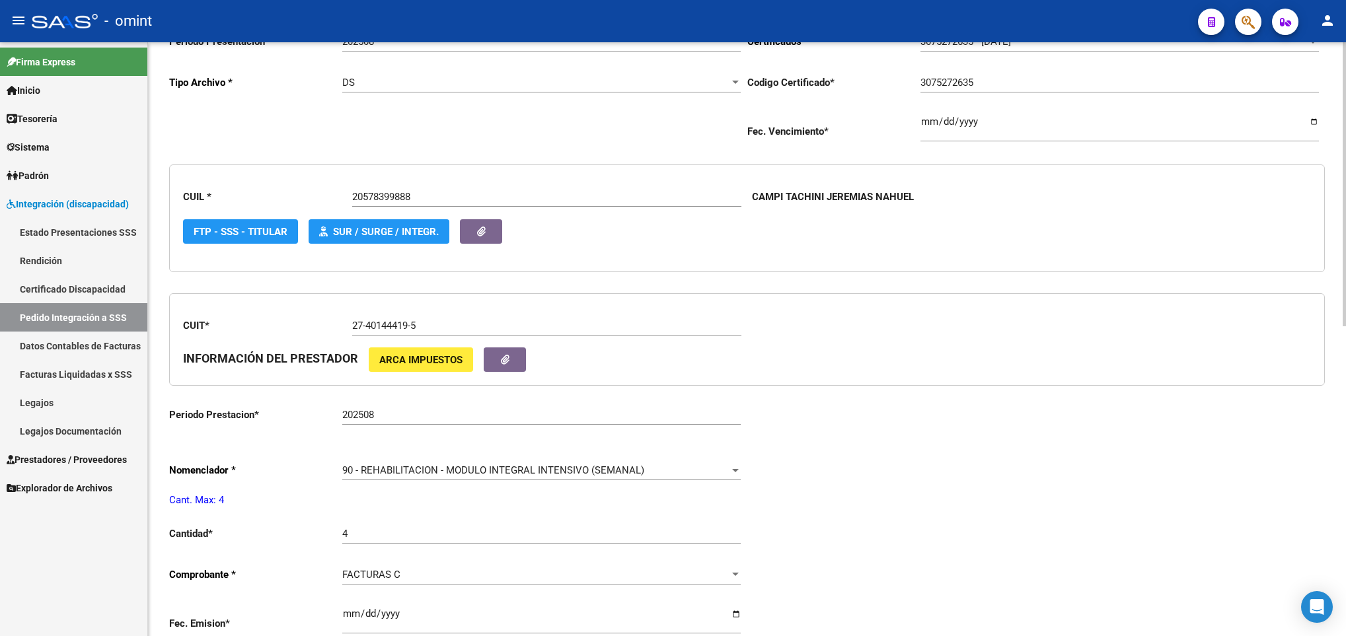
scroll to position [0, 0]
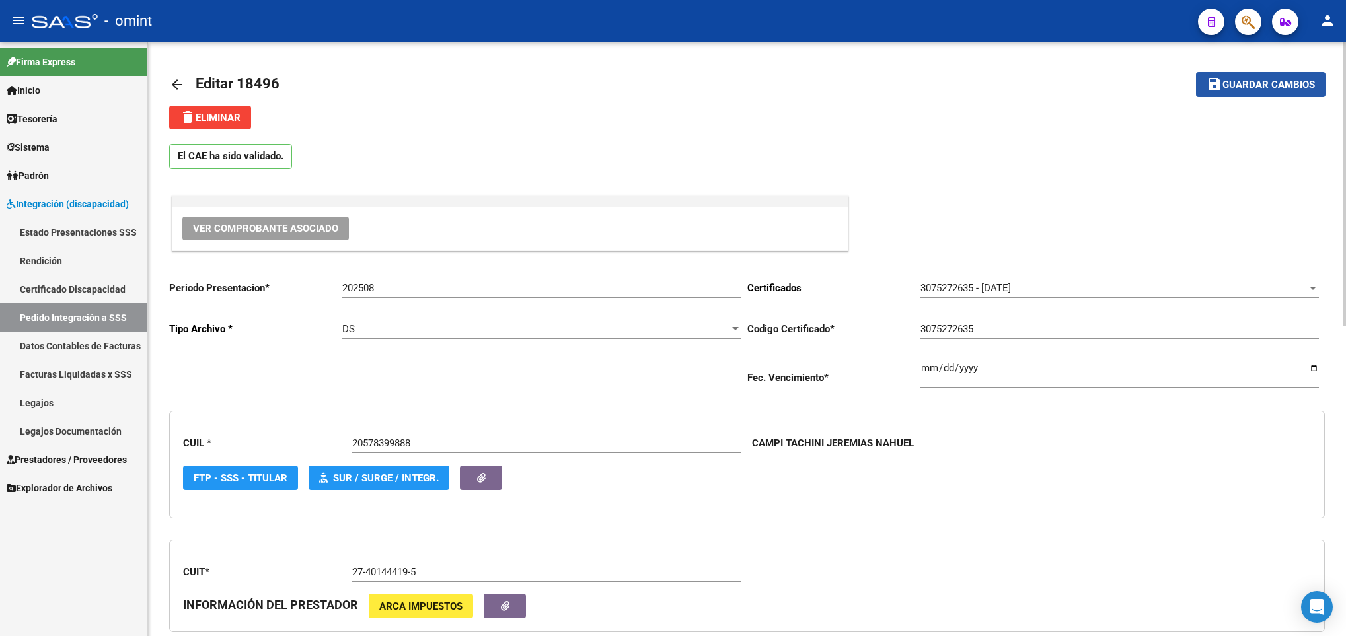
click at [1291, 81] on span "Guardar cambios" at bounding box center [1268, 85] width 92 height 12
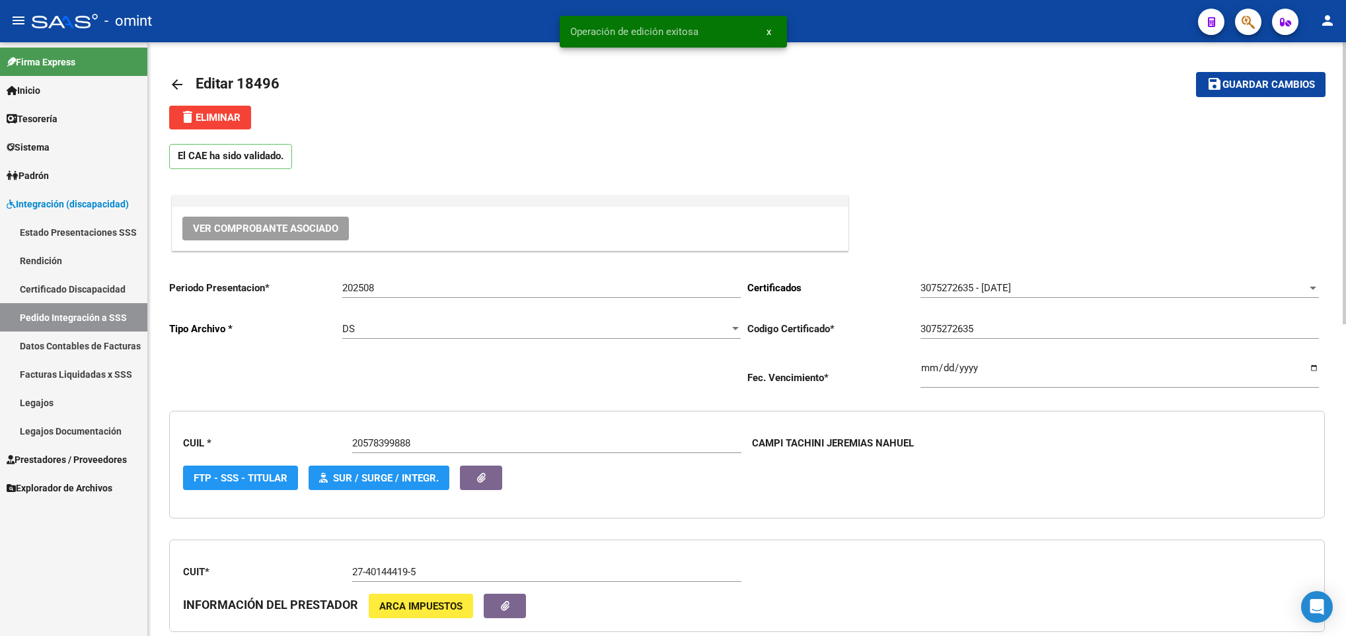
click at [186, 84] on link "arrow_back" at bounding box center [182, 84] width 26 height 31
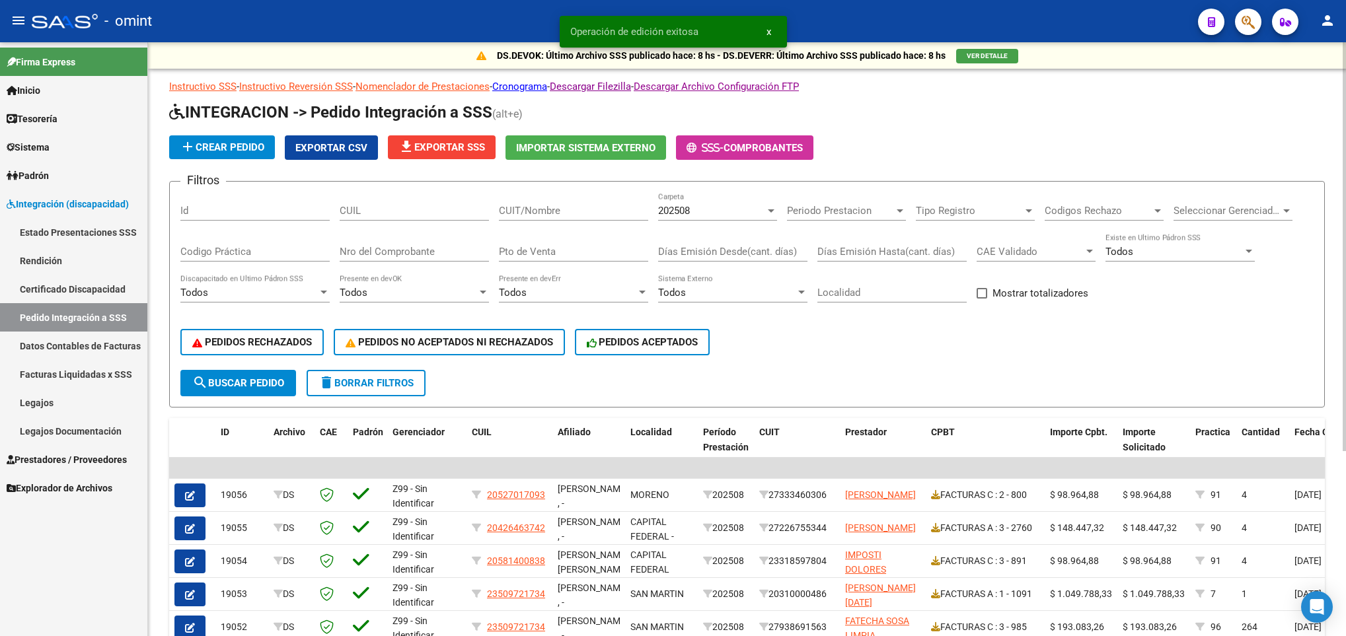
click at [392, 212] on input "CUIL" at bounding box center [414, 211] width 149 height 12
paste input "20578399888"
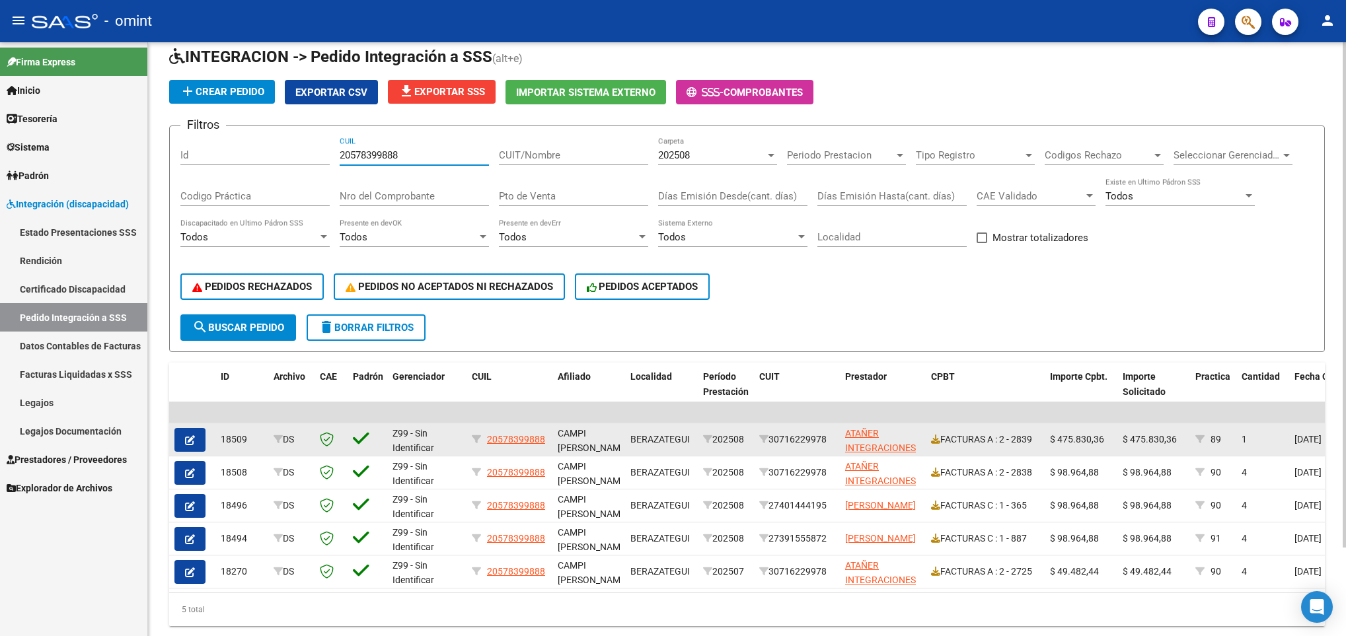
scroll to position [104, 0]
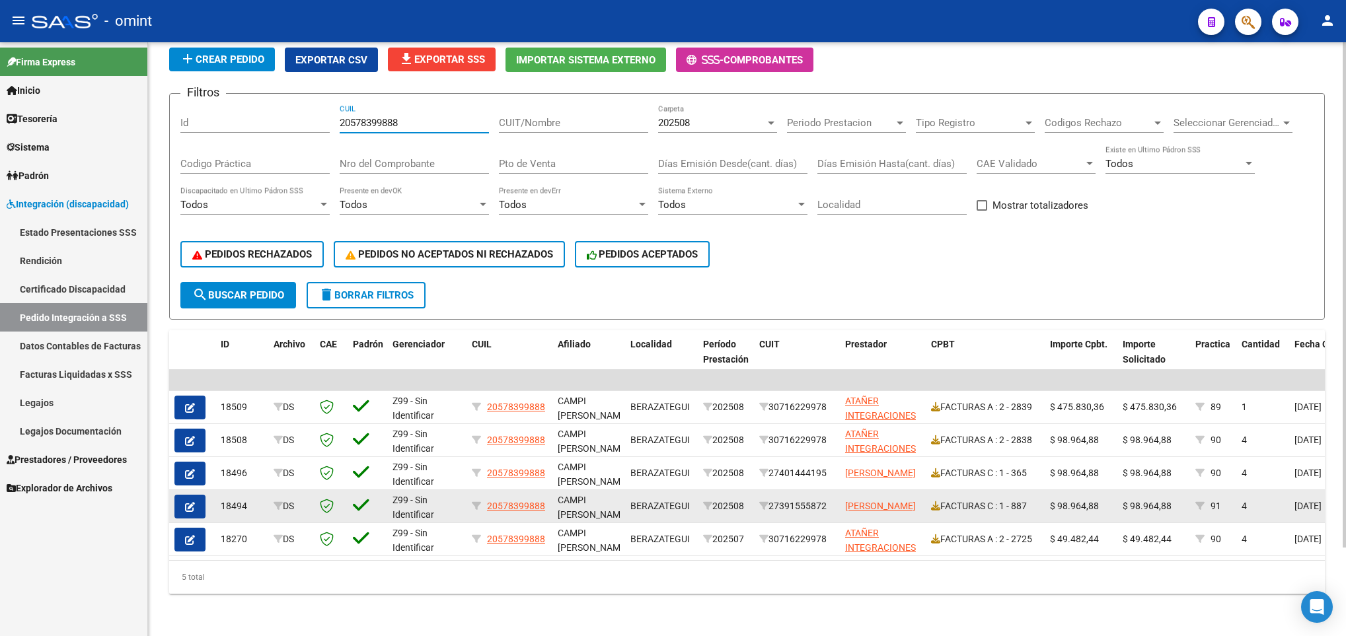
type input "20578399888"
click at [187, 495] on button "button" at bounding box center [189, 507] width 31 height 24
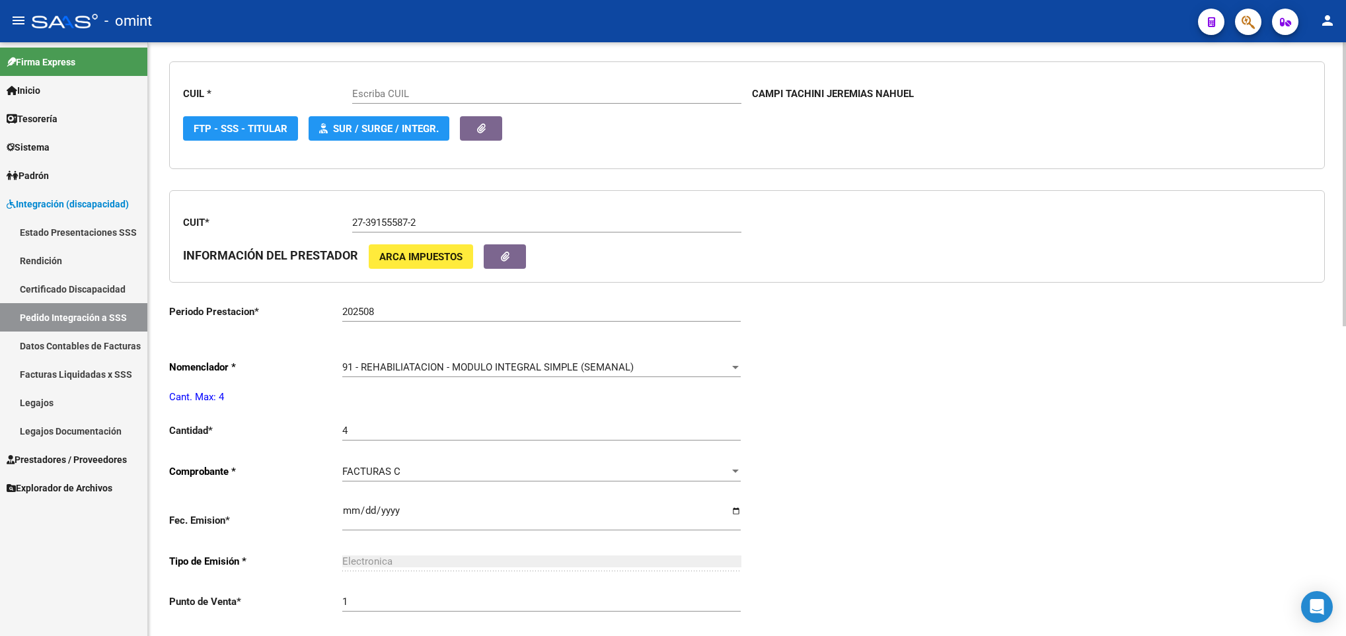
scroll to position [396, 0]
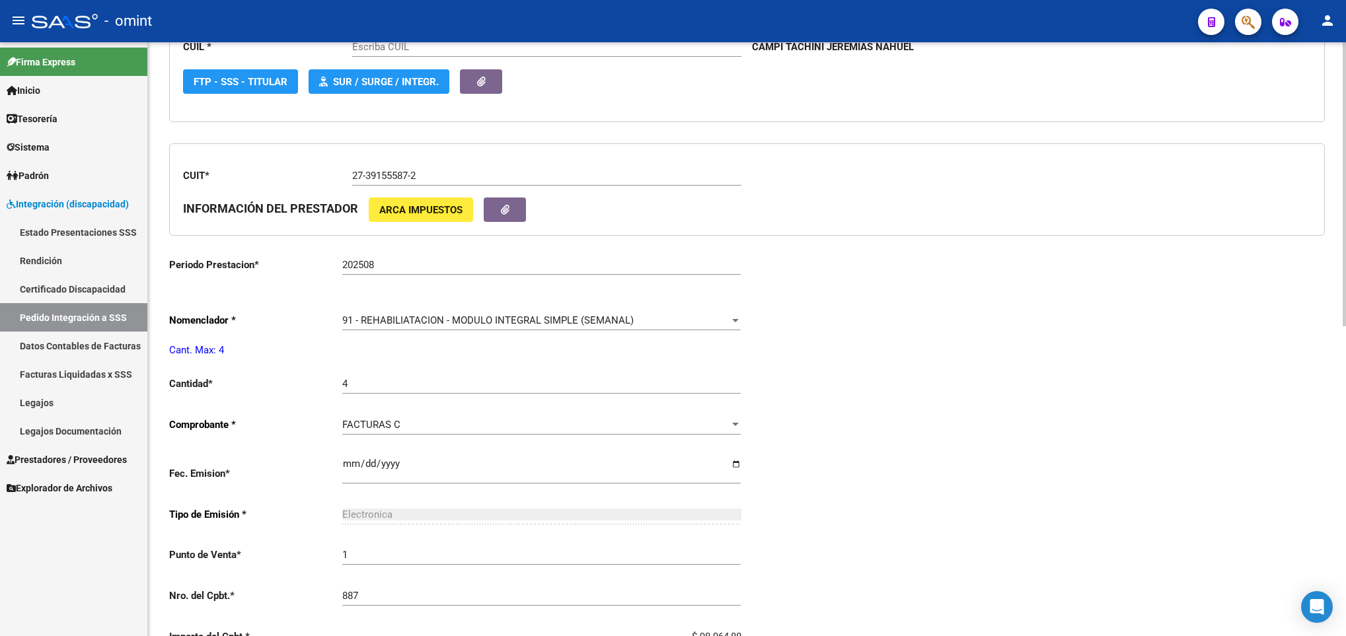
type input "20578399888"
click at [653, 326] on div "91 - REHABILIATACION - MODULO INTEGRAL SIMPLE (SEMANAL)" at bounding box center [535, 320] width 386 height 12
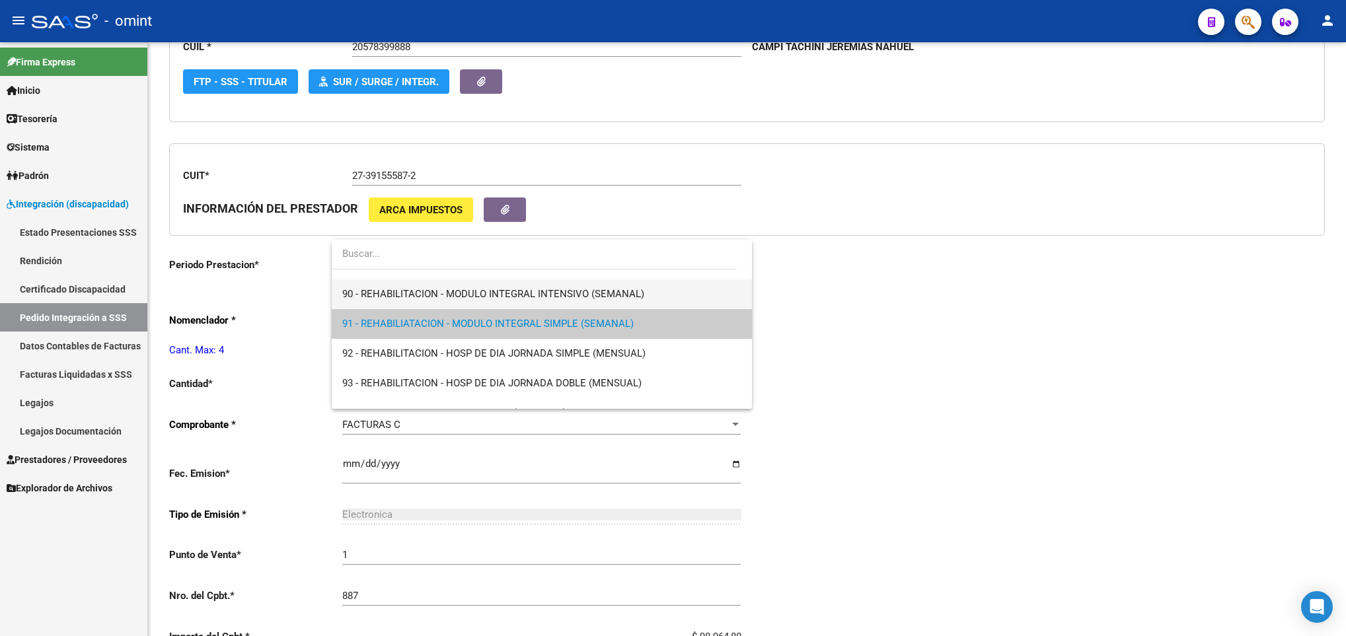
click at [617, 285] on span "90 - REHABILITACION - MODULO INTEGRAL INTENSIVO (SEMANAL)" at bounding box center [541, 294] width 398 height 30
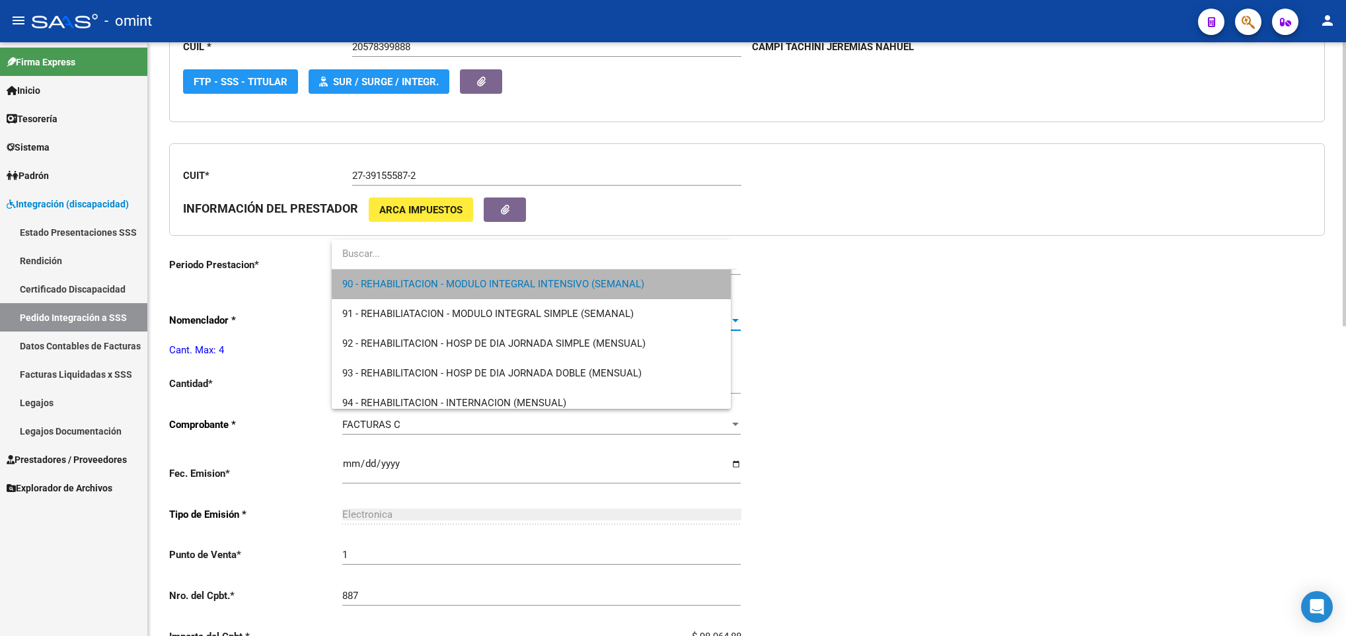
click at [1107, 375] on div "Periodo Presentacion * 202508 Ingresar el Periodo Tipo Archivo * DS Seleccionar…" at bounding box center [746, 361] width 1155 height 976
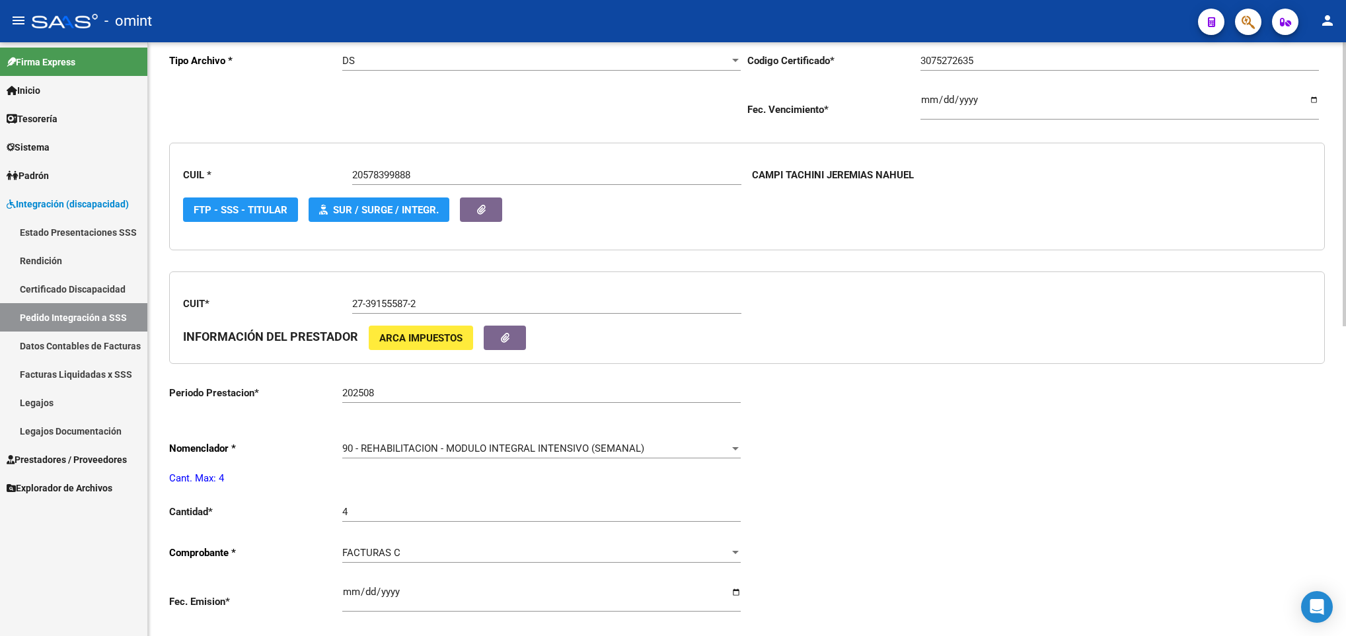
scroll to position [0, 0]
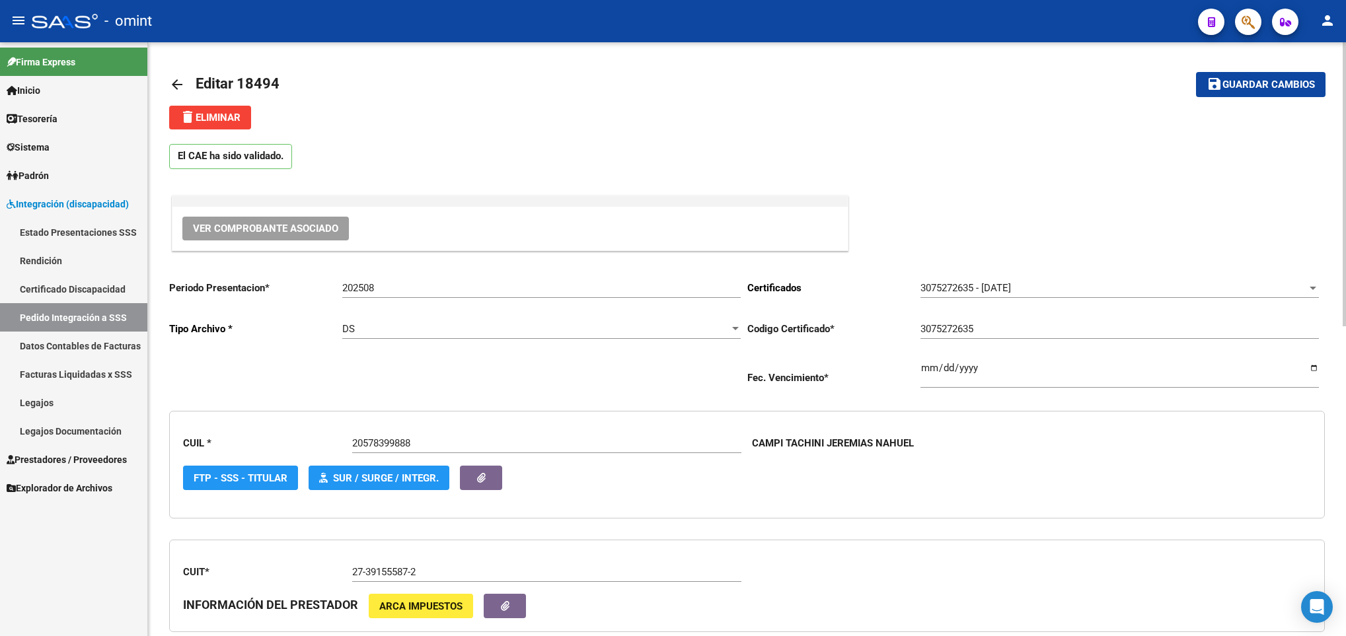
click at [1287, 92] on button "save Guardar cambios" at bounding box center [1260, 84] width 129 height 24
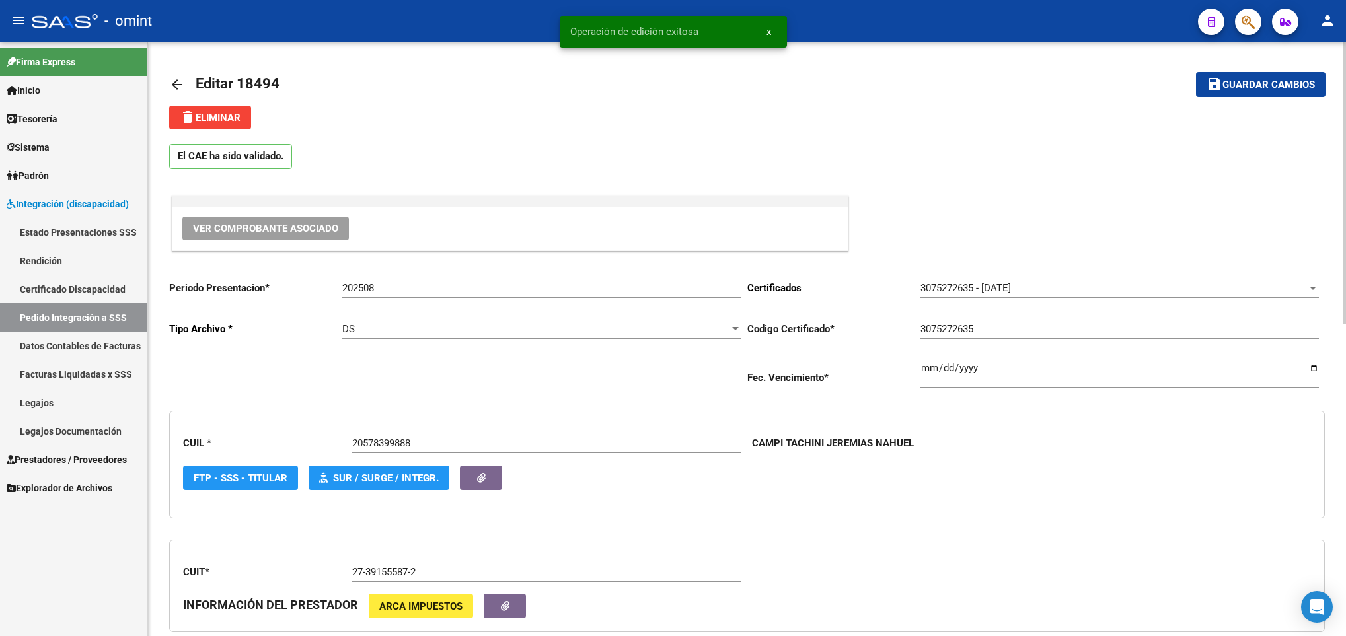
click at [172, 72] on link "arrow_back" at bounding box center [182, 84] width 26 height 31
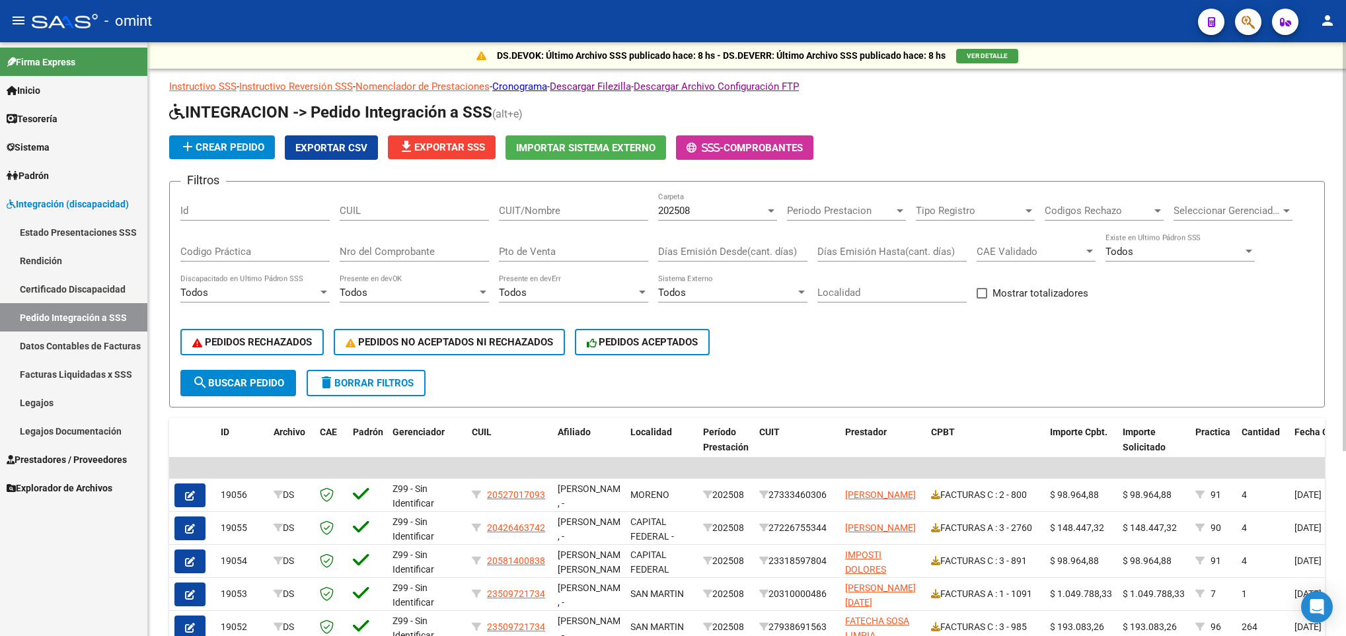
click at [450, 143] on span "file_download Exportar SSS" at bounding box center [441, 147] width 87 height 12
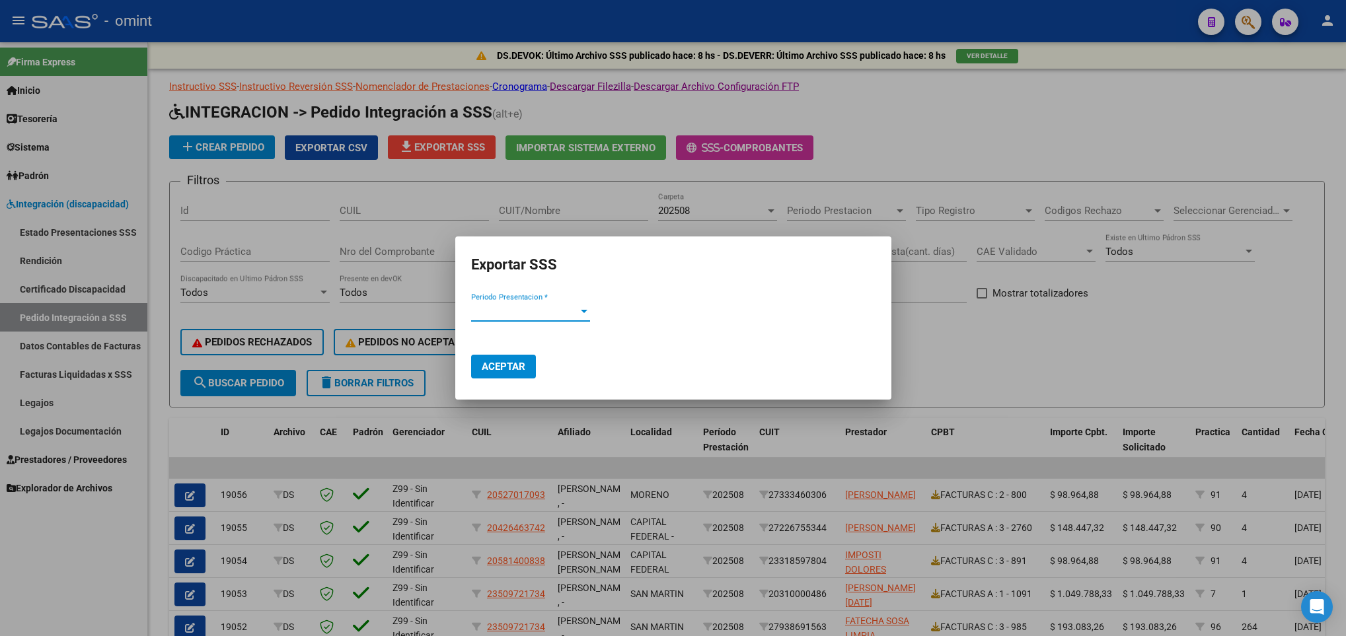
click at [571, 306] on span "Periodo Presentacion *" at bounding box center [524, 311] width 107 height 12
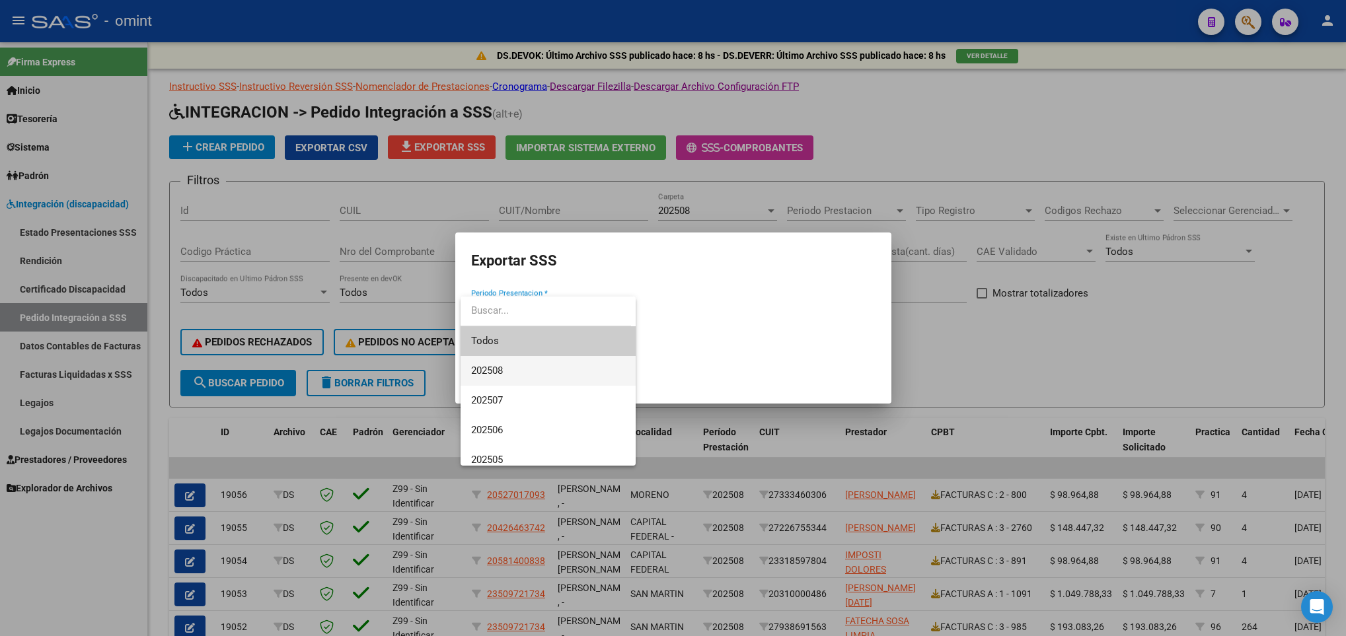
click at [525, 367] on span "202508" at bounding box center [548, 371] width 154 height 30
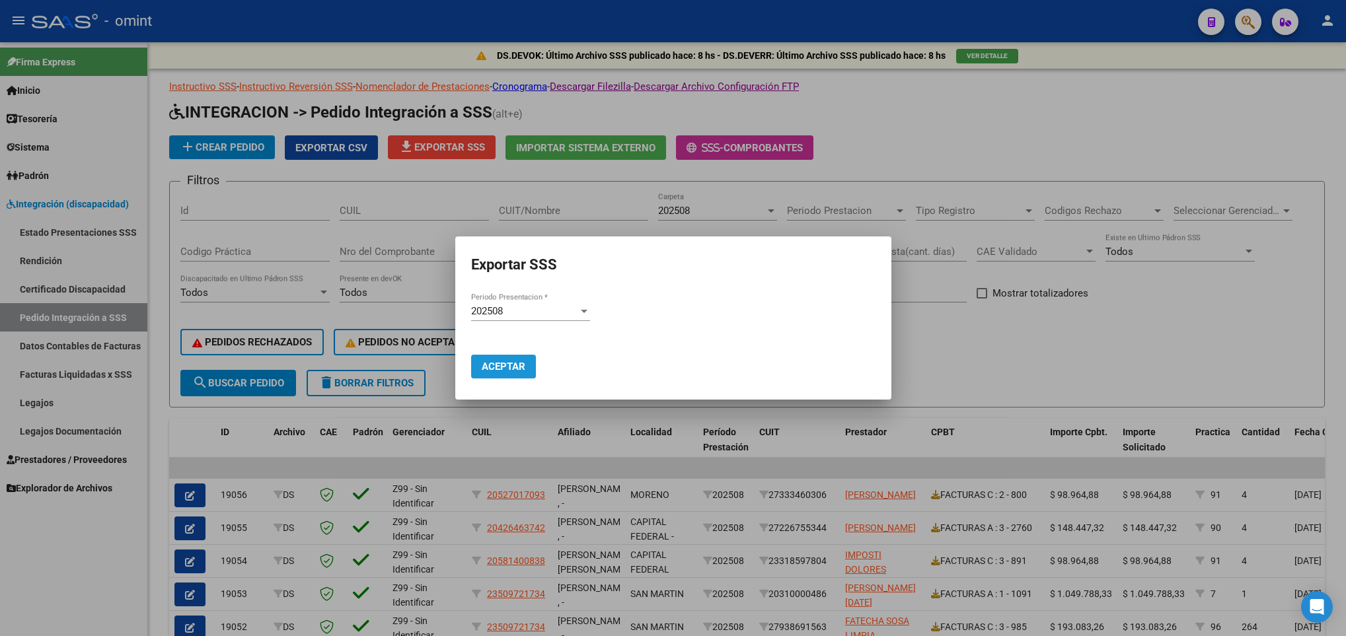
click at [520, 365] on span "Aceptar" at bounding box center [504, 367] width 44 height 12
drag, startPoint x: 359, startPoint y: 288, endPoint x: 395, endPoint y: 256, distance: 47.7
click at [361, 287] on div at bounding box center [673, 318] width 1346 height 636
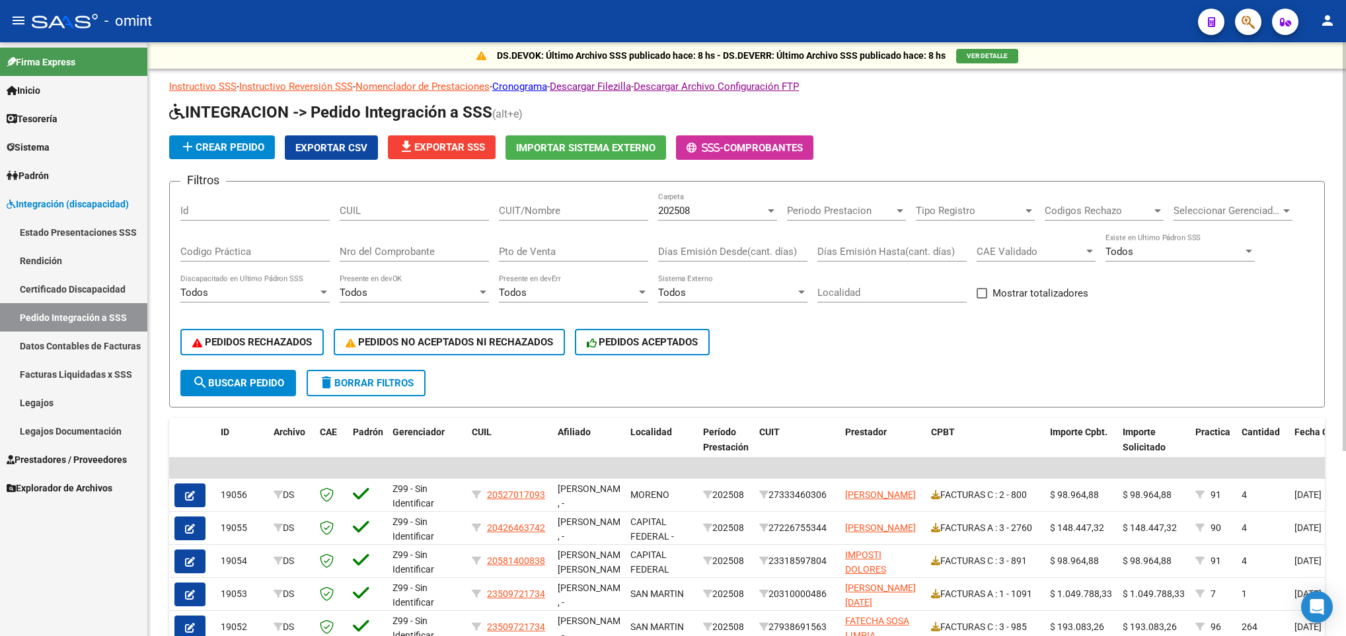
click at [565, 206] on input "CUIT/Nombre" at bounding box center [573, 211] width 149 height 12
paste input "20354612101"
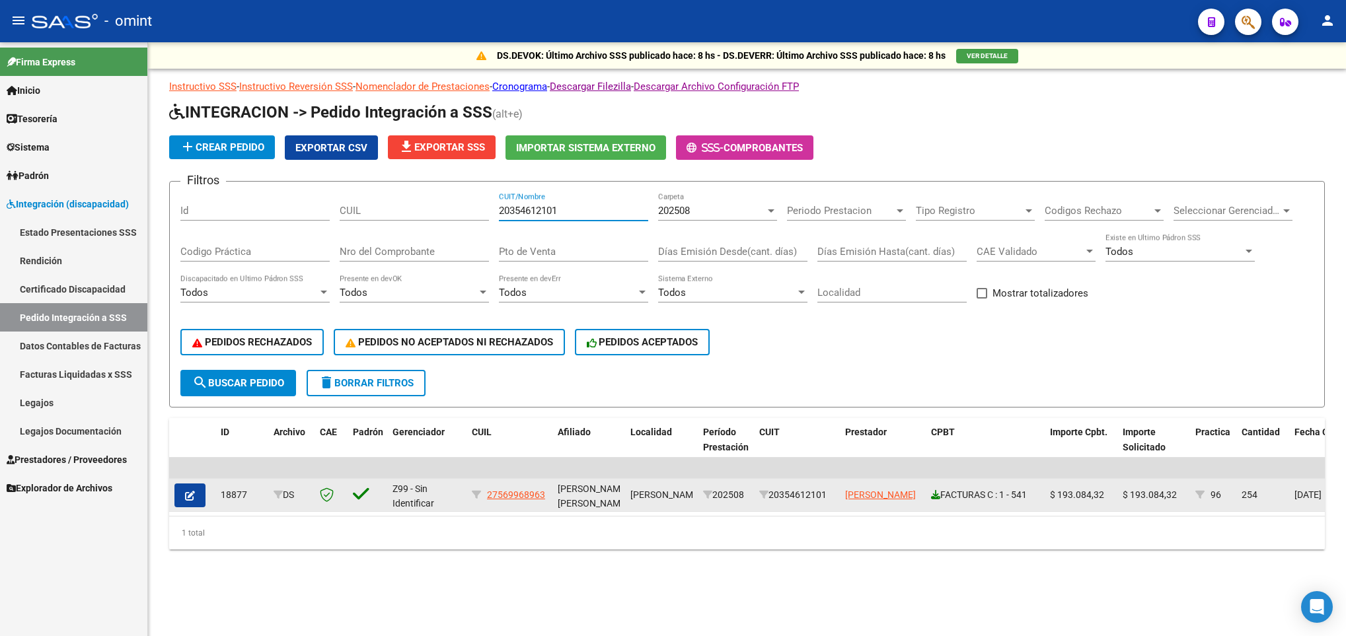
type input "20354612101"
click at [934, 497] on icon at bounding box center [935, 494] width 9 height 9
click at [193, 503] on button "button" at bounding box center [189, 496] width 31 height 24
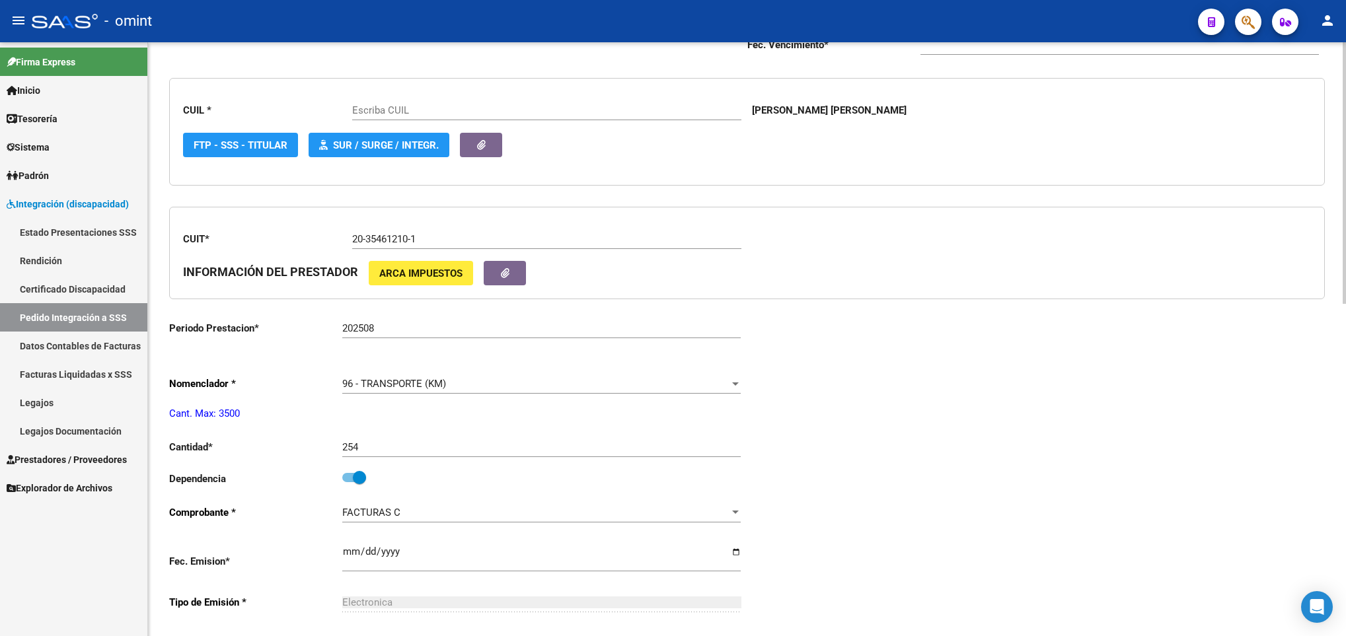
scroll to position [396, 0]
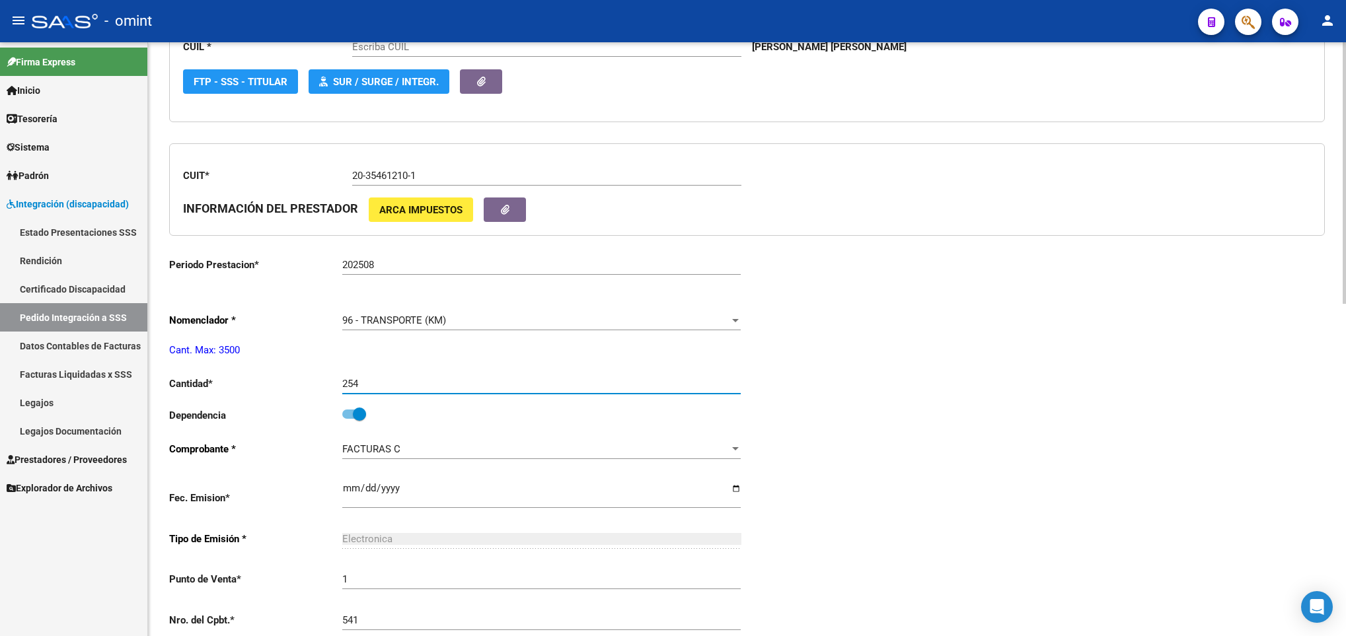
type input "27569968963"
click at [387, 383] on input "254" at bounding box center [541, 384] width 398 height 12
type input "264"
click at [1046, 351] on div "Periodo Presentacion * 202508 Ingresar el Periodo Tipo Archivo * DS Seleccionar…" at bounding box center [746, 414] width 1155 height 1082
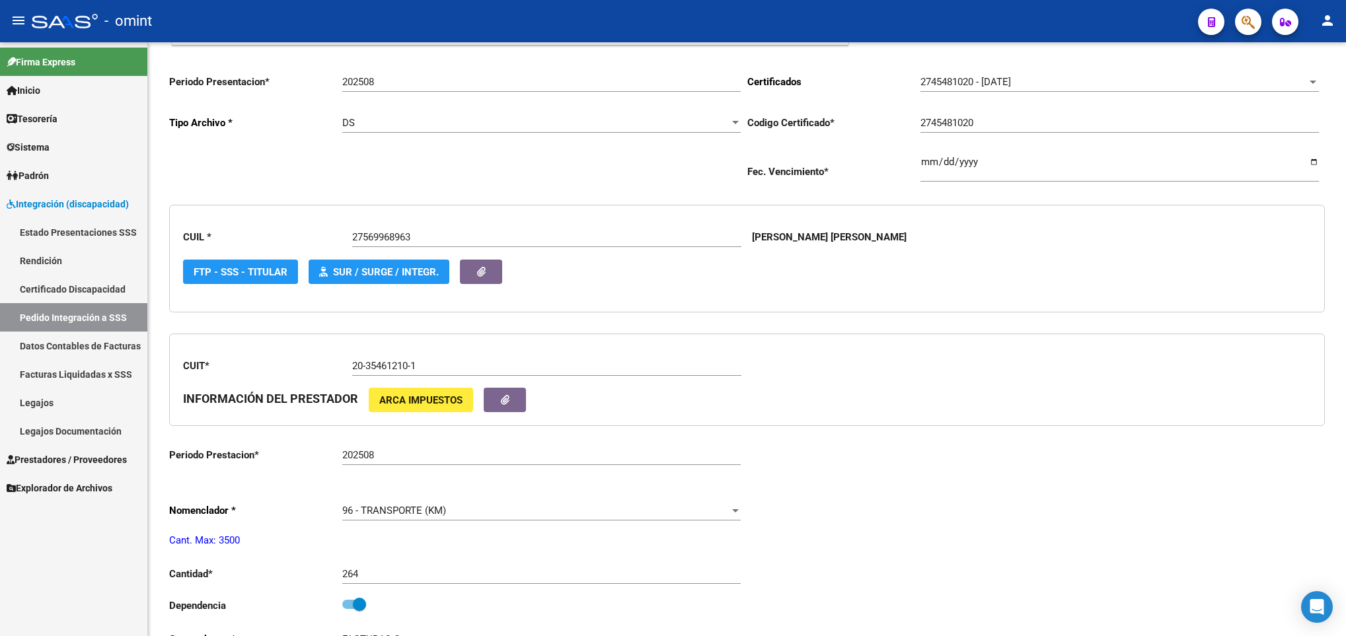
scroll to position [0, 0]
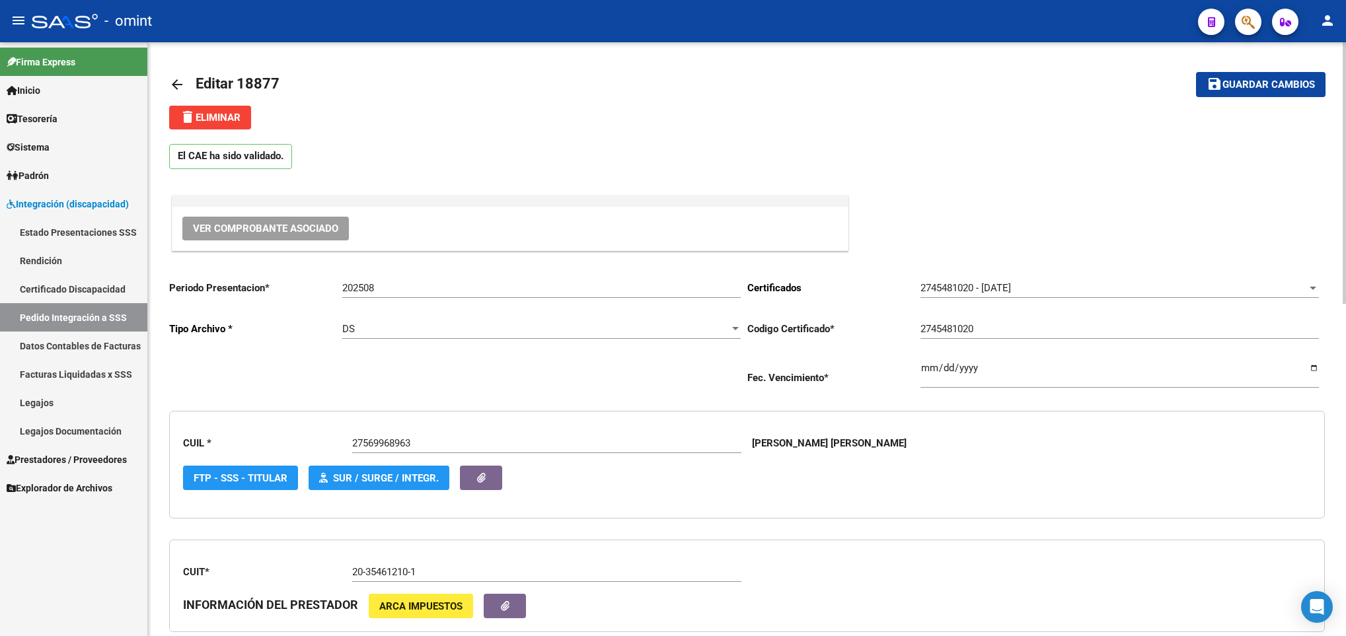
click at [1285, 84] on span "Guardar cambios" at bounding box center [1268, 85] width 92 height 12
click at [170, 80] on mat-icon "arrow_back" at bounding box center [177, 85] width 16 height 16
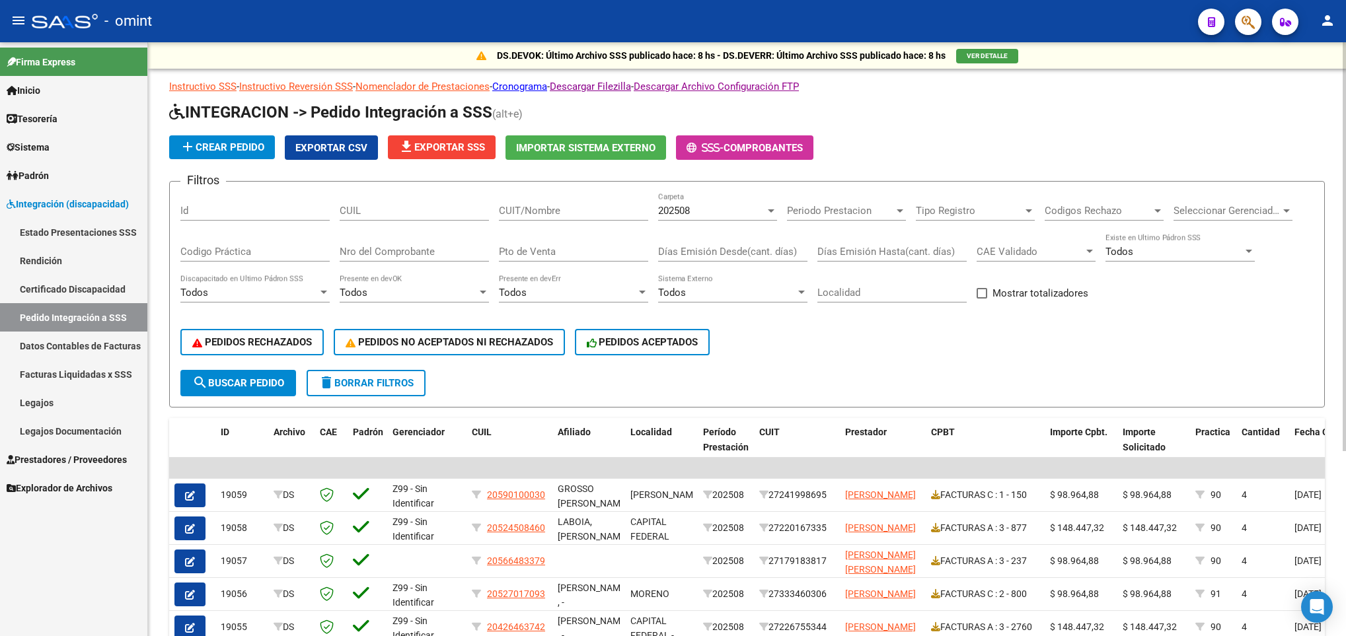
click at [542, 212] on input "CUIT/Nombre" at bounding box center [573, 211] width 149 height 12
paste input "30687298620"
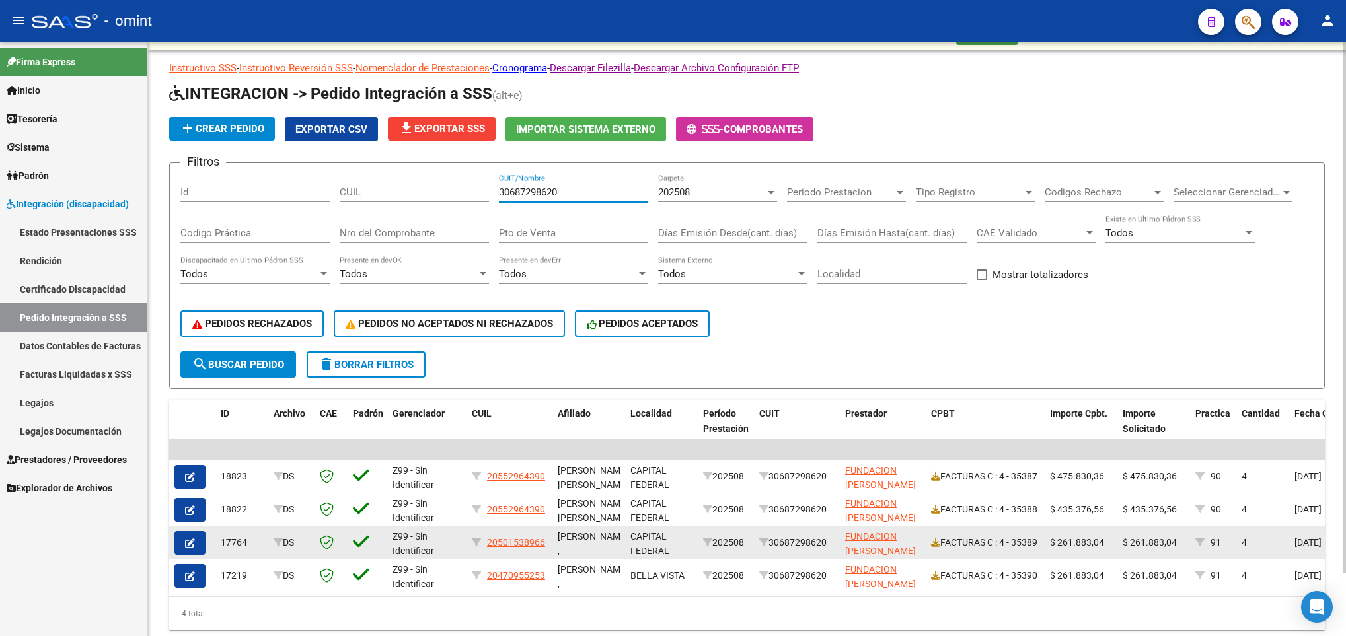
scroll to position [70, 0]
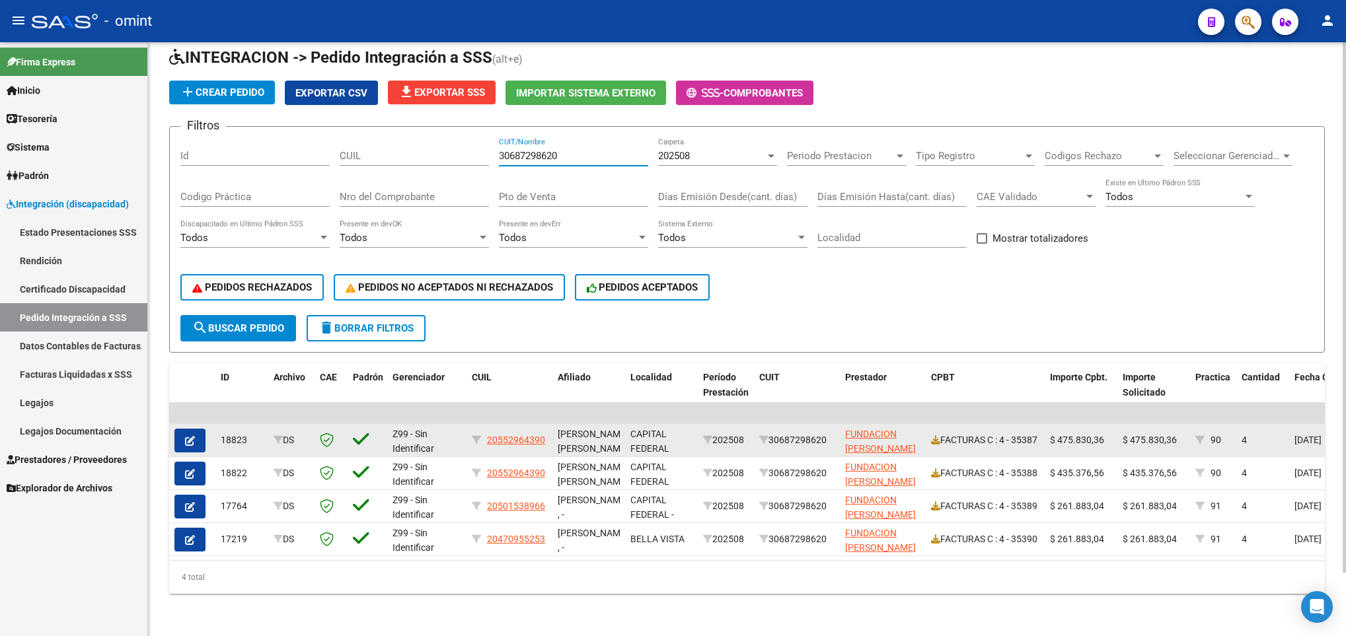
type input "30687298620"
click at [186, 436] on icon "button" at bounding box center [190, 441] width 10 height 10
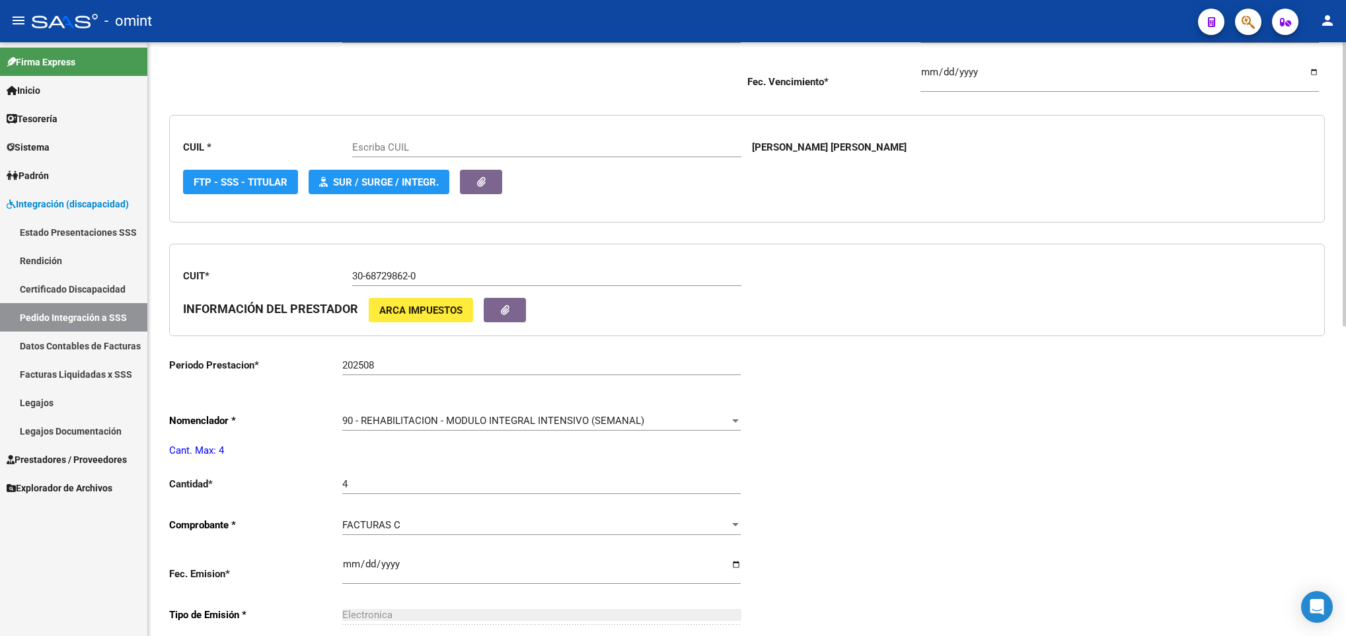
scroll to position [297, 0]
type input "20552964390"
click at [390, 425] on span "90 - REHABILITACION - MODULO INTEGRAL INTENSIVO (SEMANAL)" at bounding box center [493, 420] width 302 height 12
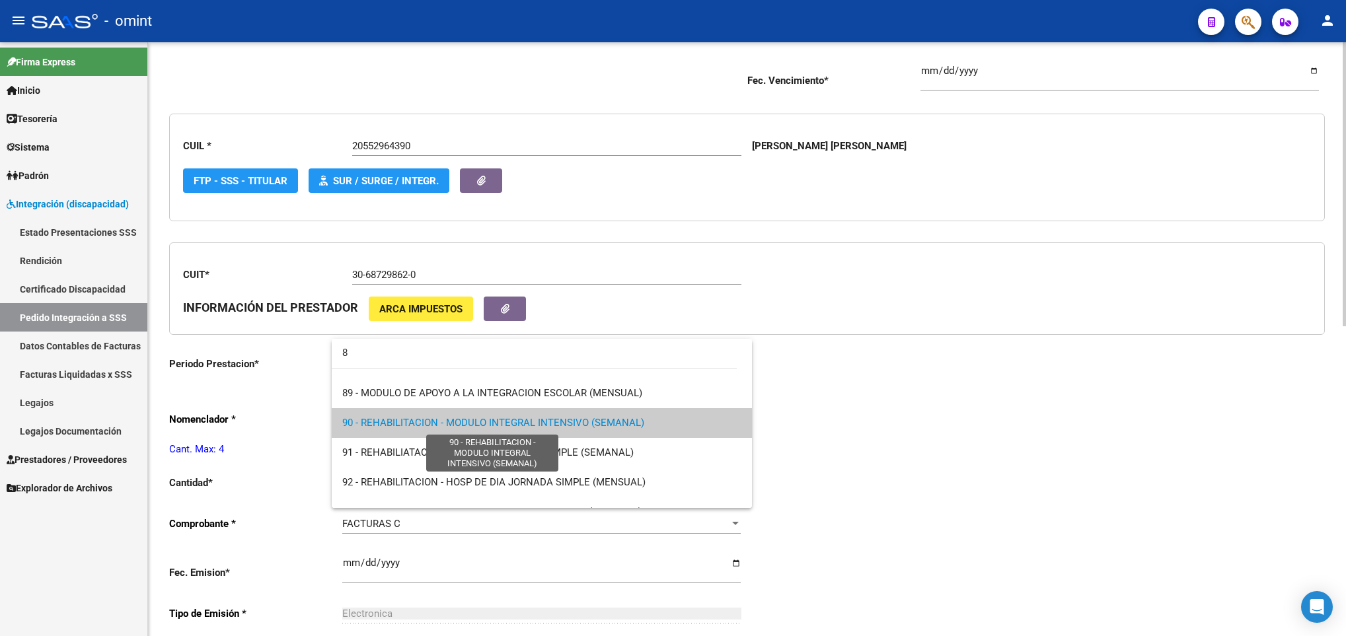
scroll to position [0, 0]
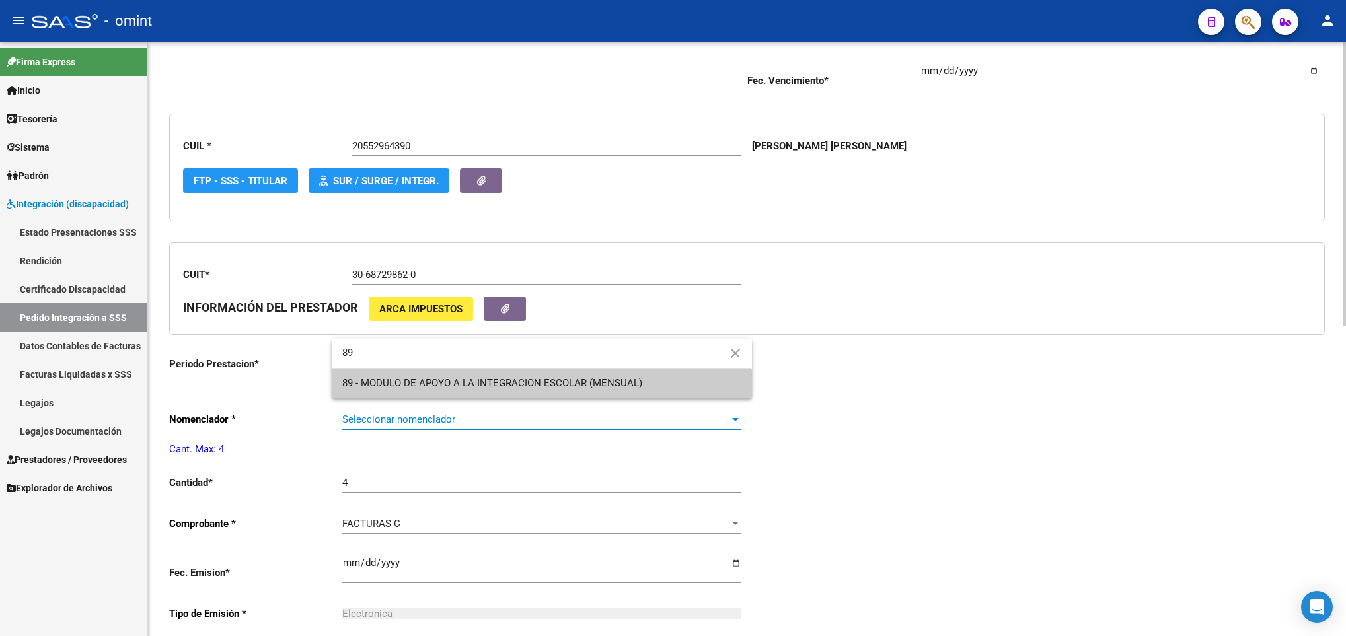
type input "89"
click at [422, 385] on span "89 - MODULO DE APOYO A LA INTEGRACION ESCOLAR (MENSUAL)" at bounding box center [492, 383] width 300 height 12
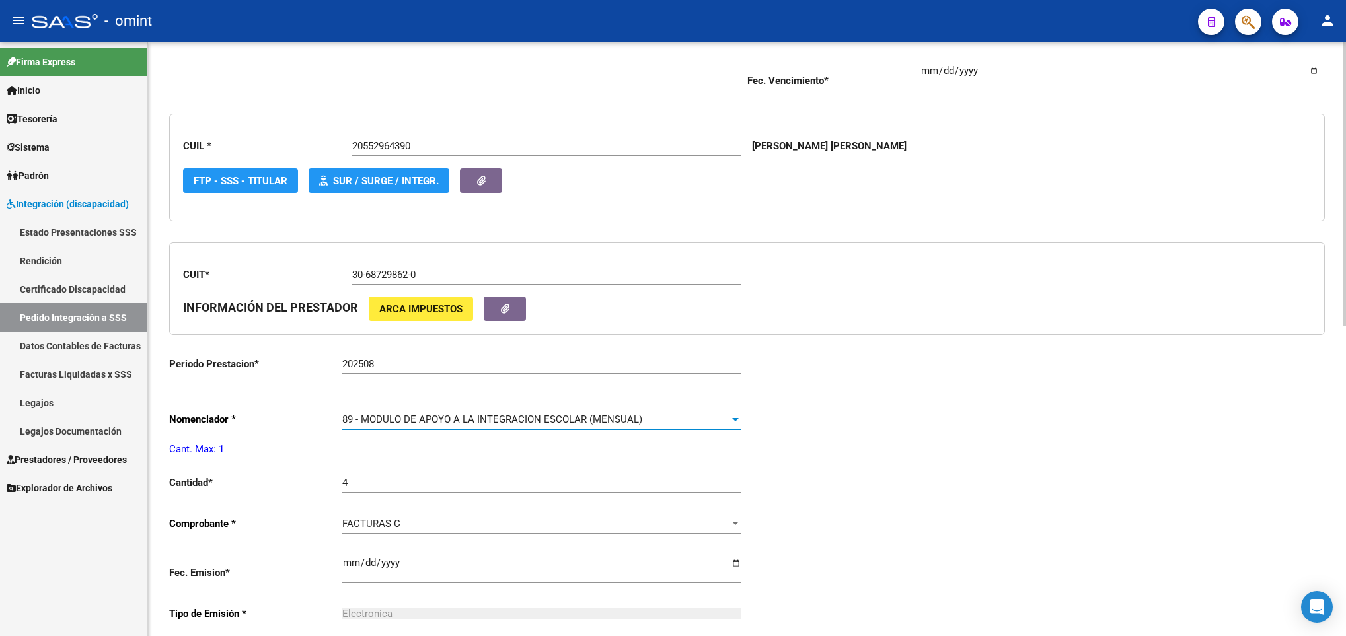
click at [403, 474] on div "4 Ingresar el nro" at bounding box center [541, 478] width 398 height 28
click at [395, 484] on input "4" at bounding box center [541, 483] width 398 height 12
type input "1"
click at [1027, 513] on div "Periodo Presentacion * 202508 Ingresar el Periodo Tipo Archivo * DS Seleccionar…" at bounding box center [746, 460] width 1155 height 976
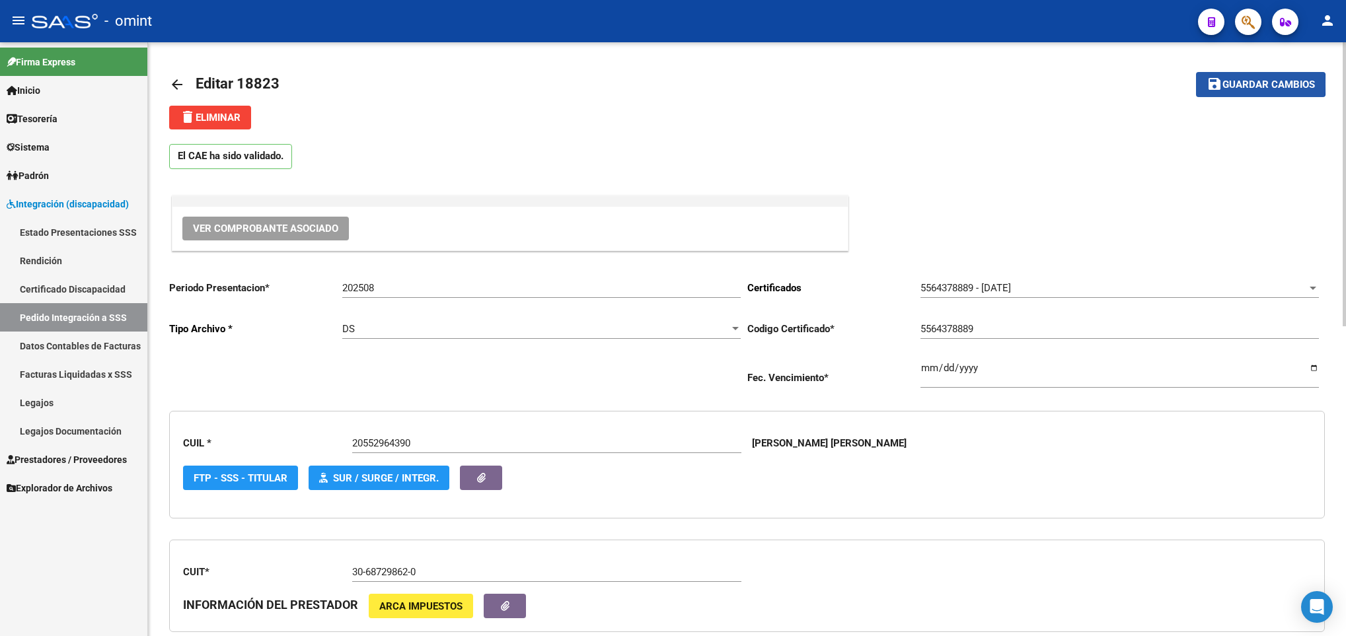
click at [1247, 84] on span "Guardar cambios" at bounding box center [1268, 85] width 92 height 12
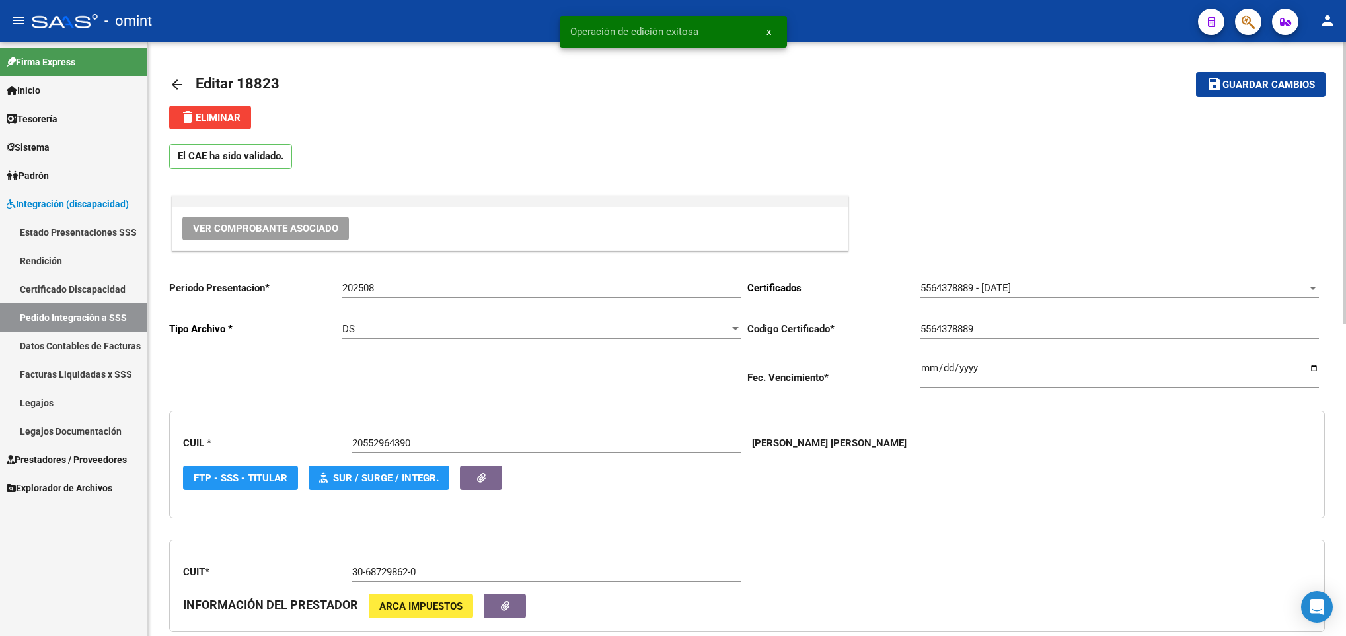
click at [175, 77] on mat-icon "arrow_back" at bounding box center [177, 85] width 16 height 16
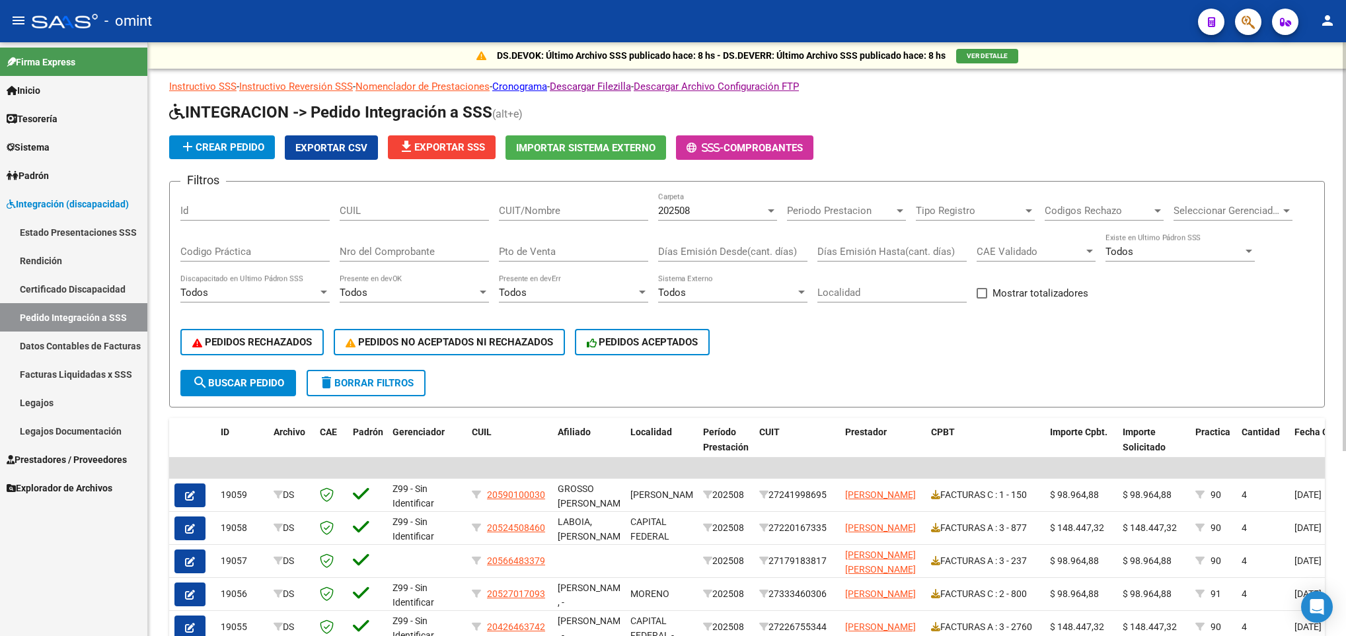
click at [583, 207] on input "CUIT/Nombre" at bounding box center [573, 211] width 149 height 12
paste input "27235676090"
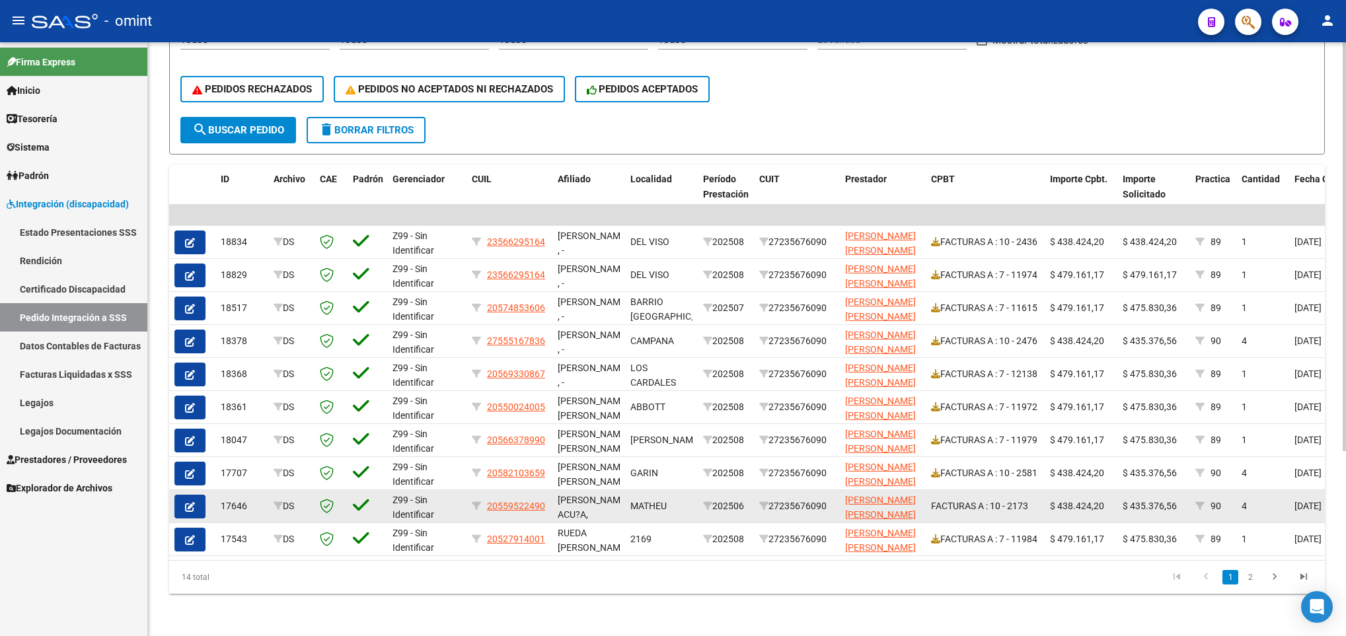
scroll to position [268, 0]
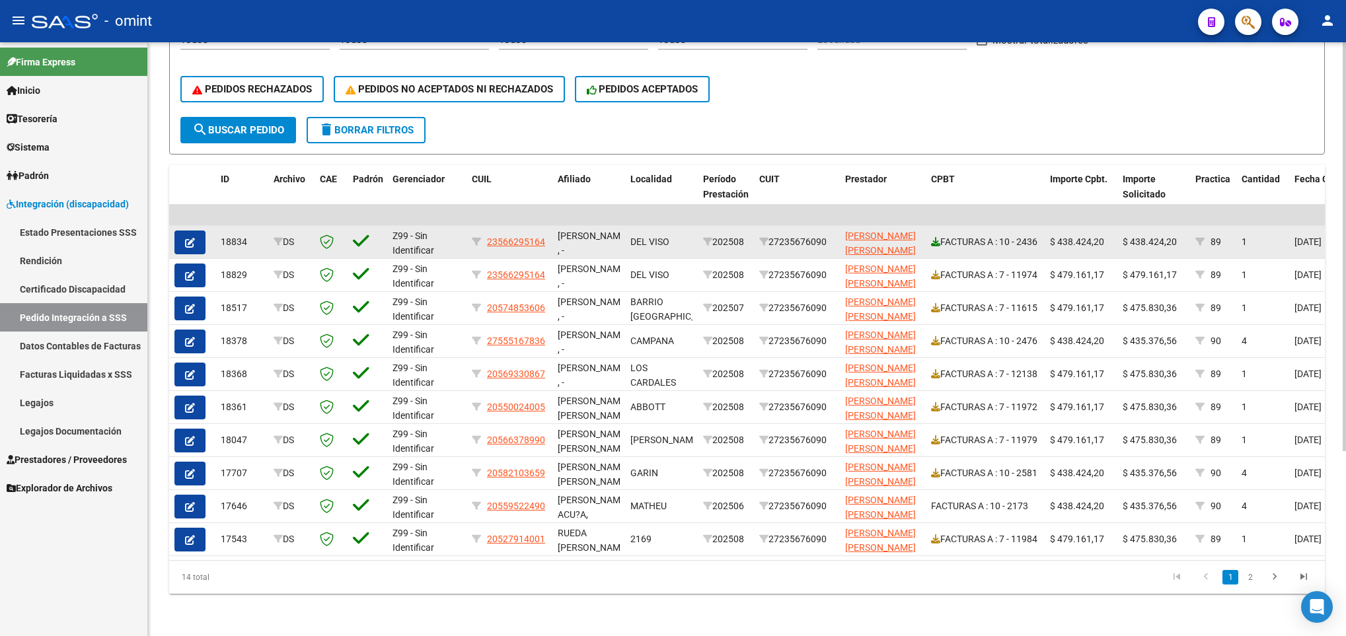
type input "27235676090"
click at [932, 237] on icon at bounding box center [935, 241] width 9 height 9
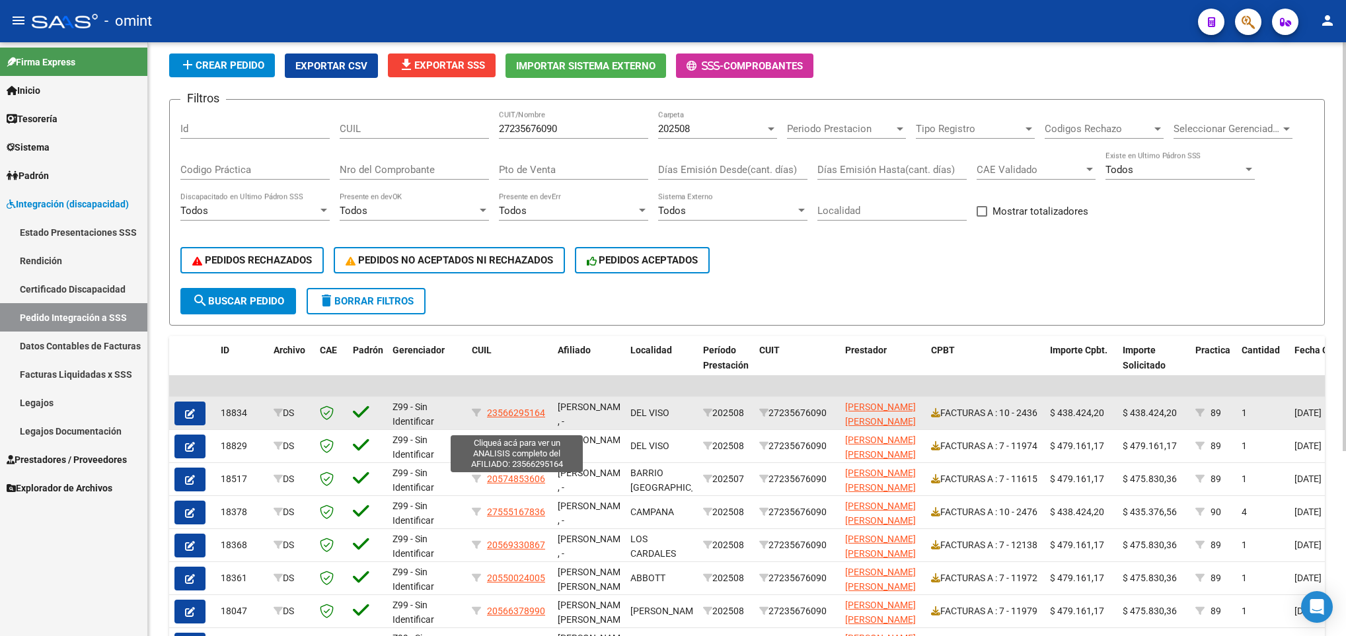
scroll to position [70, 0]
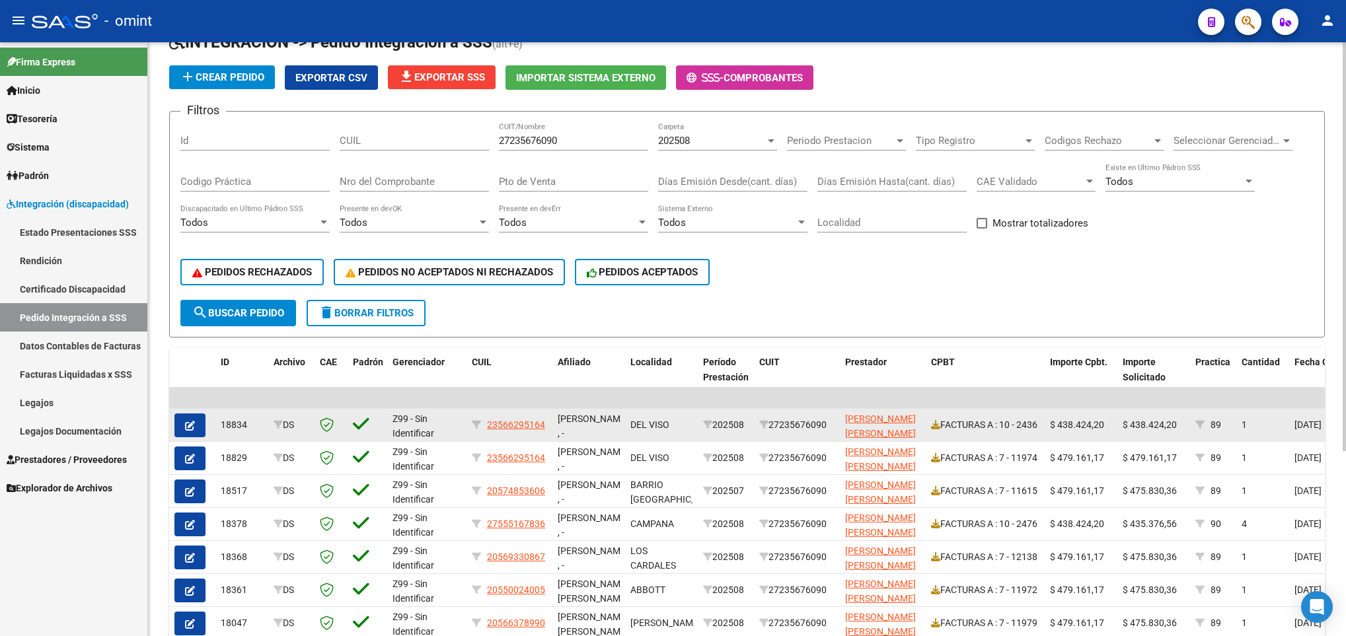
click at [191, 426] on icon "button" at bounding box center [190, 426] width 10 height 10
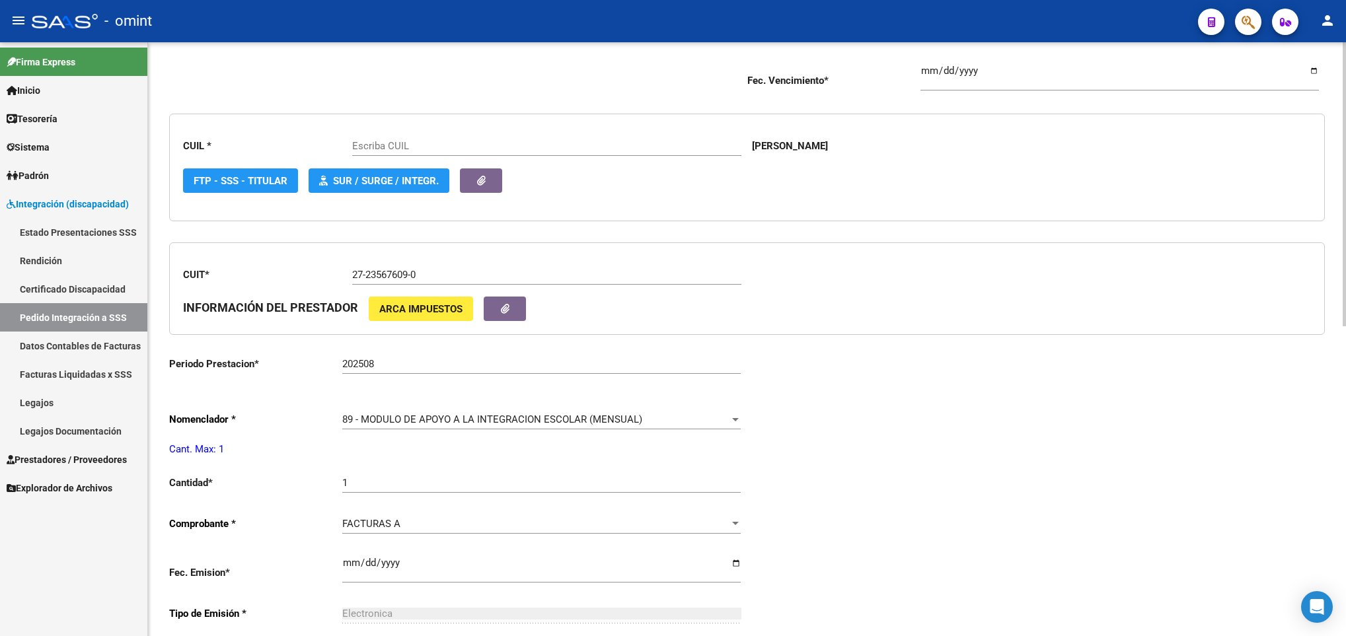
type input "23566295164"
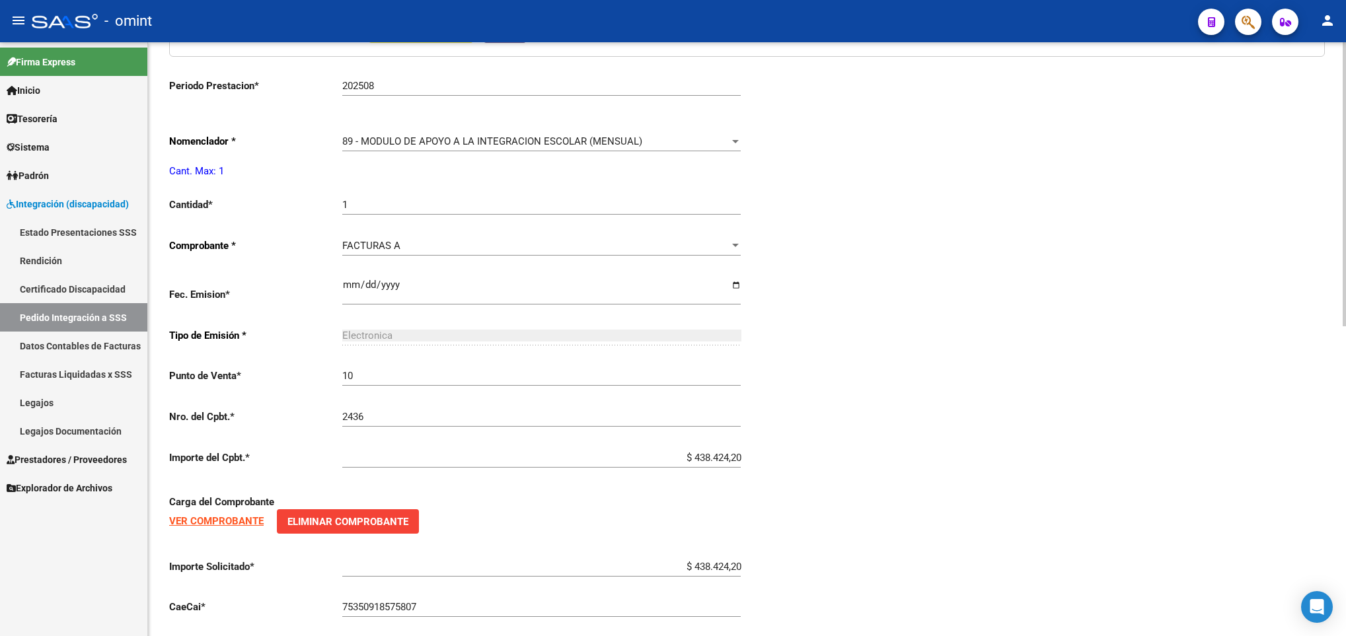
scroll to position [648, 0]
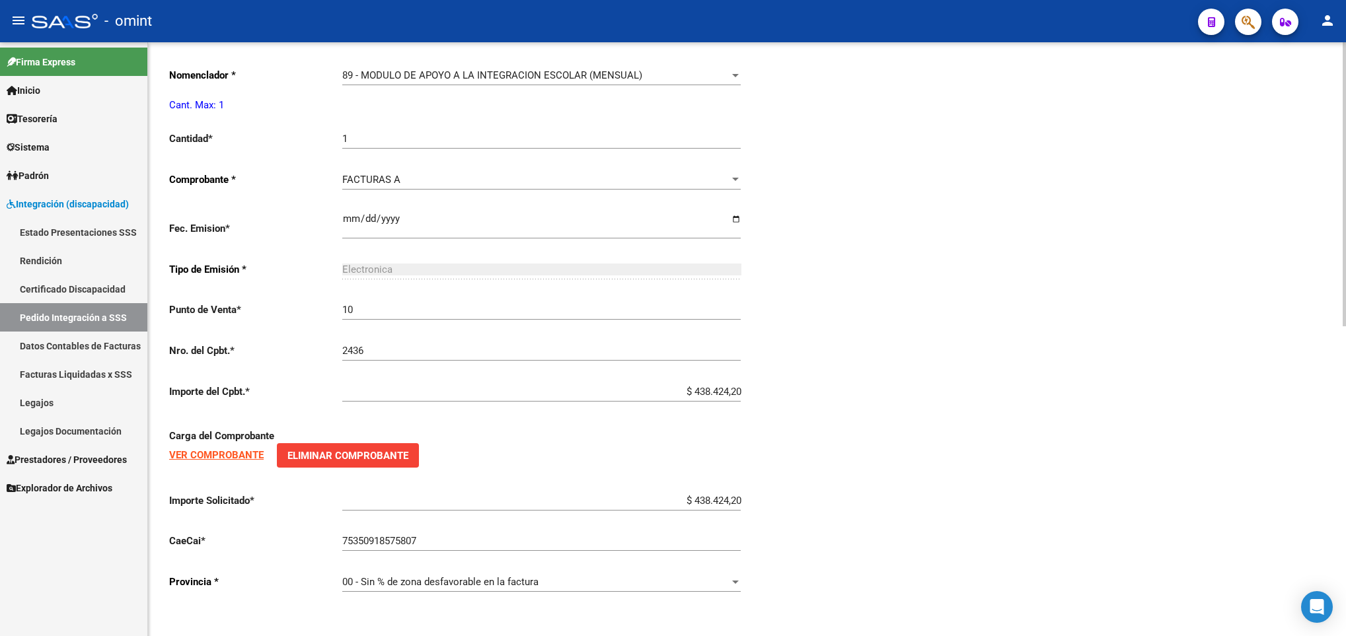
click at [702, 503] on input "$ 438.424,20" at bounding box center [541, 501] width 398 height 12
drag, startPoint x: 684, startPoint y: 505, endPoint x: 786, endPoint y: 505, distance: 101.7
click at [785, 505] on div "Periodo Presentacion * 202508 Ingresar el Periodo Tipo Archivo * DS Seleccionar…" at bounding box center [746, 116] width 1155 height 976
paste input "435376,56"
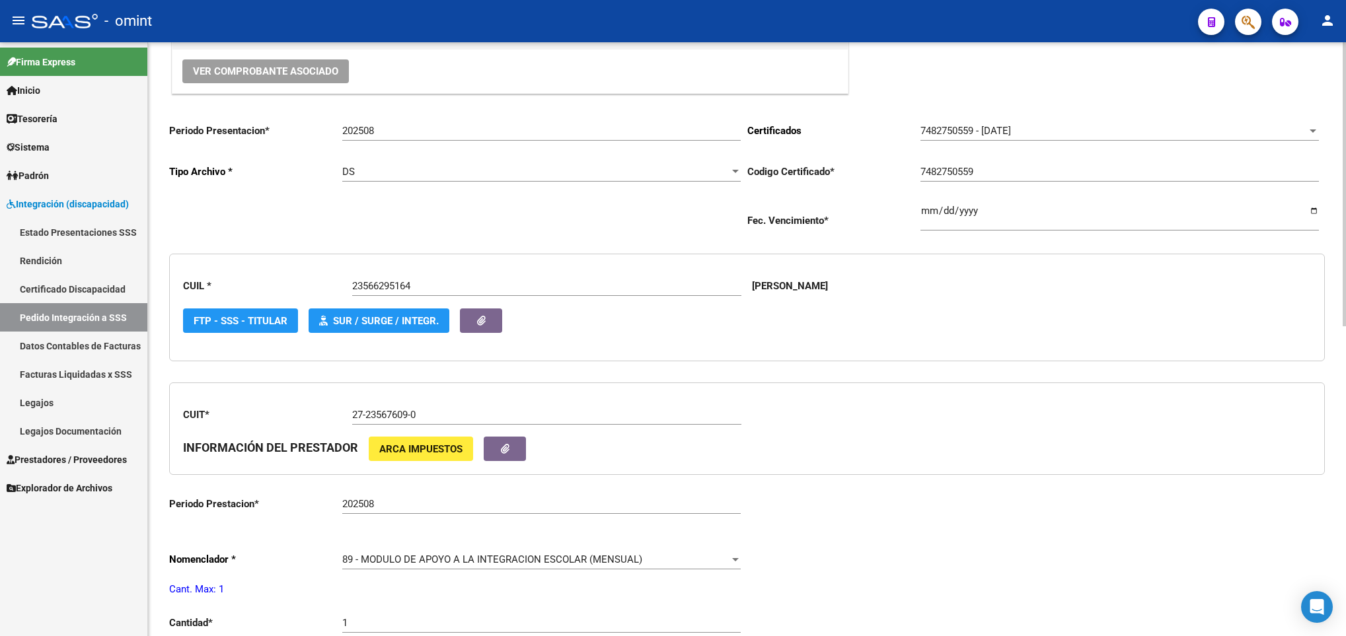
scroll to position [153, 0]
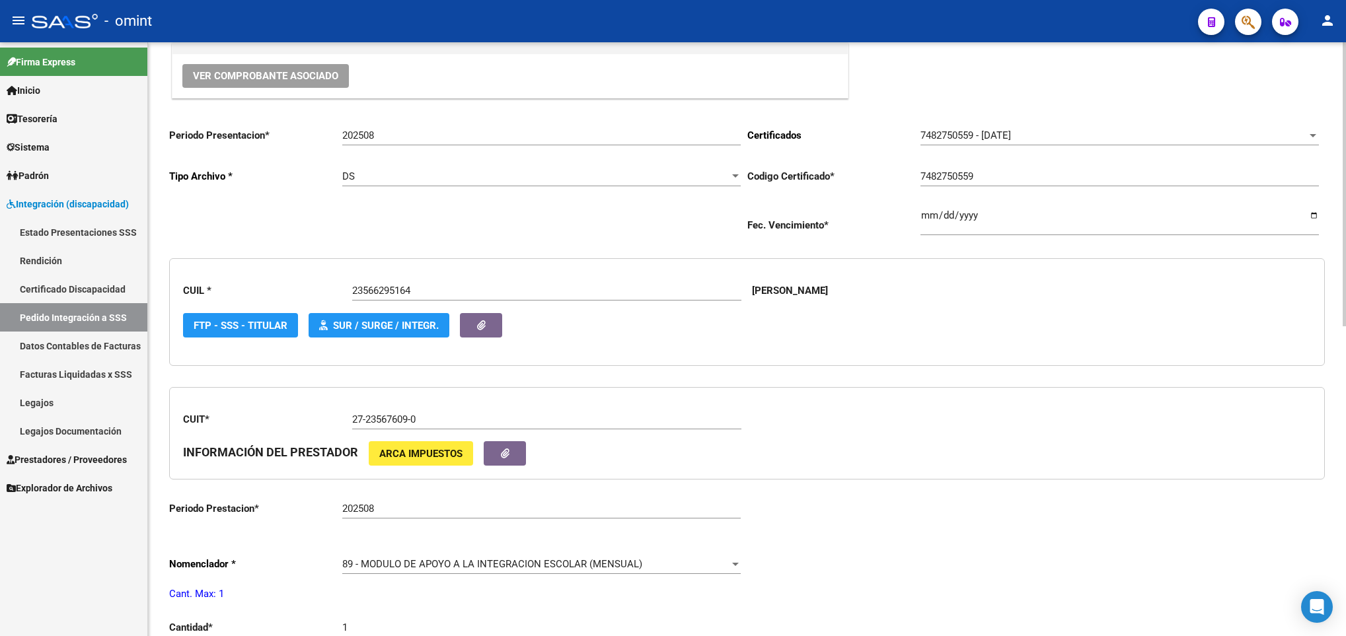
type input "$ 435.376,56"
click at [540, 565] on span "89 - MODULO DE APOYO A LA INTEGRACION ESCOLAR (MENSUAL)" at bounding box center [492, 564] width 300 height 12
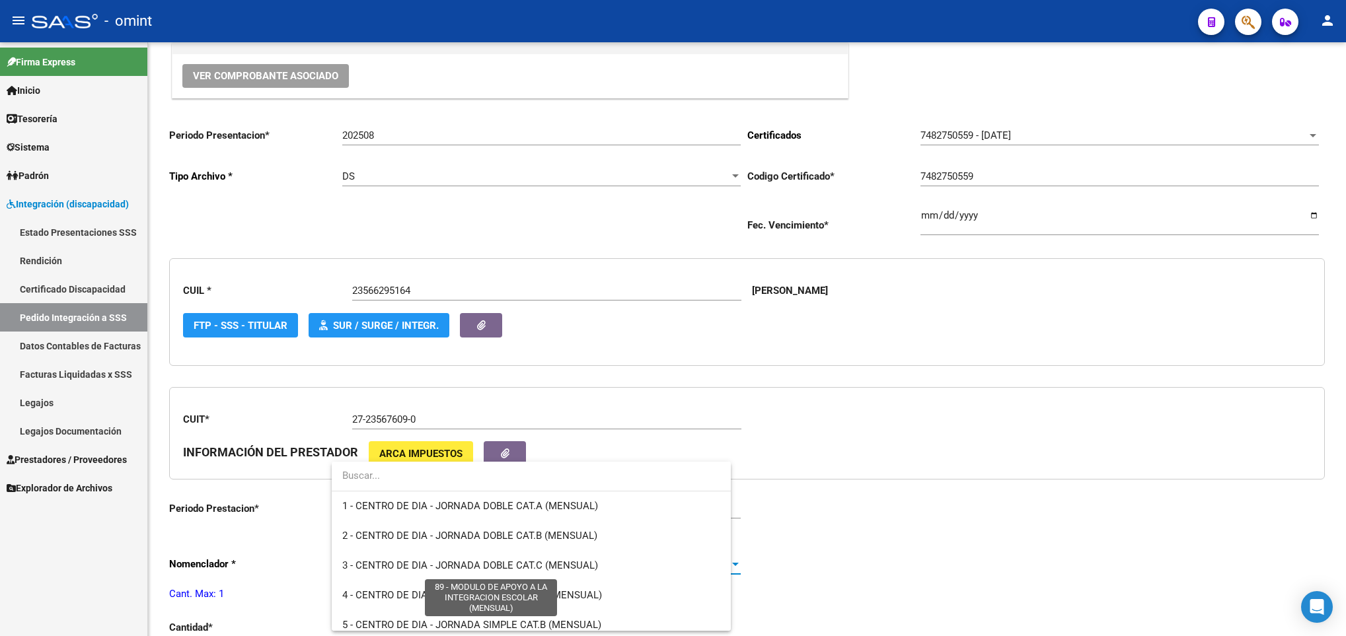
scroll to position [2555, 0]
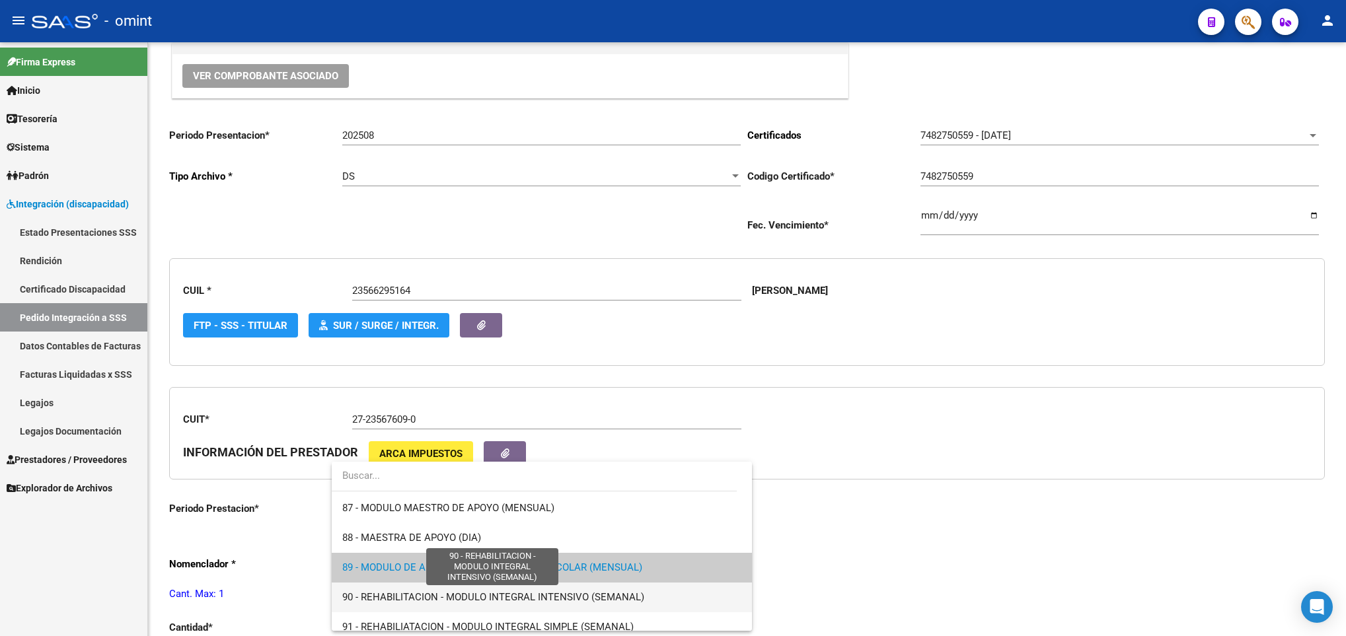
click at [546, 591] on span "90 - REHABILITACION - MODULO INTEGRAL INTENSIVO (SEMANAL)" at bounding box center [493, 597] width 302 height 12
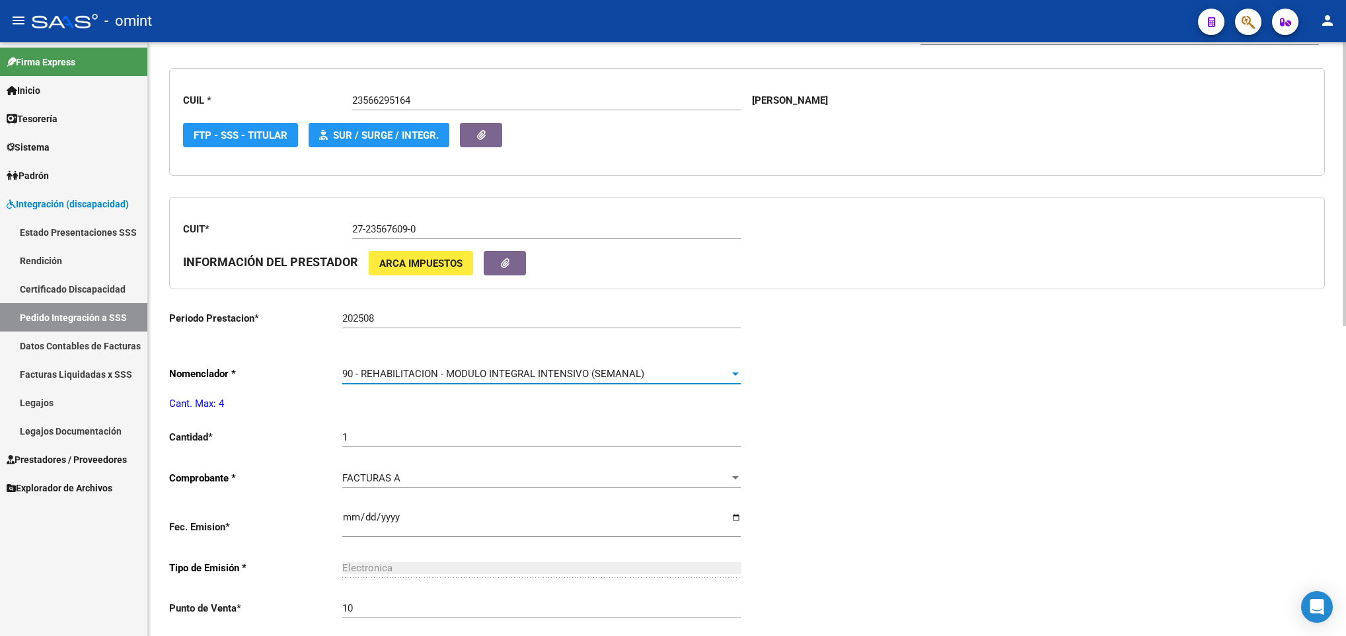
scroll to position [351, 0]
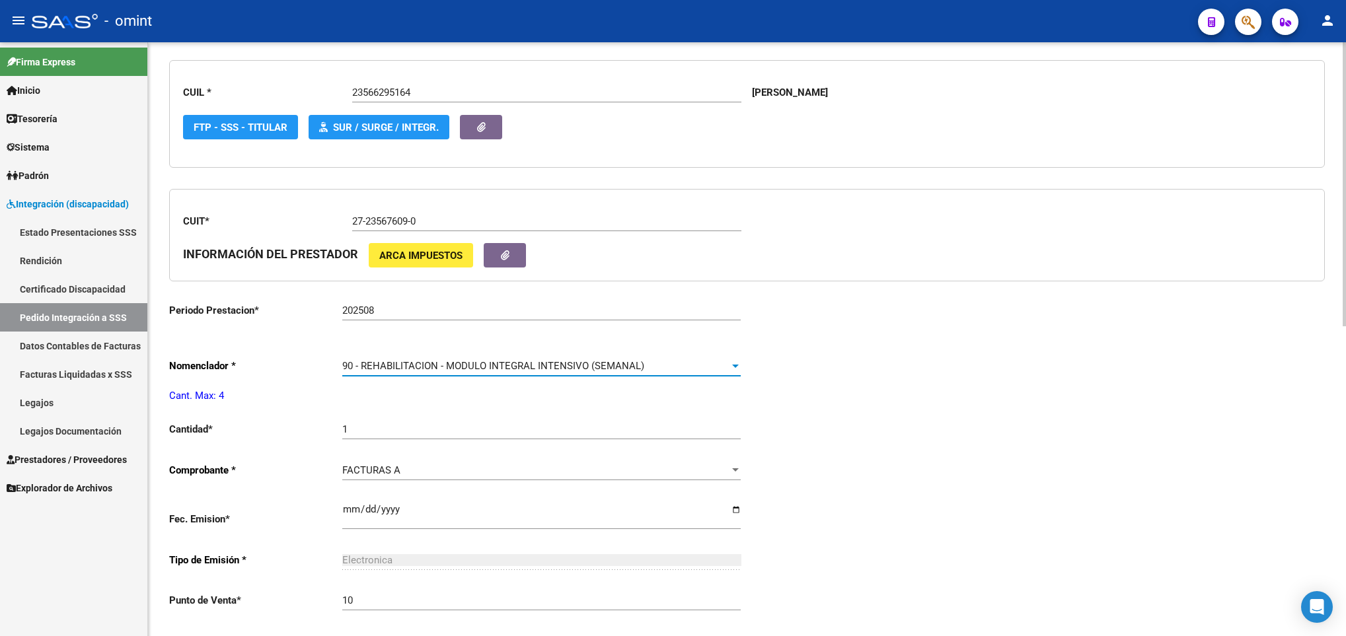
click at [426, 430] on input "1" at bounding box center [541, 429] width 398 height 12
type input "4"
drag, startPoint x: 1159, startPoint y: 504, endPoint x: 1160, endPoint y: 497, distance: 6.6
click at [1160, 499] on div "Periodo Presentacion * 202508 Ingresar el Periodo Tipo Archivo * DS Seleccionar…" at bounding box center [746, 407] width 1155 height 976
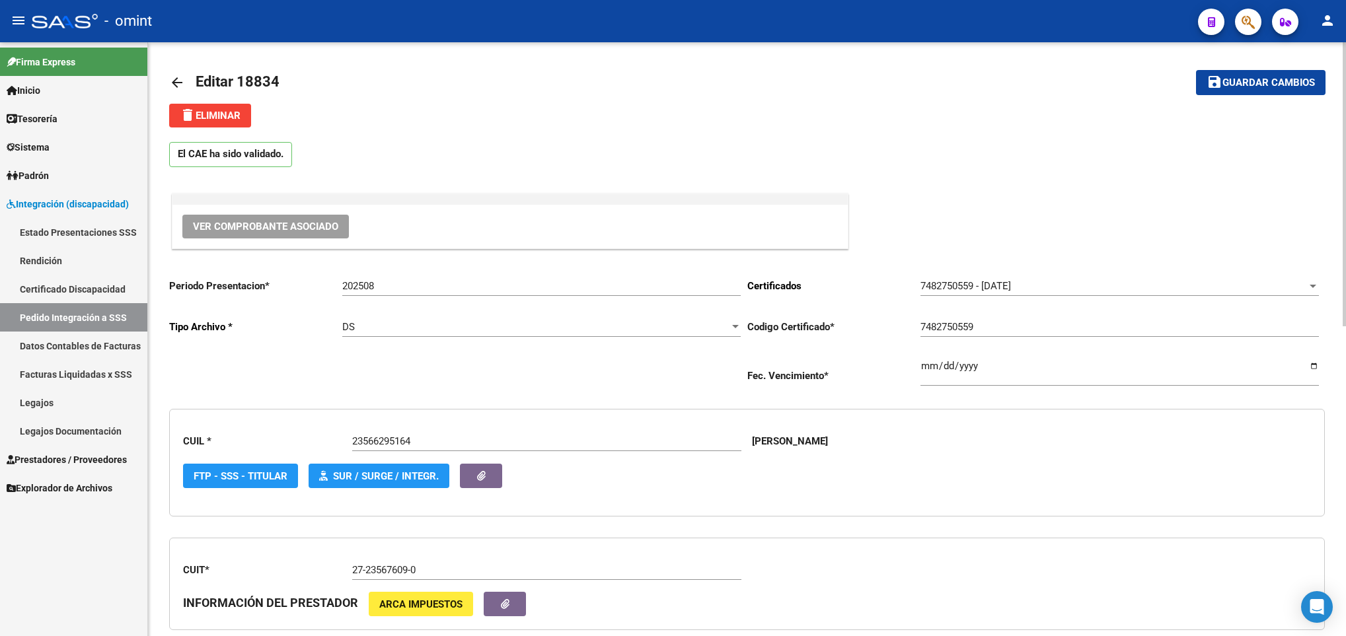
scroll to position [0, 0]
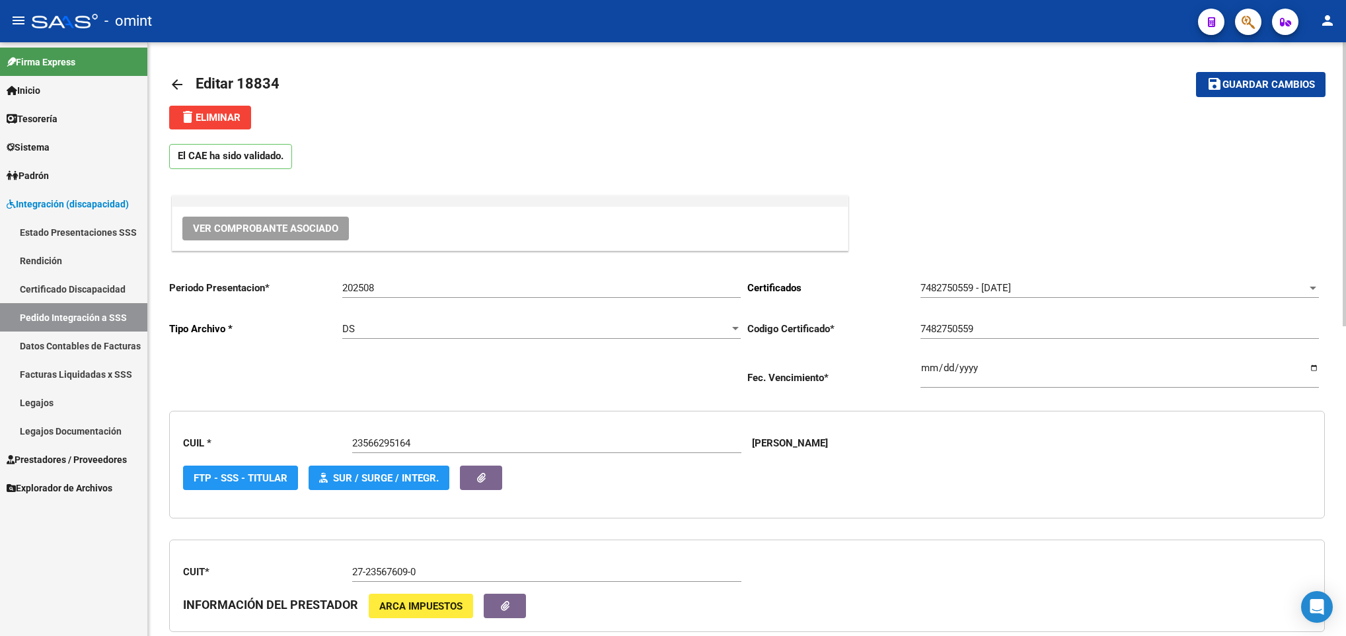
click at [1257, 73] on button "save Guardar cambios" at bounding box center [1260, 84] width 129 height 24
click at [1225, 80] on span "Guardar cambios" at bounding box center [1268, 85] width 92 height 12
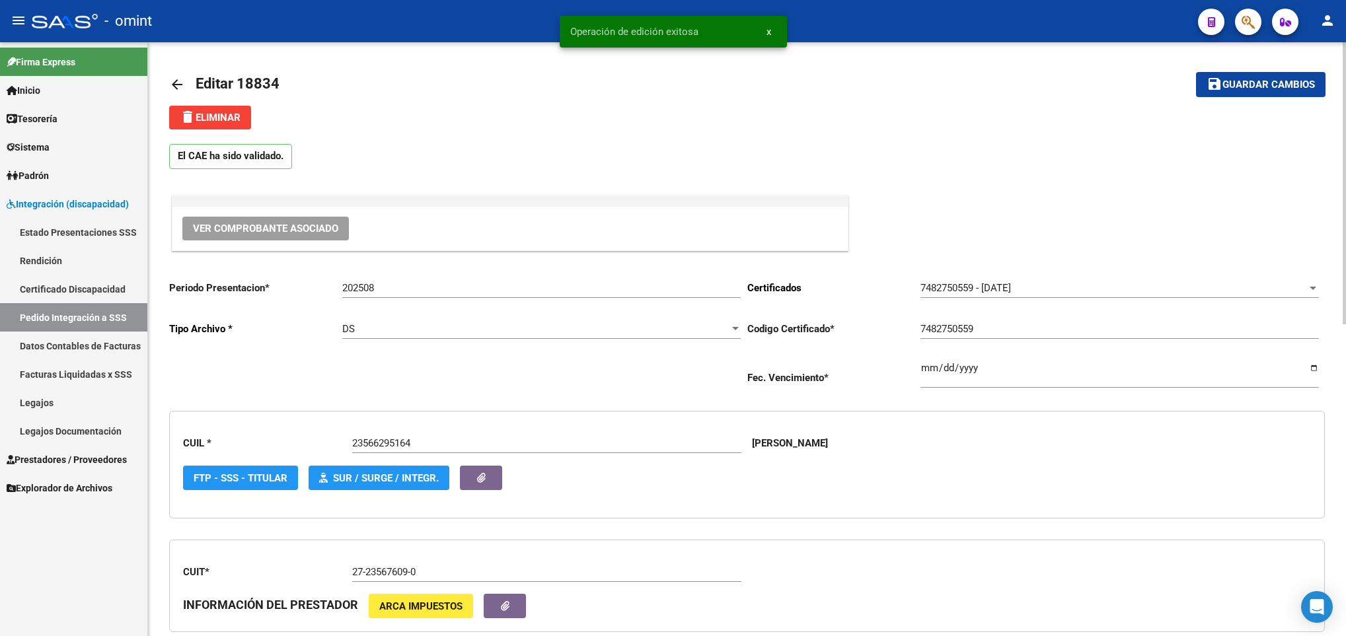
click at [178, 84] on mat-icon "arrow_back" at bounding box center [177, 85] width 16 height 16
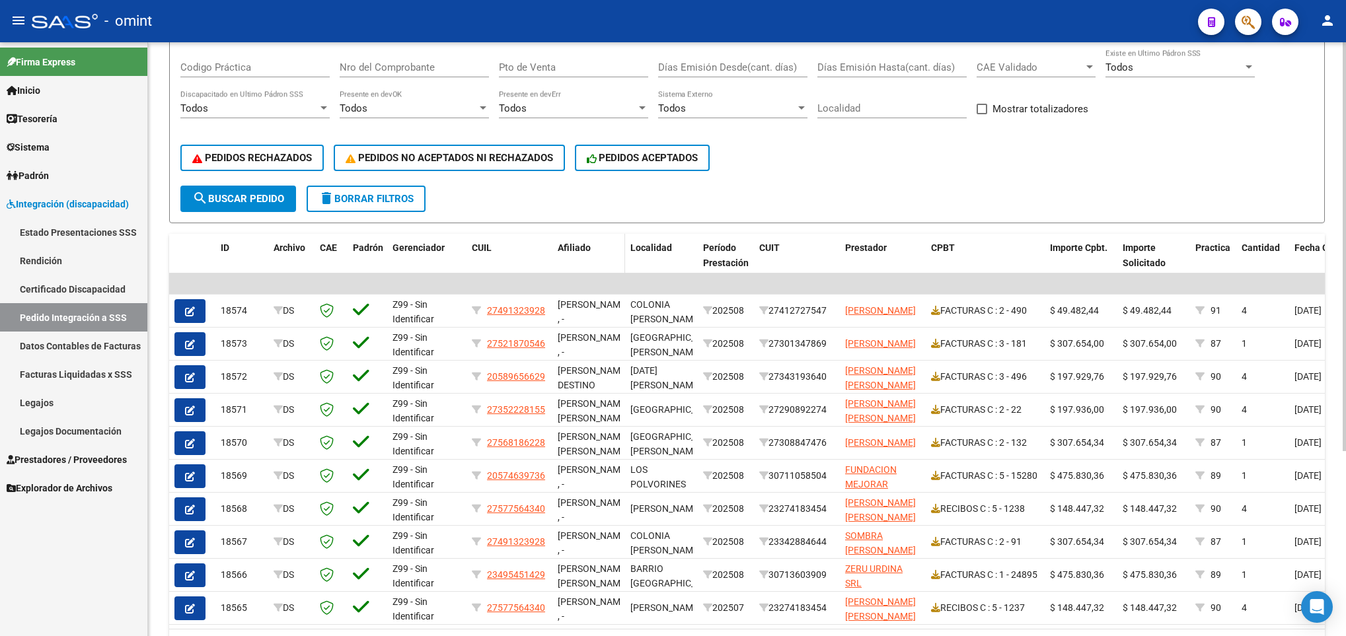
scroll to position [268, 0]
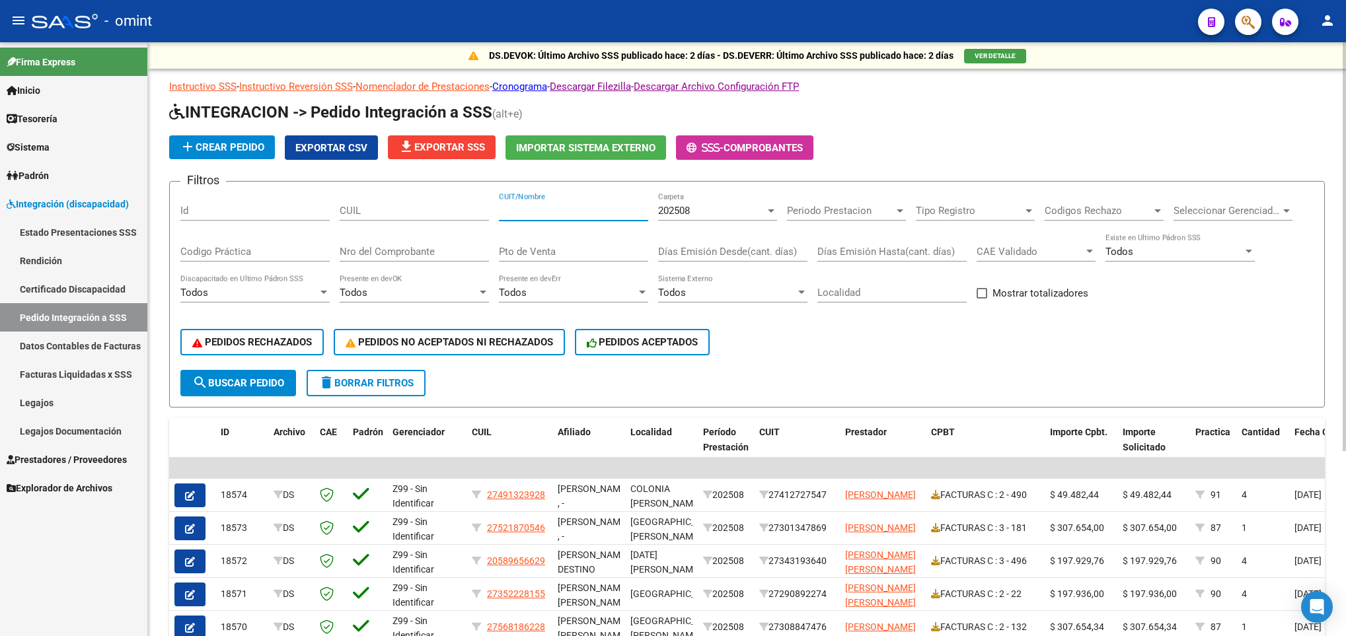
click at [558, 211] on input "CUIT/Nombre" at bounding box center [573, 211] width 149 height 12
paste input "27235676090"
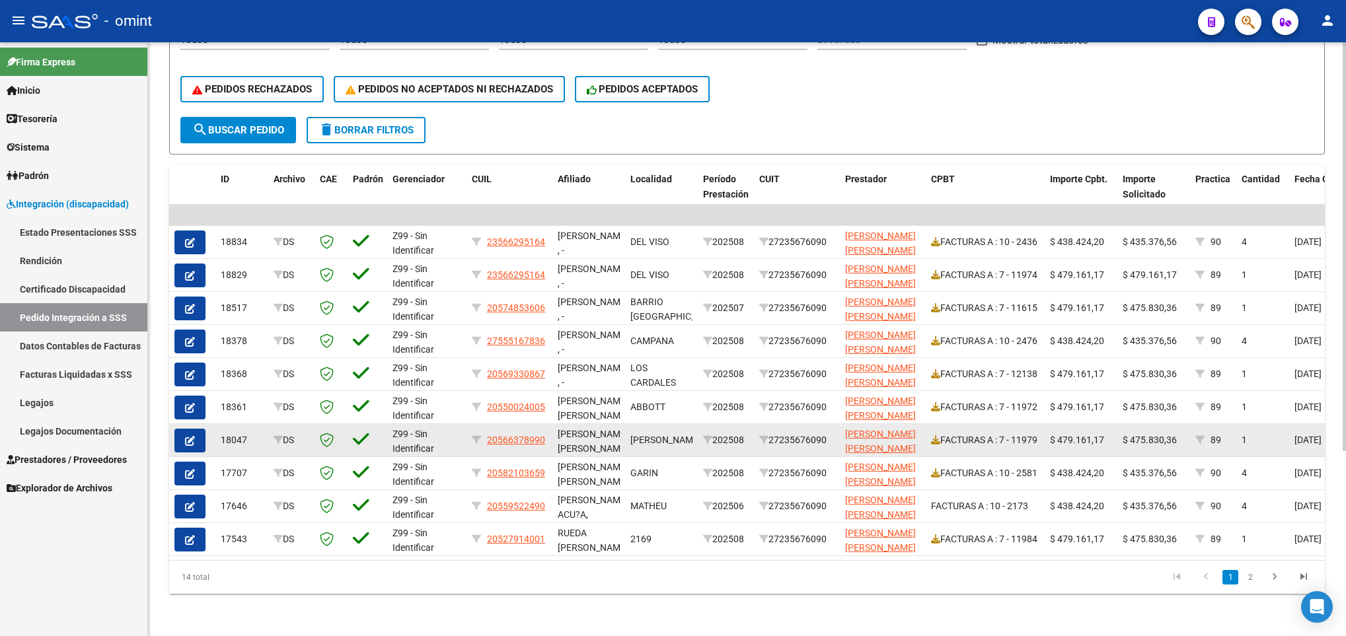
scroll to position [268, 0]
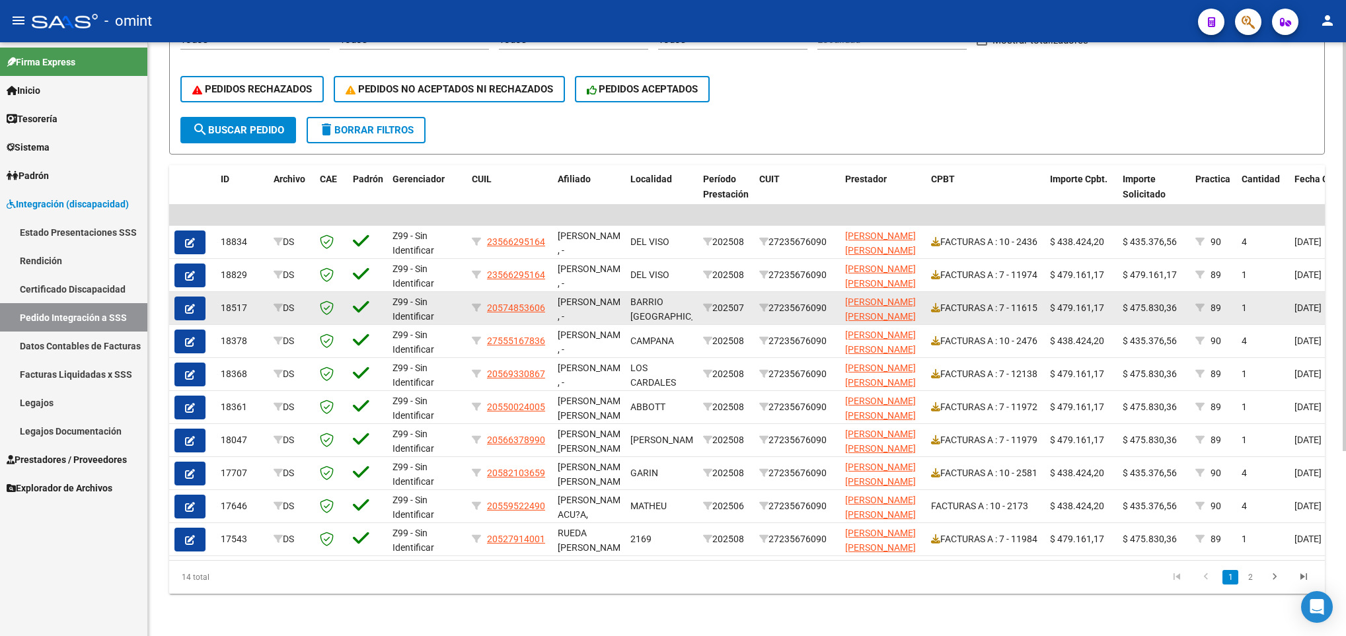
type input "27235676090"
drag, startPoint x: 1124, startPoint y: 292, endPoint x: 1183, endPoint y: 302, distance: 59.6
click at [1183, 302] on datatable-body-cell "$ 475.830,36" at bounding box center [1153, 308] width 73 height 32
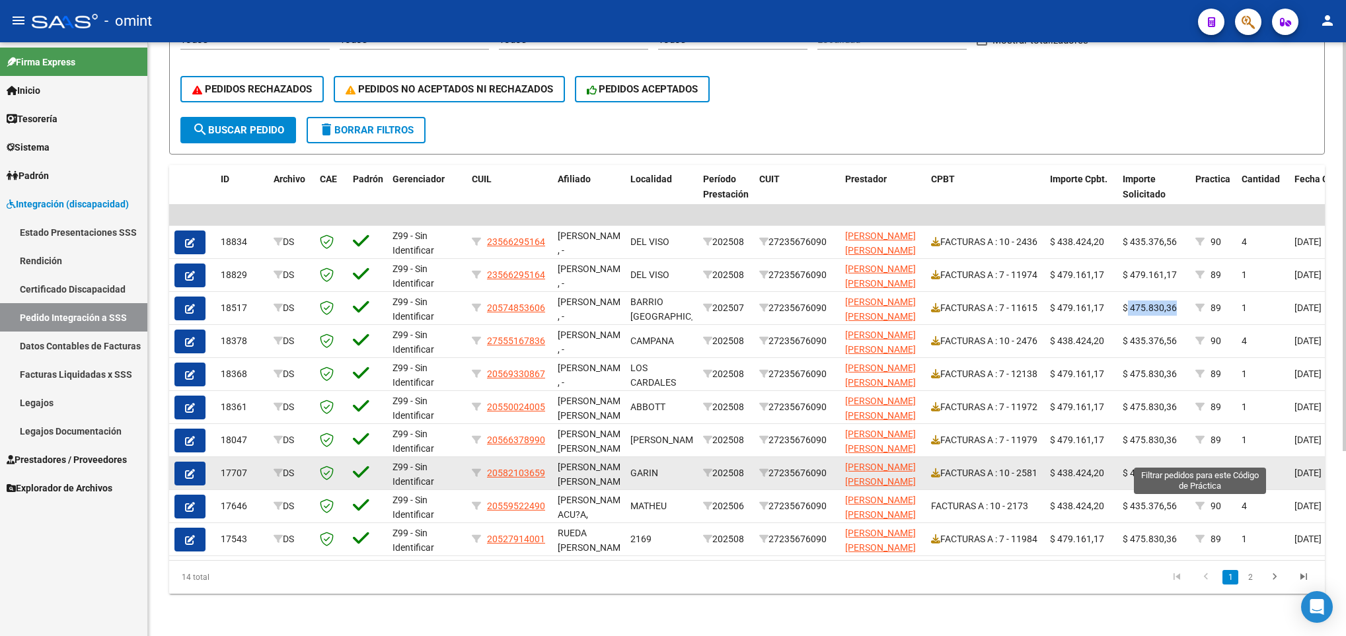
copy span "475.830,36"
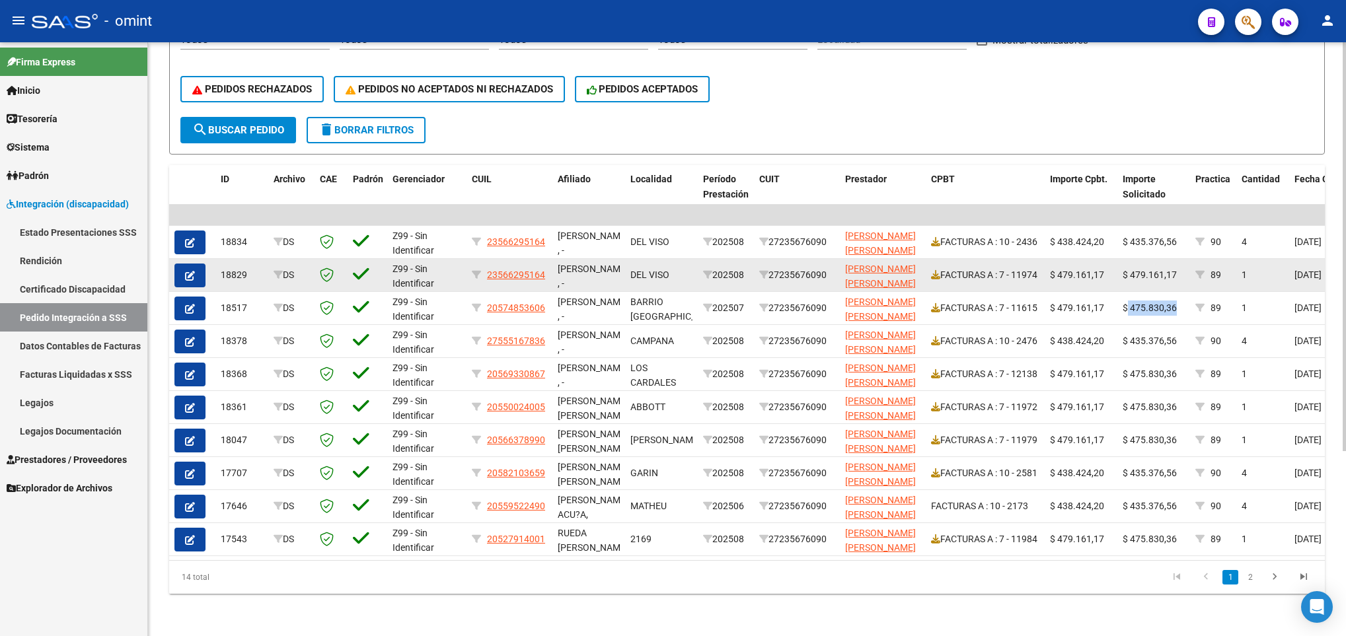
click at [192, 271] on icon "button" at bounding box center [190, 276] width 10 height 10
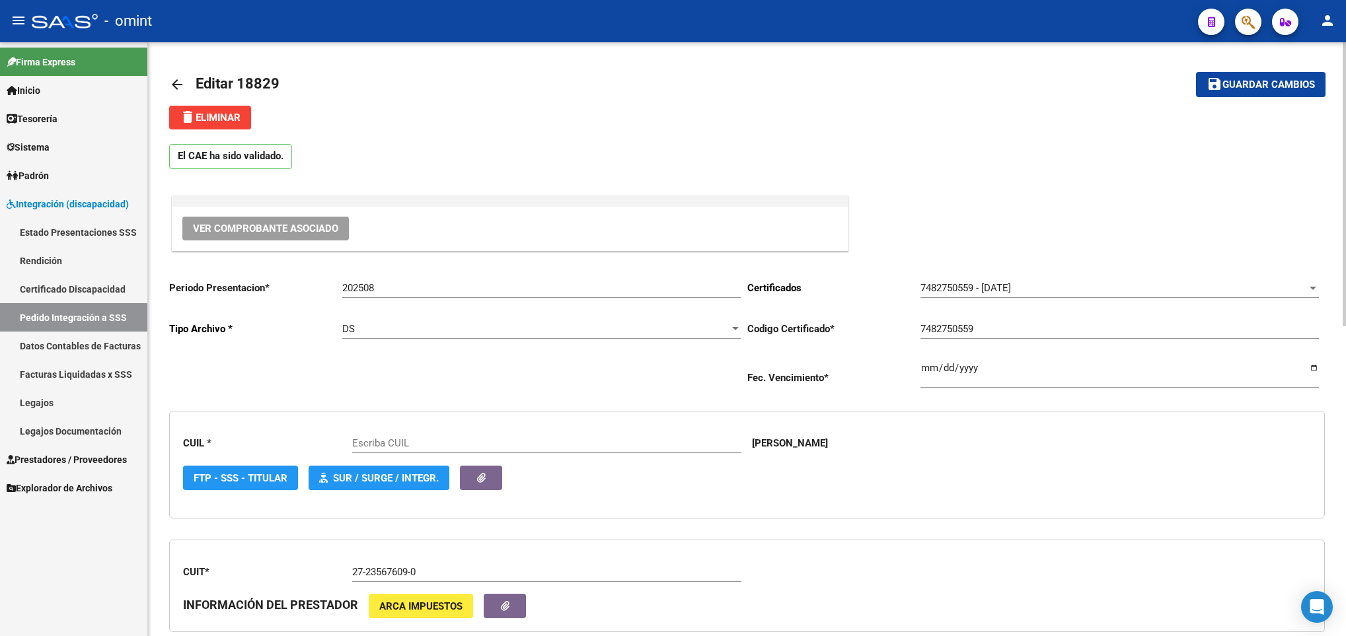
type input "23566295164"
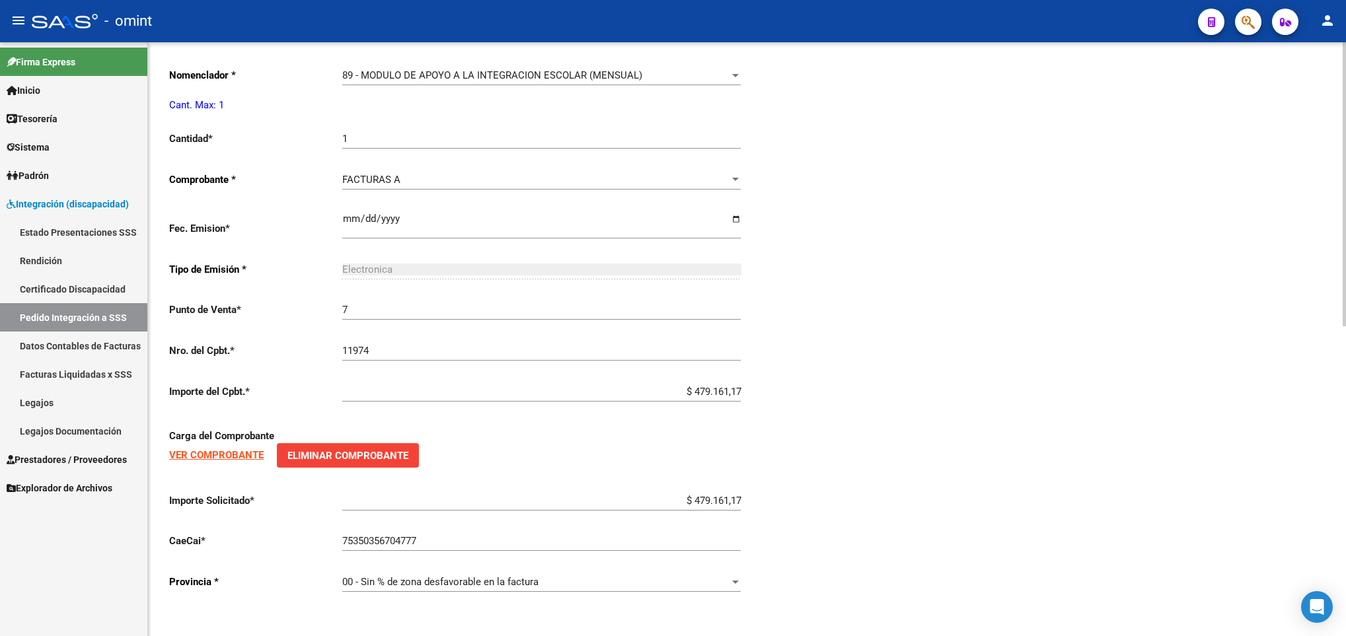
scroll to position [648, 0]
drag, startPoint x: 677, startPoint y: 499, endPoint x: 817, endPoint y: 512, distance: 140.6
click at [813, 514] on div "Periodo Presentacion * 202508 Ingresar el Periodo Tipo Archivo * DS Seleccionar…" at bounding box center [746, 116] width 1155 height 976
paste input "475.830,36"
type input "$ 475.830,36"
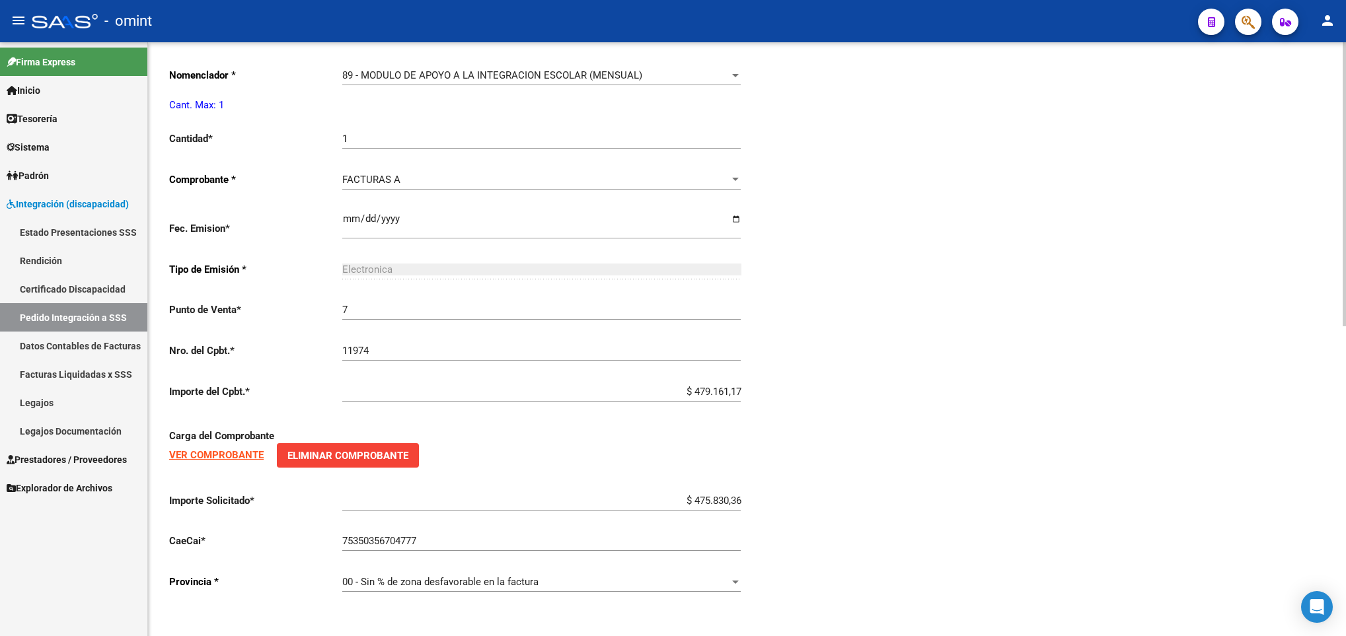
click at [1046, 522] on div "Periodo Presentacion * 202508 Ingresar el Periodo Tipo Archivo * DS Seleccionar…" at bounding box center [746, 116] width 1155 height 976
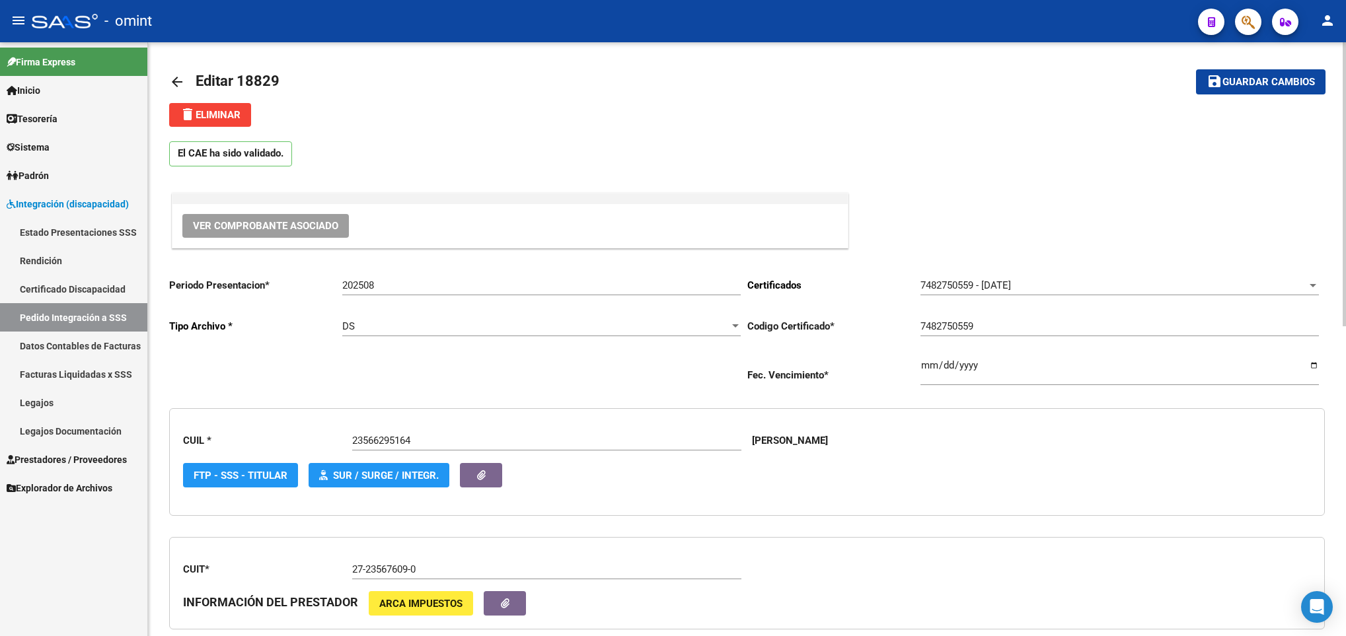
scroll to position [0, 0]
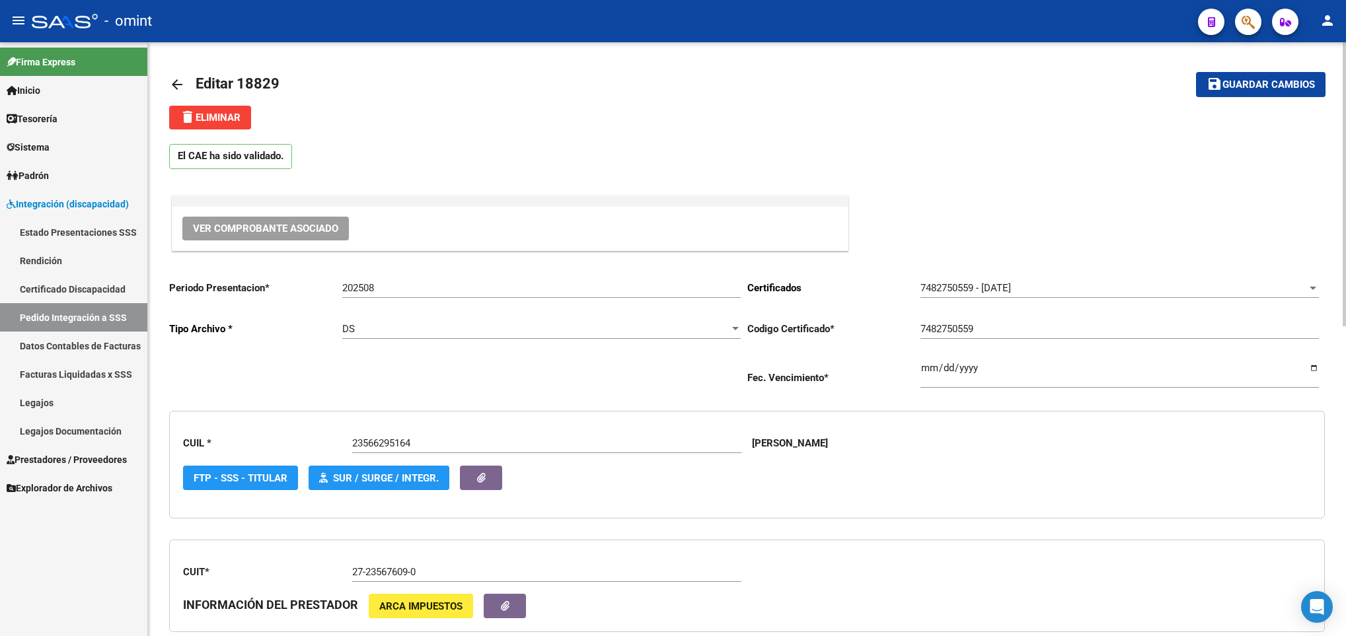
click at [1293, 87] on span "Guardar cambios" at bounding box center [1268, 85] width 92 height 12
click at [174, 85] on mat-icon "arrow_back" at bounding box center [177, 85] width 16 height 16
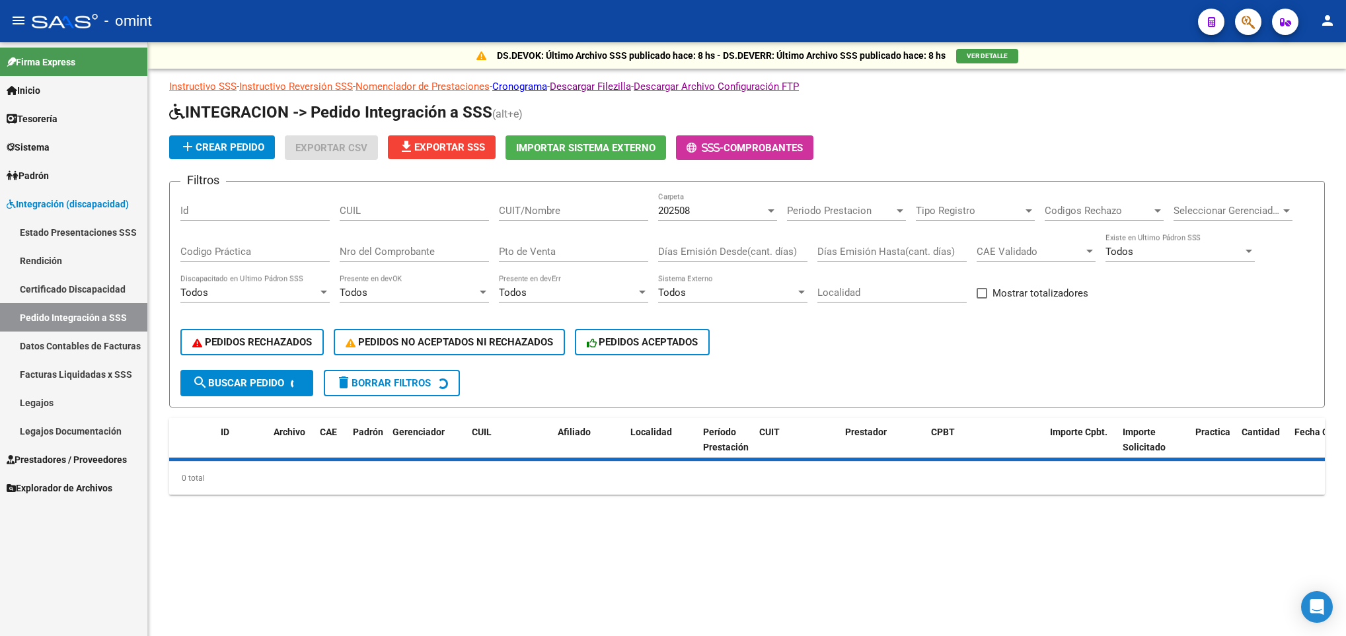
click at [569, 196] on div "CUIT/Nombre" at bounding box center [573, 206] width 149 height 28
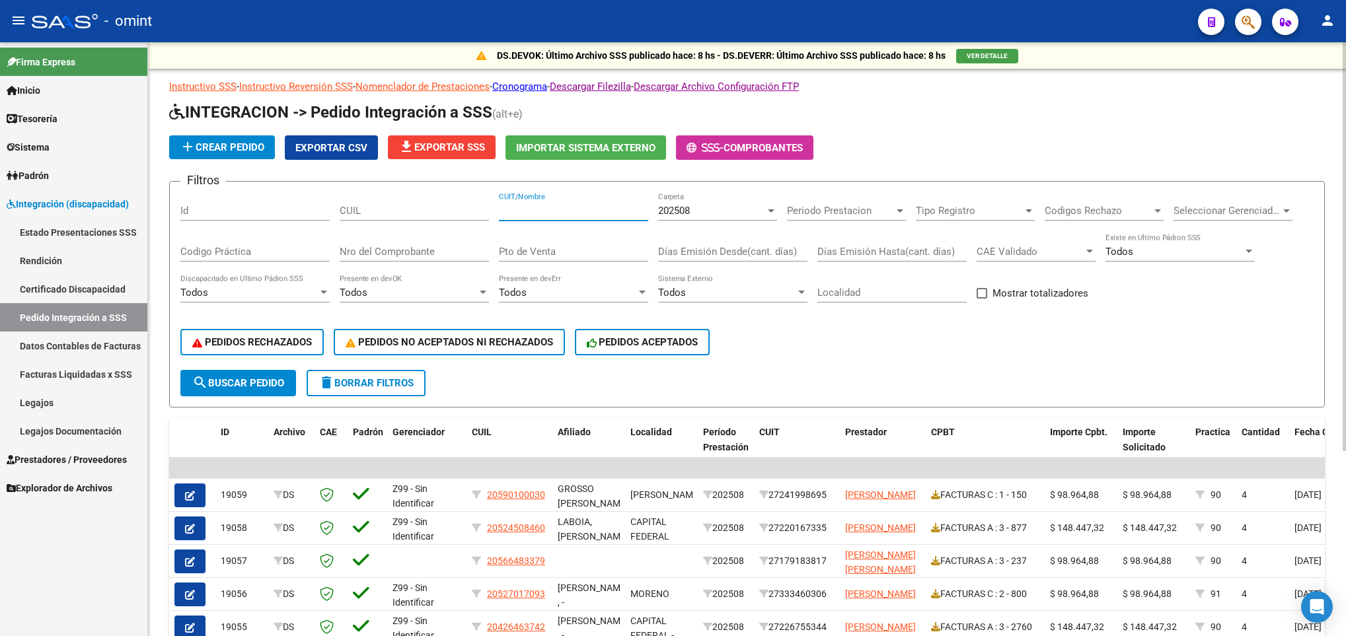
paste input "23936881394"
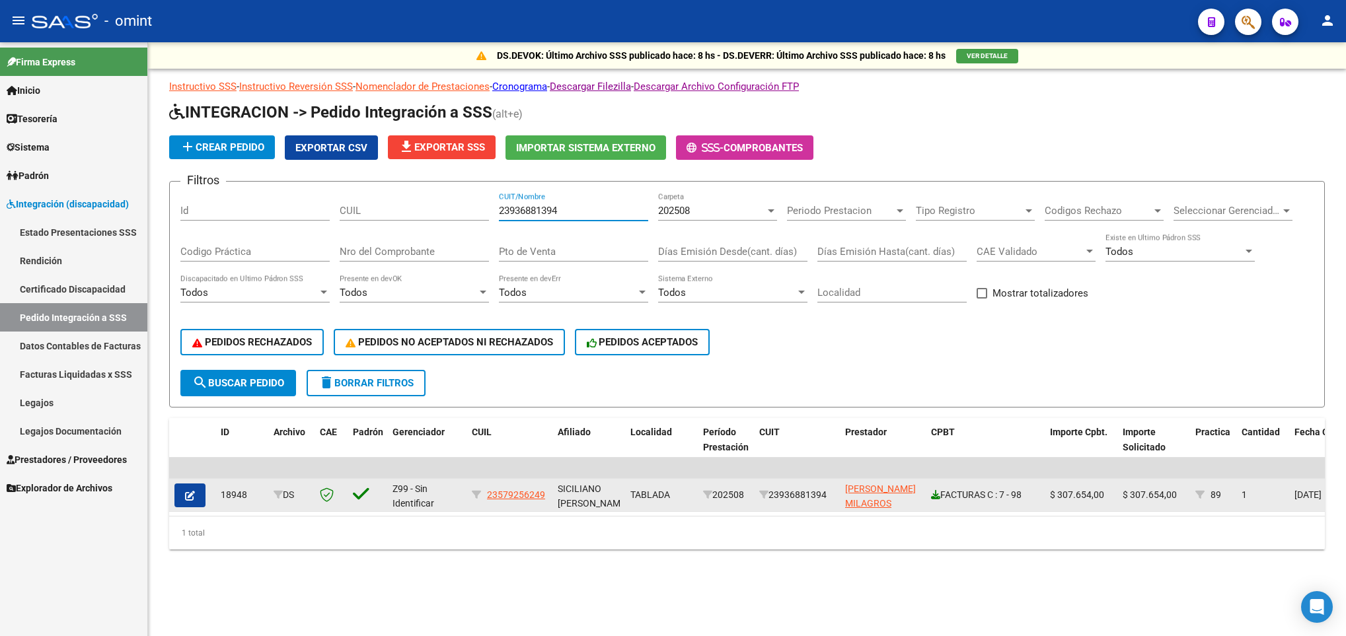
type input "23936881394"
click at [935, 495] on icon at bounding box center [935, 494] width 9 height 9
click at [185, 491] on icon "button" at bounding box center [190, 496] width 10 height 10
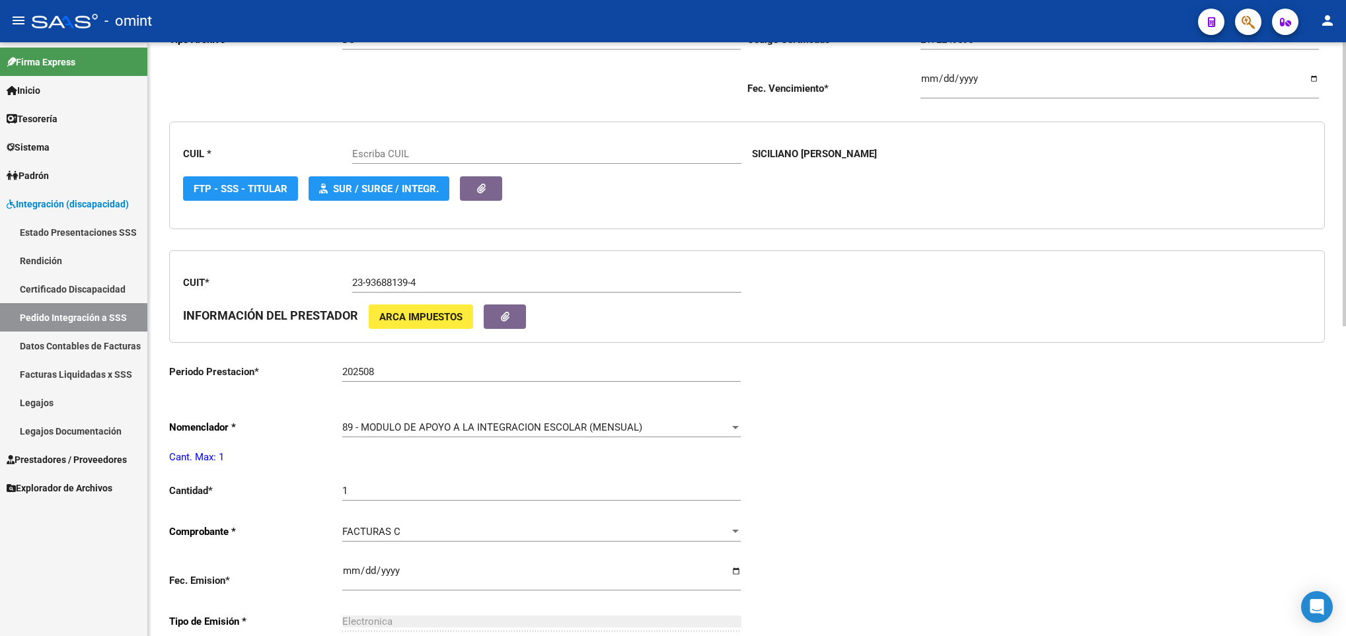
scroll to position [297, 0]
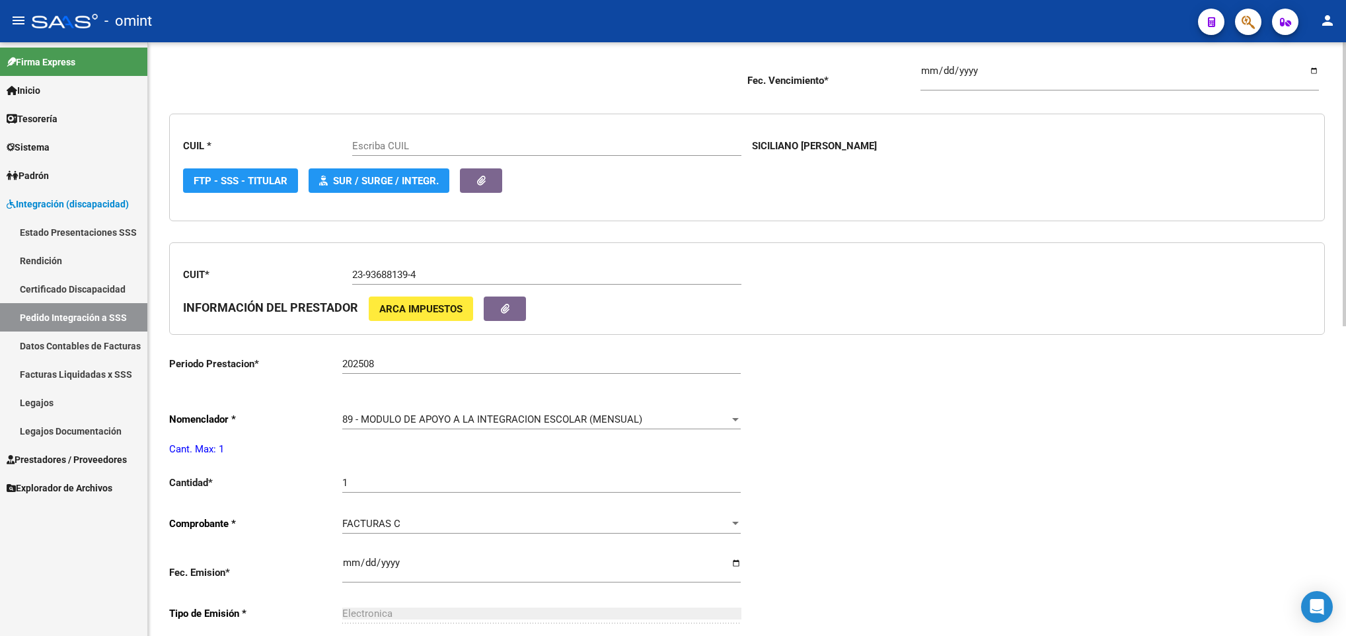
type input "23579256249"
click at [453, 419] on span "89 - MODULO DE APOYO A LA INTEGRACION ESCOLAR (MENSUAL)" at bounding box center [492, 420] width 300 height 12
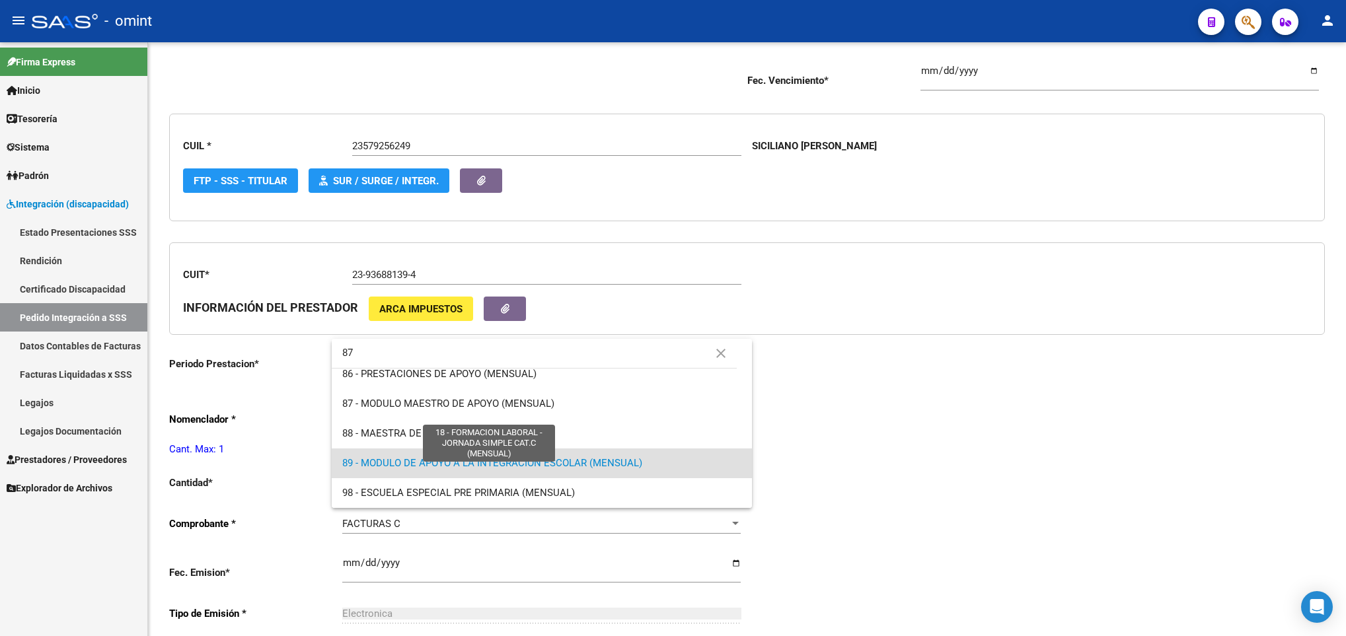
scroll to position [0, 0]
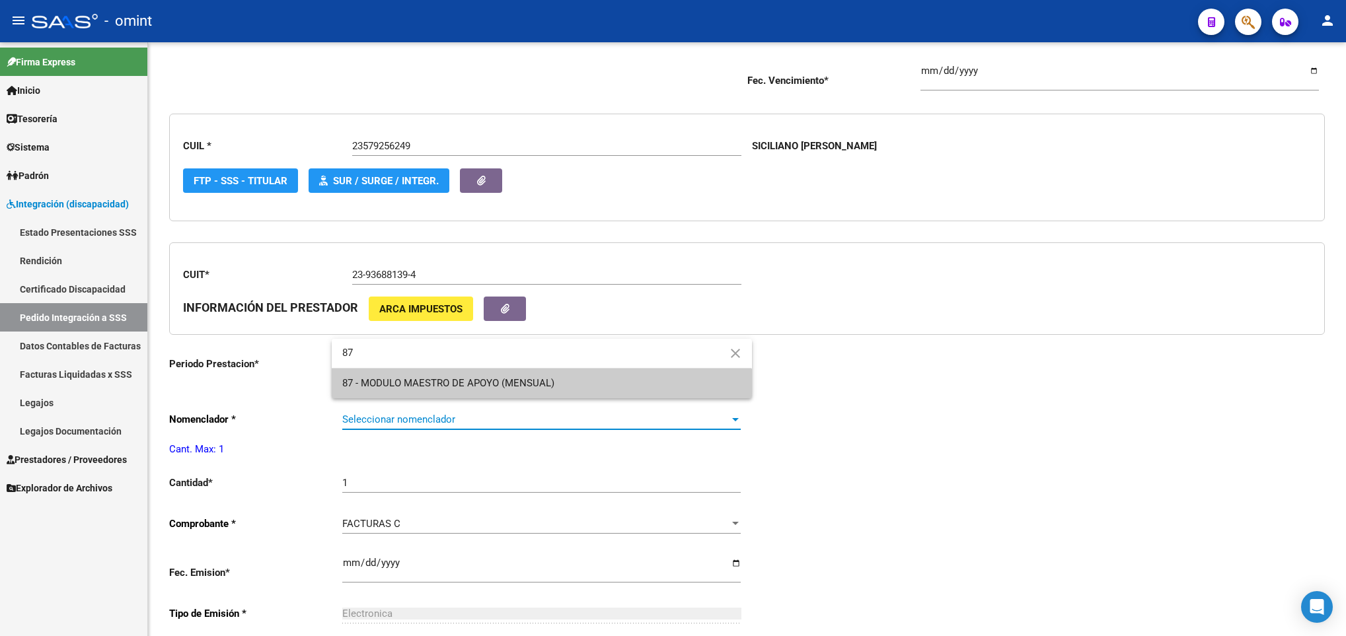
type input "87"
click at [460, 392] on span "87 - MODULO MAESTRO DE APOYO (MENSUAL)" at bounding box center [541, 384] width 398 height 30
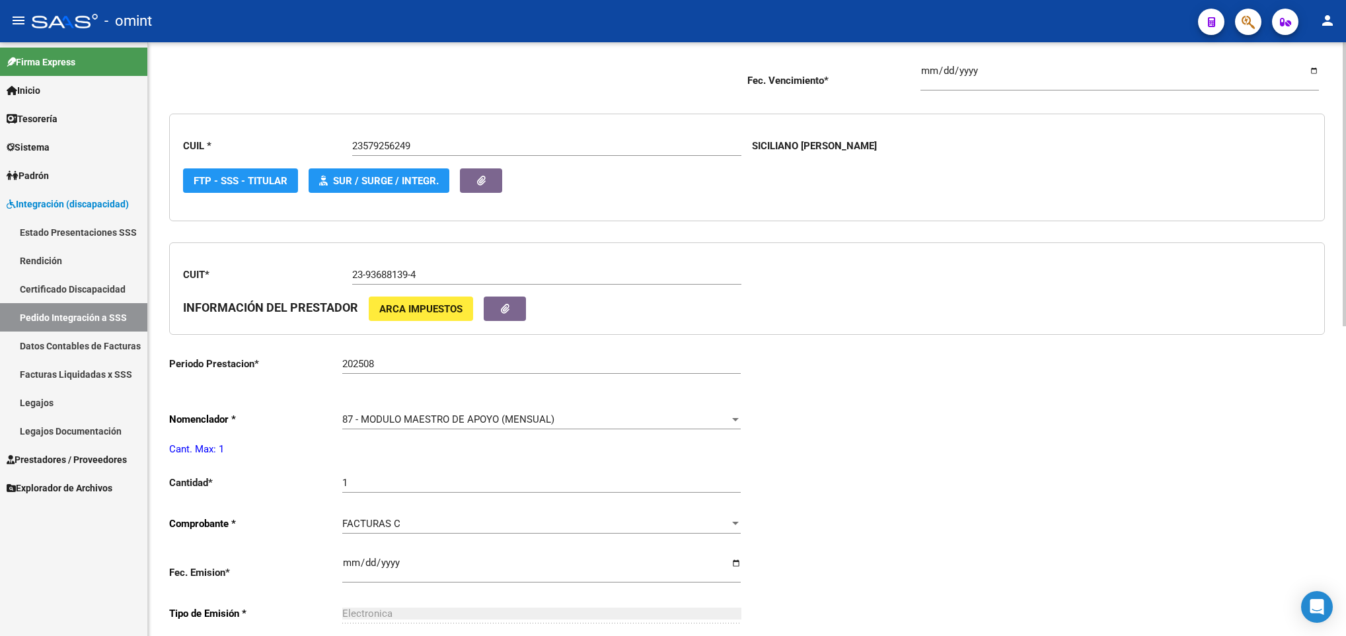
click at [930, 474] on div "Periodo Presentacion * 202508 Ingresar el Periodo Tipo Archivo * DS Seleccionar…" at bounding box center [746, 460] width 1155 height 976
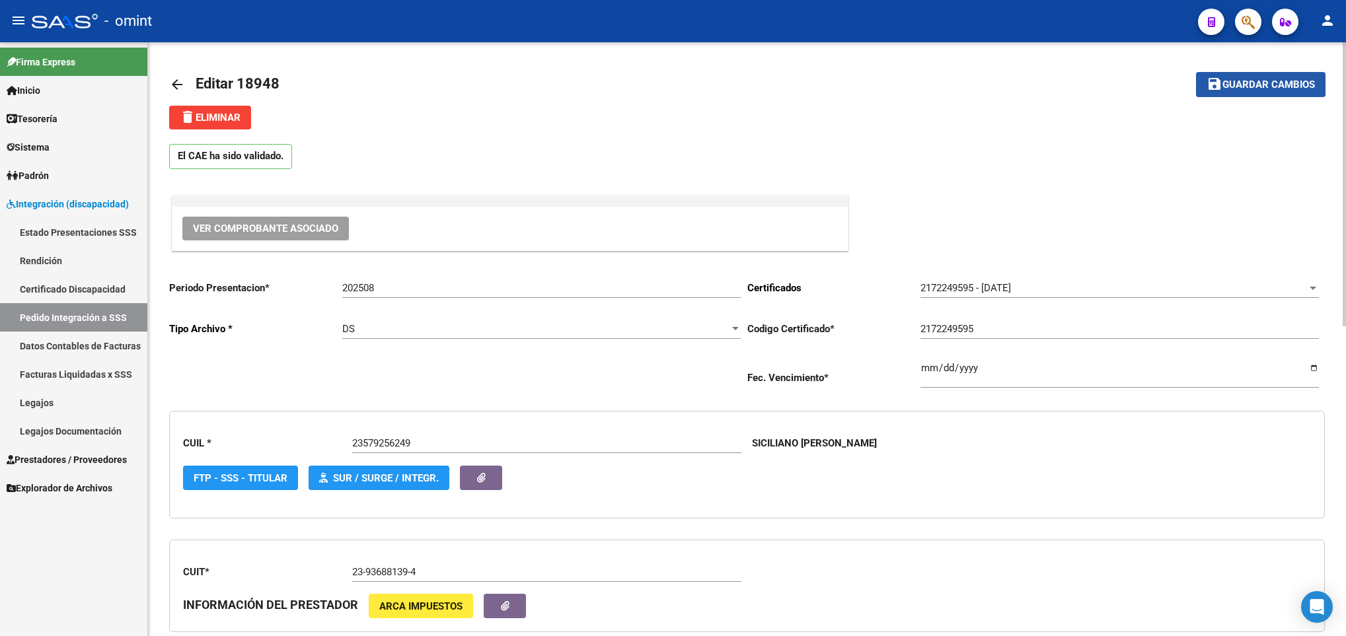
click at [1215, 73] on button "save Guardar cambios" at bounding box center [1260, 84] width 129 height 24
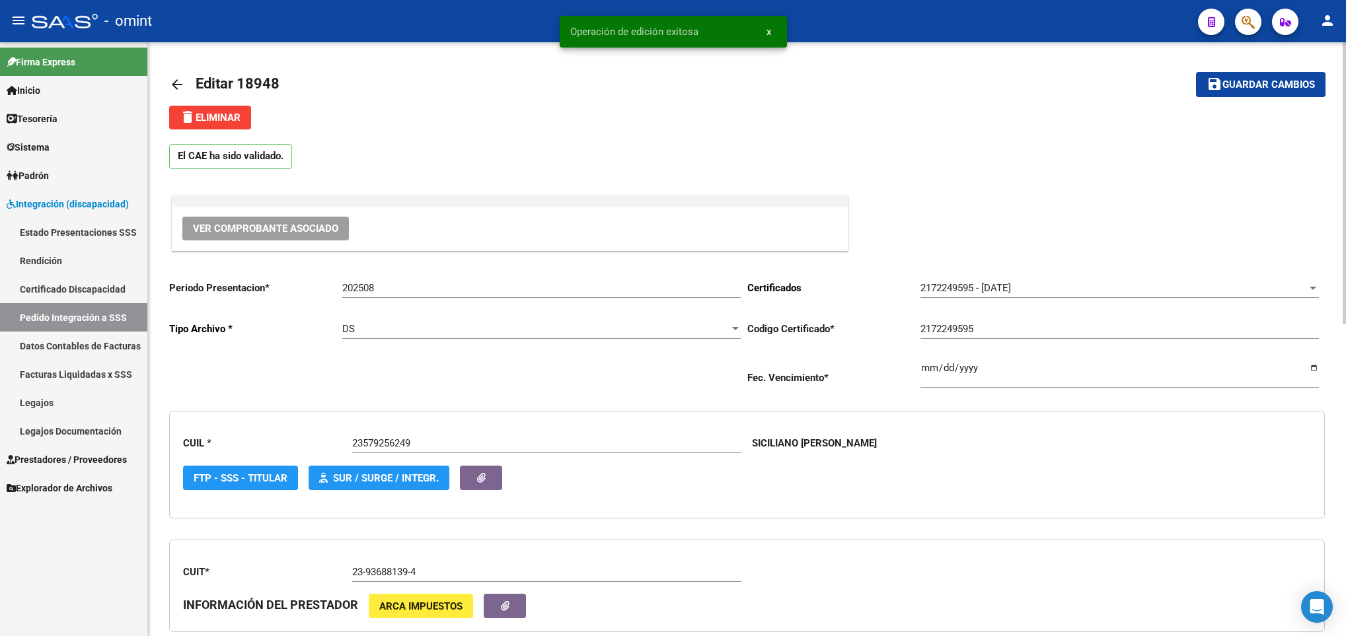
click at [176, 77] on mat-icon "arrow_back" at bounding box center [177, 85] width 16 height 16
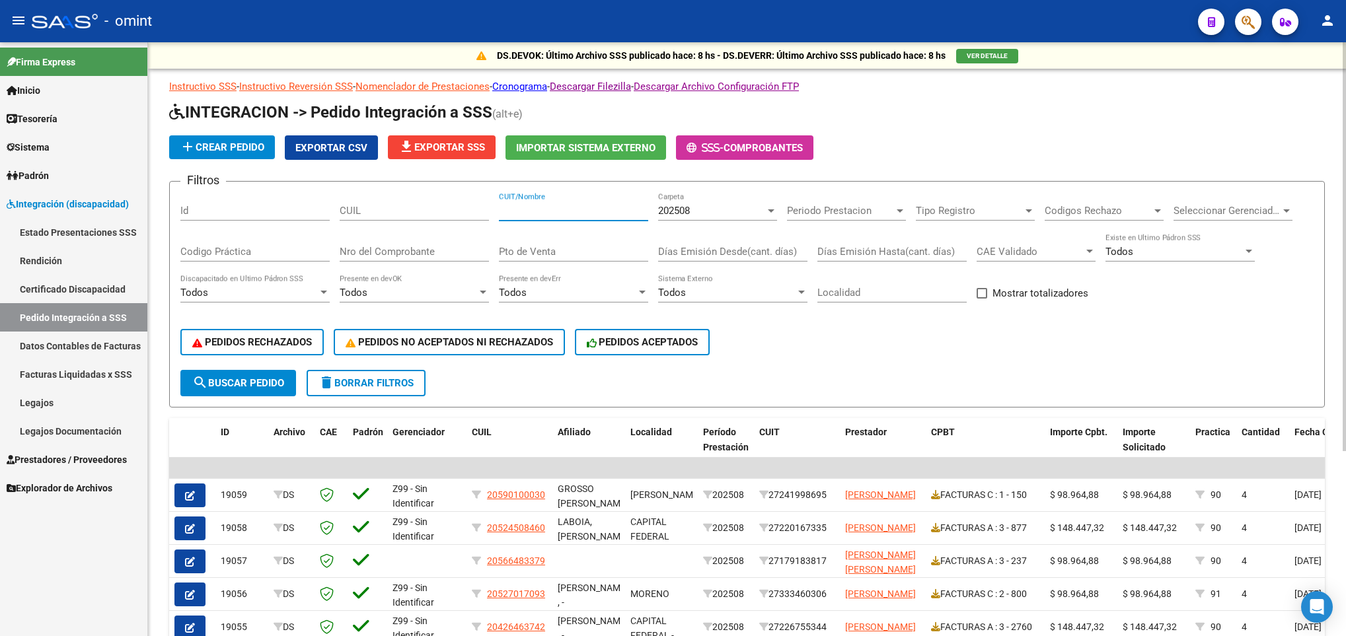
click at [585, 210] on input "CUIT/Nombre" at bounding box center [573, 211] width 149 height 12
paste input "27235676090"
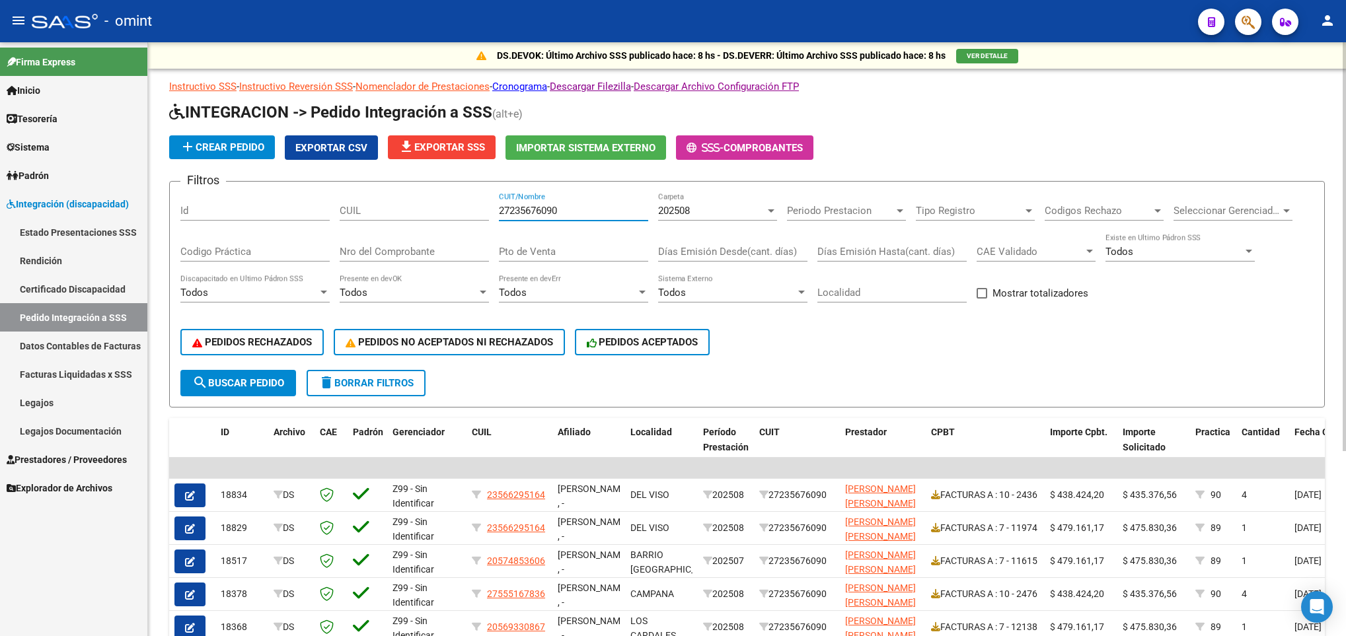
drag, startPoint x: 575, startPoint y: 213, endPoint x: 397, endPoint y: 221, distance: 178.6
click at [401, 221] on div "Filtros Id CUIL 27235676090 CUIT/Nombre 202508 Carpeta Periodo Prestacion Perio…" at bounding box center [746, 281] width 1133 height 178
paste input "378735713"
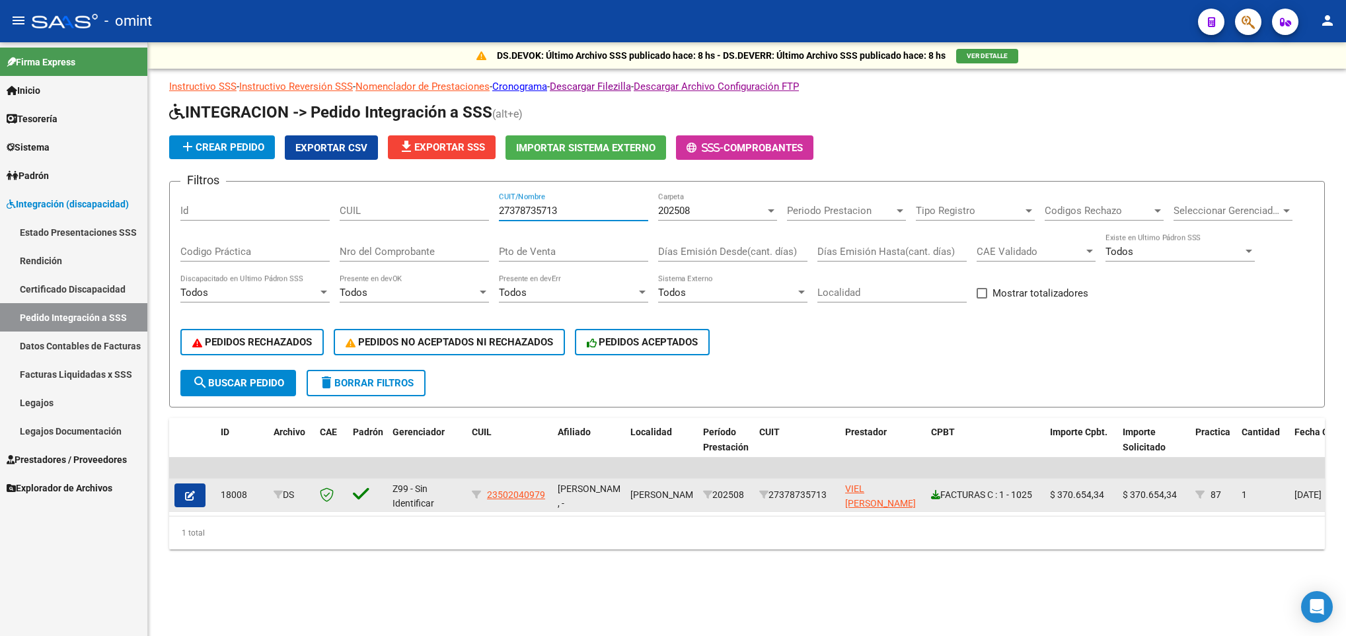
type input "27378735713"
click at [932, 497] on icon at bounding box center [935, 494] width 9 height 9
drag, startPoint x: 220, startPoint y: 494, endPoint x: 248, endPoint y: 506, distance: 30.8
click at [248, 506] on datatable-body-cell "18008" at bounding box center [241, 495] width 53 height 32
copy div "18008"
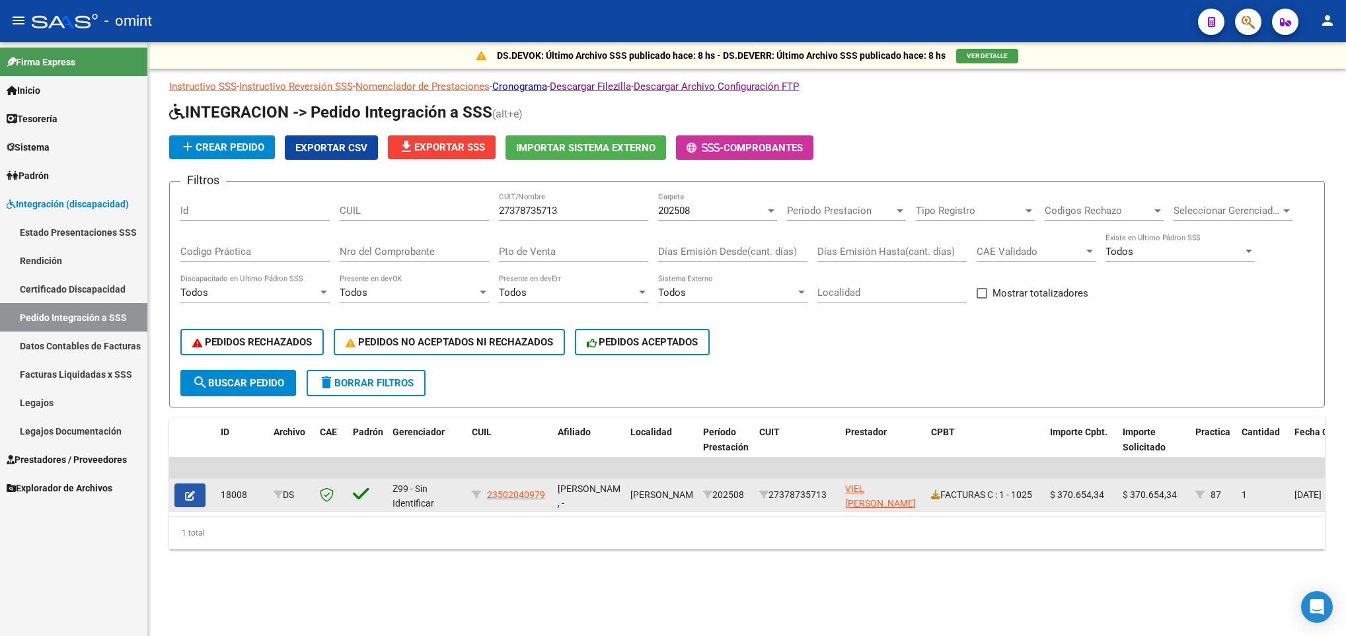
click at [185, 495] on icon "button" at bounding box center [190, 496] width 10 height 10
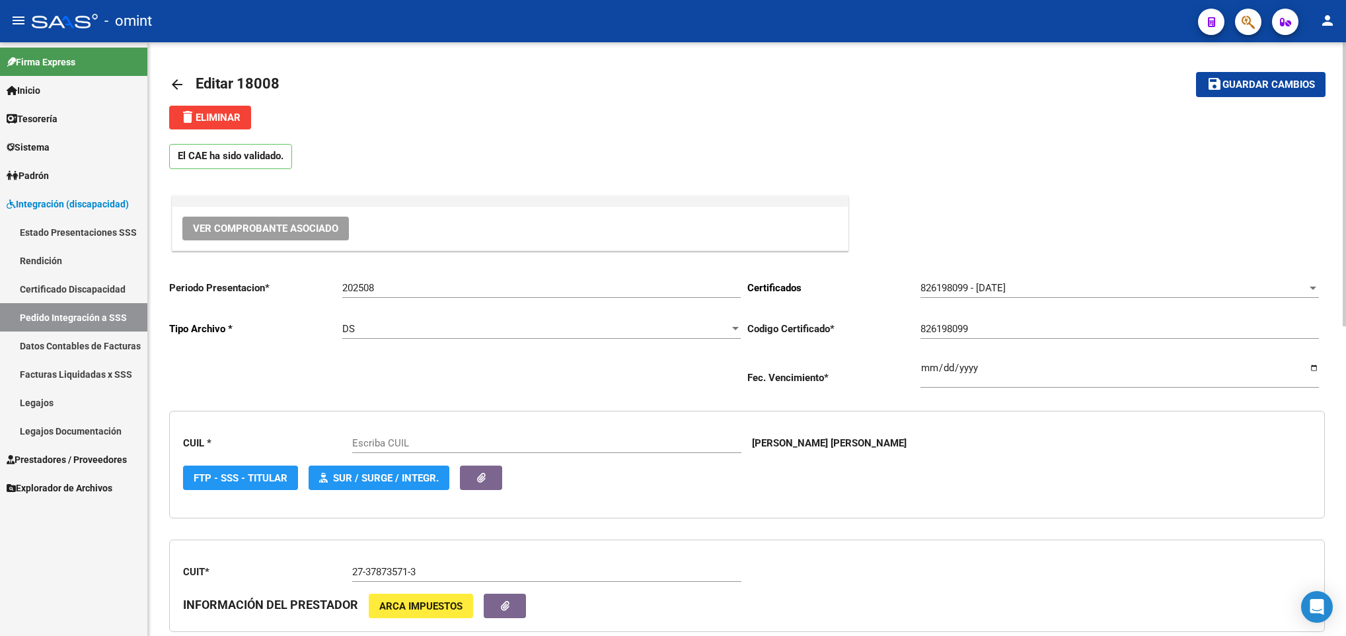
type input "23502040979"
click at [185, 113] on mat-icon "delete" at bounding box center [188, 117] width 16 height 16
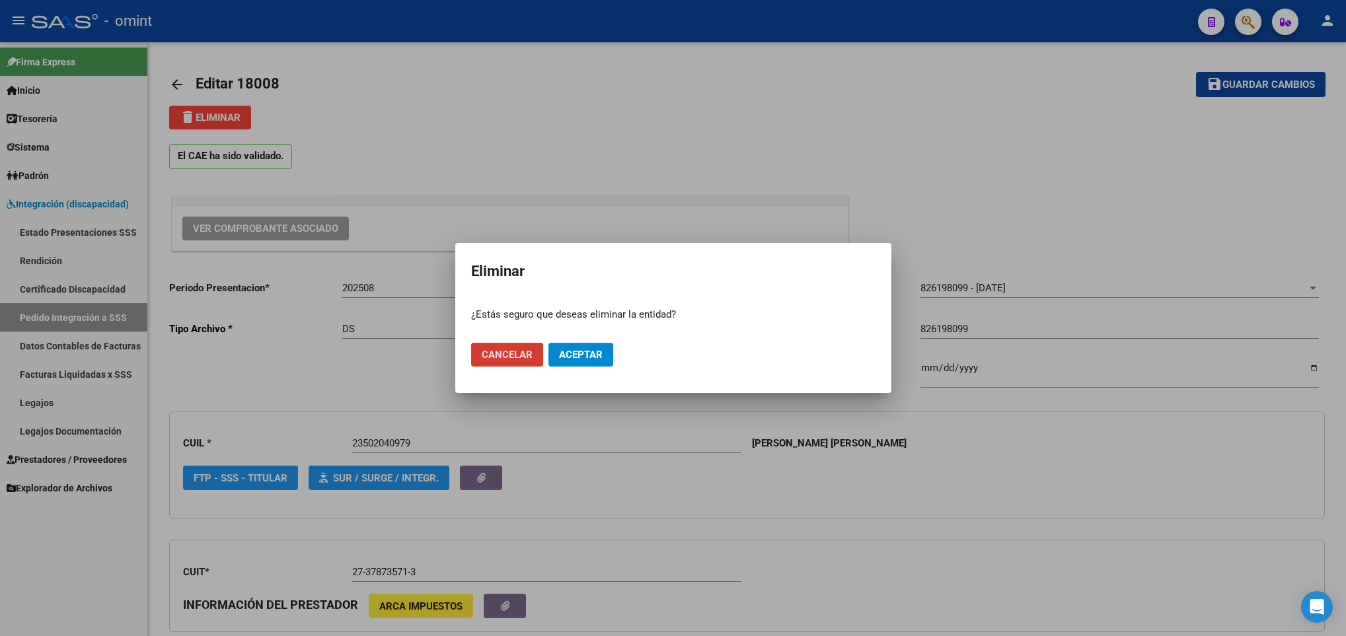
click at [593, 353] on span "Aceptar" at bounding box center [581, 355] width 44 height 12
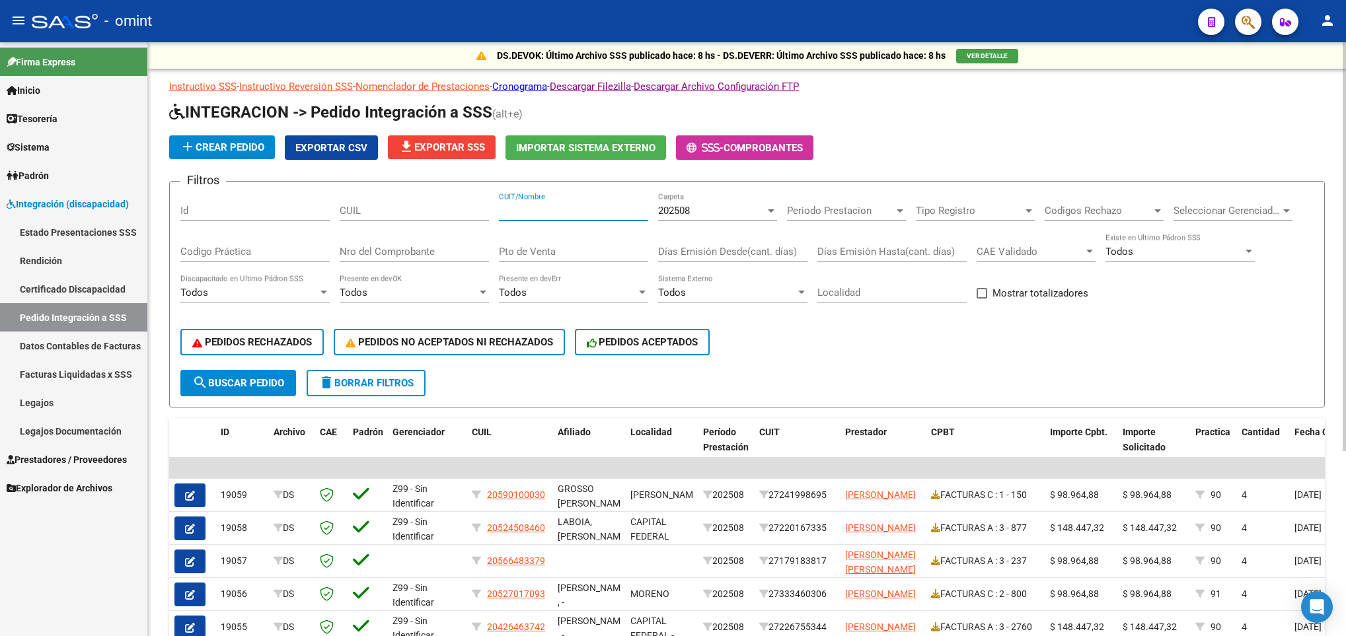
click at [575, 209] on input "CUIT/Nombre" at bounding box center [573, 211] width 149 height 12
paste input "33714688729"
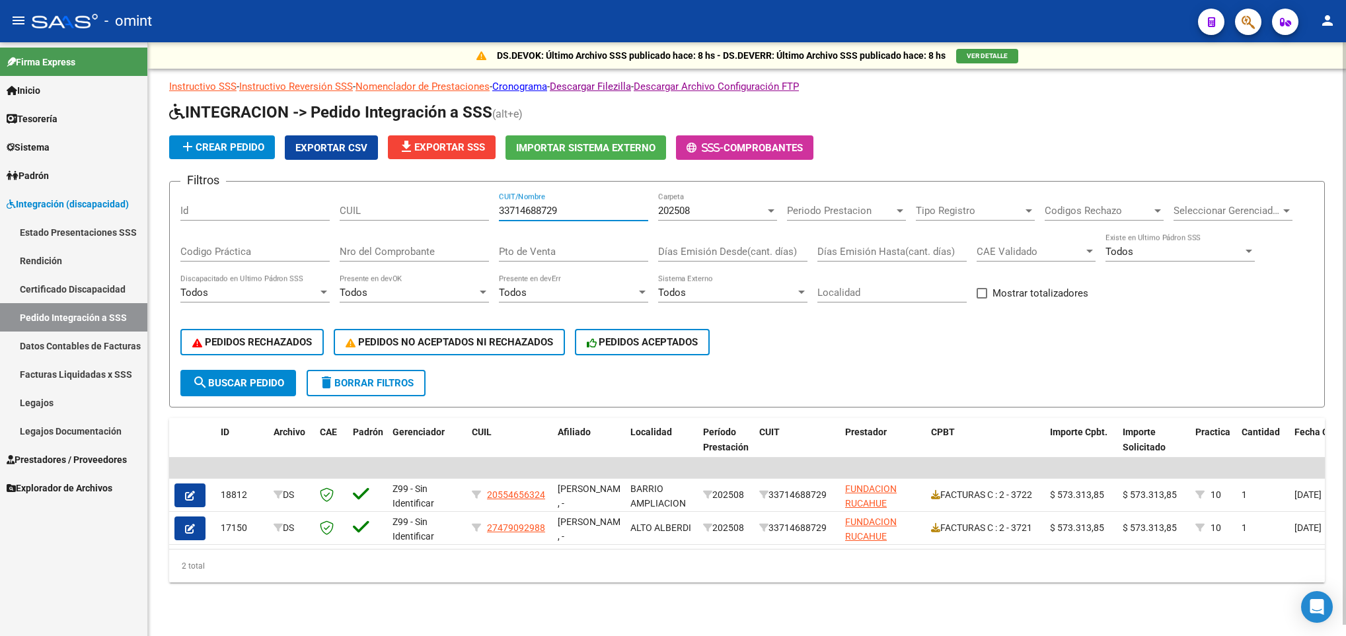
type input "33714688729"
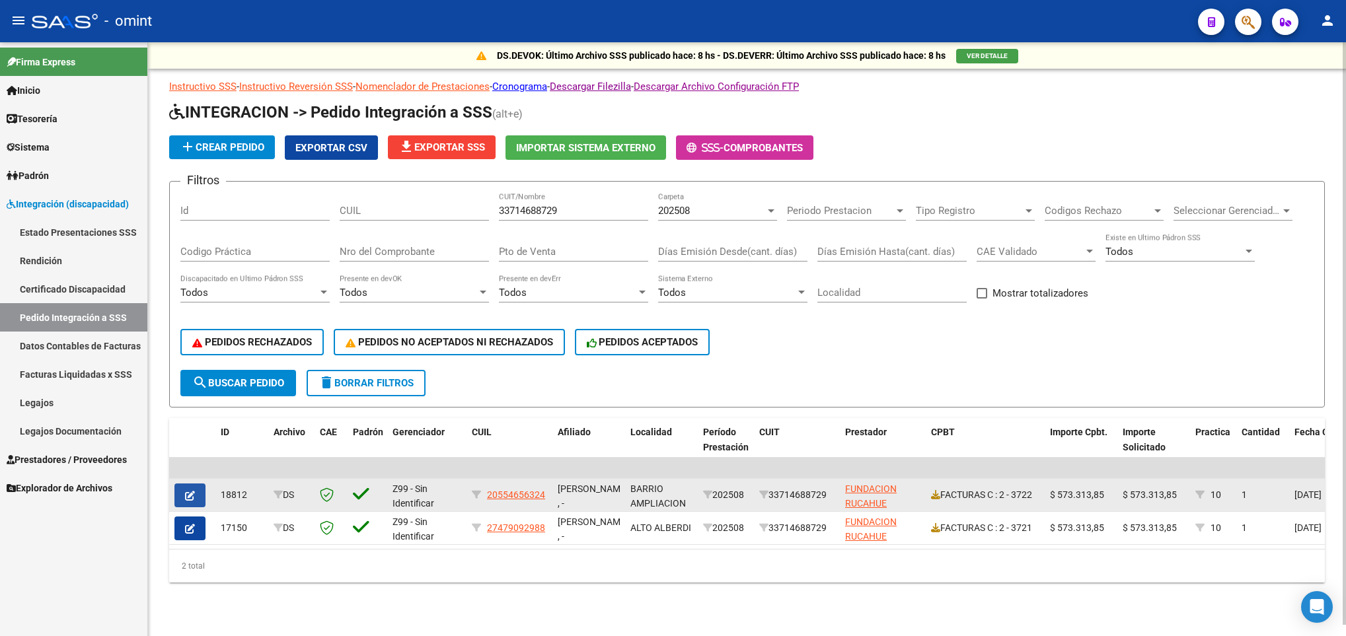
click at [185, 492] on icon "button" at bounding box center [190, 496] width 10 height 10
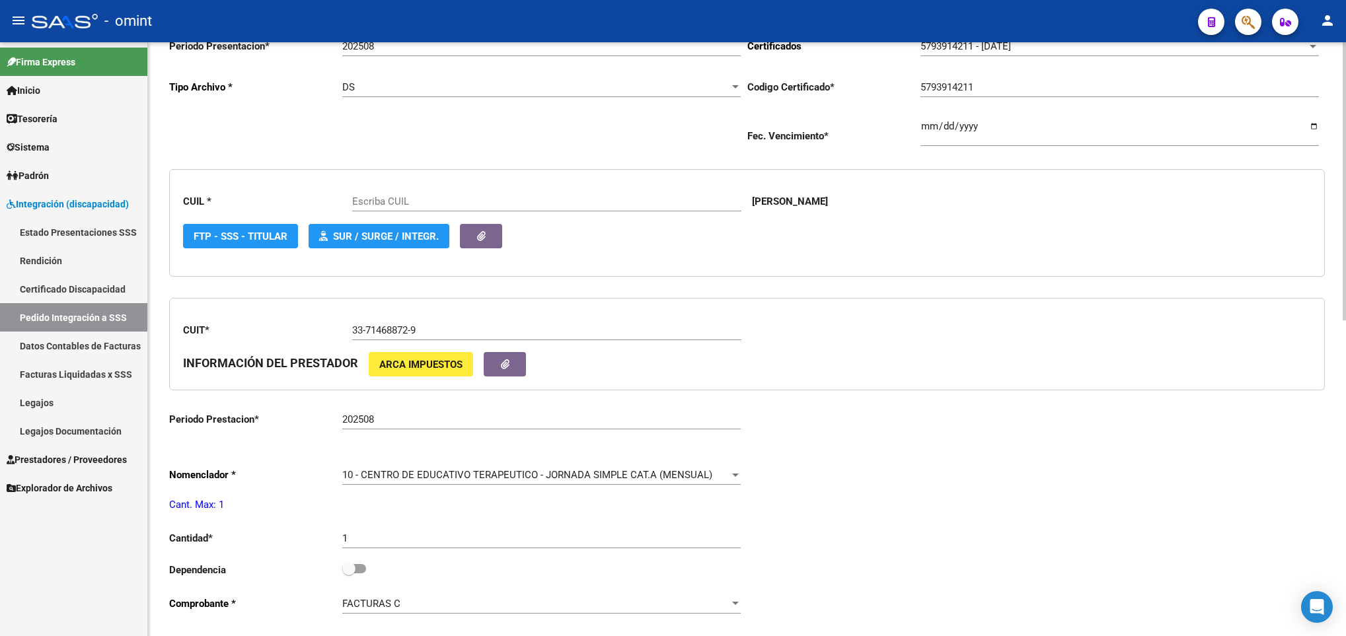
scroll to position [495, 0]
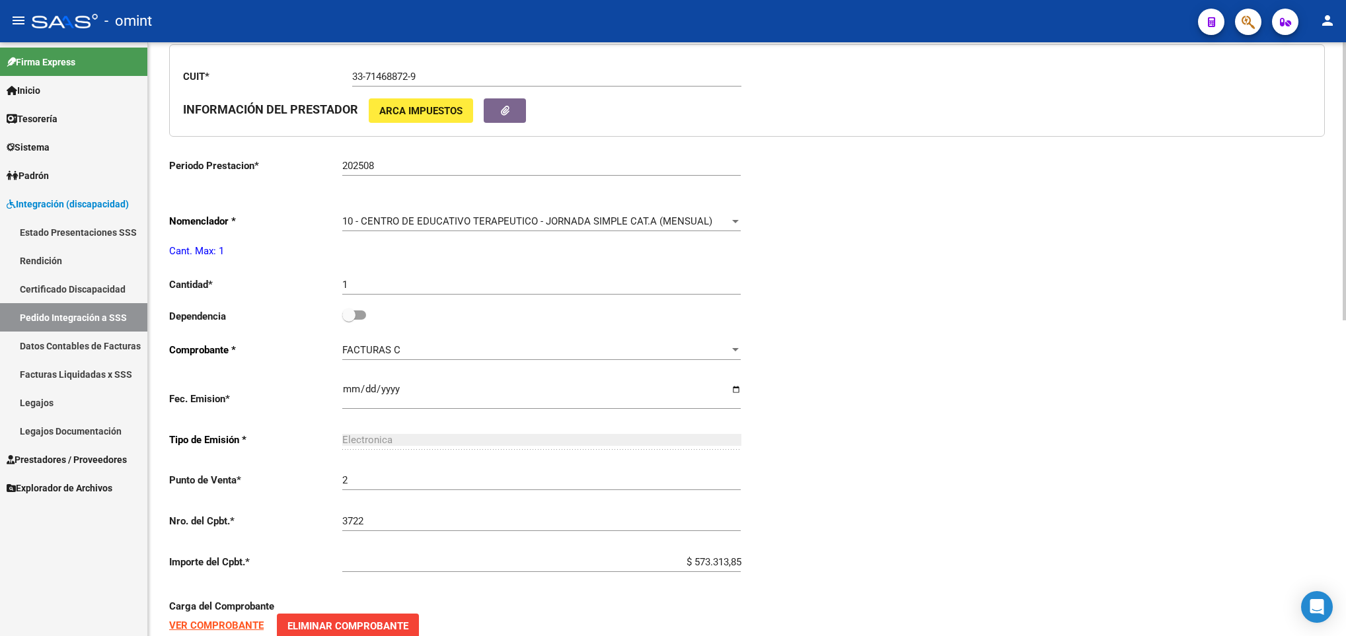
type input "20554656324"
click at [353, 318] on span at bounding box center [348, 315] width 13 height 13
click at [349, 320] on input "checkbox" at bounding box center [348, 320] width 1 height 1
checkbox input "true"
click at [994, 422] on div "Periodo Presentacion * 202508 Ingresar el Periodo Tipo Archivo * DS Seleccionar…" at bounding box center [746, 274] width 1155 height 1001
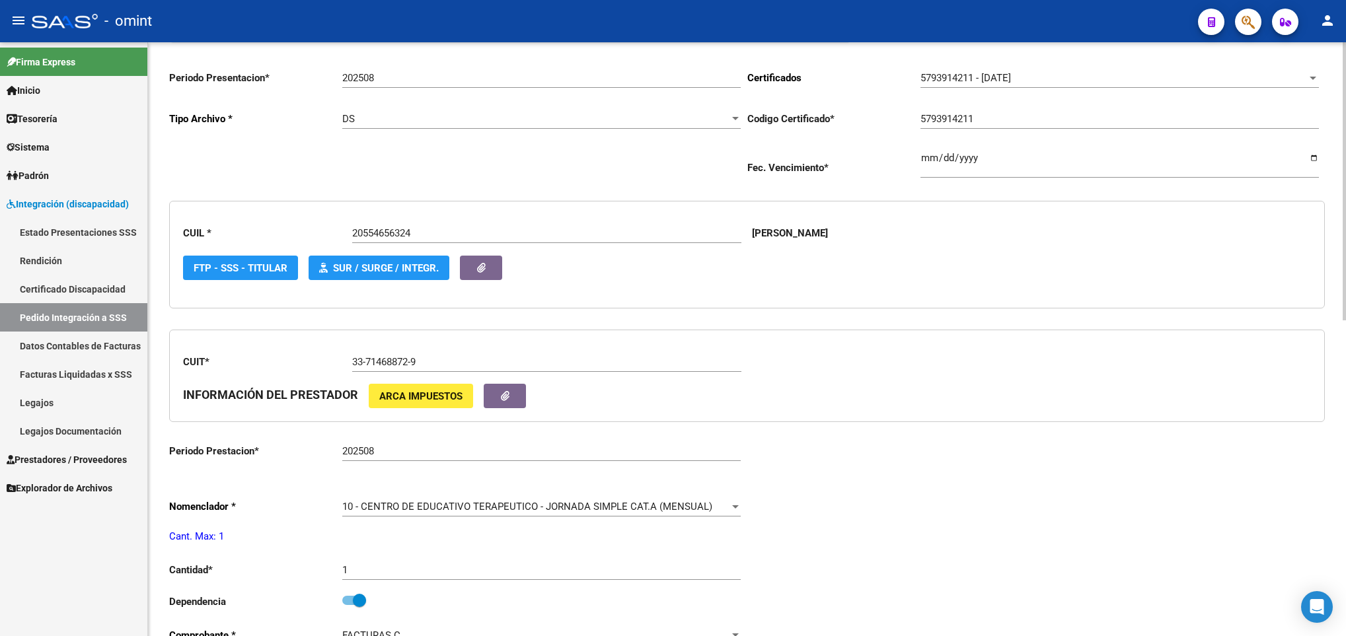
scroll to position [0, 0]
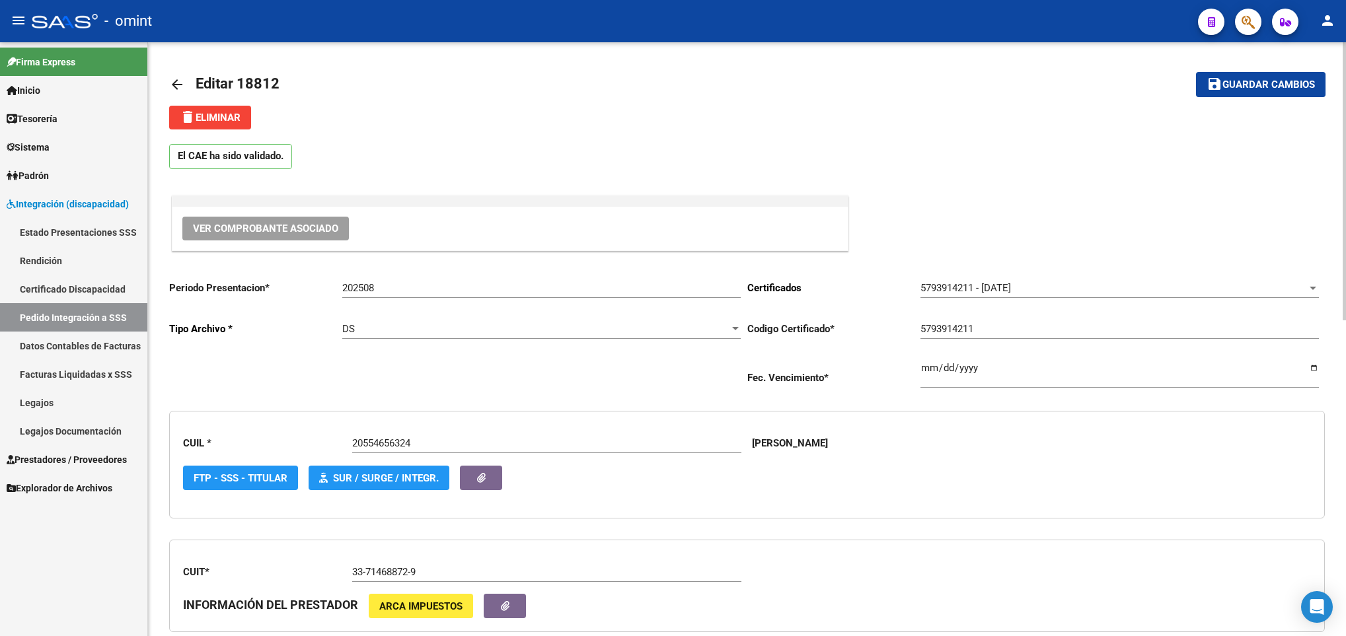
click at [1233, 84] on span "Guardar cambios" at bounding box center [1268, 85] width 92 height 12
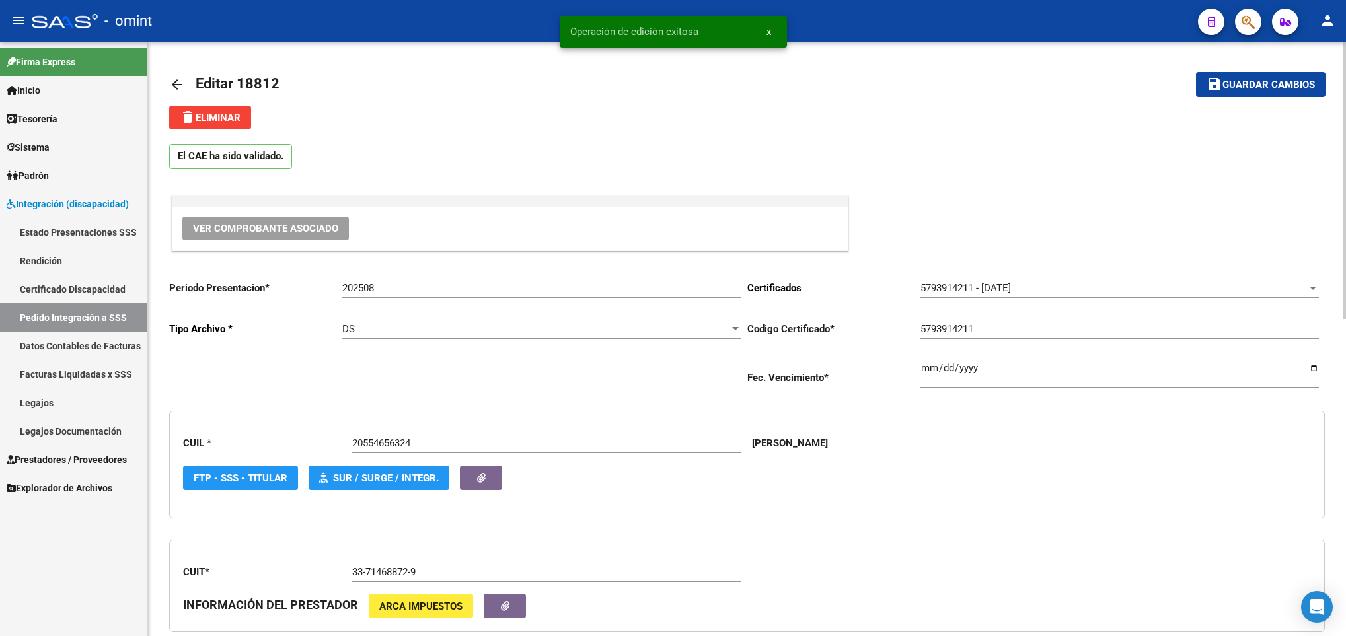
click at [182, 81] on mat-icon "arrow_back" at bounding box center [177, 85] width 16 height 16
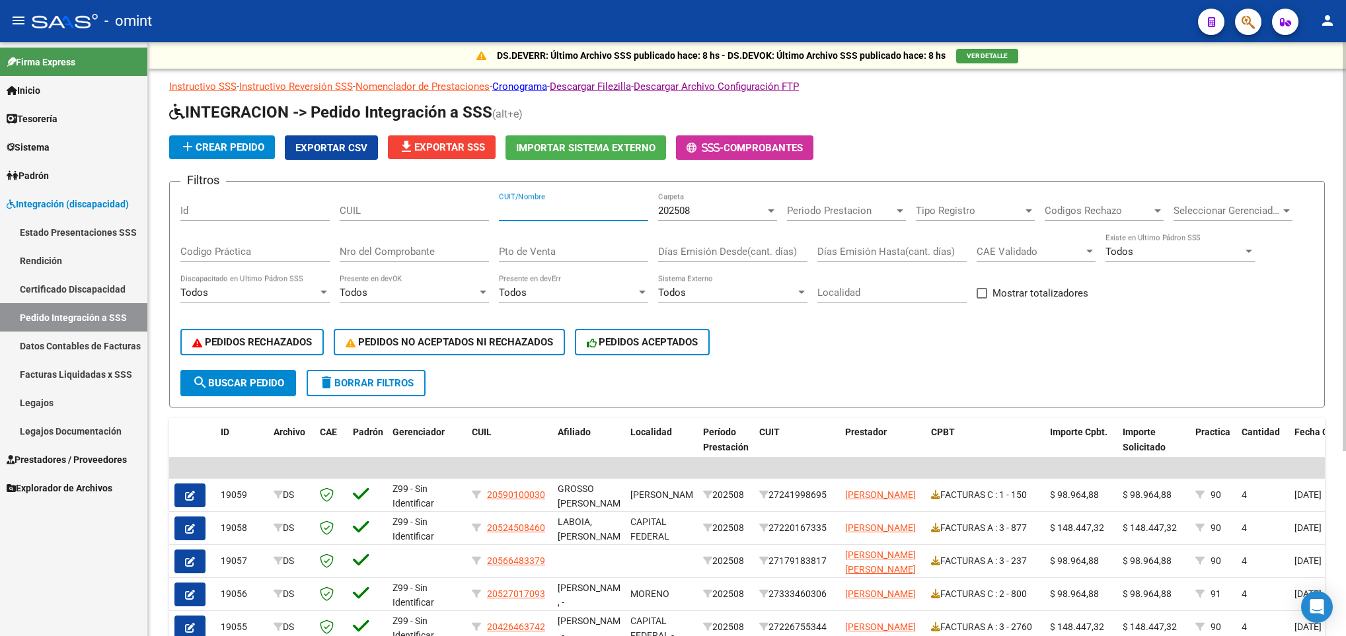
click at [557, 216] on input "CUIT/Nombre" at bounding box center [573, 211] width 149 height 12
paste input "30712401156"
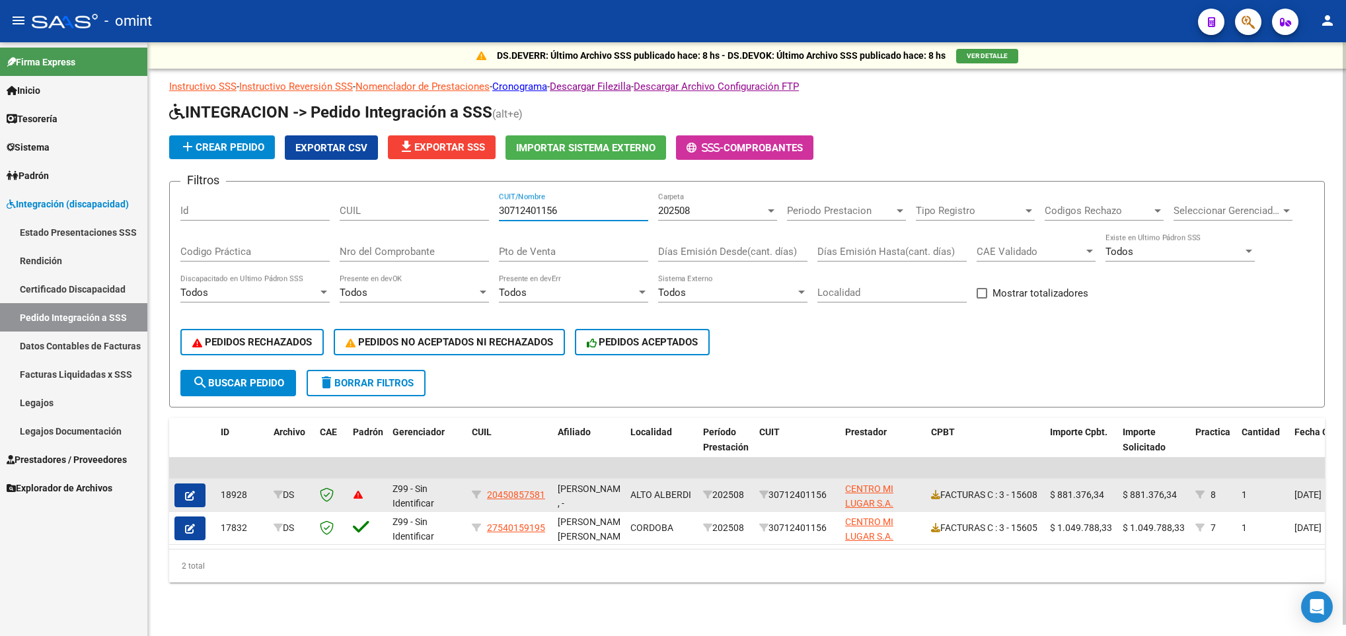
type input "30712401156"
click at [202, 498] on button "button" at bounding box center [189, 496] width 31 height 24
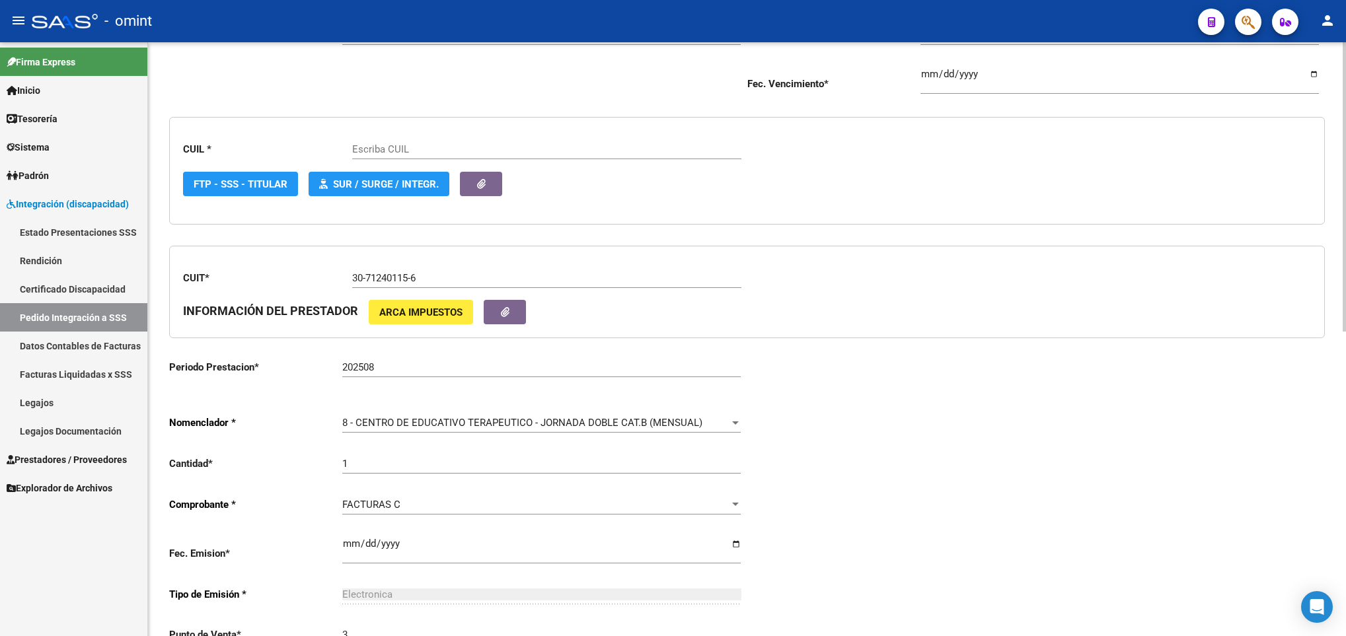
scroll to position [297, 0]
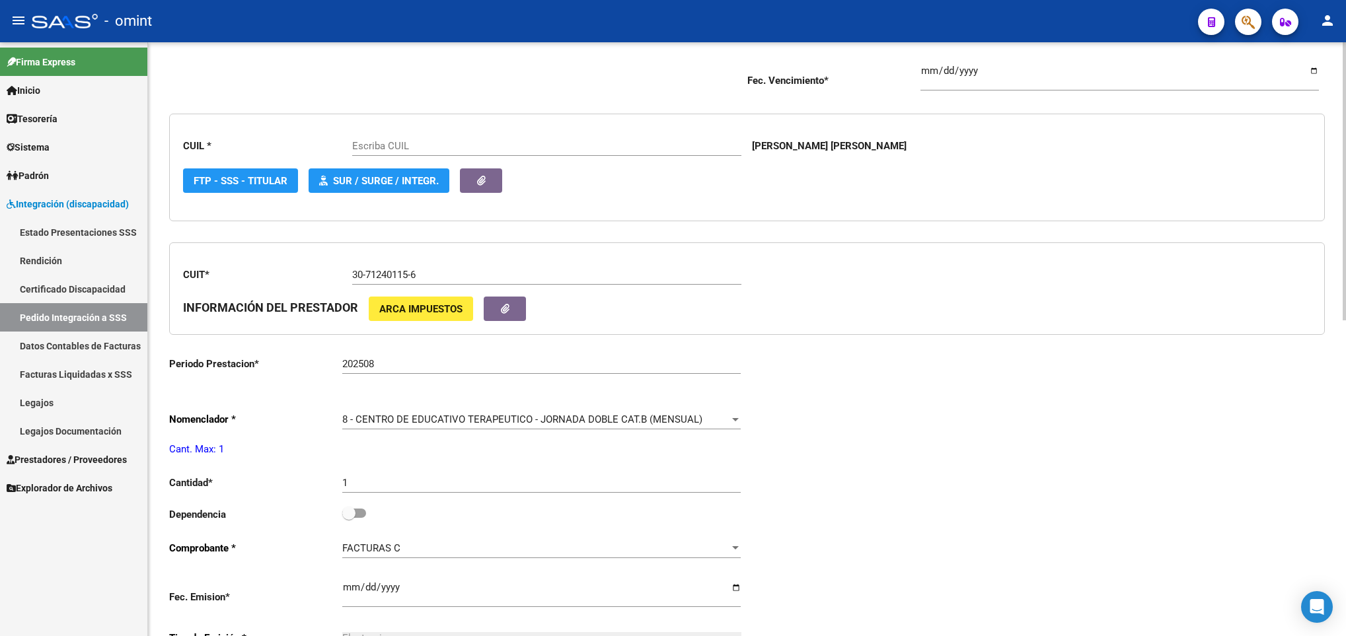
click at [363, 518] on span at bounding box center [354, 513] width 24 height 9
click at [349, 518] on input "checkbox" at bounding box center [348, 518] width 1 height 1
checkbox input "true"
type input "20450857581"
click at [1144, 518] on div "Periodo Presentacion * 202508 Ingresar el Periodo Tipo Archivo * DS Seleccionar…" at bounding box center [746, 472] width 1155 height 1001
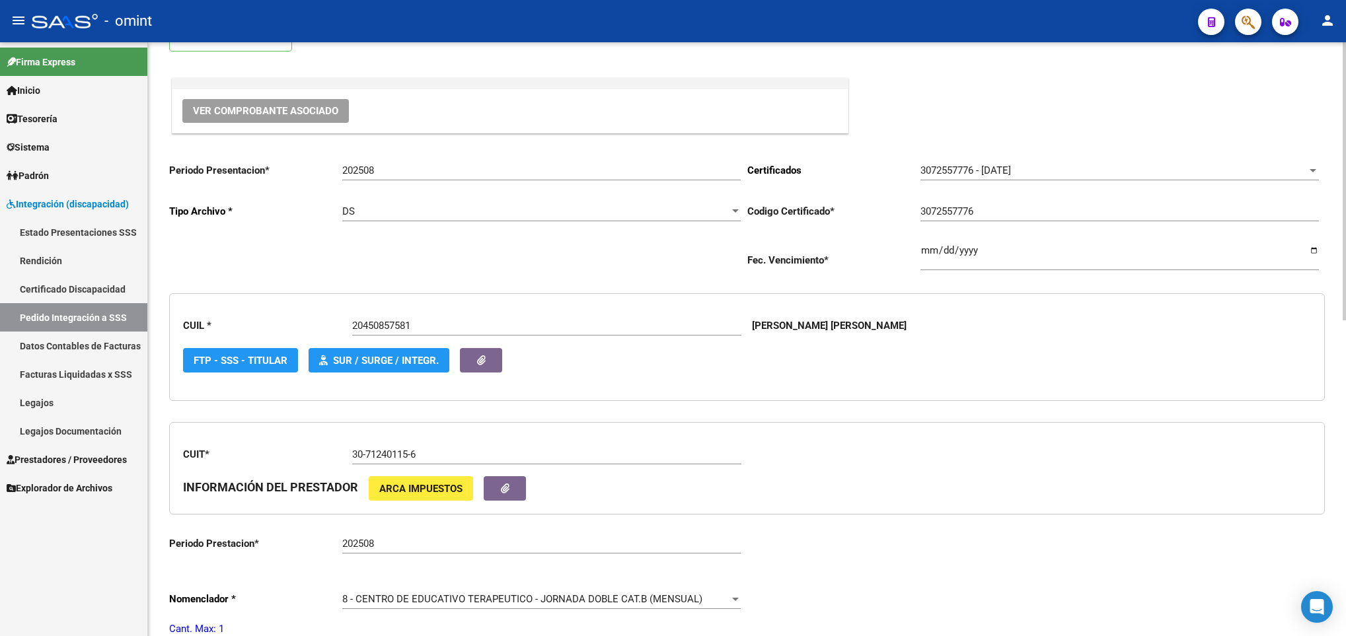
scroll to position [0, 0]
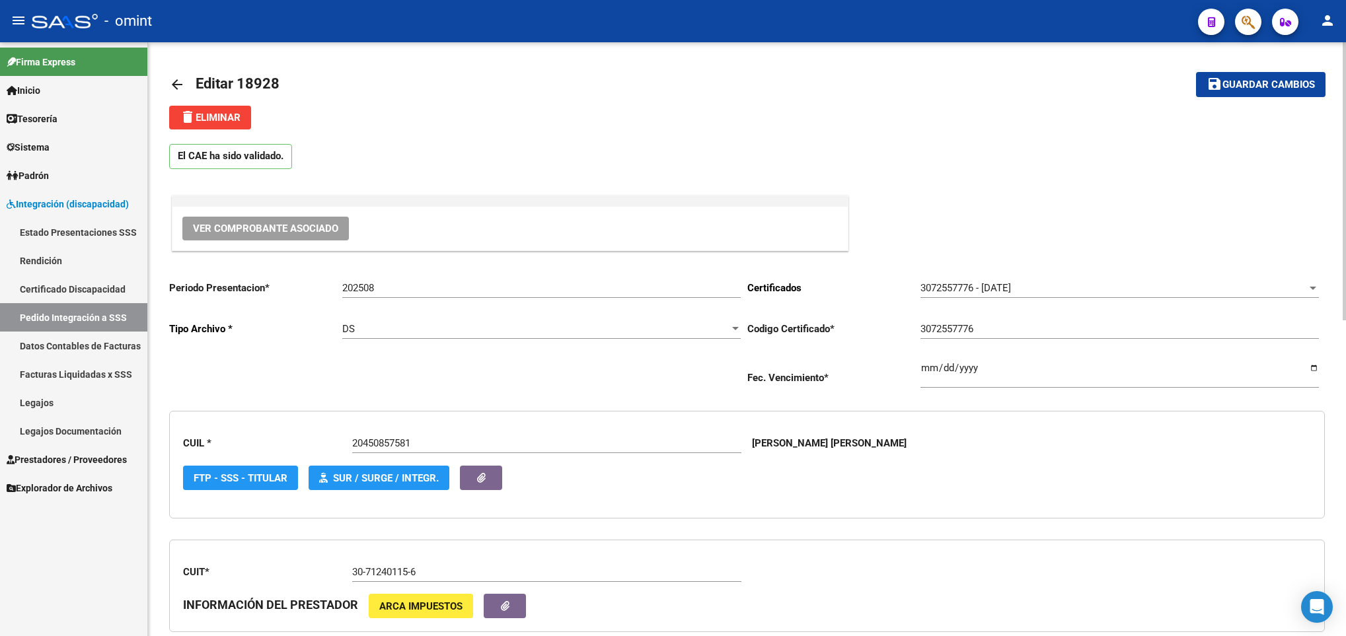
click at [1239, 79] on span "Guardar cambios" at bounding box center [1268, 85] width 92 height 12
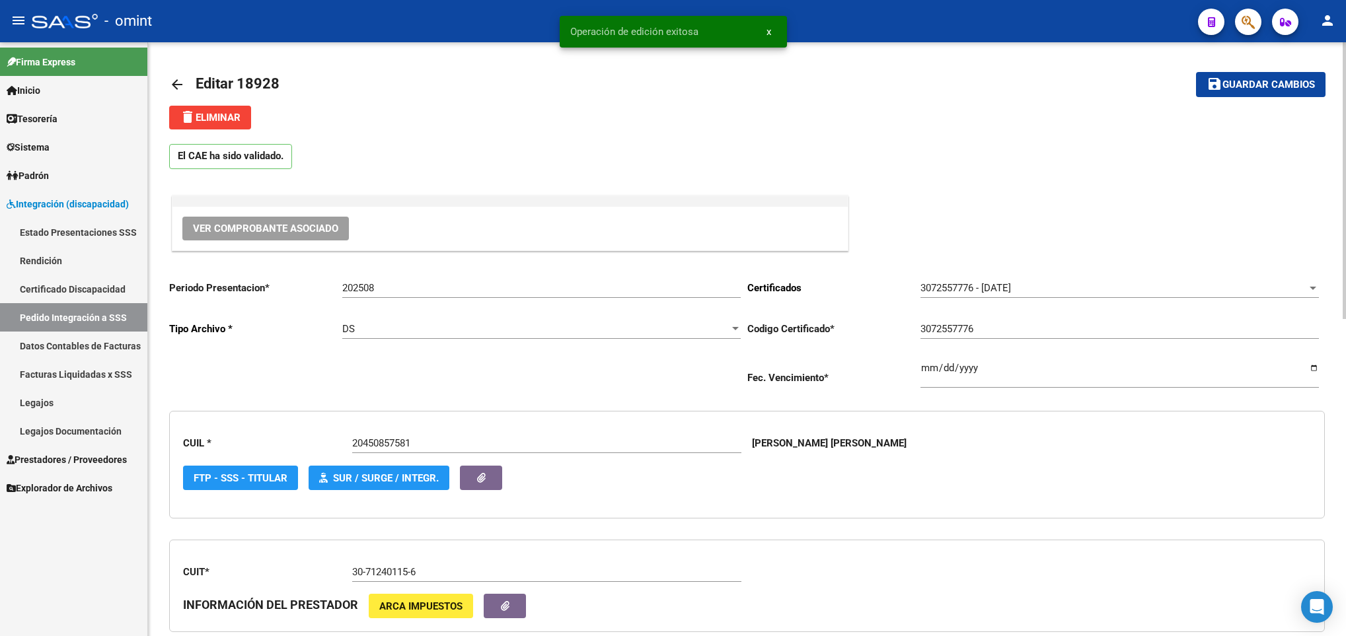
click at [169, 77] on mat-icon "arrow_back" at bounding box center [177, 85] width 16 height 16
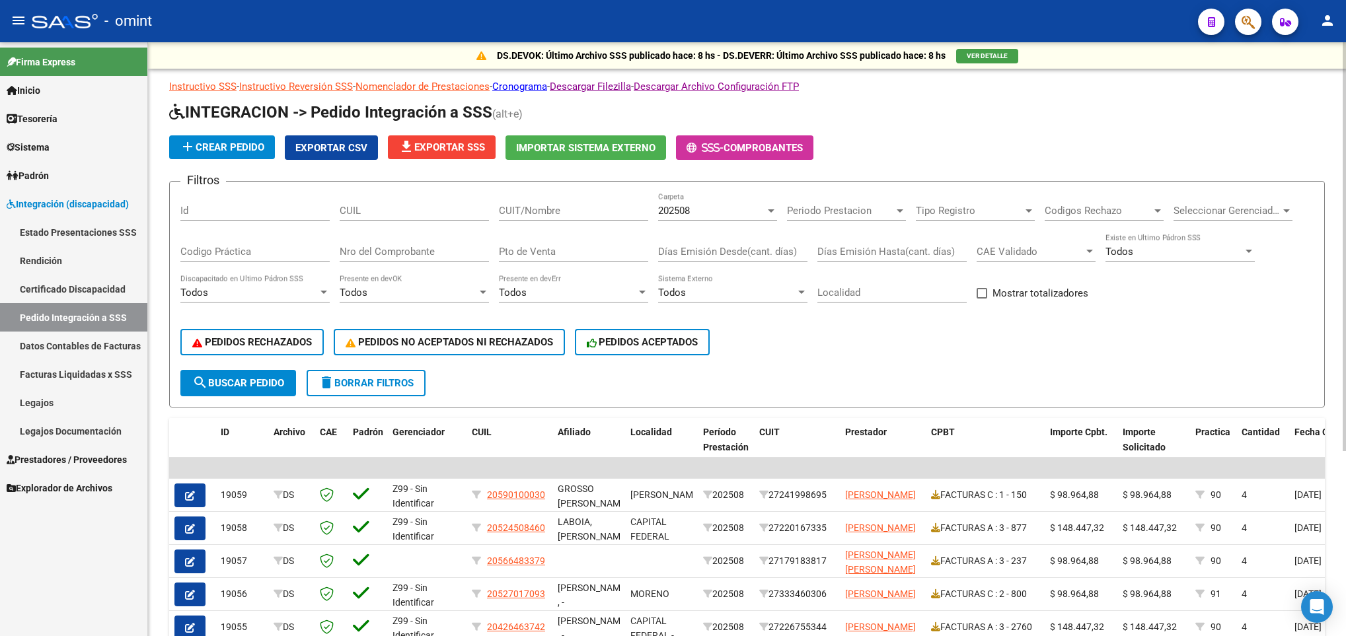
click at [436, 147] on span "file_download Exportar SSS" at bounding box center [441, 147] width 87 height 12
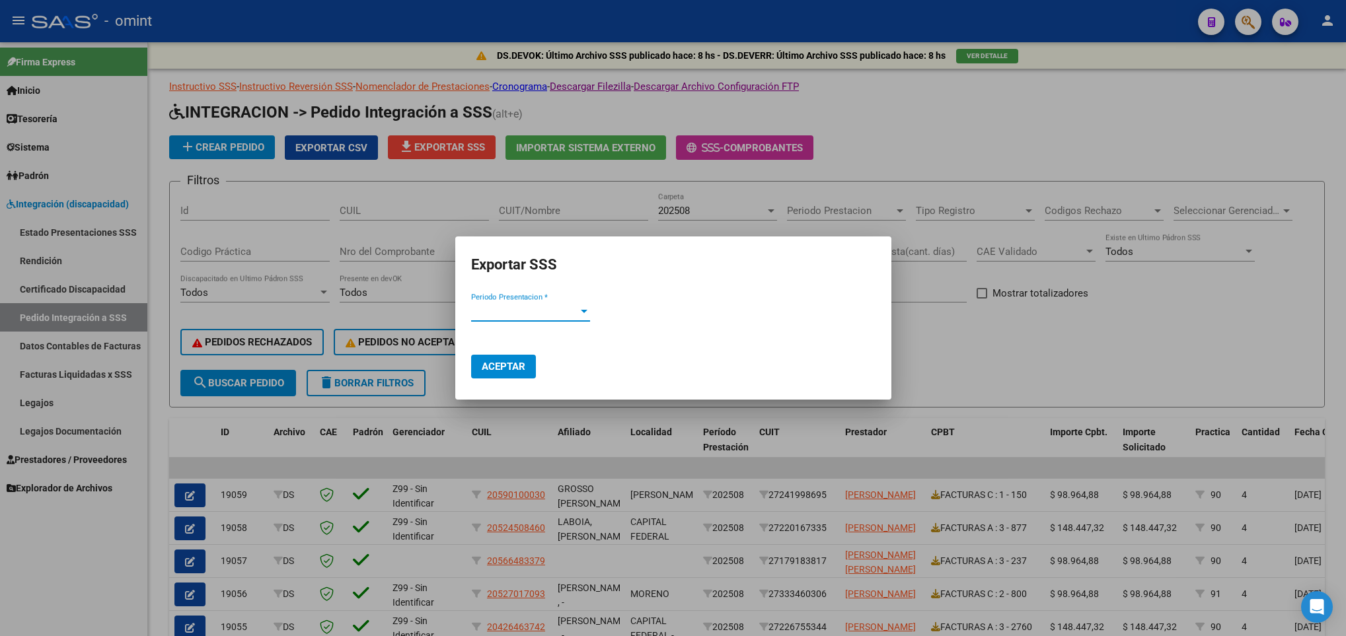
click at [553, 310] on span "Periodo Presentacion *" at bounding box center [524, 311] width 107 height 12
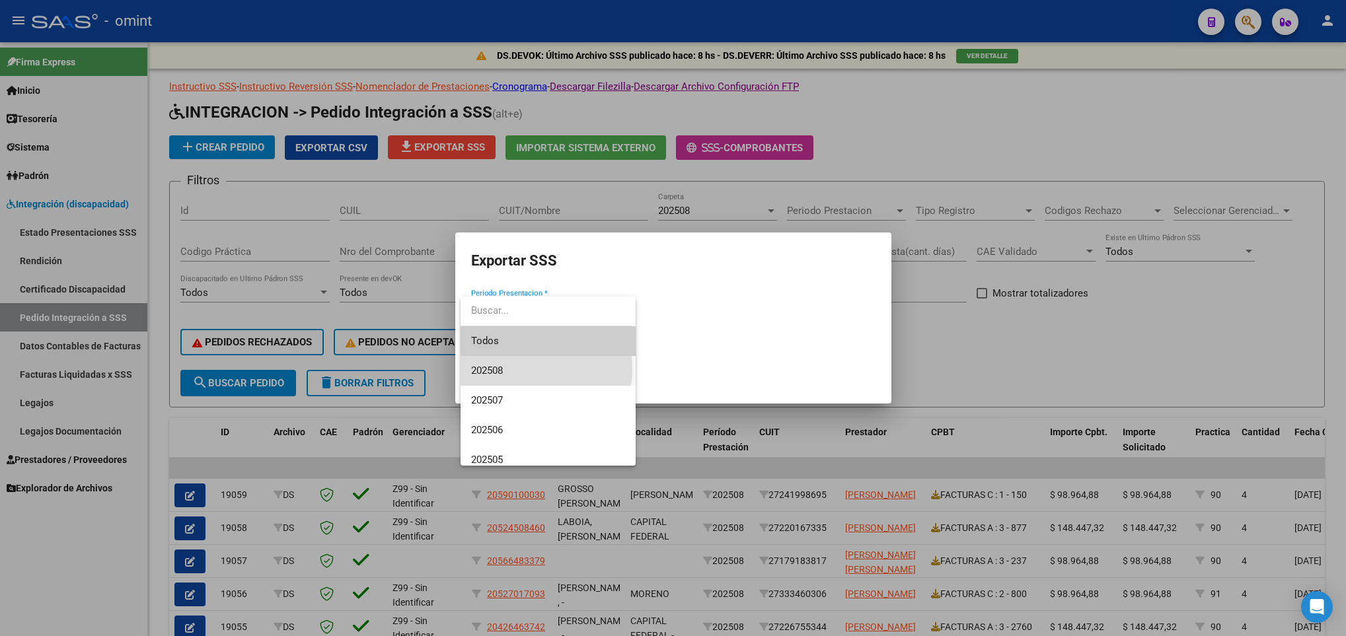
click at [528, 369] on span "202508" at bounding box center [548, 371] width 154 height 30
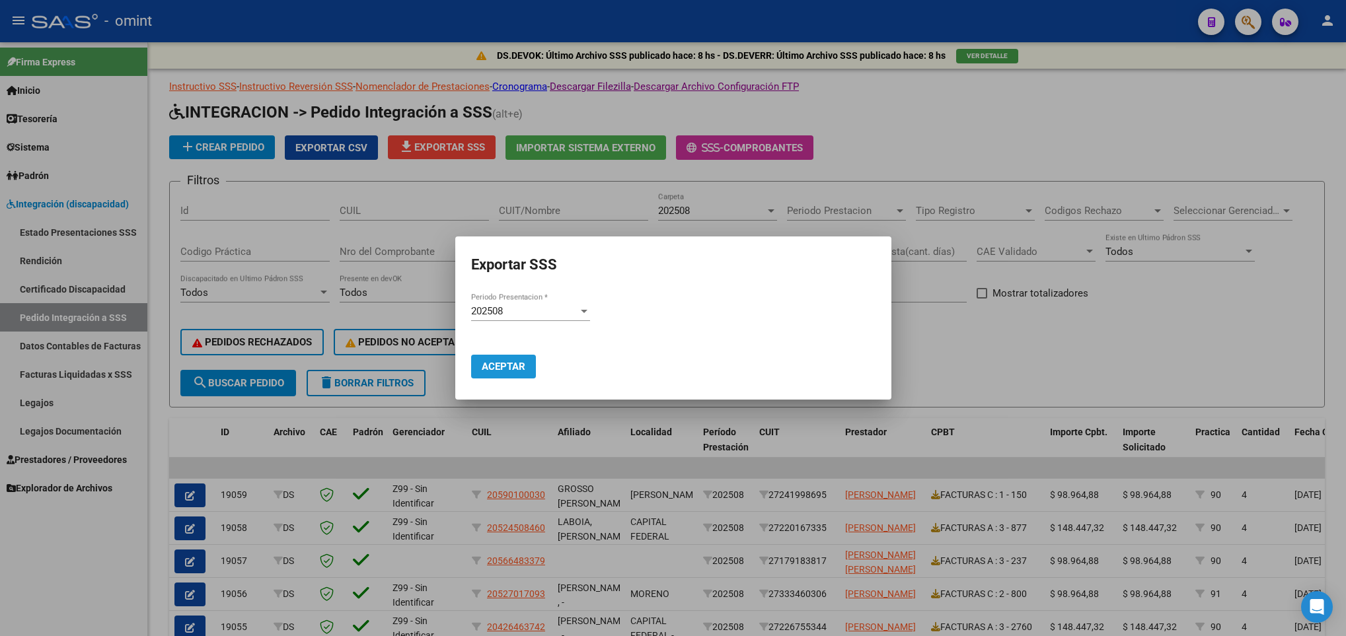
click at [519, 363] on span "Aceptar" at bounding box center [504, 367] width 44 height 12
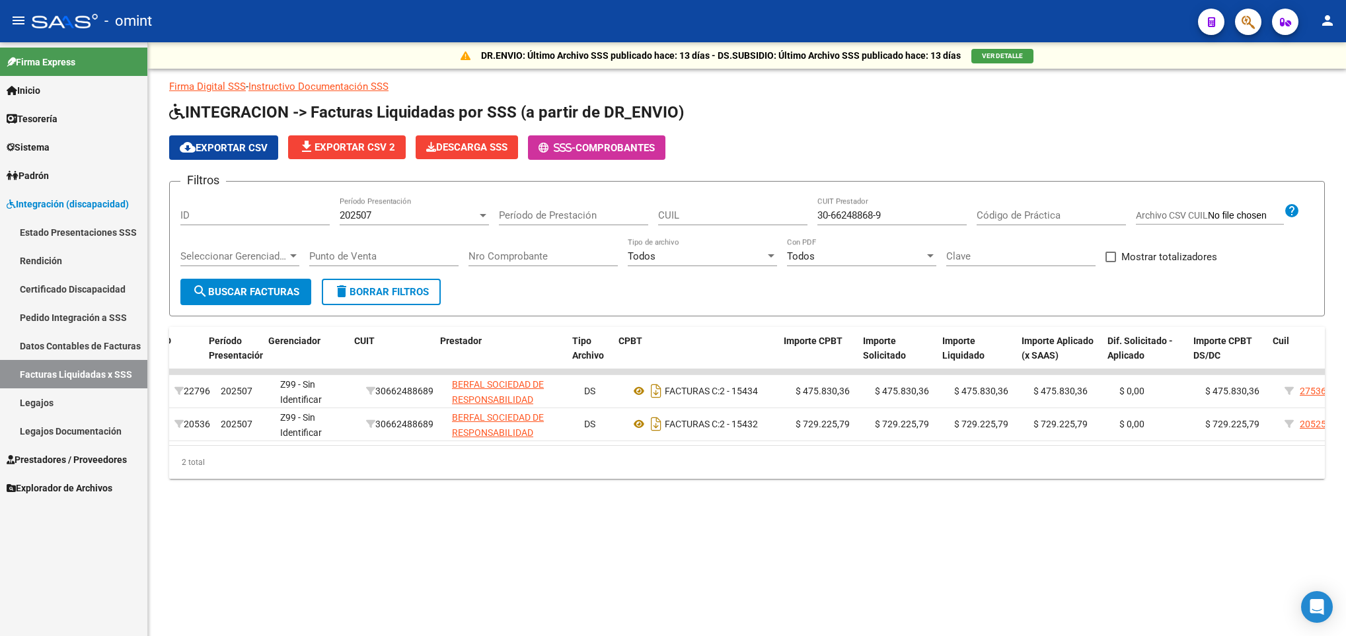
scroll to position [0, 12]
